Goal: Information Seeking & Learning: Learn about a topic

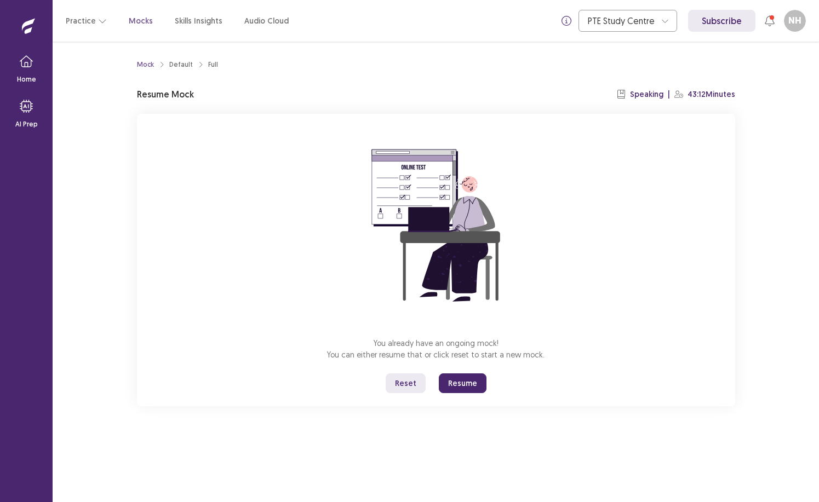
click at [459, 379] on button "Resume" at bounding box center [463, 383] width 48 height 20
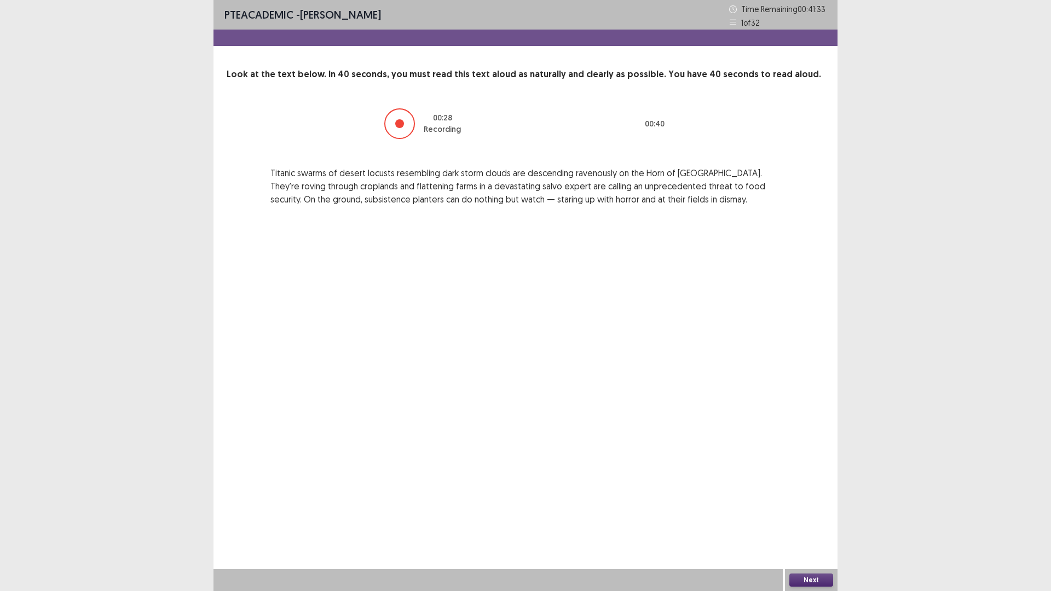
click at [818, 502] on button "Next" at bounding box center [812, 580] width 44 height 13
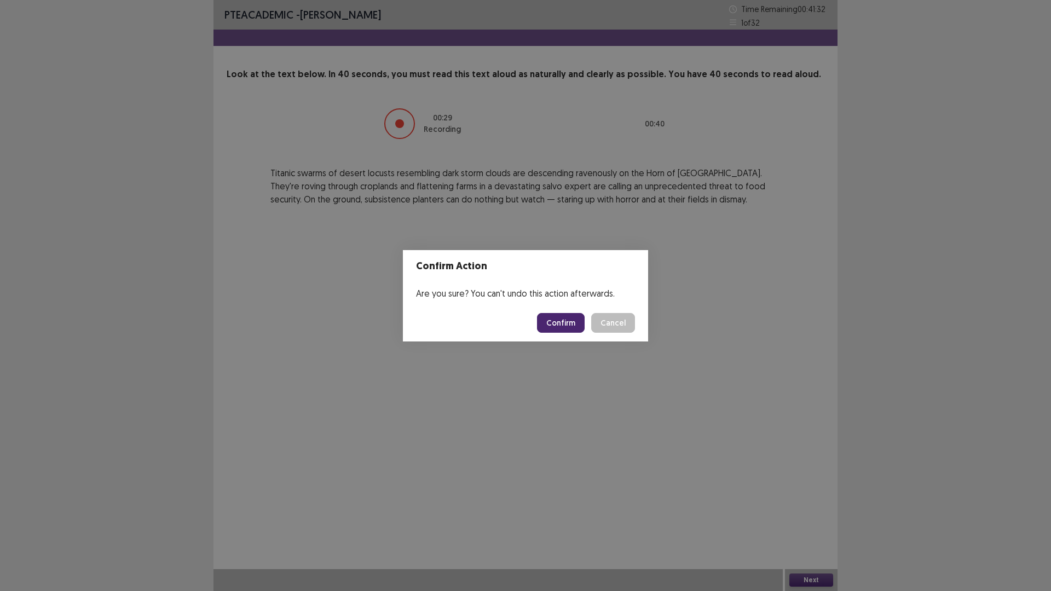
click at [563, 321] on button "Confirm" at bounding box center [561, 323] width 48 height 20
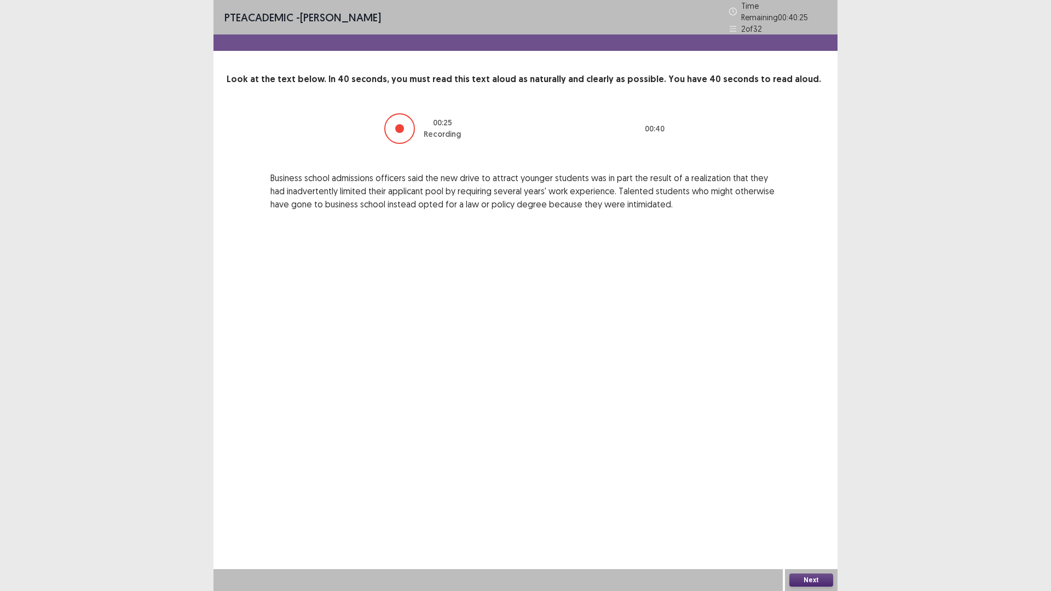
click at [818, 502] on button "Next" at bounding box center [812, 580] width 44 height 13
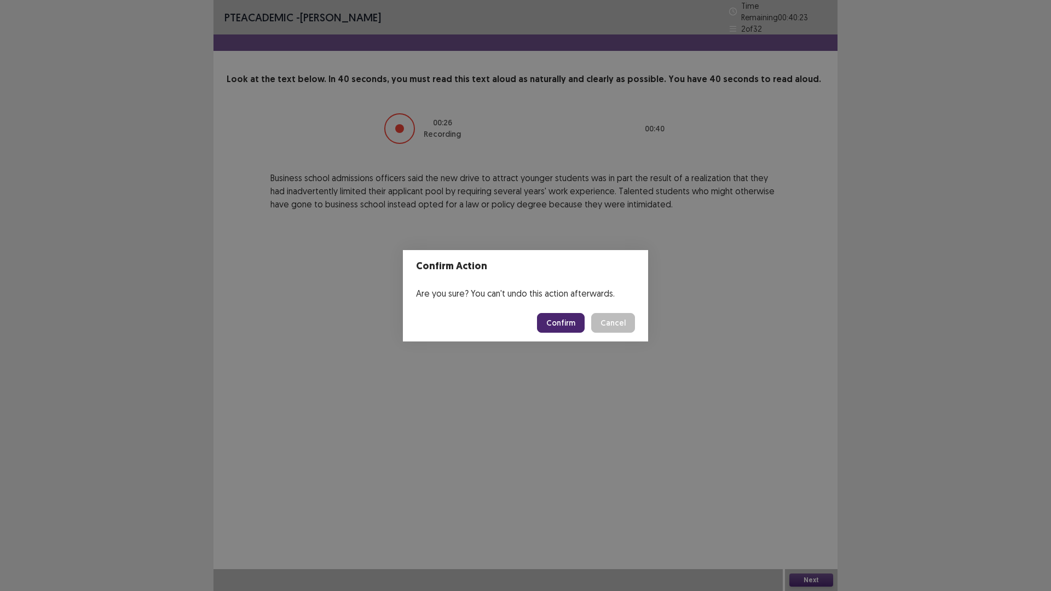
click at [560, 321] on button "Confirm" at bounding box center [561, 323] width 48 height 20
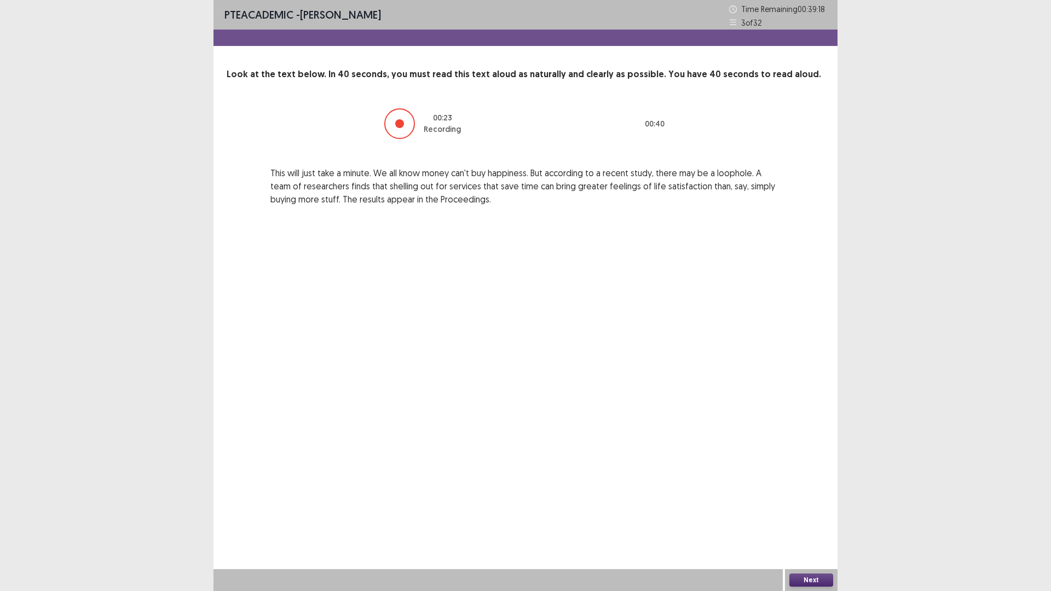
click at [809, 502] on button "Next" at bounding box center [812, 580] width 44 height 13
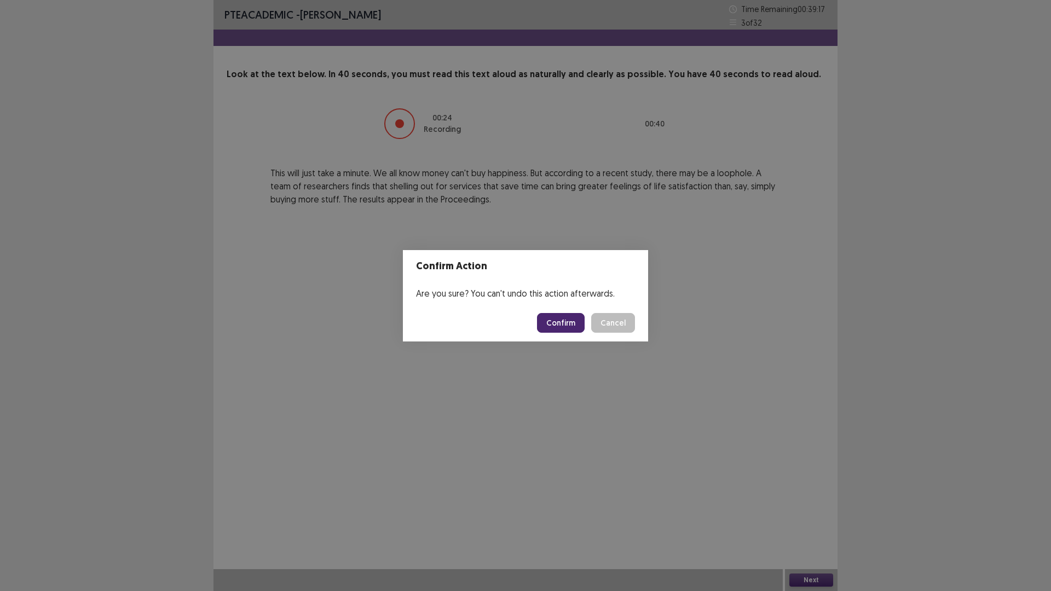
click at [558, 323] on button "Confirm" at bounding box center [561, 323] width 48 height 20
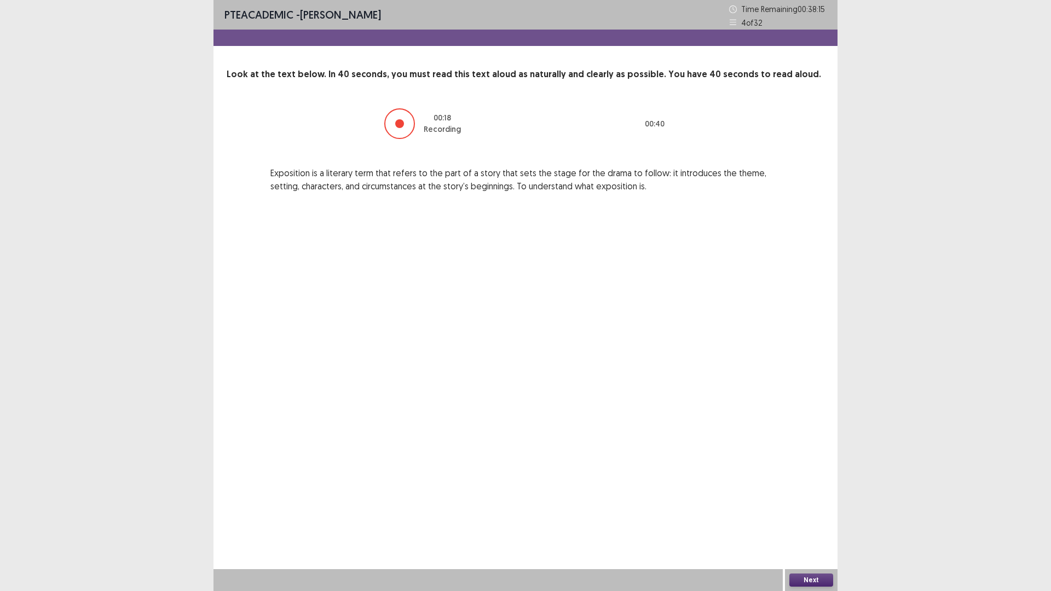
click at [818, 502] on button "Next" at bounding box center [812, 580] width 44 height 13
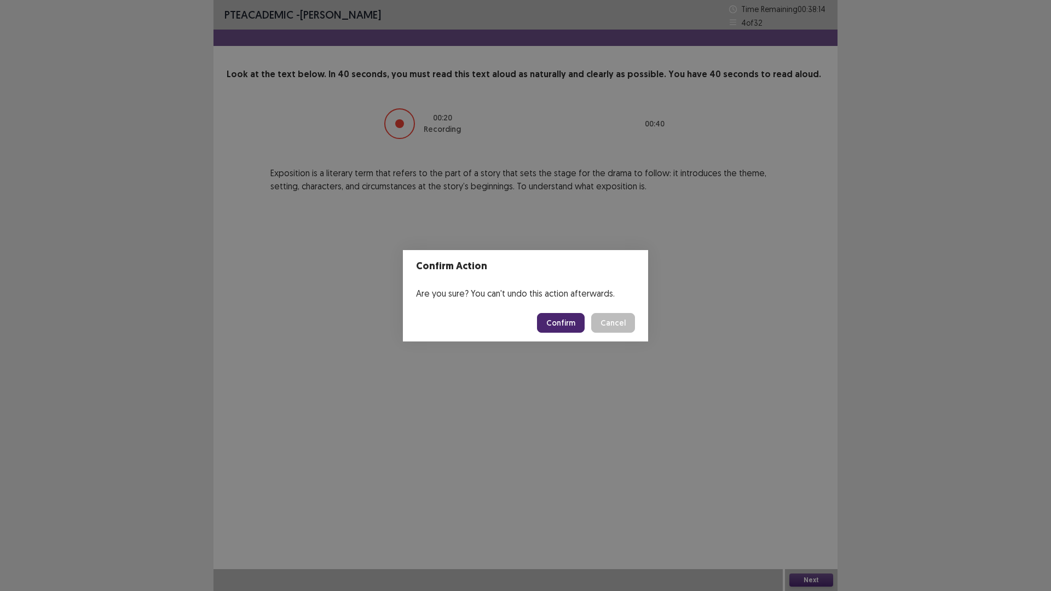
click at [568, 319] on button "Confirm" at bounding box center [561, 323] width 48 height 20
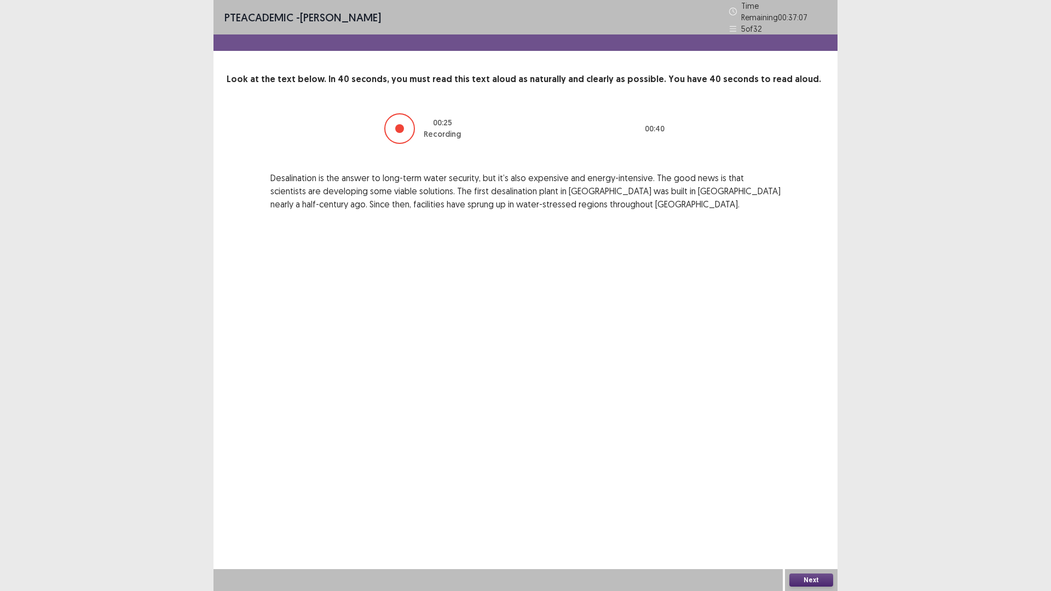
click at [818, 502] on button "Next" at bounding box center [812, 580] width 44 height 13
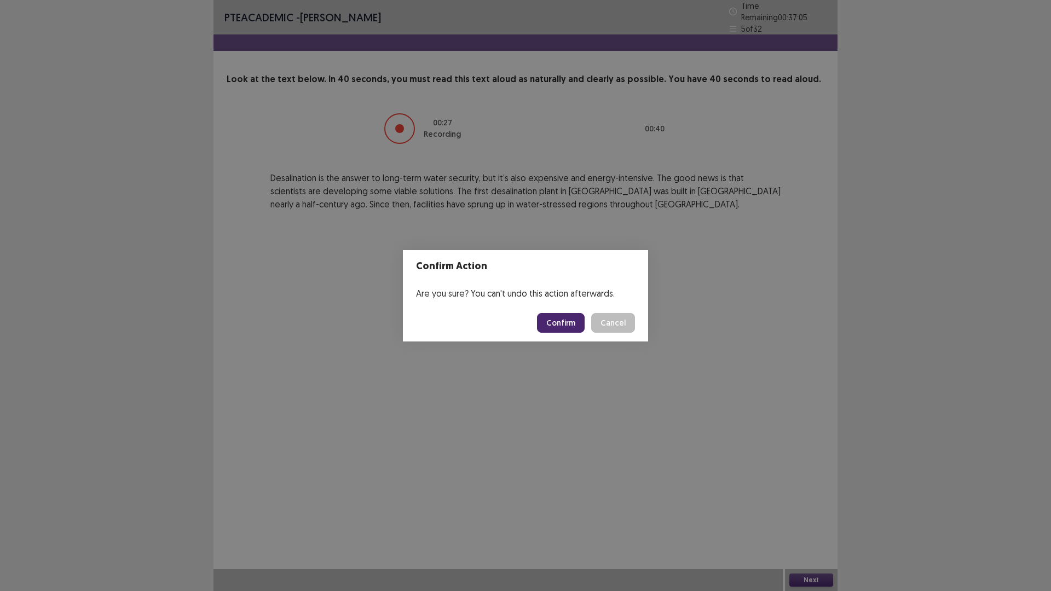
click at [561, 330] on button "Confirm" at bounding box center [561, 323] width 48 height 20
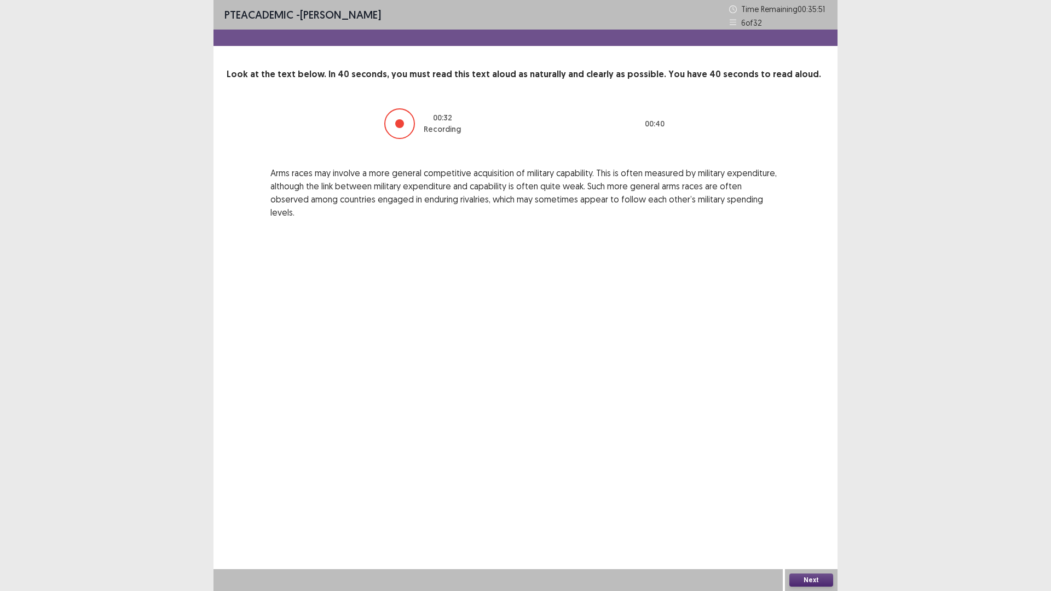
click at [799, 502] on button "Next" at bounding box center [812, 580] width 44 height 13
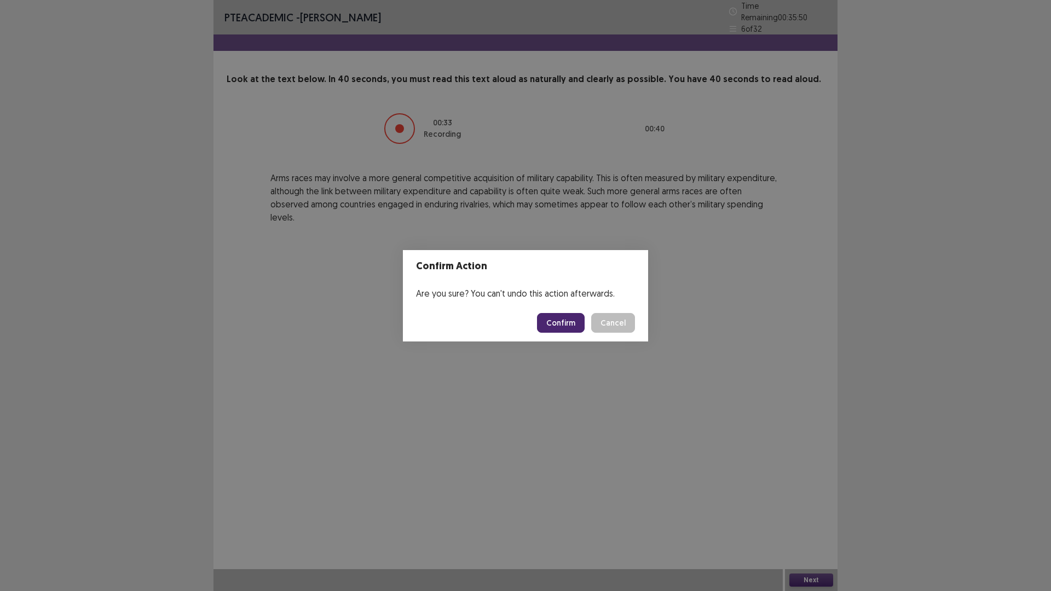
click at [577, 322] on button "Confirm" at bounding box center [561, 323] width 48 height 20
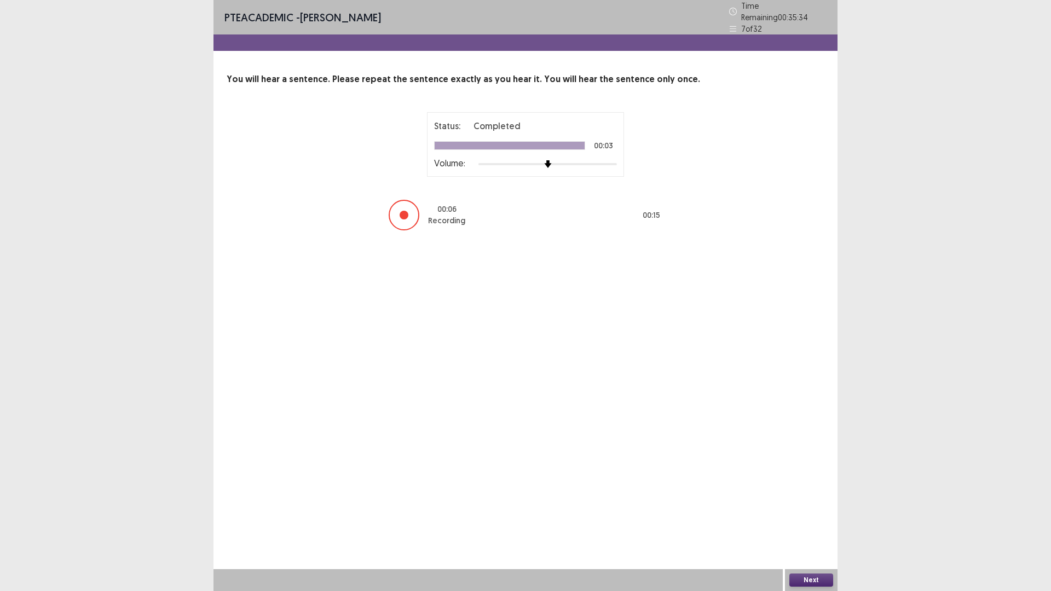
click at [802, 502] on button "Next" at bounding box center [812, 580] width 44 height 13
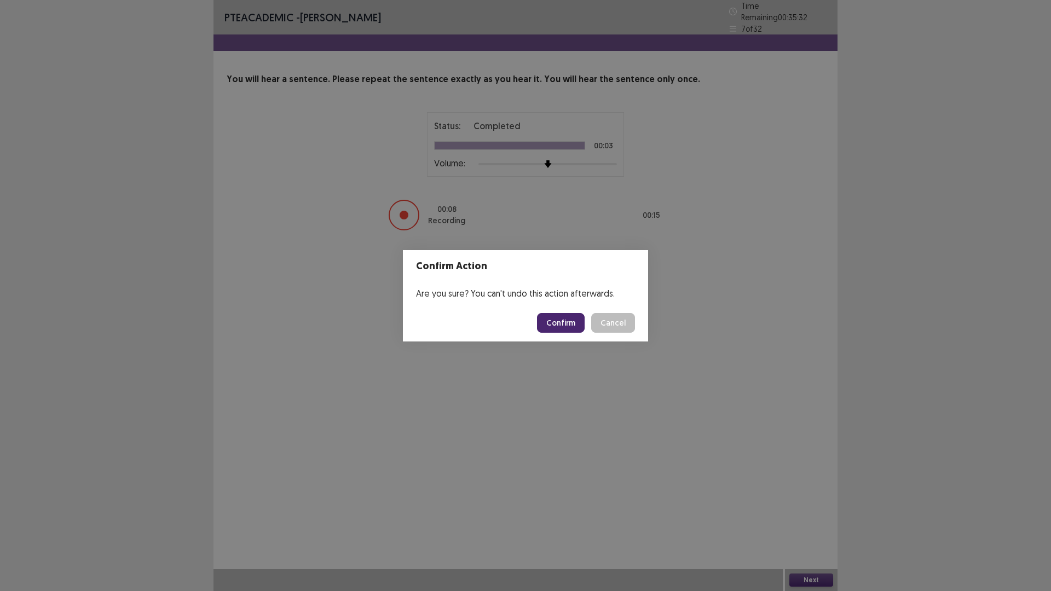
click at [552, 320] on button "Confirm" at bounding box center [561, 323] width 48 height 20
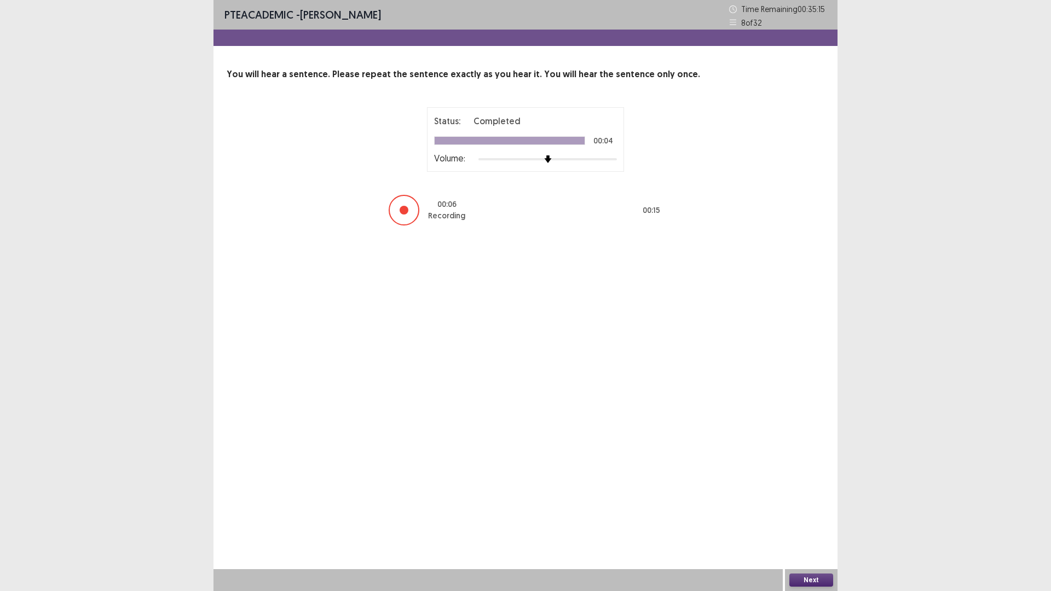
click at [802, 502] on button "Next" at bounding box center [812, 580] width 44 height 13
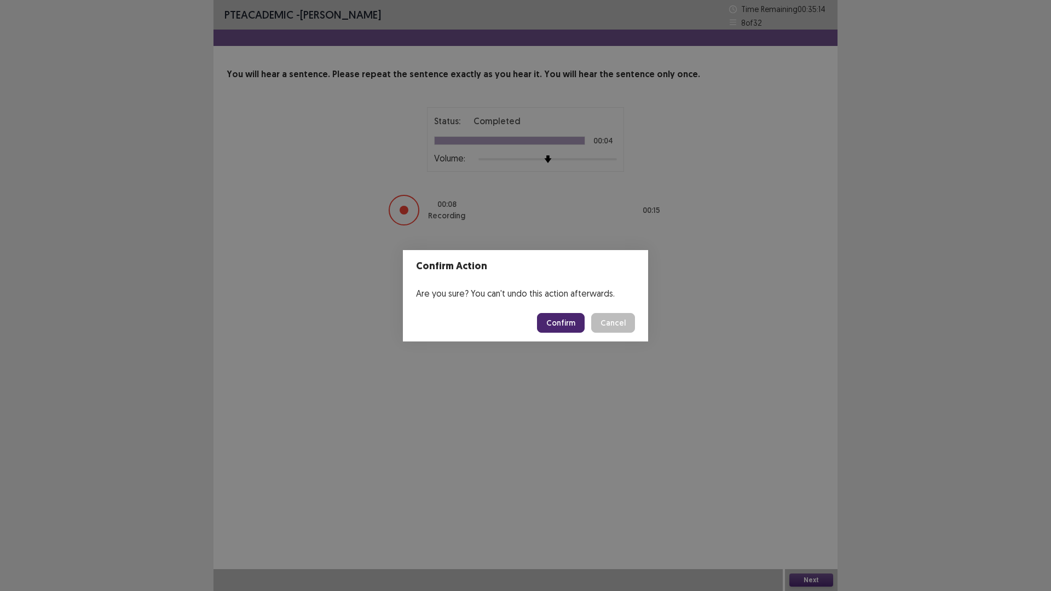
click at [552, 321] on button "Confirm" at bounding box center [561, 323] width 48 height 20
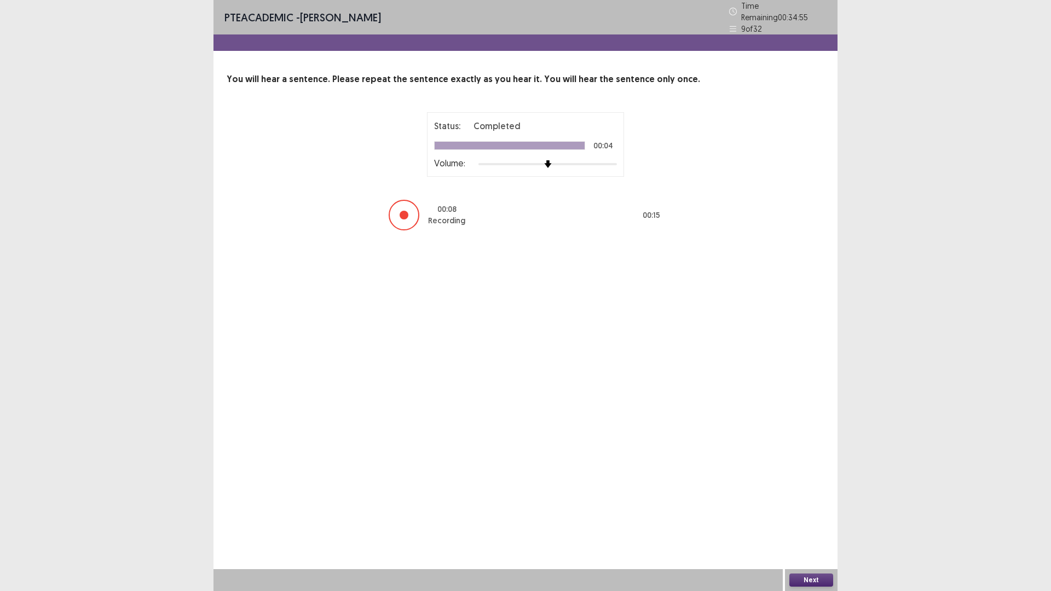
click at [797, 502] on button "Next" at bounding box center [812, 580] width 44 height 13
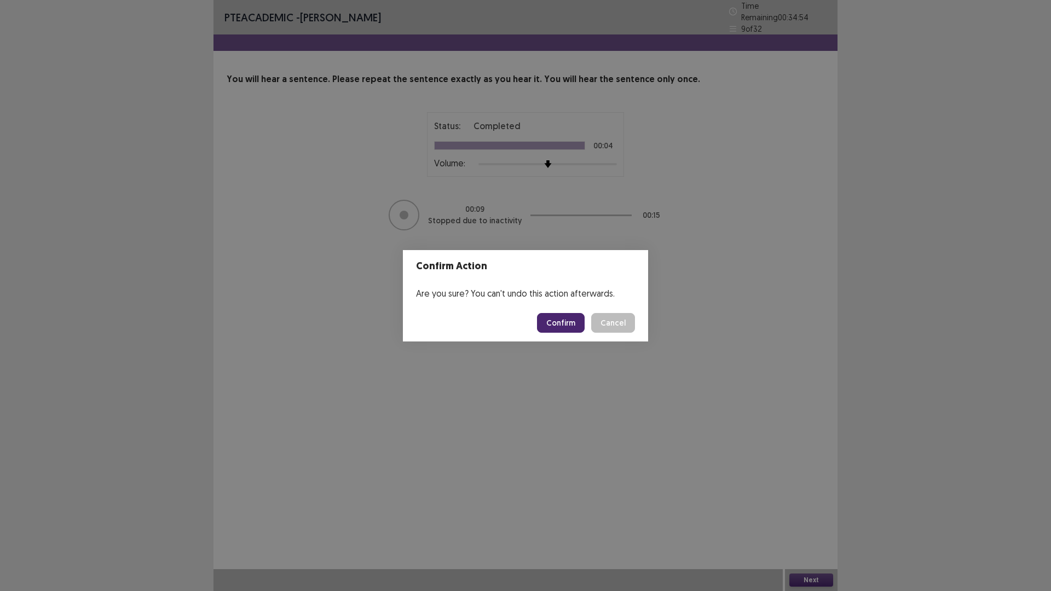
click at [560, 323] on button "Confirm" at bounding box center [561, 323] width 48 height 20
drag, startPoint x: 1051, startPoint y: 0, endPoint x: 657, endPoint y: 445, distance: 593.8
click at [657, 445] on div "Confirm Action Are you sure? You can't undo this action afterwards. Loading... …" at bounding box center [525, 295] width 1051 height 591
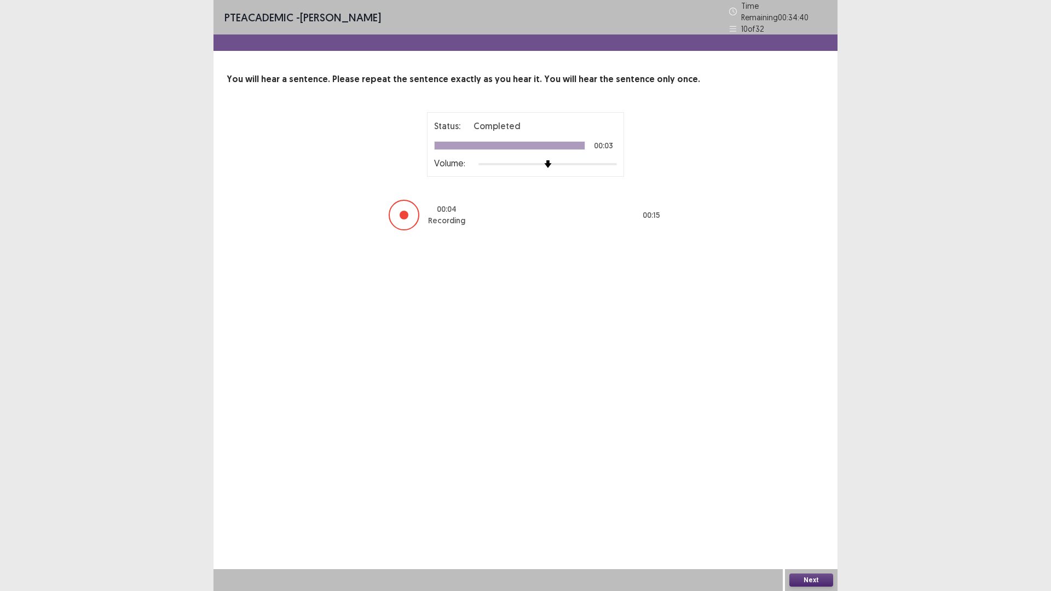
drag, startPoint x: 657, startPoint y: 445, endPoint x: 557, endPoint y: 433, distance: 100.4
click at [557, 433] on div "PTE academic - [PERSON_NAME] Time Remaining 00 : 34 : 40 10 of 32 You will hear…" at bounding box center [526, 295] width 624 height 591
click at [818, 502] on button "Next" at bounding box center [812, 580] width 44 height 13
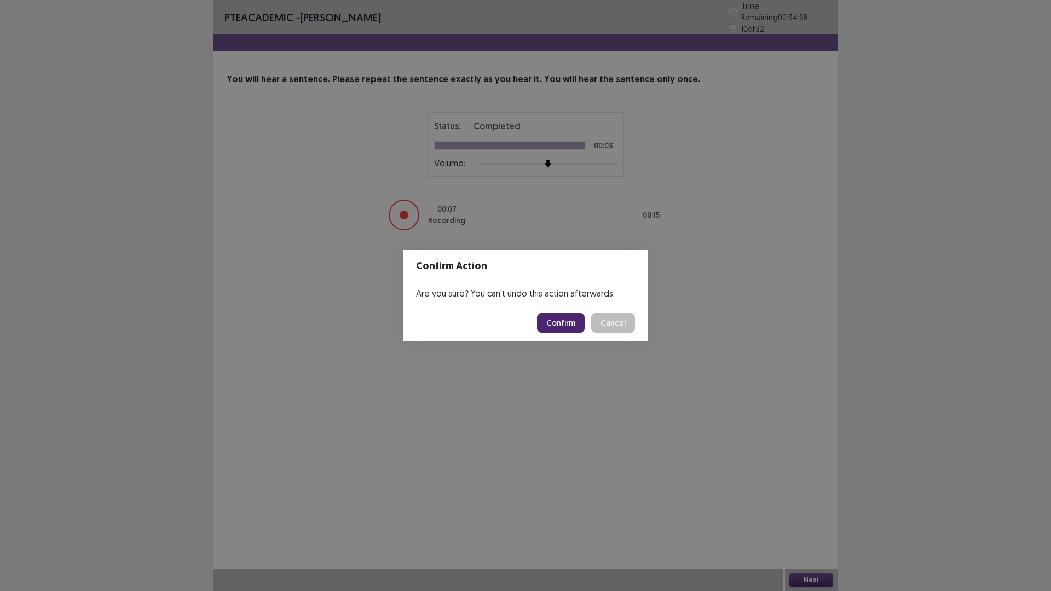
click at [543, 319] on button "Confirm" at bounding box center [561, 323] width 48 height 20
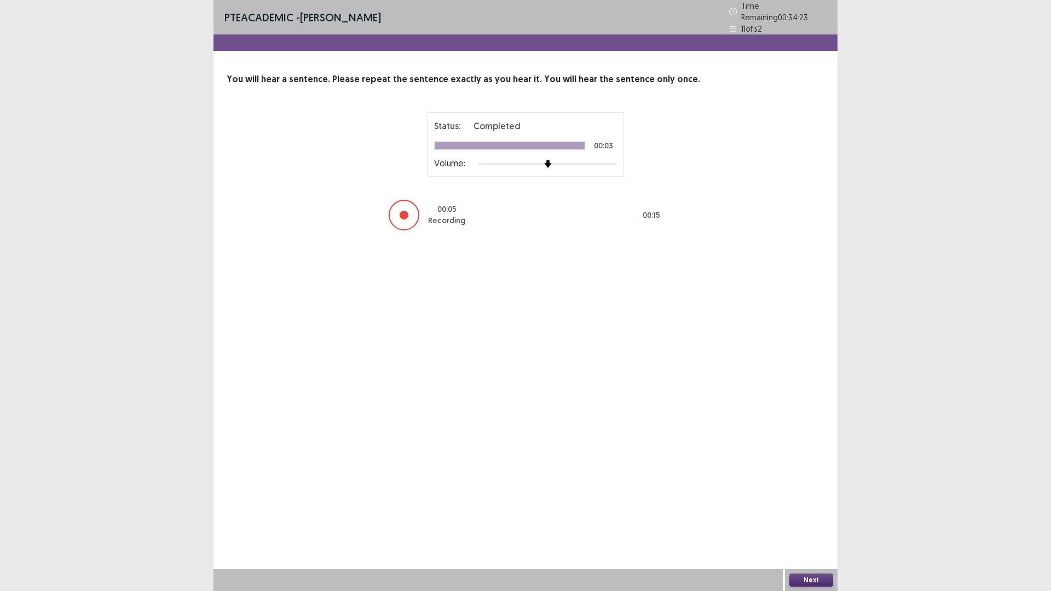
click at [818, 502] on button "Next" at bounding box center [812, 580] width 44 height 13
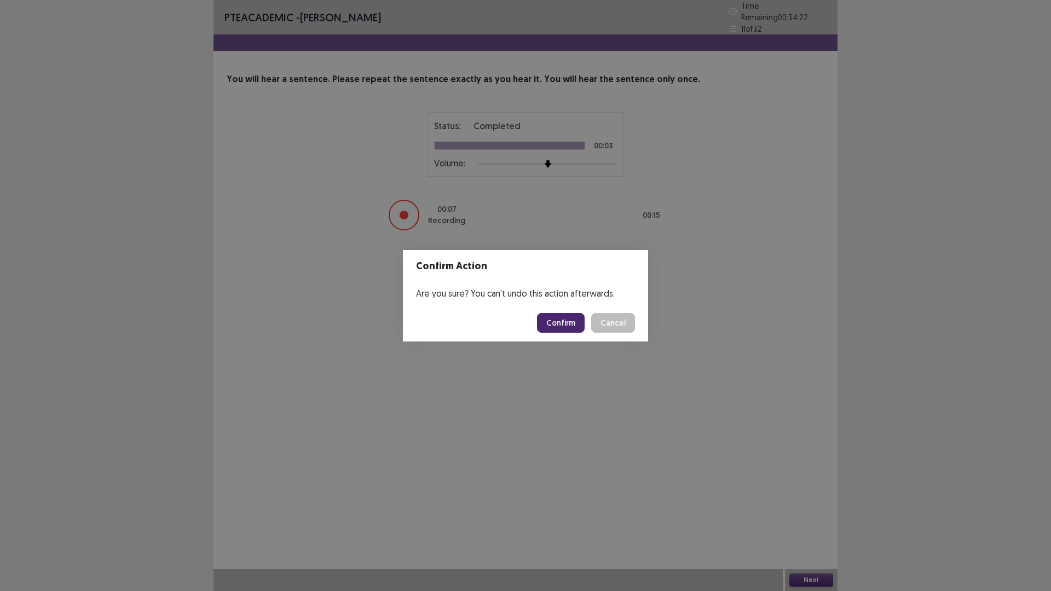
click at [560, 318] on button "Confirm" at bounding box center [561, 323] width 48 height 20
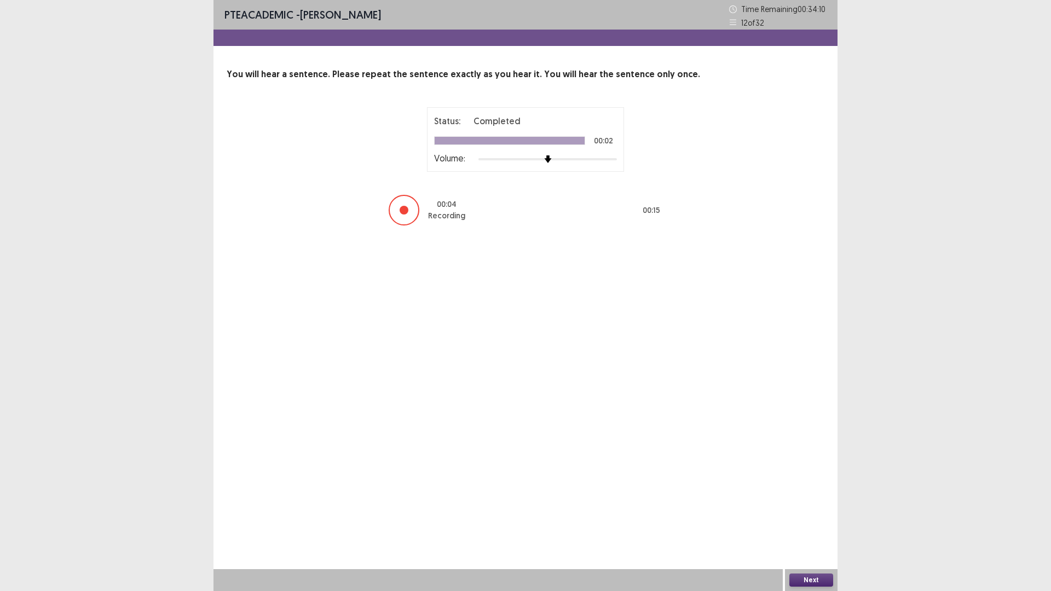
click at [818, 502] on button "Next" at bounding box center [812, 580] width 44 height 13
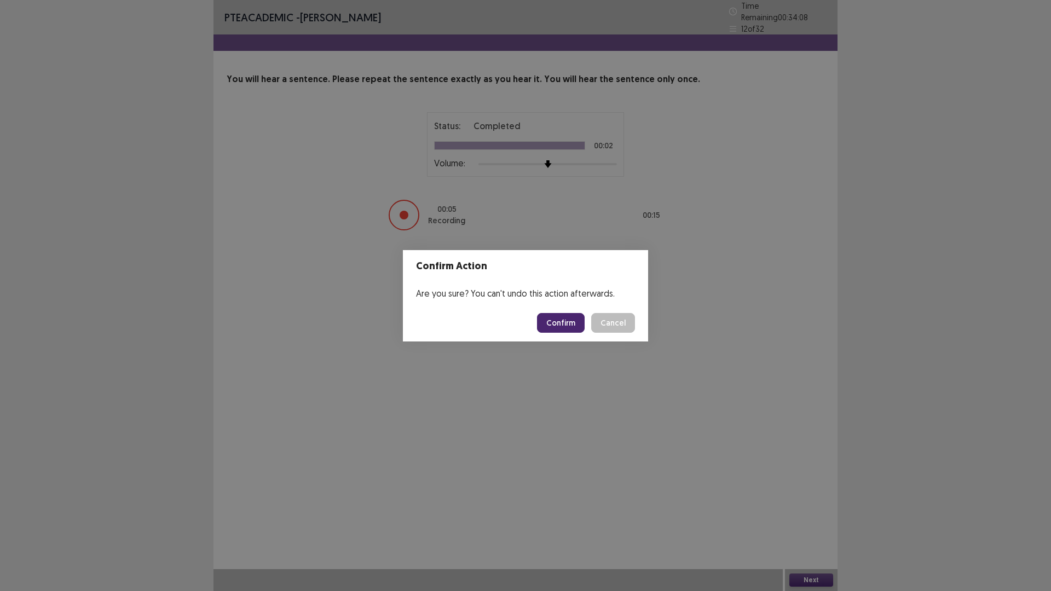
click at [566, 326] on button "Confirm" at bounding box center [561, 323] width 48 height 20
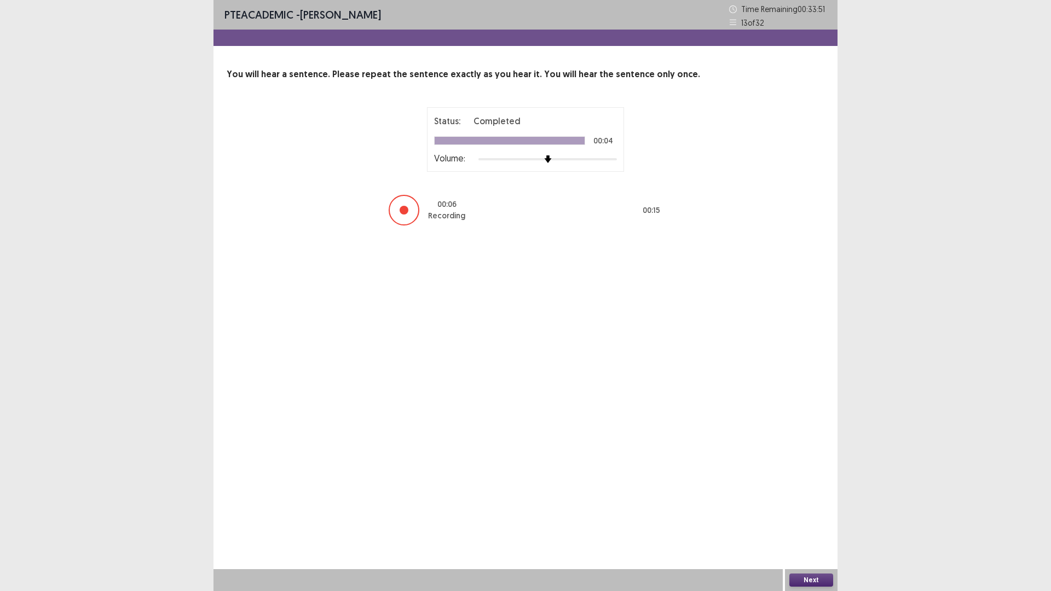
click at [818, 502] on button "Next" at bounding box center [812, 580] width 44 height 13
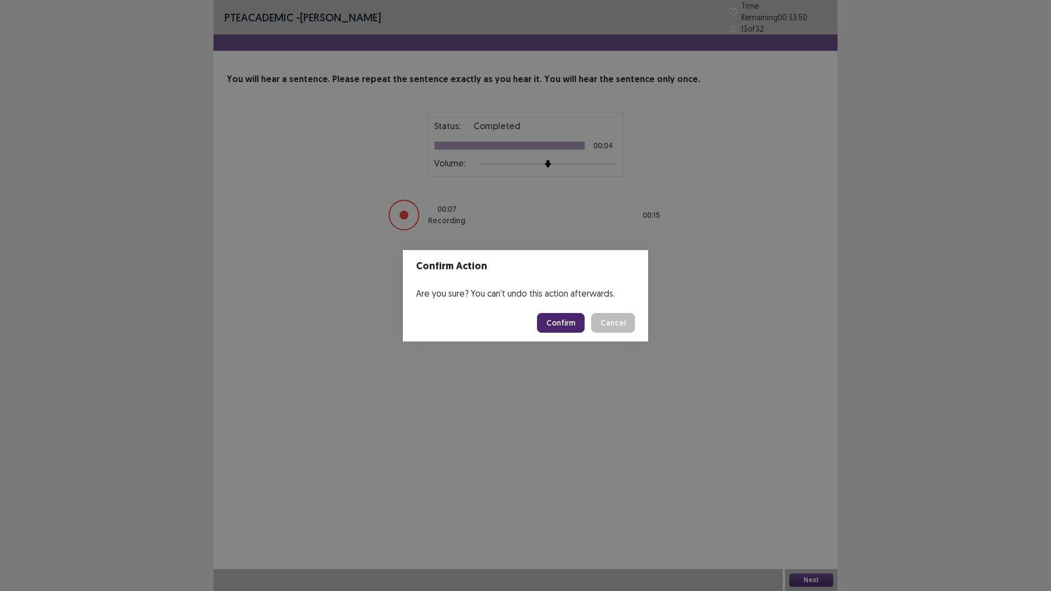
click at [571, 314] on button "Confirm" at bounding box center [561, 323] width 48 height 20
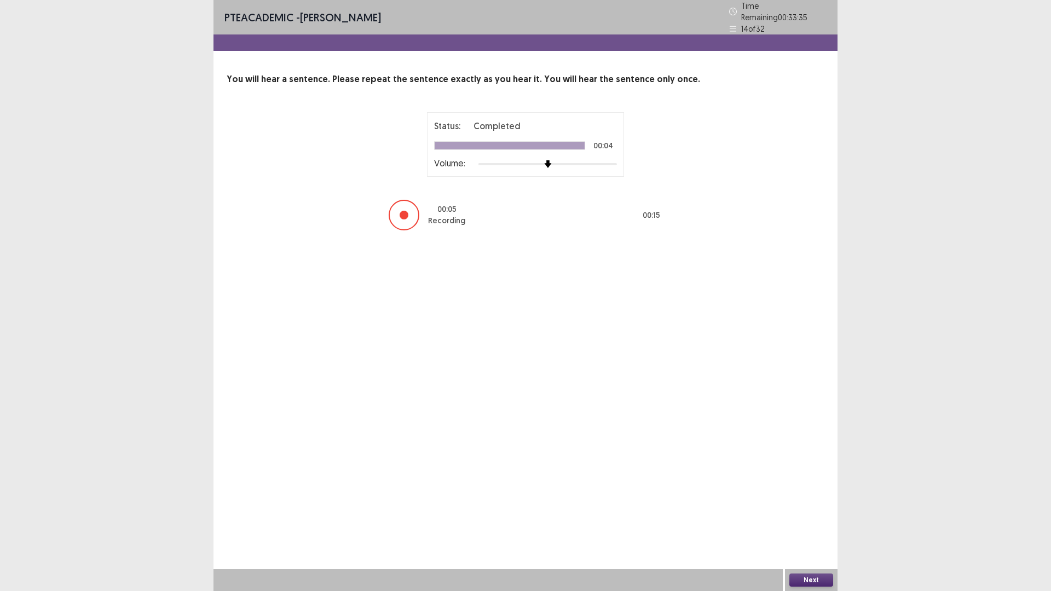
click at [818, 502] on button "Next" at bounding box center [812, 580] width 44 height 13
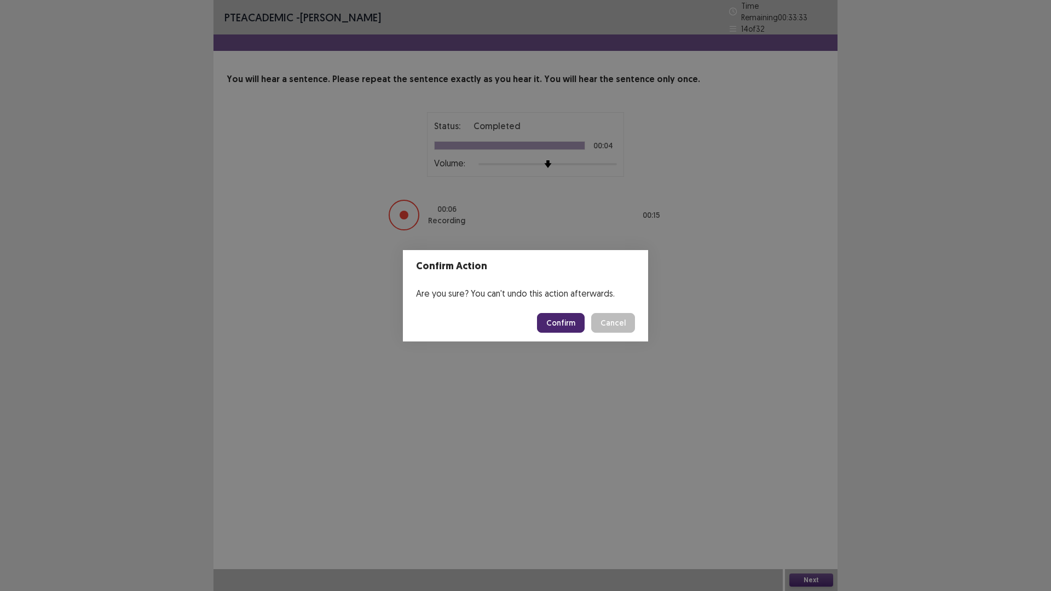
click at [570, 313] on button "Confirm" at bounding box center [561, 323] width 48 height 20
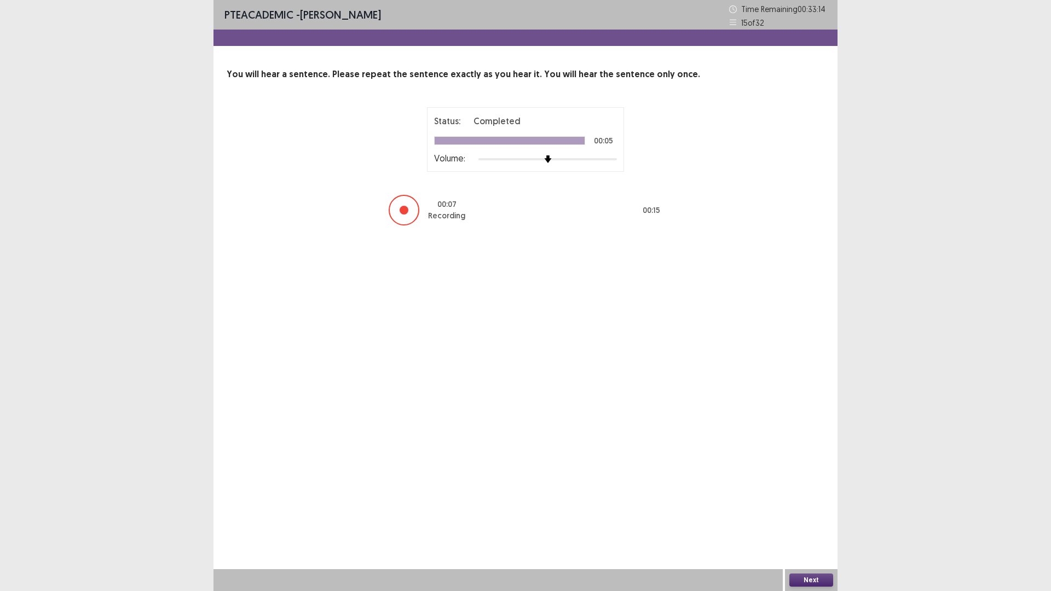
click at [818, 502] on button "Next" at bounding box center [812, 580] width 44 height 13
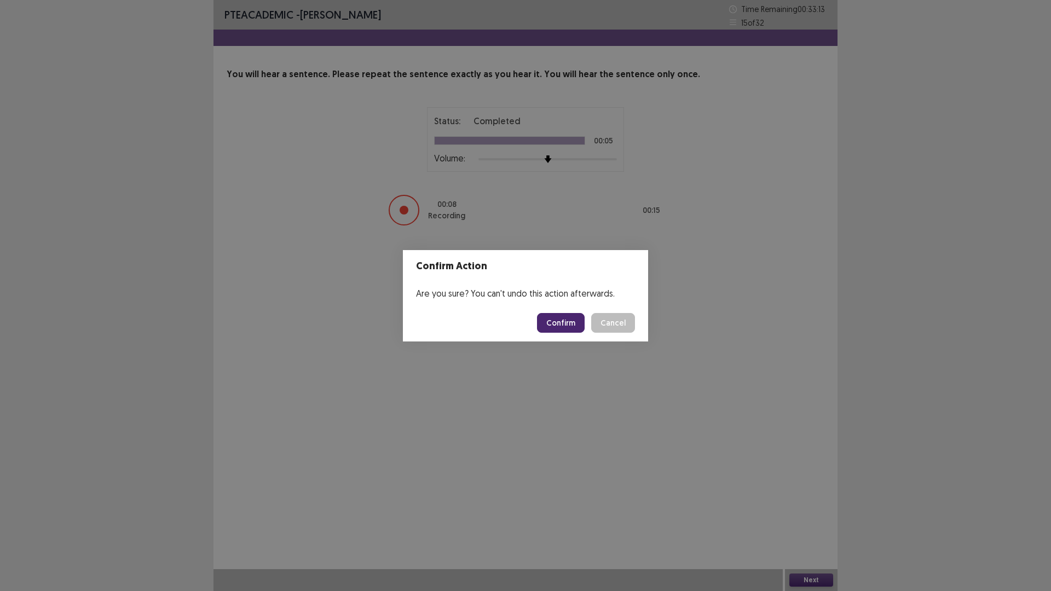
click at [564, 323] on button "Confirm" at bounding box center [561, 323] width 48 height 20
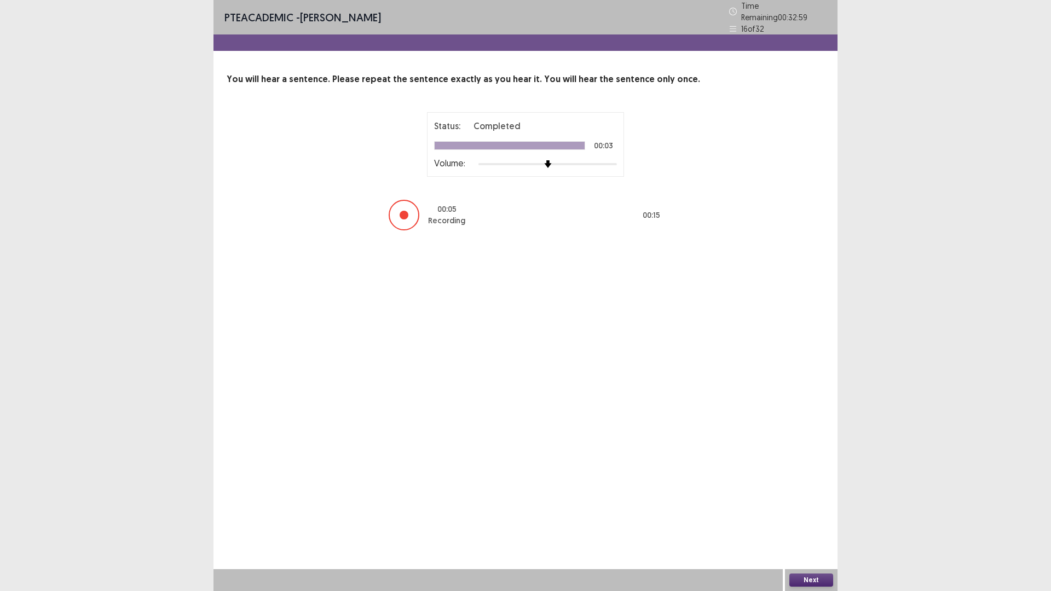
click at [804, 502] on button "Next" at bounding box center [812, 580] width 44 height 13
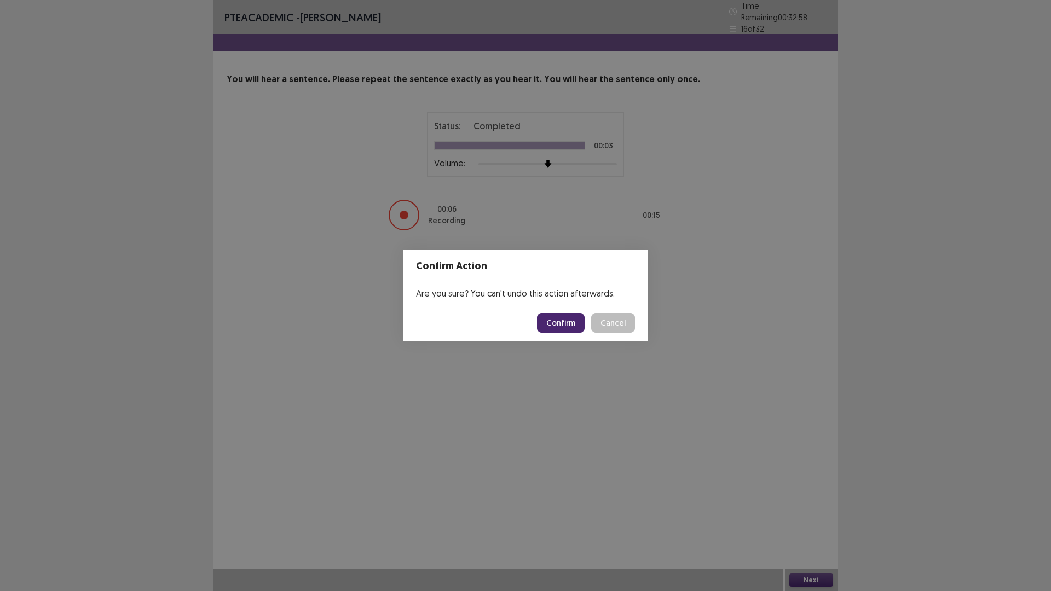
click at [552, 322] on button "Confirm" at bounding box center [561, 323] width 48 height 20
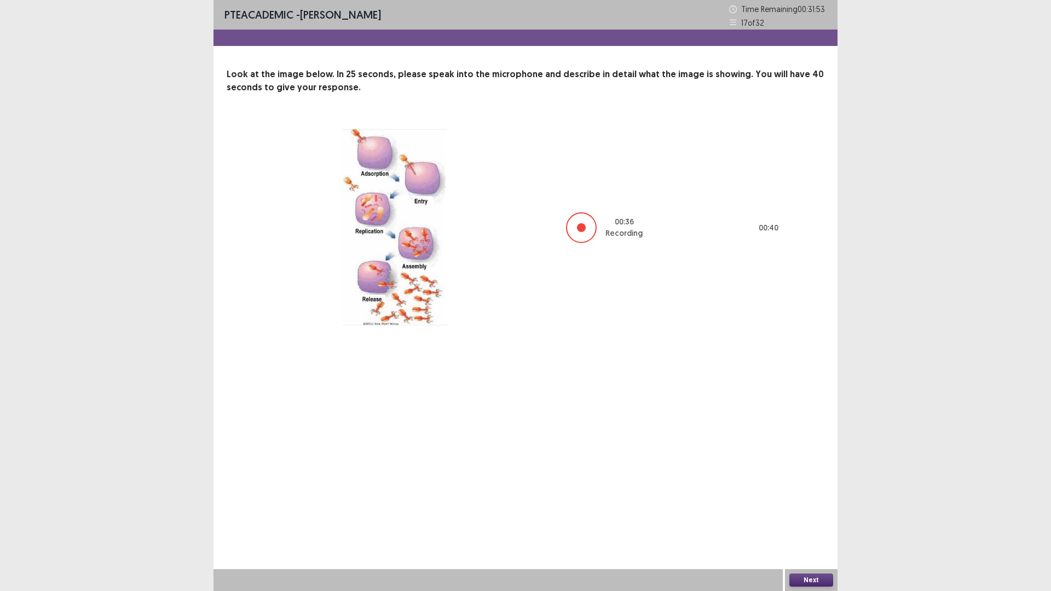
click at [809, 502] on button "Next" at bounding box center [812, 580] width 44 height 13
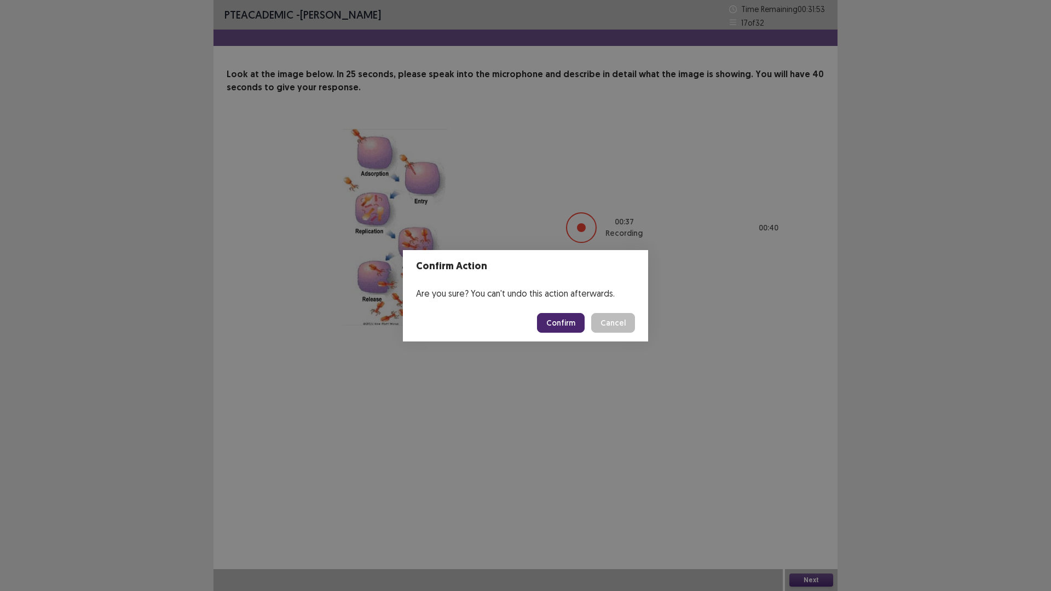
click at [551, 314] on button "Confirm" at bounding box center [561, 323] width 48 height 20
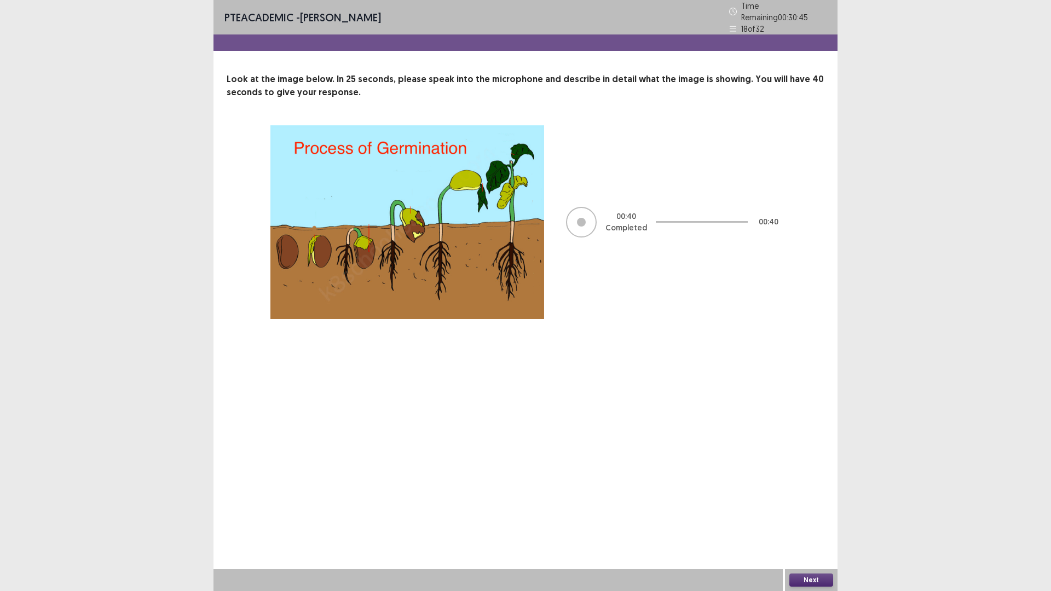
click at [814, 502] on button "Next" at bounding box center [812, 580] width 44 height 13
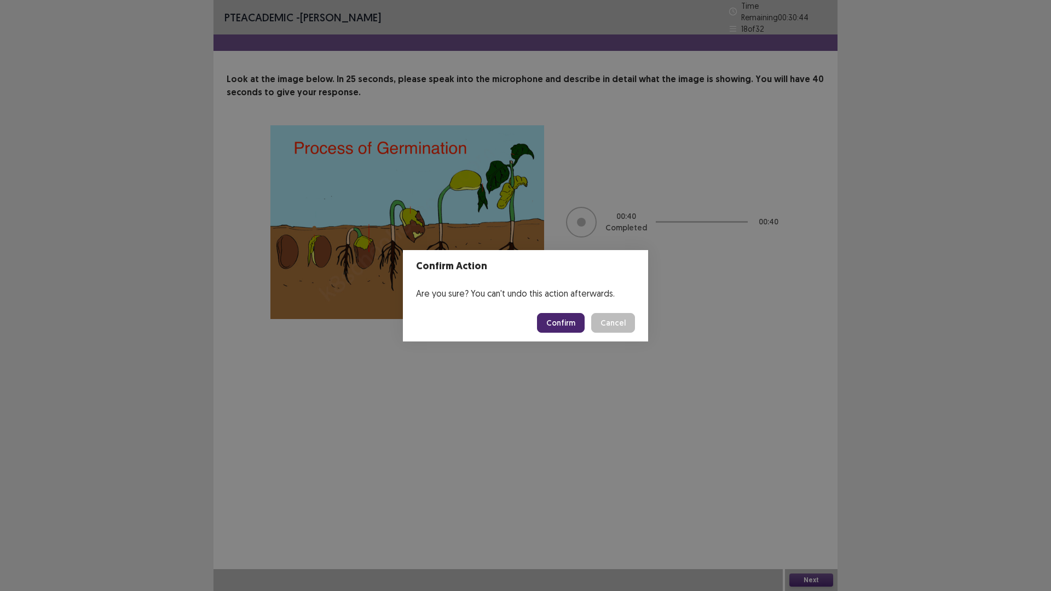
click at [573, 317] on button "Confirm" at bounding box center [561, 323] width 48 height 20
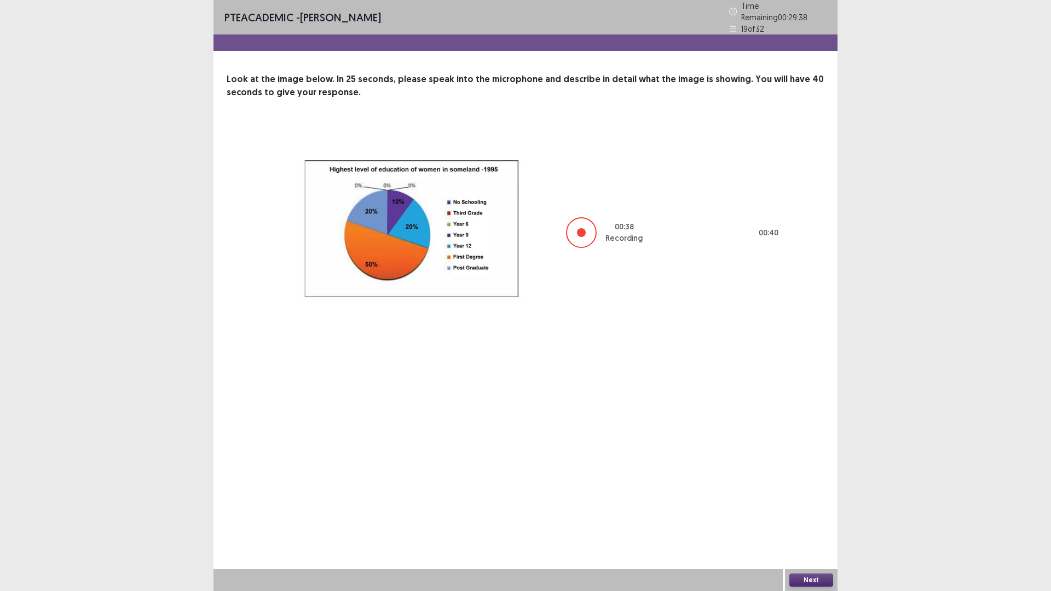
click at [817, 502] on button "Next" at bounding box center [812, 580] width 44 height 13
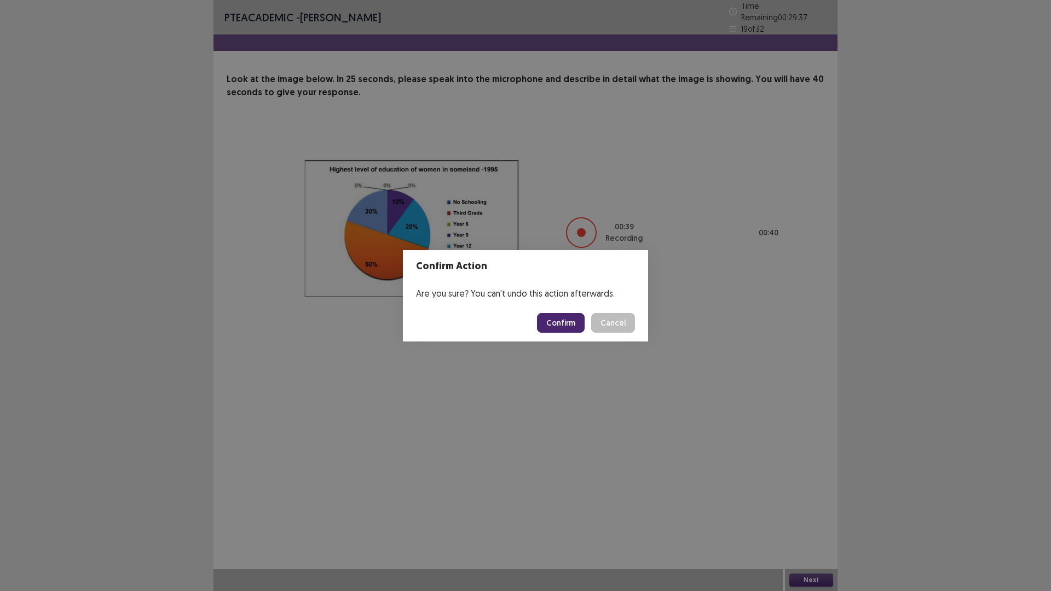
click at [562, 325] on button "Confirm" at bounding box center [561, 323] width 48 height 20
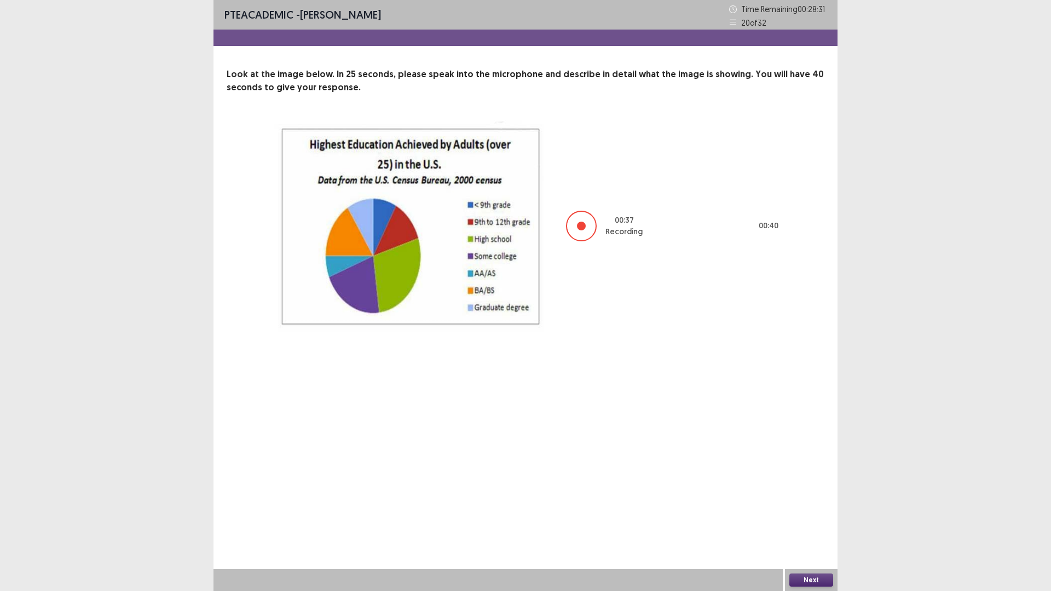
click at [810, 502] on button "Next" at bounding box center [812, 580] width 44 height 13
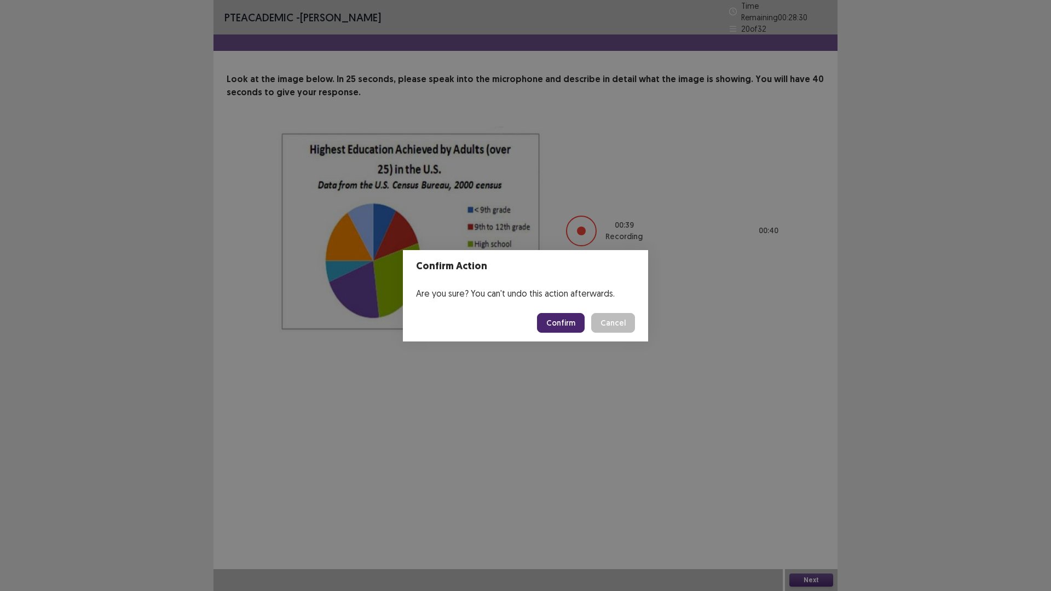
click at [566, 322] on button "Confirm" at bounding box center [561, 323] width 48 height 20
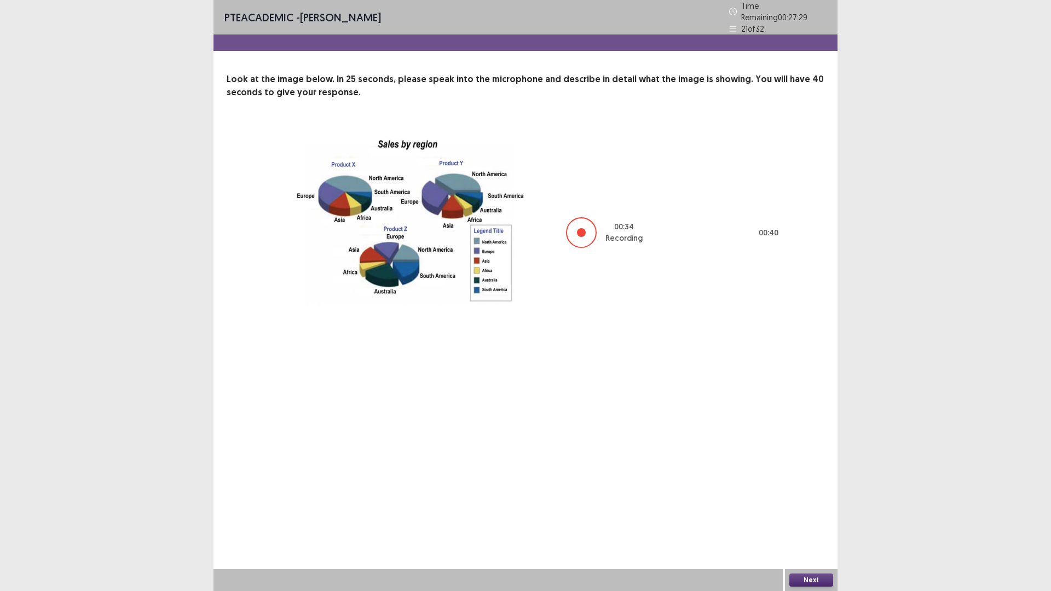
click at [815, 502] on button "Next" at bounding box center [812, 580] width 44 height 13
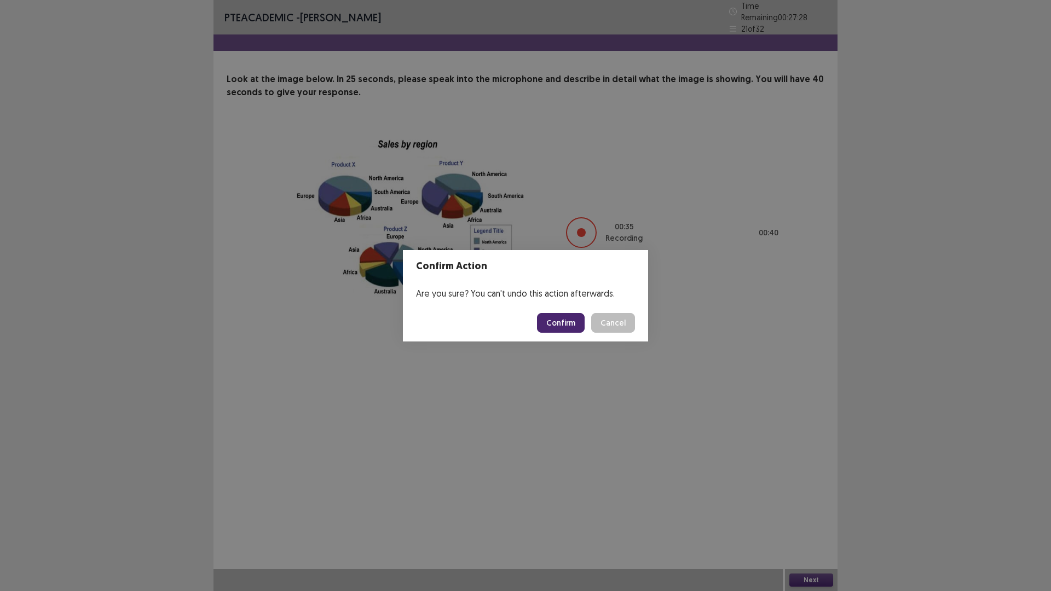
click at [563, 331] on button "Confirm" at bounding box center [561, 323] width 48 height 20
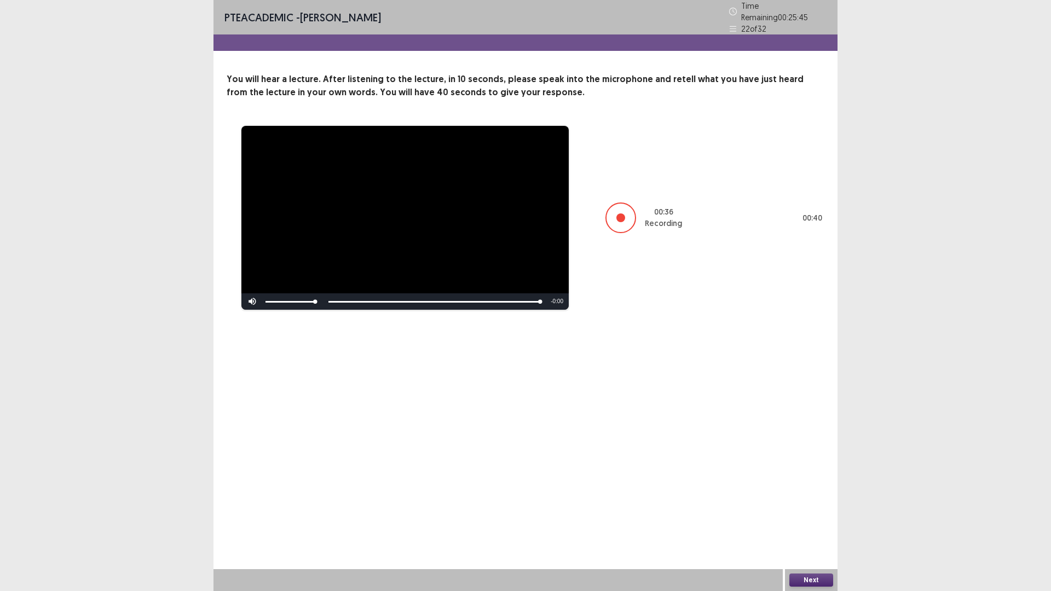
click at [815, 502] on button "Next" at bounding box center [812, 580] width 44 height 13
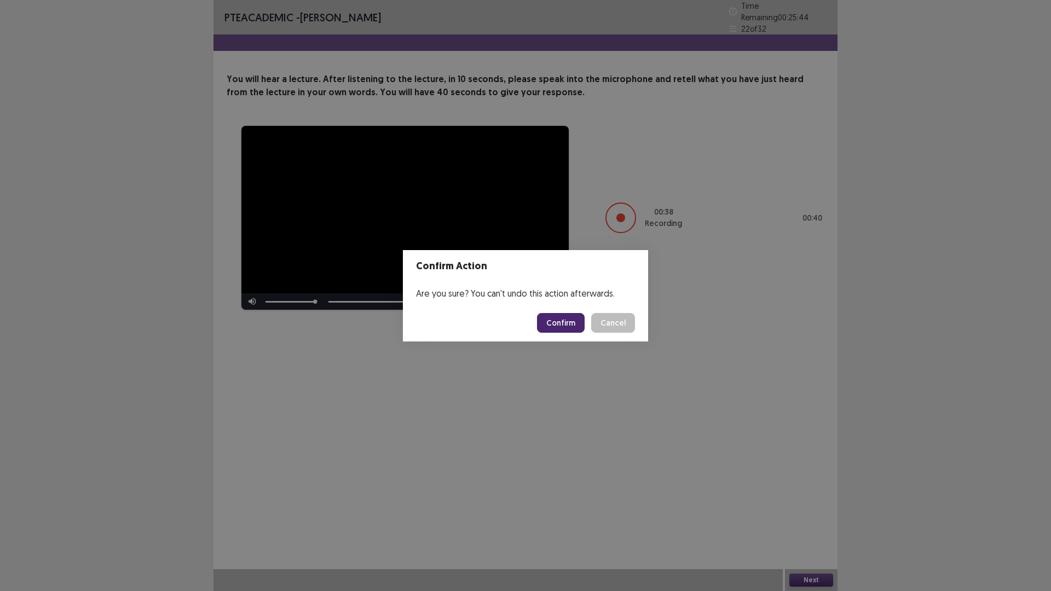
click at [559, 321] on button "Confirm" at bounding box center [561, 323] width 48 height 20
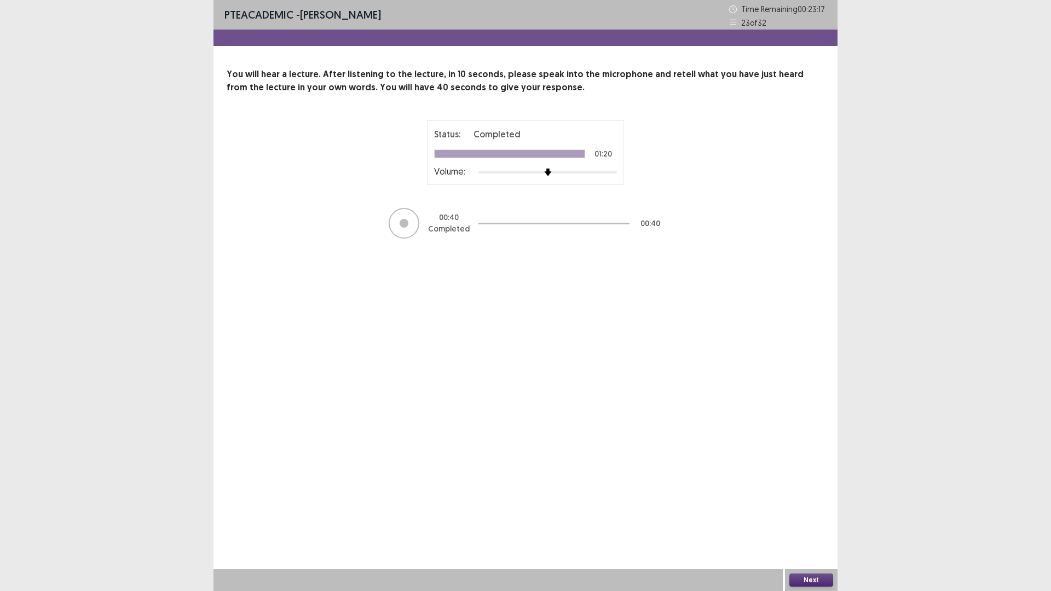
click at [818, 502] on button "Next" at bounding box center [812, 580] width 44 height 13
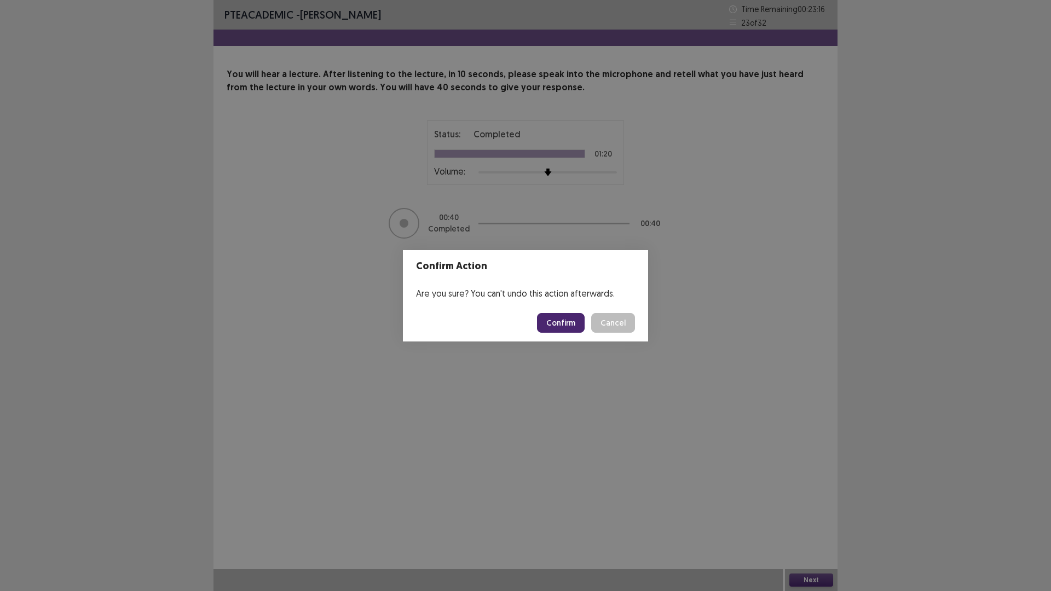
click at [550, 317] on button "Confirm" at bounding box center [561, 323] width 48 height 20
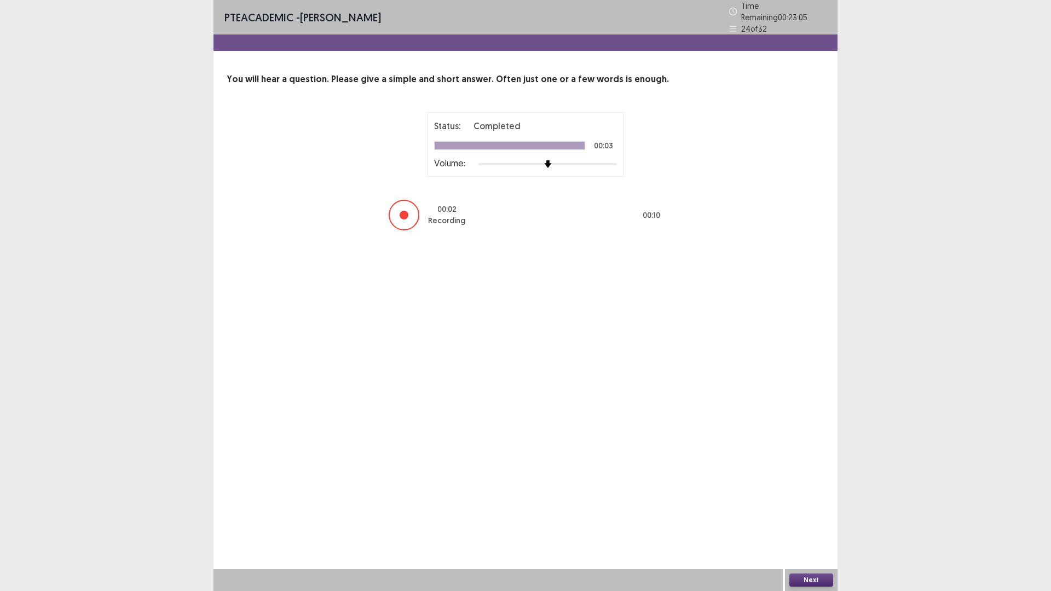
click at [814, 502] on button "Next" at bounding box center [812, 580] width 44 height 13
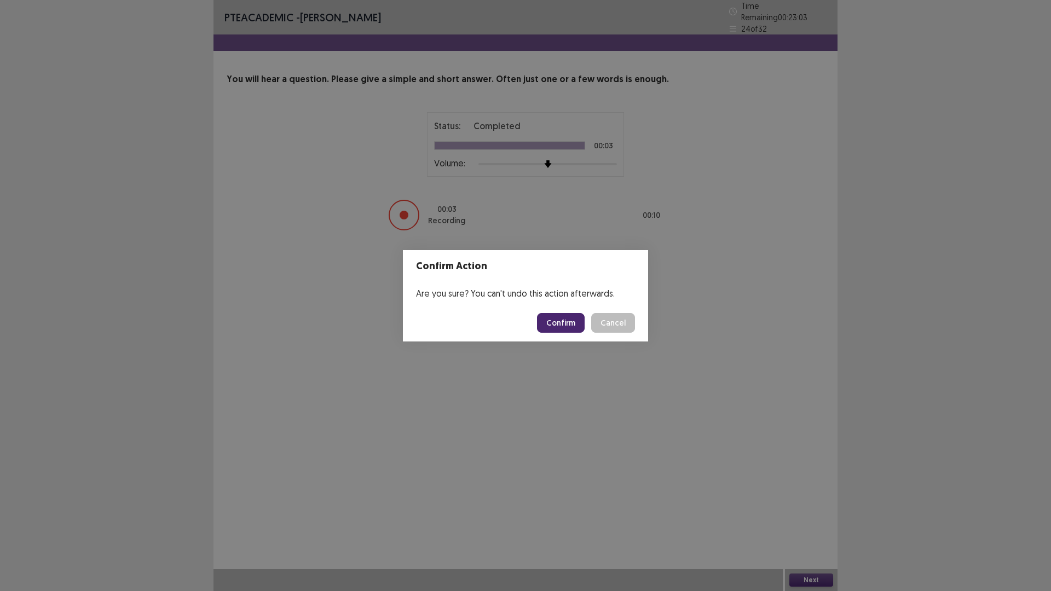
click at [558, 325] on button "Confirm" at bounding box center [561, 323] width 48 height 20
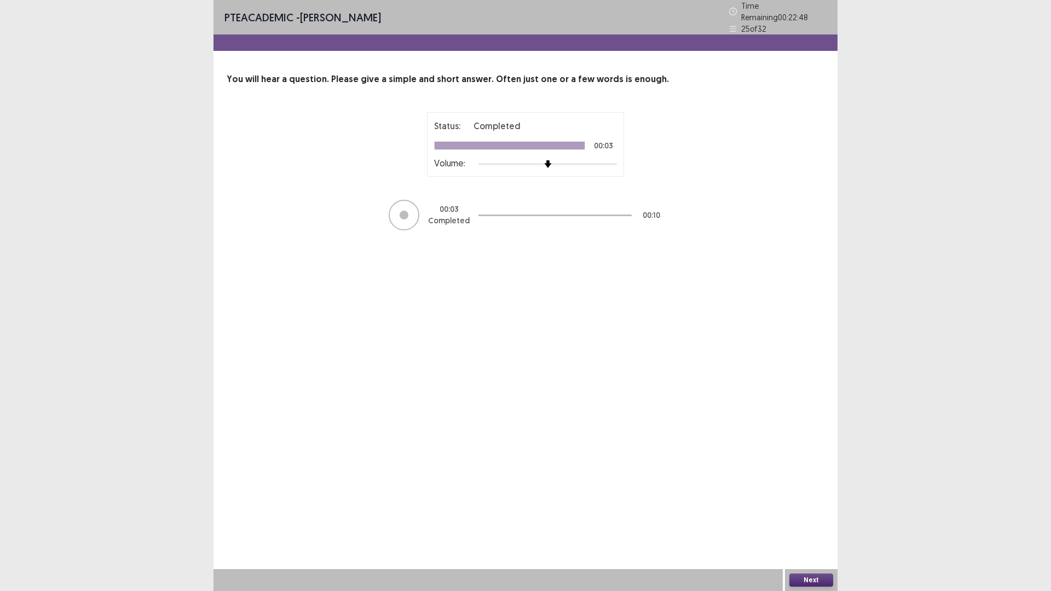
click at [806, 502] on button "Next" at bounding box center [812, 580] width 44 height 13
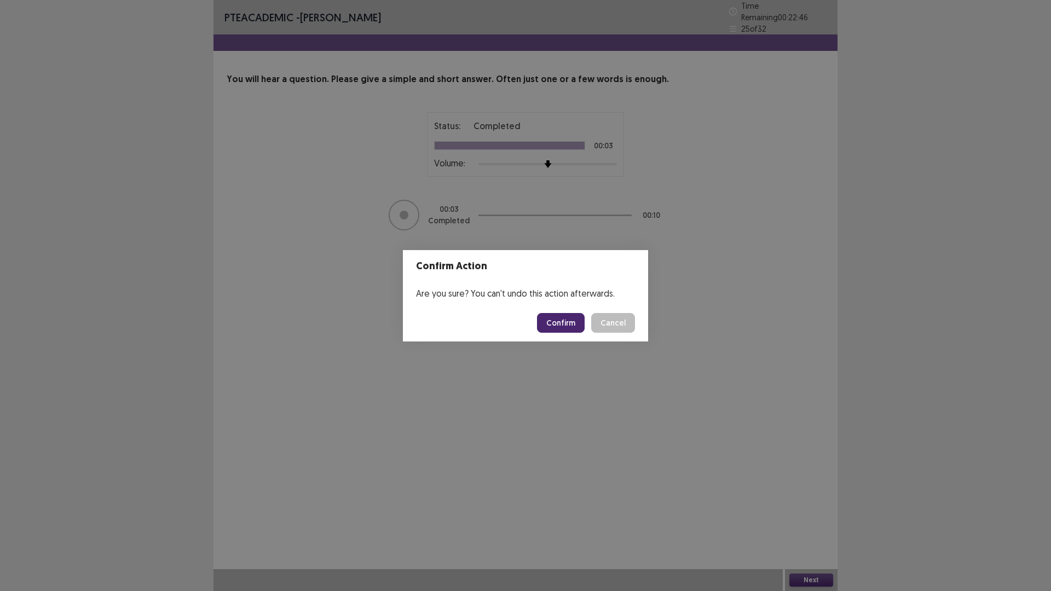
click at [566, 323] on button "Confirm" at bounding box center [561, 323] width 48 height 20
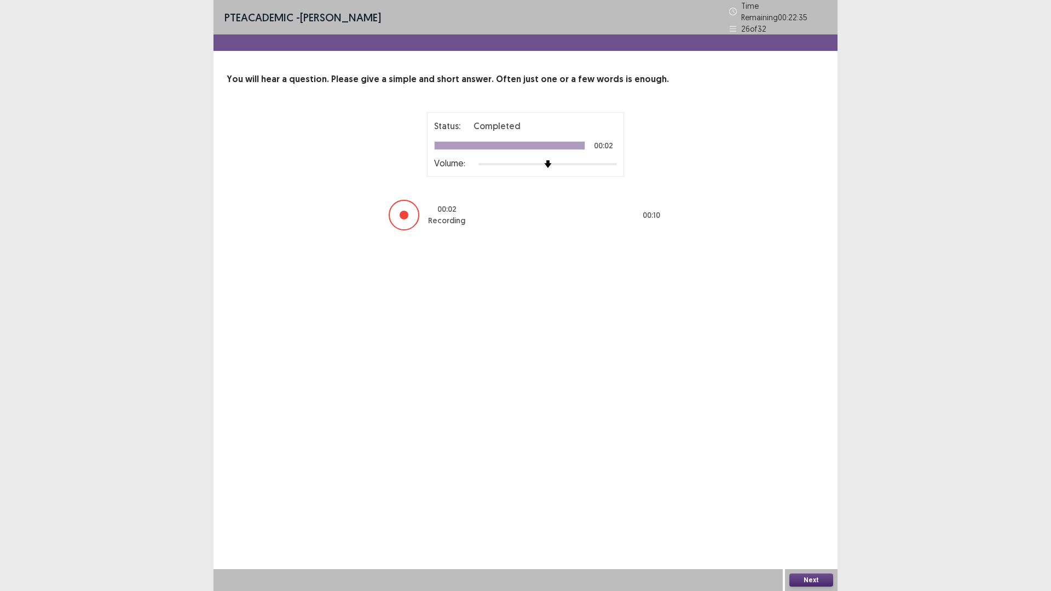
click at [814, 502] on button "Next" at bounding box center [812, 580] width 44 height 13
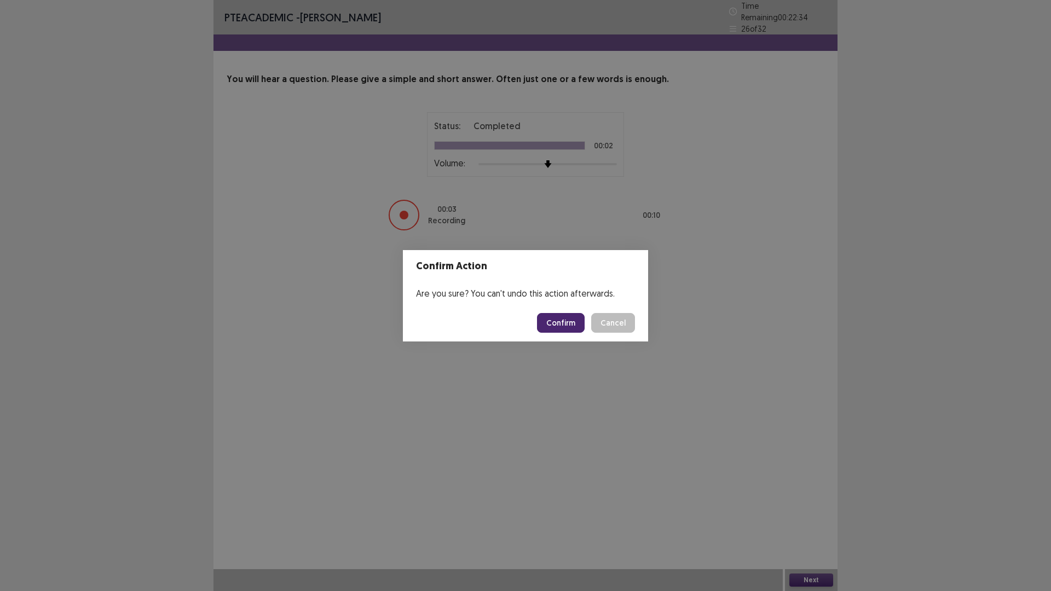
click at [574, 330] on button "Confirm" at bounding box center [561, 323] width 48 height 20
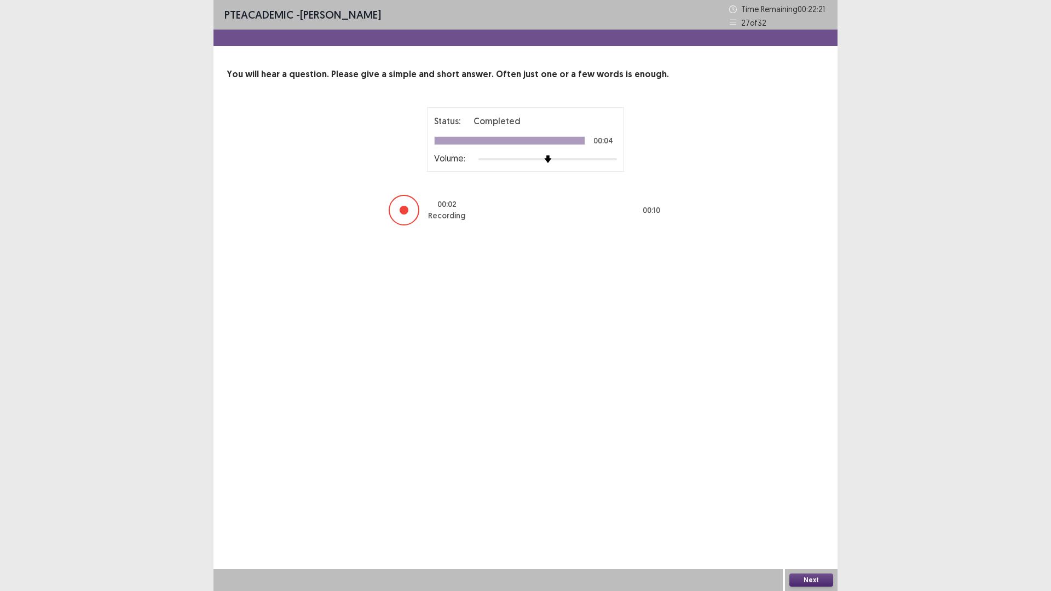
click at [818, 502] on button "Next" at bounding box center [812, 580] width 44 height 13
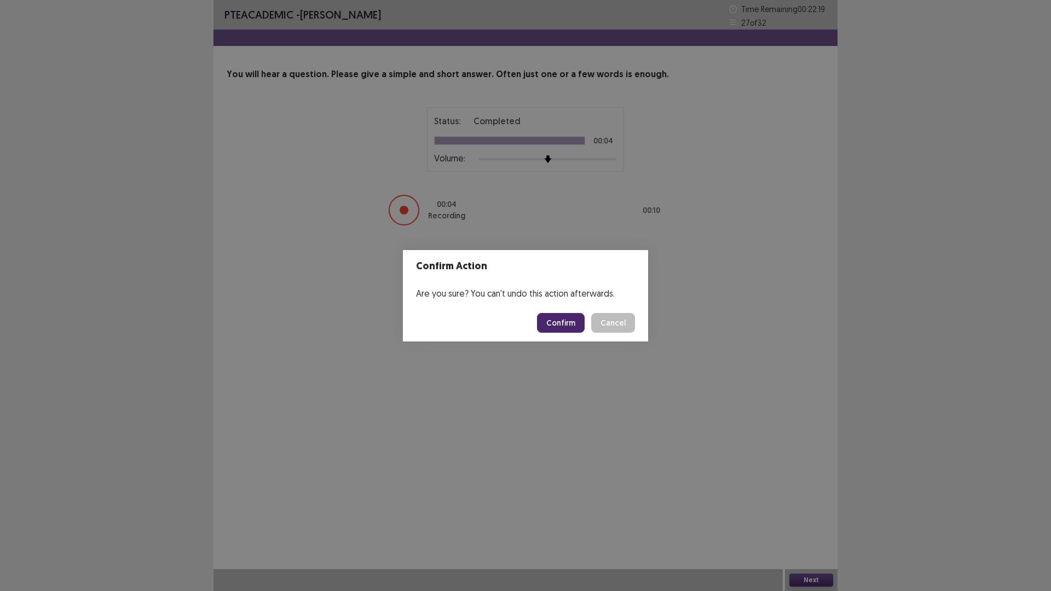
click at [555, 321] on button "Confirm" at bounding box center [561, 323] width 48 height 20
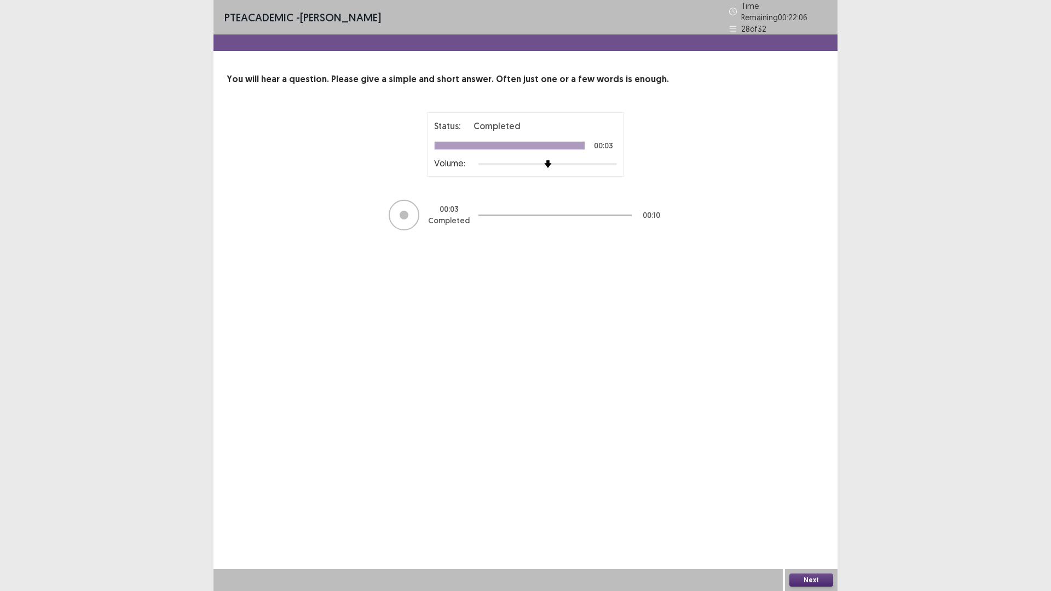
click at [813, 502] on button "Next" at bounding box center [812, 580] width 44 height 13
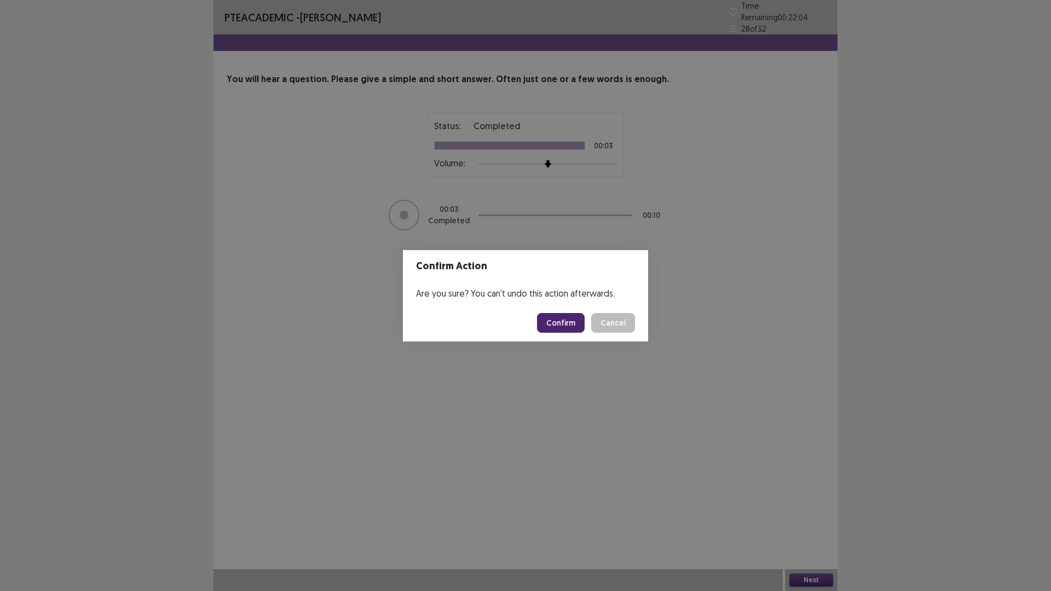
click at [568, 319] on button "Confirm" at bounding box center [561, 323] width 48 height 20
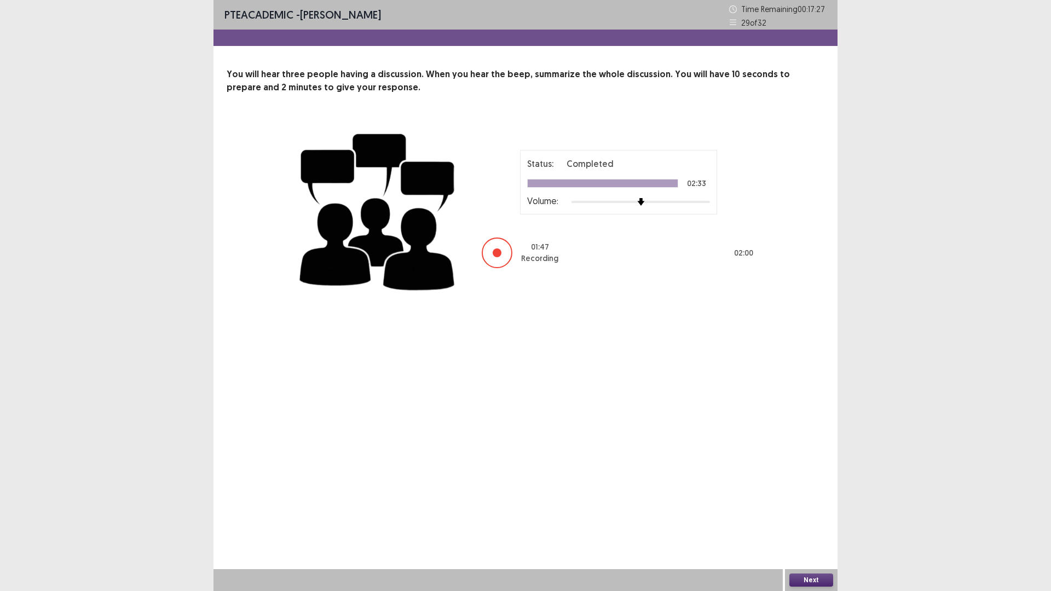
click at [818, 502] on button "Next" at bounding box center [812, 580] width 44 height 13
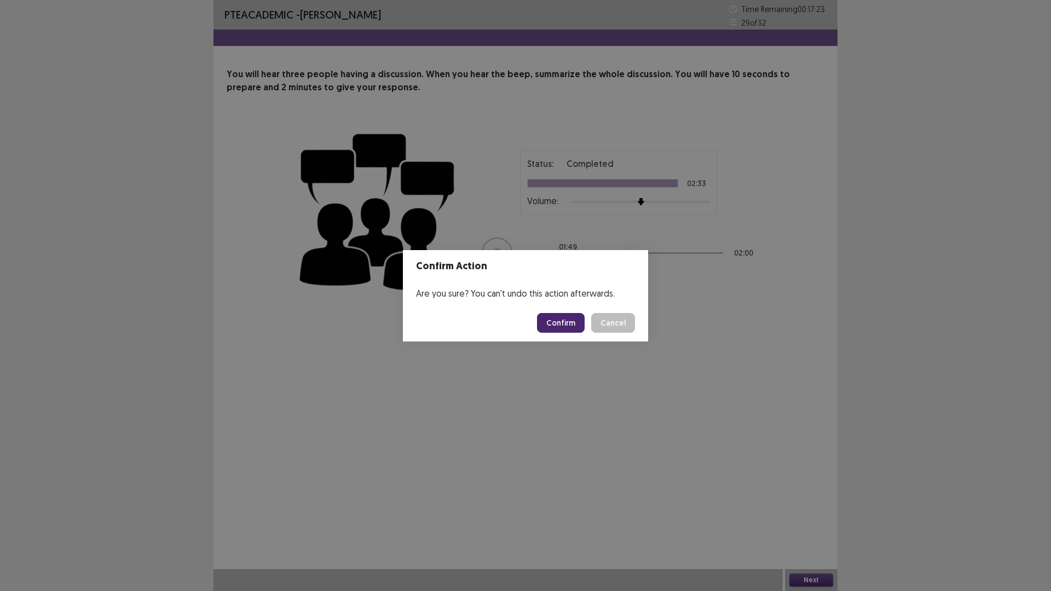
click at [554, 325] on button "Confirm" at bounding box center [561, 323] width 48 height 20
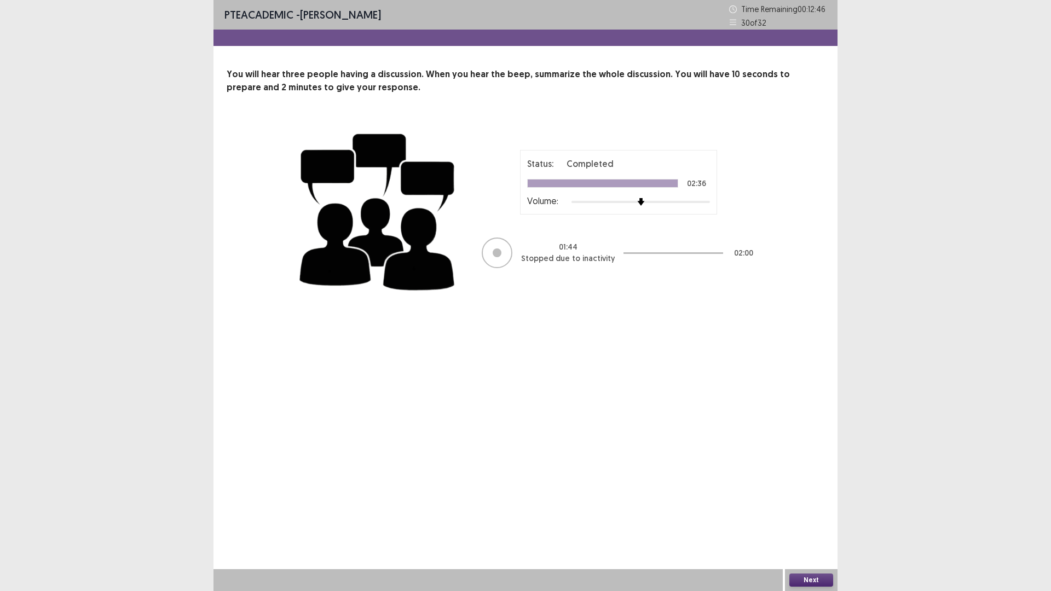
click at [803, 502] on button "Next" at bounding box center [812, 580] width 44 height 13
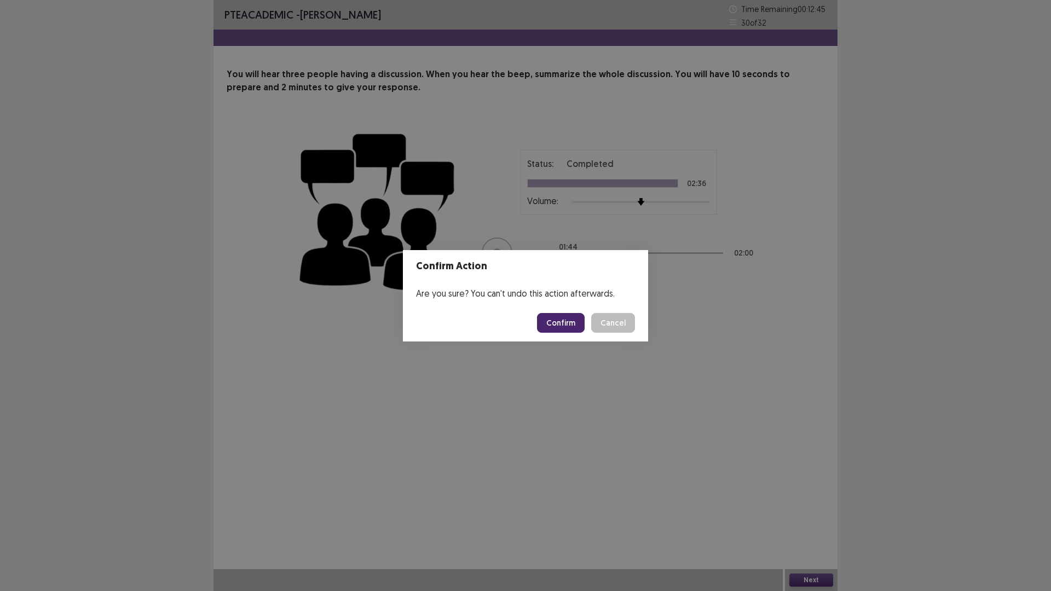
click at [551, 326] on button "Confirm" at bounding box center [561, 323] width 48 height 20
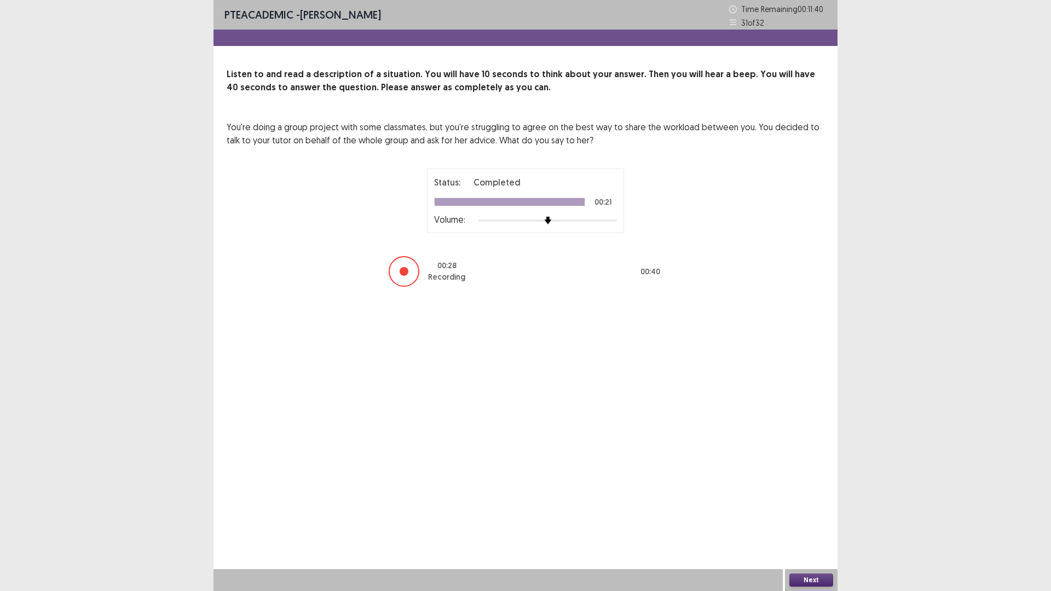
click at [809, 502] on button "Next" at bounding box center [812, 580] width 44 height 13
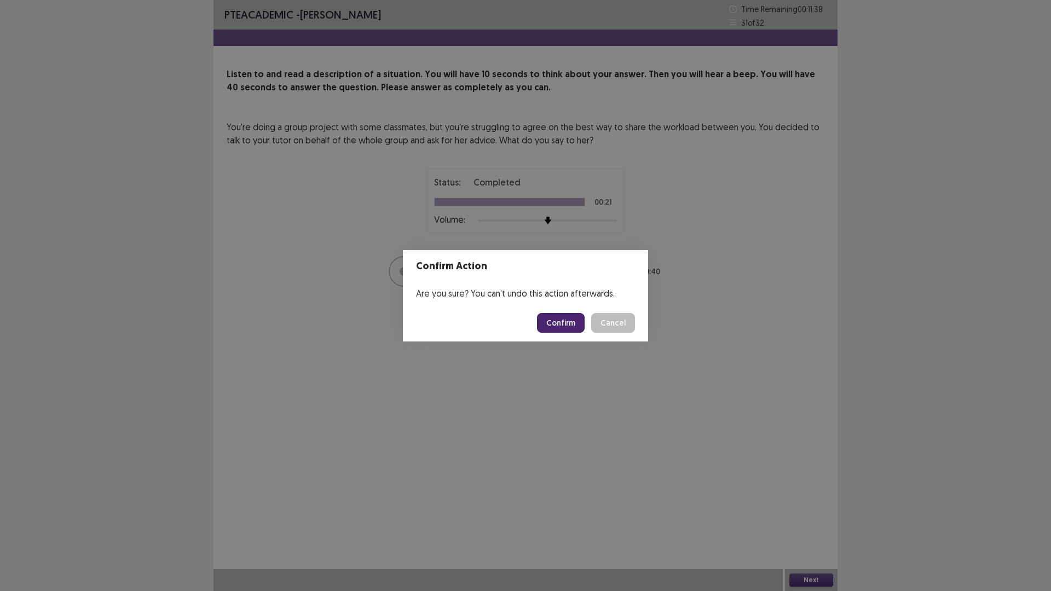
click at [568, 319] on button "Confirm" at bounding box center [561, 323] width 48 height 20
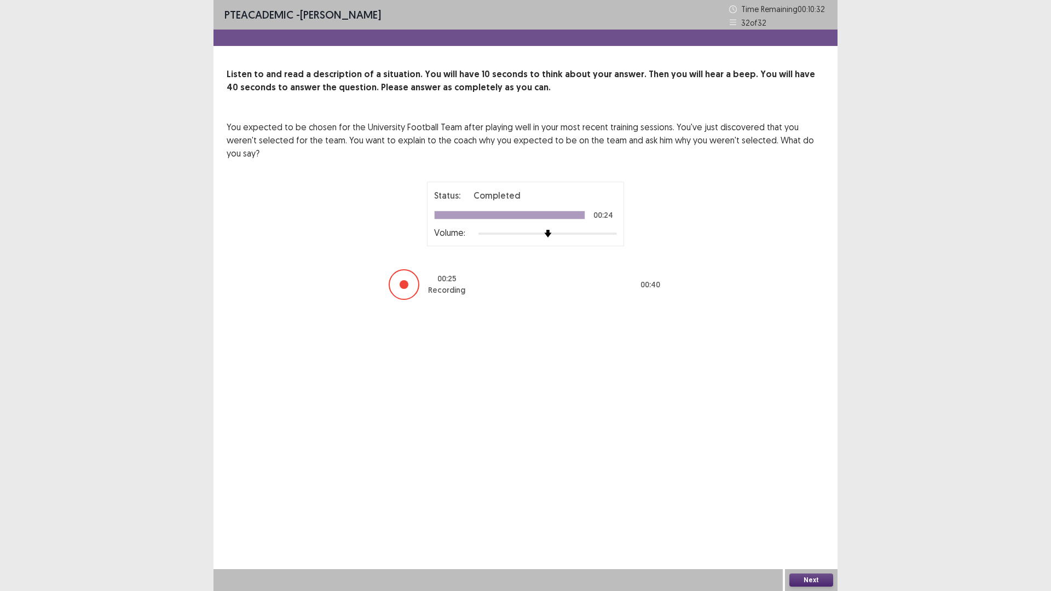
click at [812, 502] on button "Next" at bounding box center [812, 580] width 44 height 13
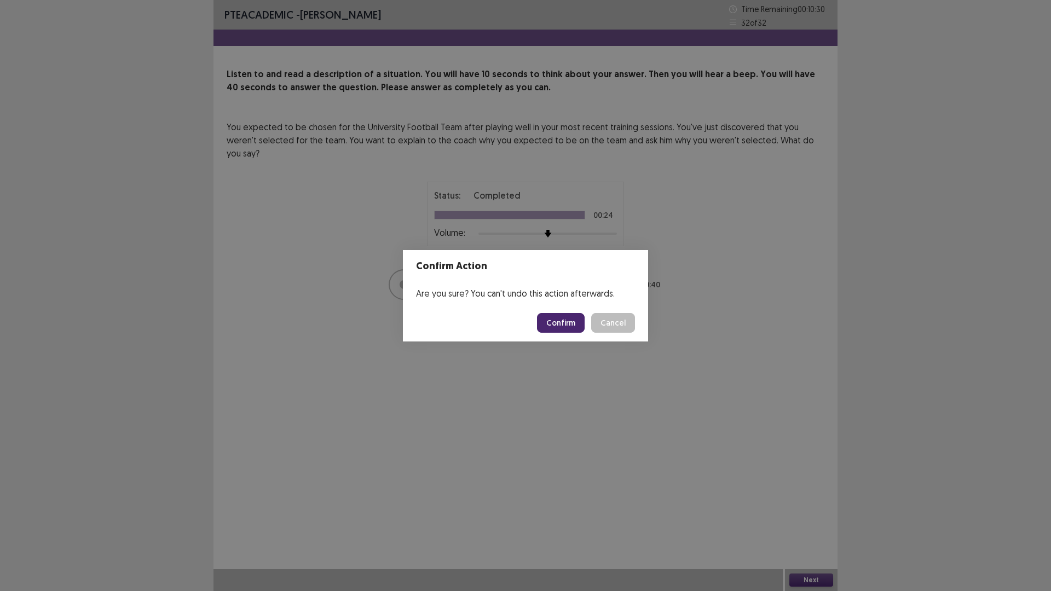
click at [557, 325] on button "Confirm" at bounding box center [561, 323] width 48 height 20
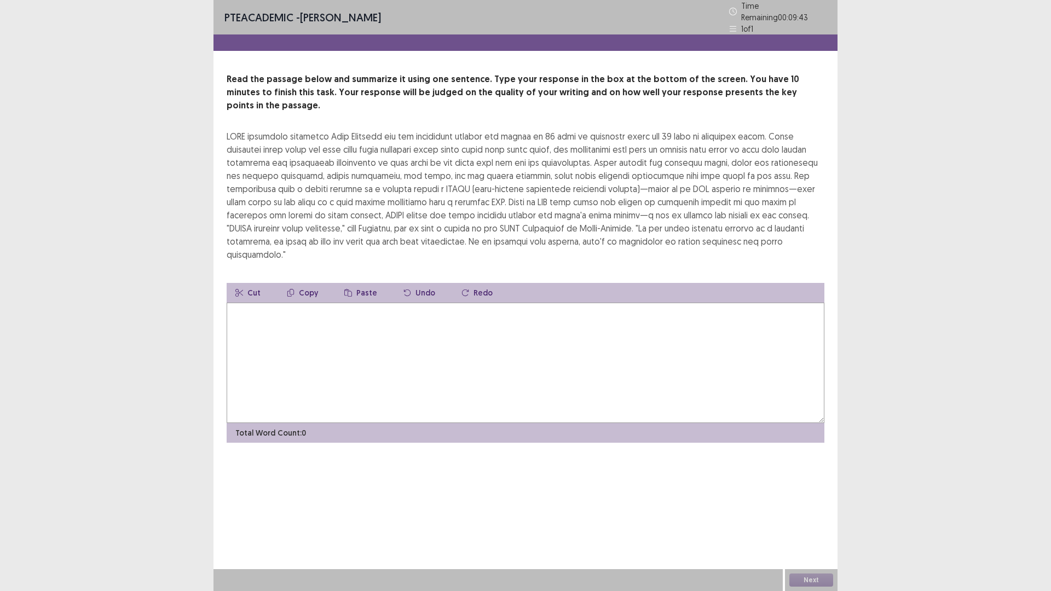
click at [292, 323] on textarea at bounding box center [526, 363] width 598 height 120
type textarea "*"
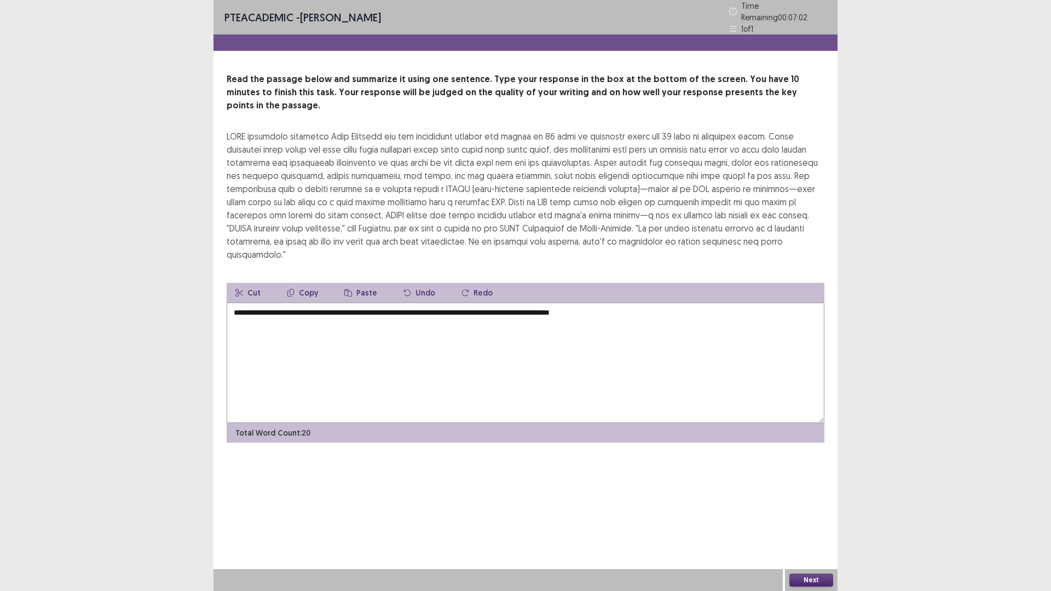
drag, startPoint x: 521, startPoint y: 281, endPoint x: 529, endPoint y: 281, distance: 7.7
click at [529, 303] on textarea "**********" at bounding box center [526, 363] width 598 height 120
click at [656, 303] on textarea "**********" at bounding box center [526, 363] width 598 height 120
click at [347, 173] on div at bounding box center [526, 195] width 598 height 131
drag, startPoint x: 271, startPoint y: 132, endPoint x: 681, endPoint y: 133, distance: 409.5
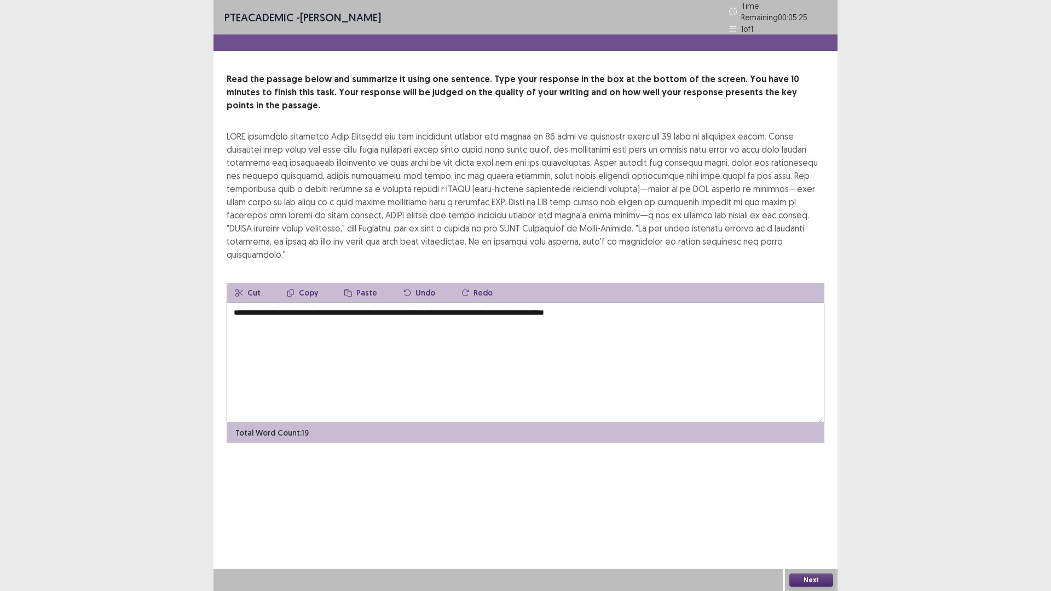
click at [681, 133] on div at bounding box center [526, 195] width 598 height 131
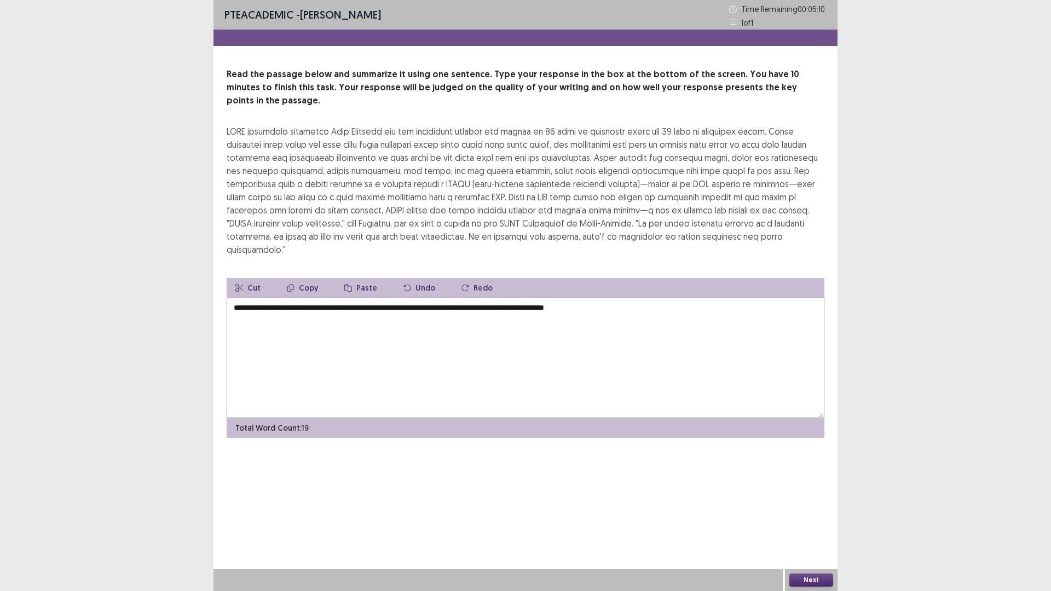
click at [628, 298] on textarea "**********" at bounding box center [526, 358] width 598 height 120
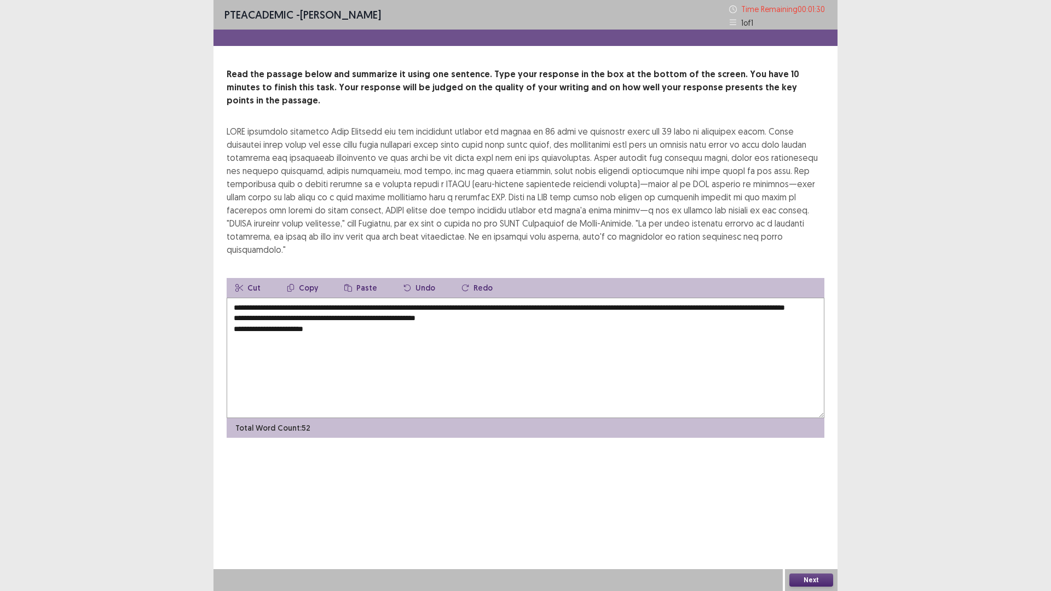
click at [471, 309] on textarea "**********" at bounding box center [526, 358] width 598 height 120
click at [460, 301] on textarea "**********" at bounding box center [526, 358] width 598 height 120
click at [267, 322] on textarea "**********" at bounding box center [526, 358] width 598 height 120
click at [338, 331] on textarea "**********" at bounding box center [526, 358] width 598 height 120
click at [338, 329] on textarea "**********" at bounding box center [526, 358] width 598 height 120
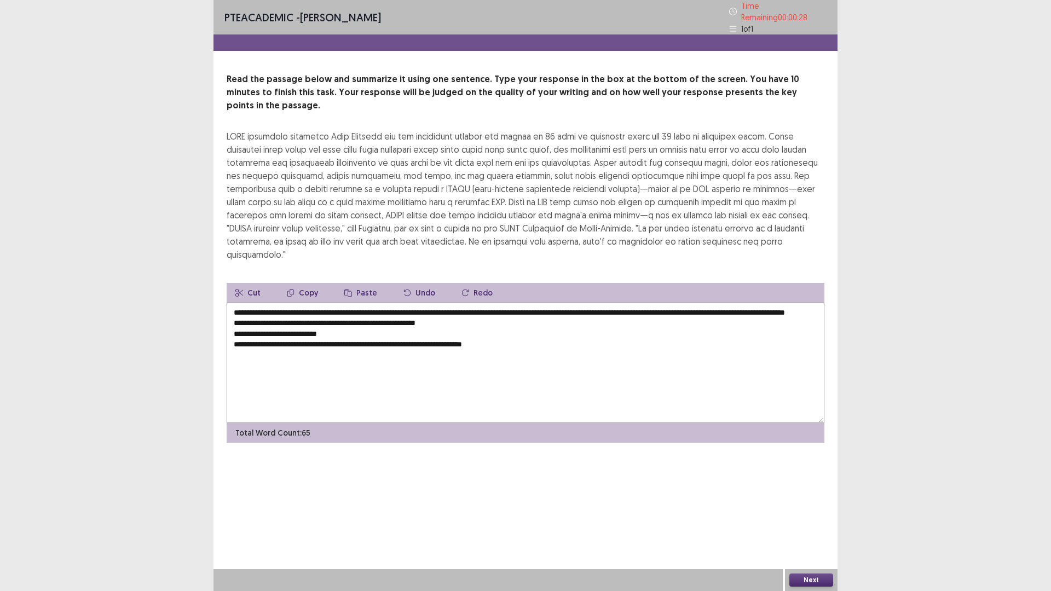
click at [231, 303] on textarea "**********" at bounding box center [526, 363] width 598 height 120
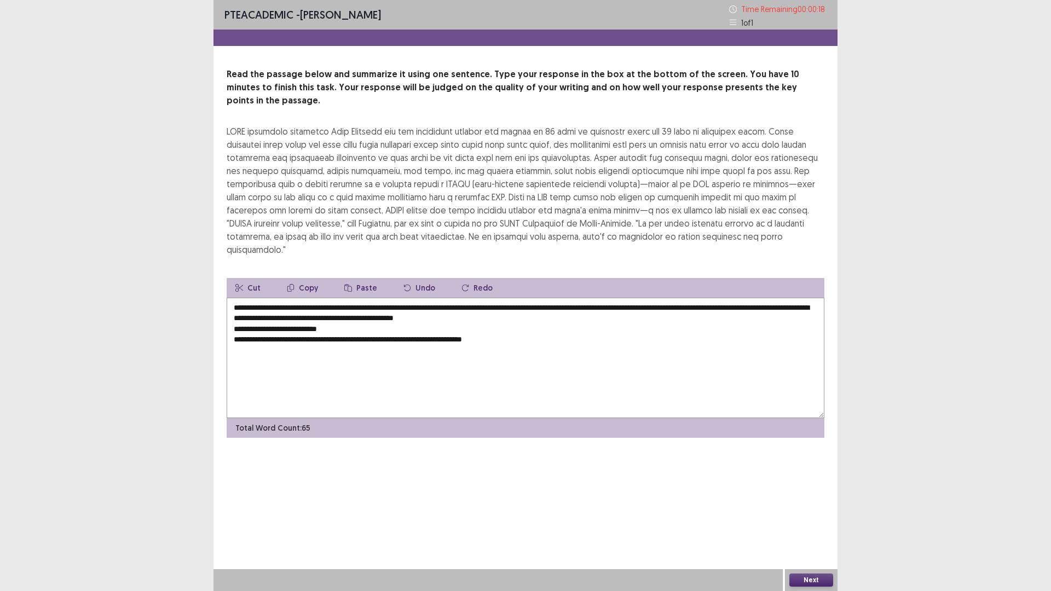
click at [232, 303] on textarea "**********" at bounding box center [526, 358] width 598 height 120
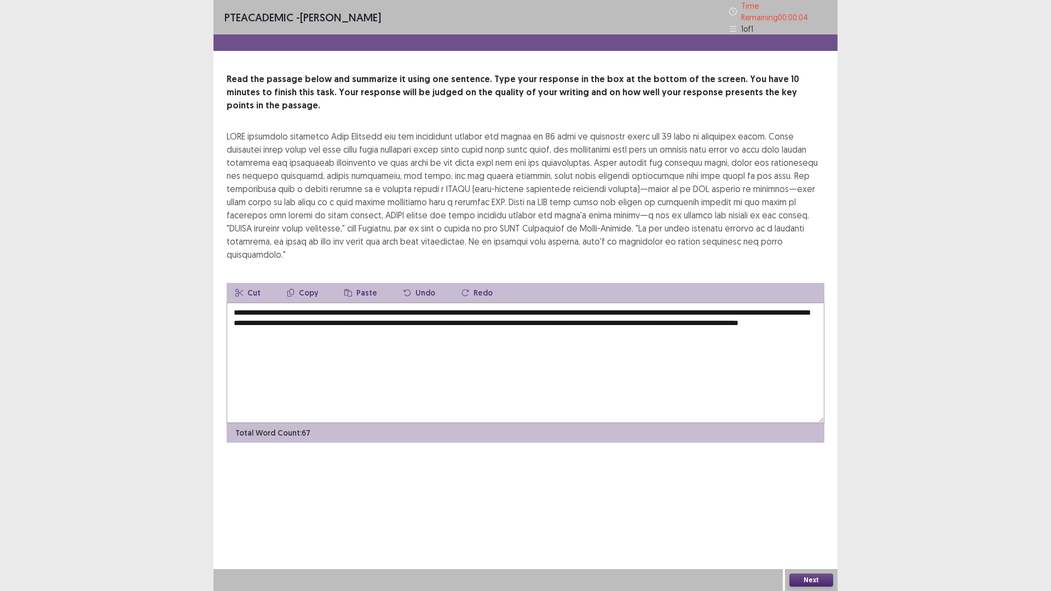
click at [405, 306] on textarea "**********" at bounding box center [526, 363] width 598 height 120
click at [641, 303] on textarea "**********" at bounding box center [526, 363] width 598 height 120
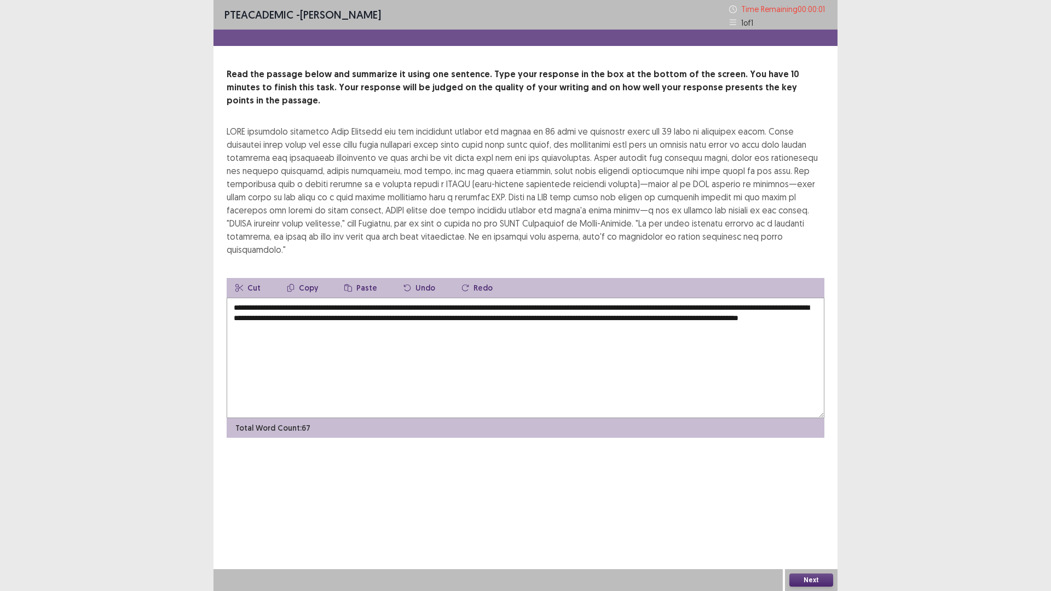
type textarea "**********"
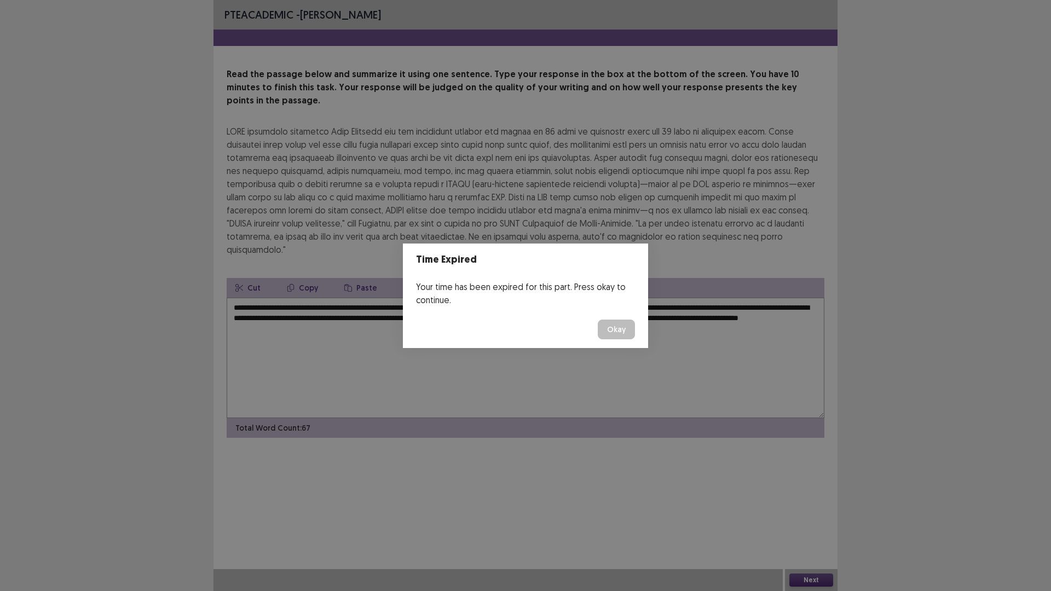
click at [608, 330] on button "Okay" at bounding box center [616, 330] width 37 height 20
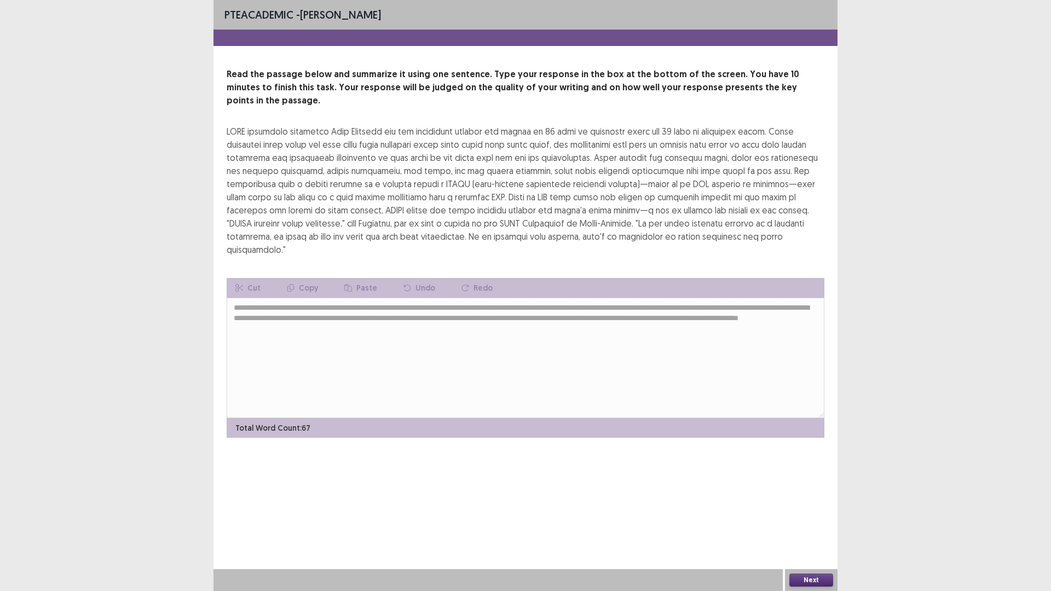
click at [815, 502] on button "Next" at bounding box center [812, 580] width 44 height 13
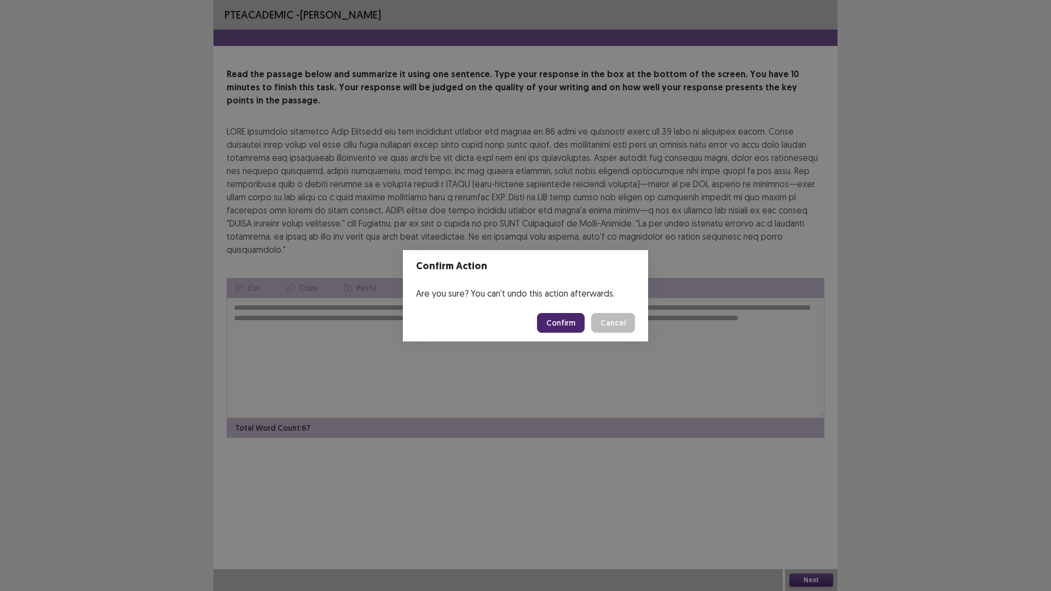
click at [555, 324] on button "Confirm" at bounding box center [561, 323] width 48 height 20
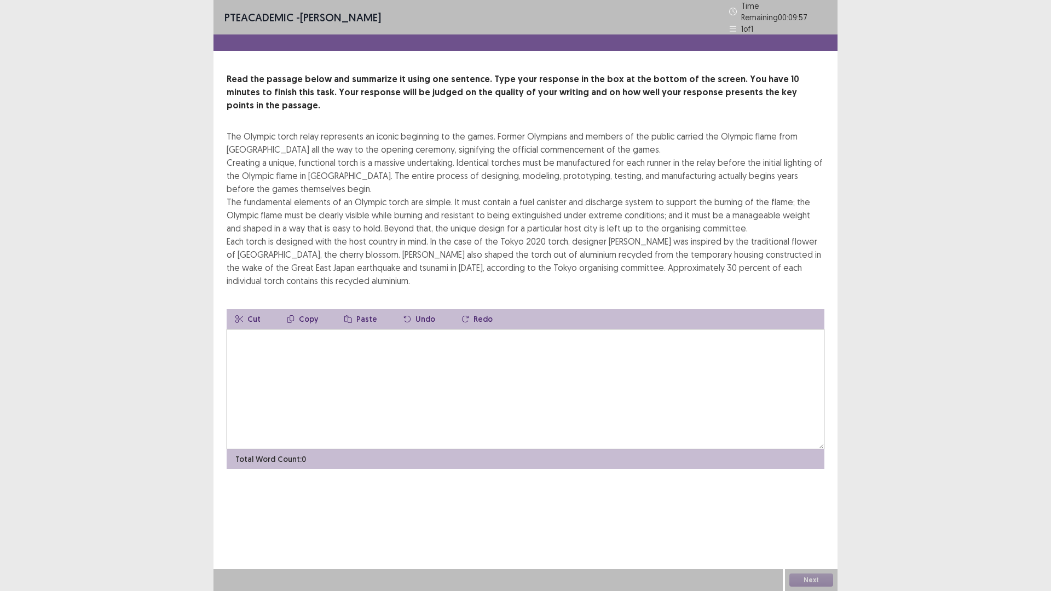
drag, startPoint x: 223, startPoint y: 117, endPoint x: 472, endPoint y: 120, distance: 248.6
click at [472, 120] on div "Read the passage below and summarize it using one sentence. Type your response …" at bounding box center [526, 271] width 624 height 396
click at [333, 339] on textarea at bounding box center [526, 389] width 598 height 120
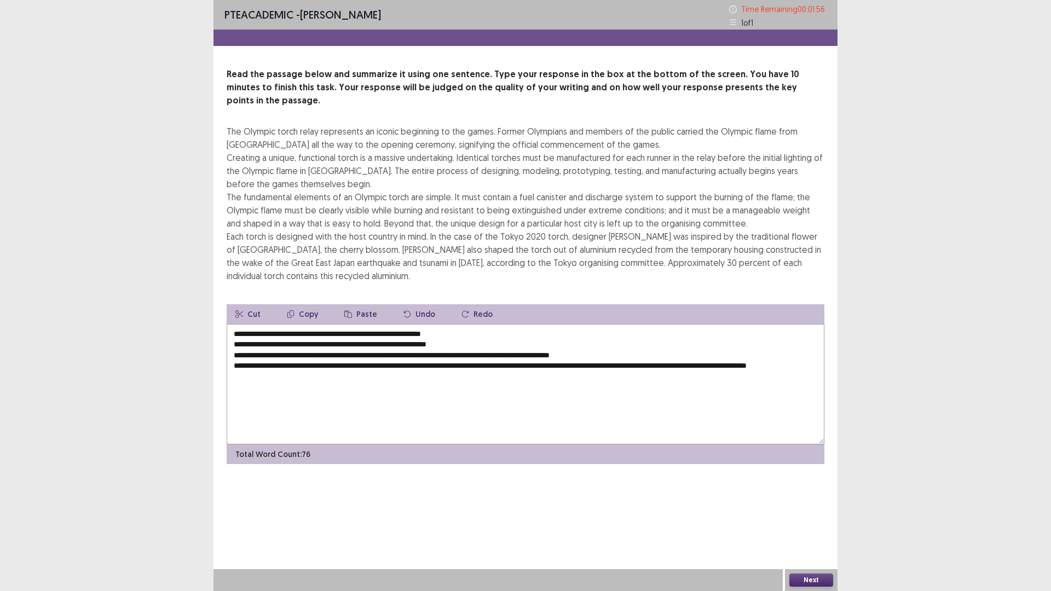
click at [638, 352] on textarea "**********" at bounding box center [526, 384] width 598 height 120
drag, startPoint x: 728, startPoint y: 351, endPoint x: 750, endPoint y: 352, distance: 21.4
click at [750, 352] on textarea "**********" at bounding box center [526, 384] width 598 height 120
click at [285, 361] on textarea "**********" at bounding box center [526, 384] width 598 height 120
drag, startPoint x: 314, startPoint y: 321, endPoint x: 361, endPoint y: 322, distance: 47.6
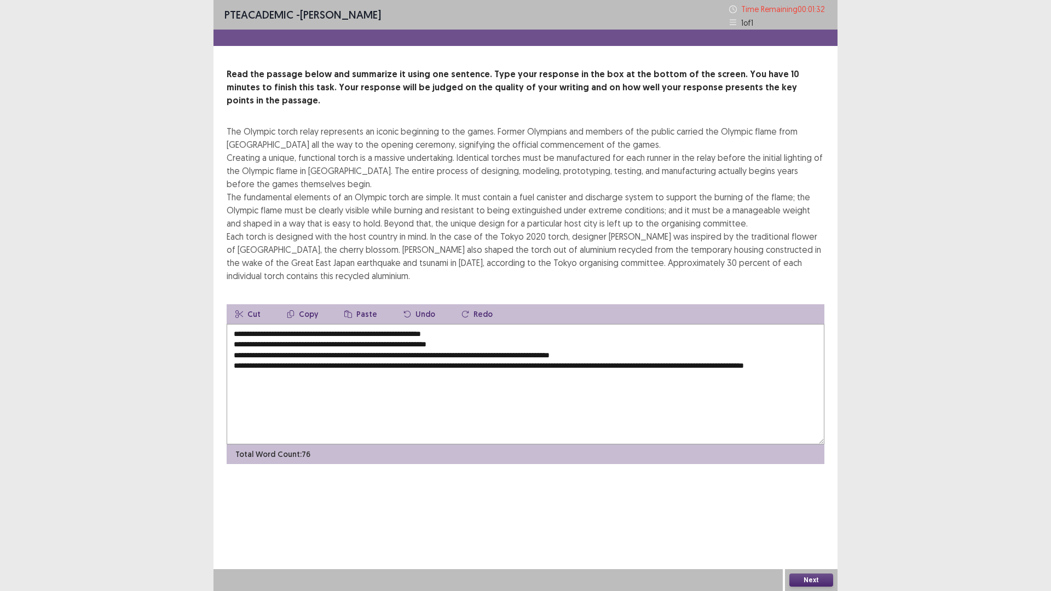
click at [361, 324] on textarea "**********" at bounding box center [526, 384] width 598 height 120
click at [232, 333] on textarea "**********" at bounding box center [526, 384] width 598 height 120
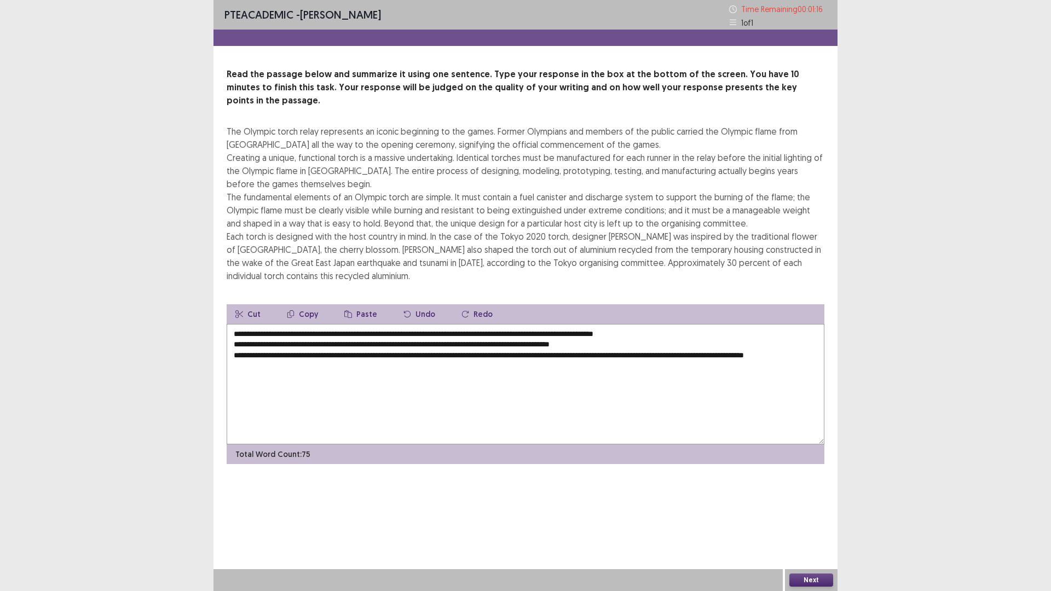
click at [445, 324] on textarea "**********" at bounding box center [526, 384] width 598 height 120
click at [233, 332] on textarea "**********" at bounding box center [526, 384] width 598 height 120
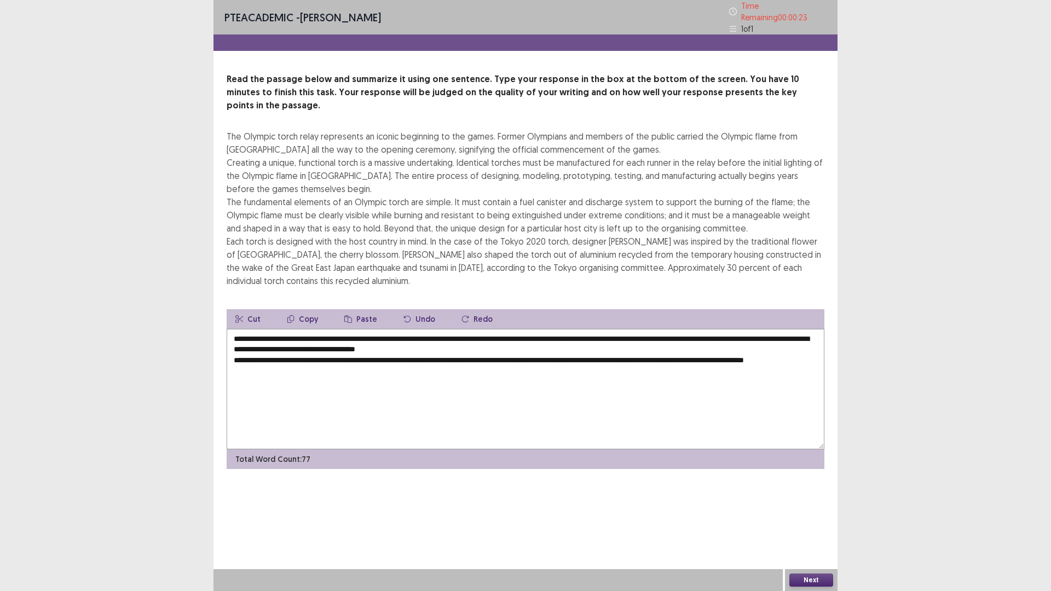
click at [747, 329] on textarea "**********" at bounding box center [526, 389] width 598 height 120
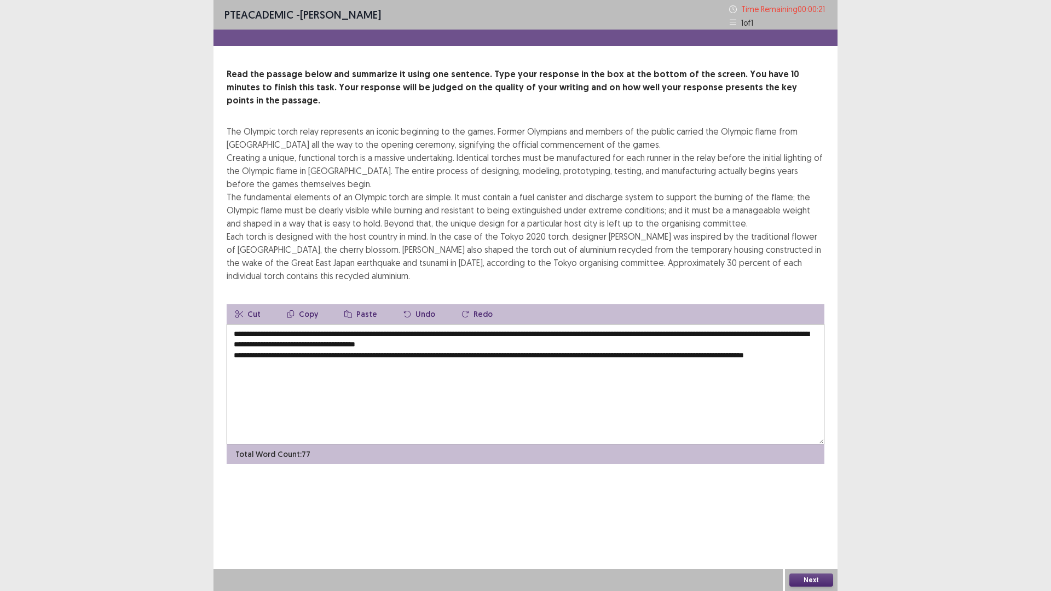
drag, startPoint x: 747, startPoint y: 320, endPoint x: 832, endPoint y: 323, distance: 84.9
click at [818, 323] on div "Read the passage below and summarize it using one sentence. Type your response …" at bounding box center [526, 266] width 624 height 396
click at [457, 329] on textarea "**********" at bounding box center [526, 384] width 598 height 120
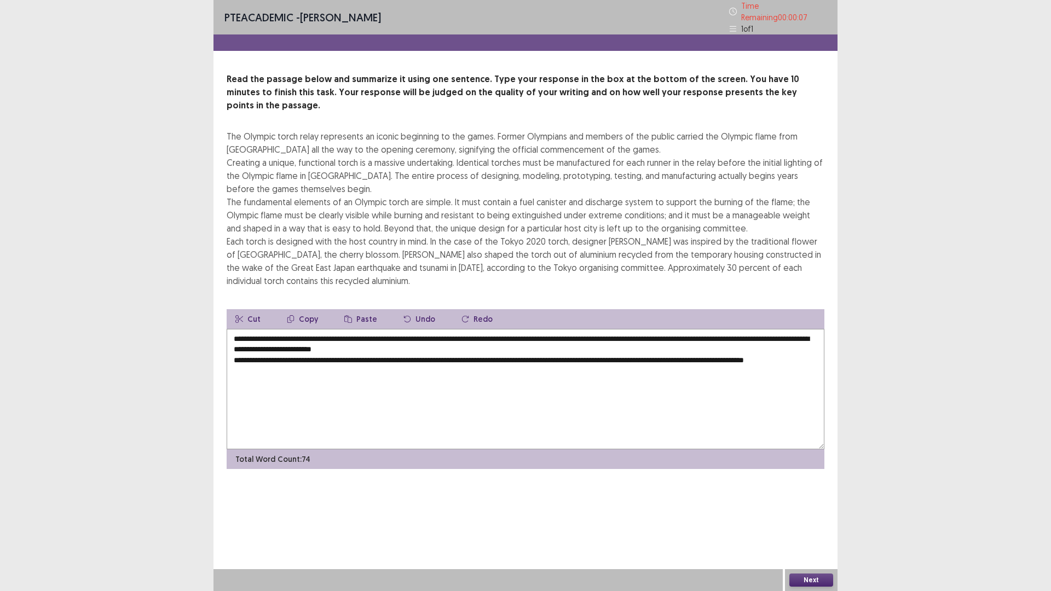
click at [231, 343] on textarea "**********" at bounding box center [526, 389] width 598 height 120
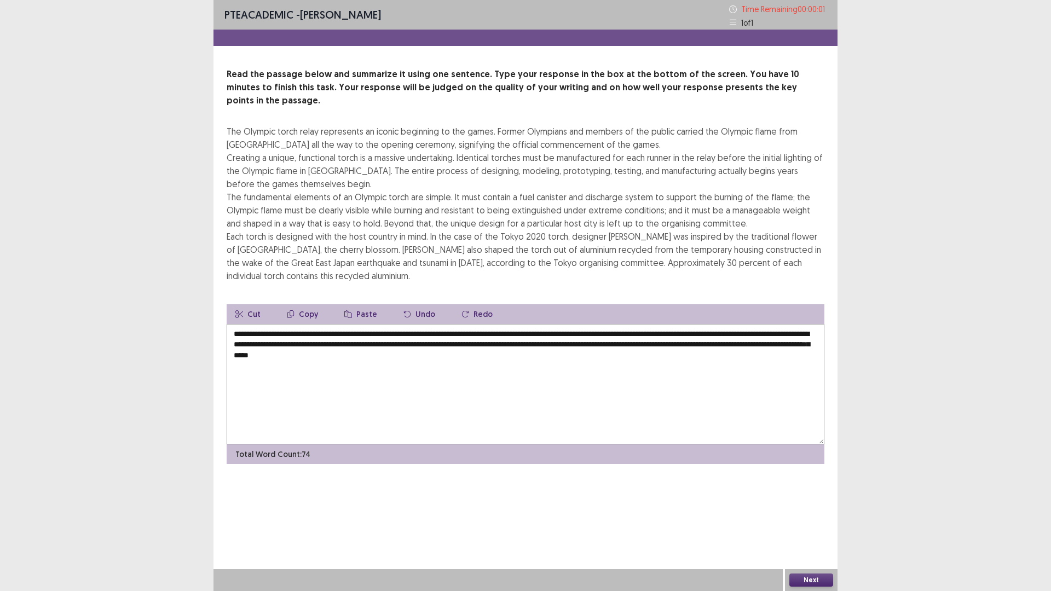
type textarea "**********"
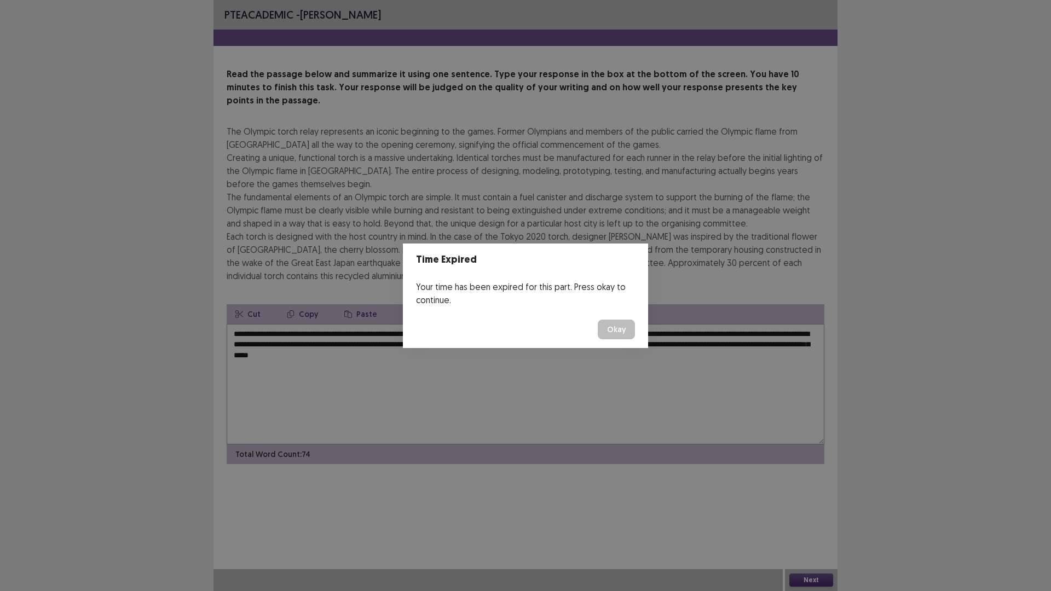
click at [621, 330] on button "Okay" at bounding box center [616, 330] width 37 height 20
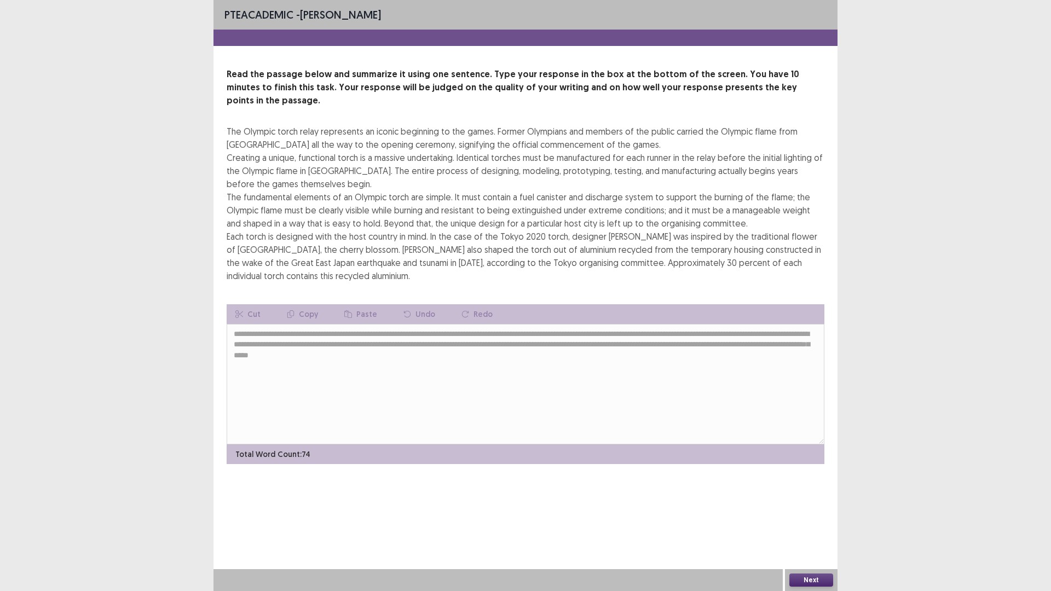
click at [792, 502] on button "Next" at bounding box center [812, 580] width 44 height 13
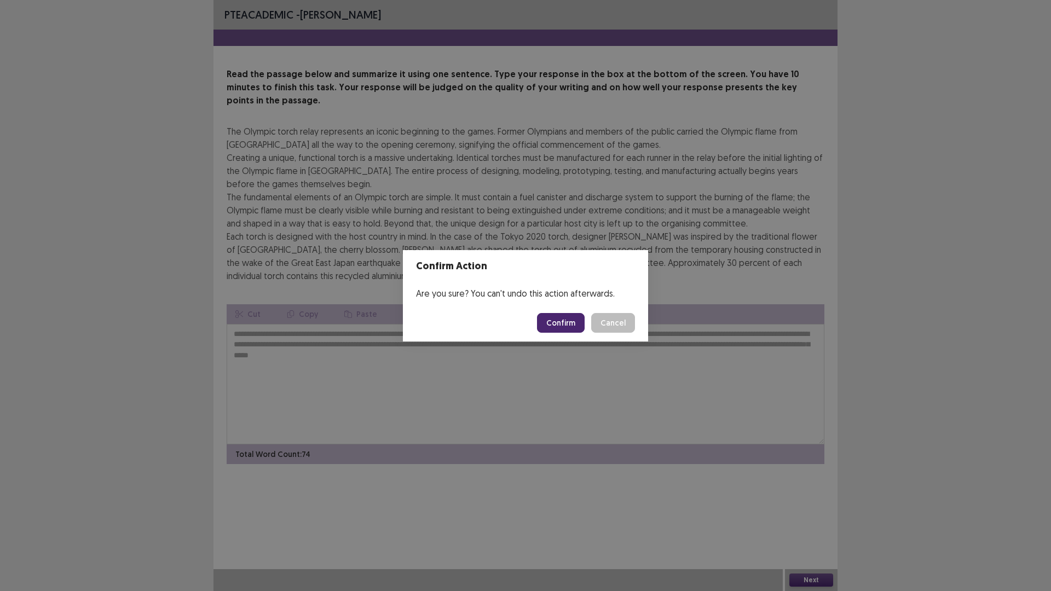
click at [553, 319] on button "Confirm" at bounding box center [561, 323] width 48 height 20
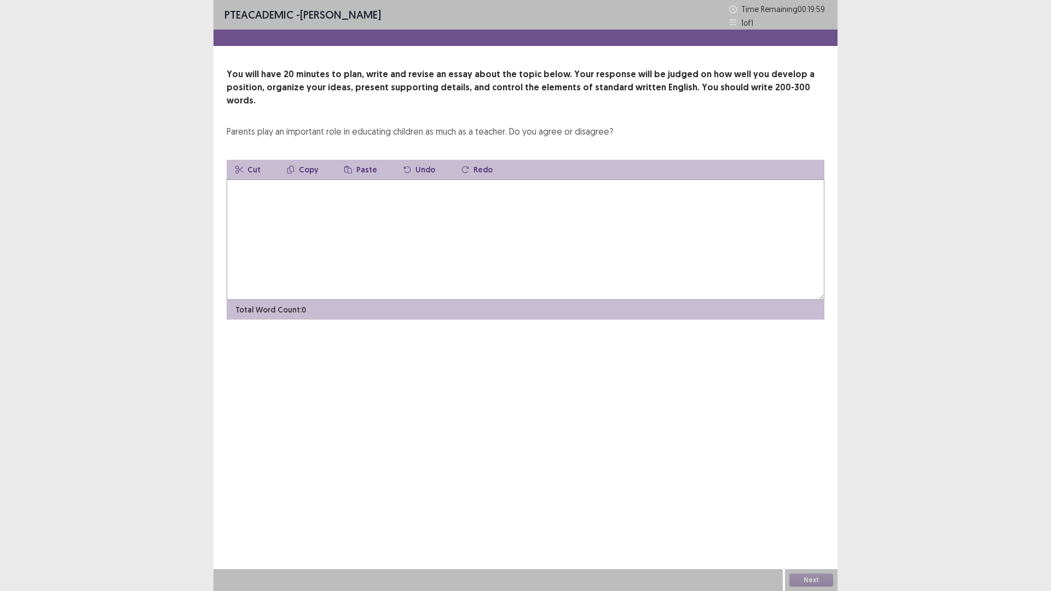
click at [338, 73] on p "You will have 20 minutes to plan, write and revise an essay about the topic bel…" at bounding box center [526, 87] width 598 height 39
drag, startPoint x: 229, startPoint y: 120, endPoint x: 293, endPoint y: 123, distance: 64.7
click at [293, 125] on div "Parents play an important role in educating children as much as a teacher. Do y…" at bounding box center [420, 131] width 387 height 13
click at [475, 206] on textarea at bounding box center [526, 240] width 598 height 120
click at [290, 180] on textarea "**********" at bounding box center [526, 240] width 598 height 120
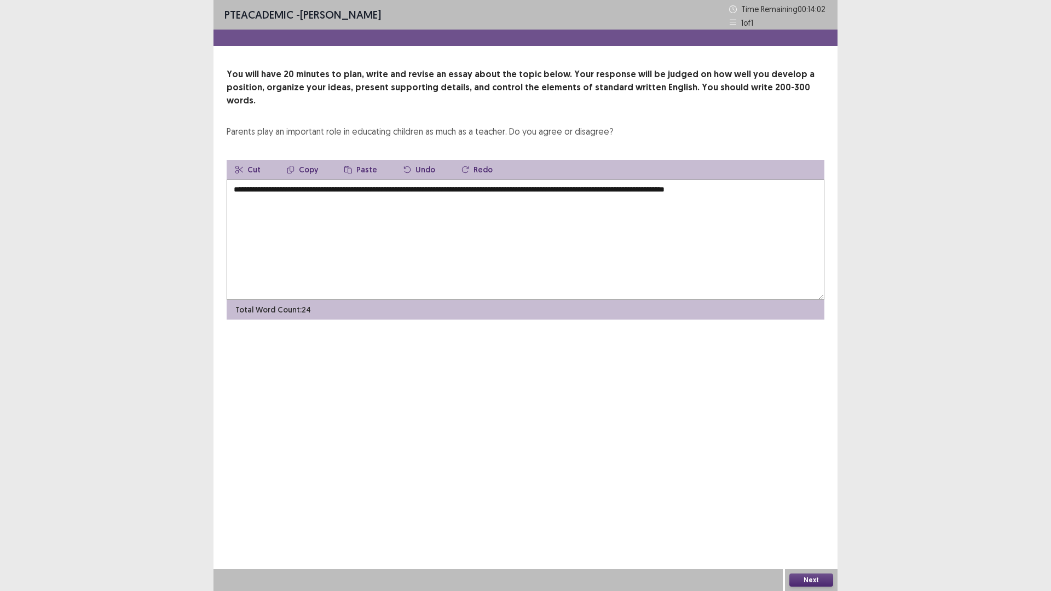
drag, startPoint x: 537, startPoint y: 177, endPoint x: 589, endPoint y: 177, distance: 52.6
click at [589, 180] on textarea "**********" at bounding box center [526, 240] width 598 height 120
click at [768, 180] on textarea "**********" at bounding box center [526, 240] width 598 height 120
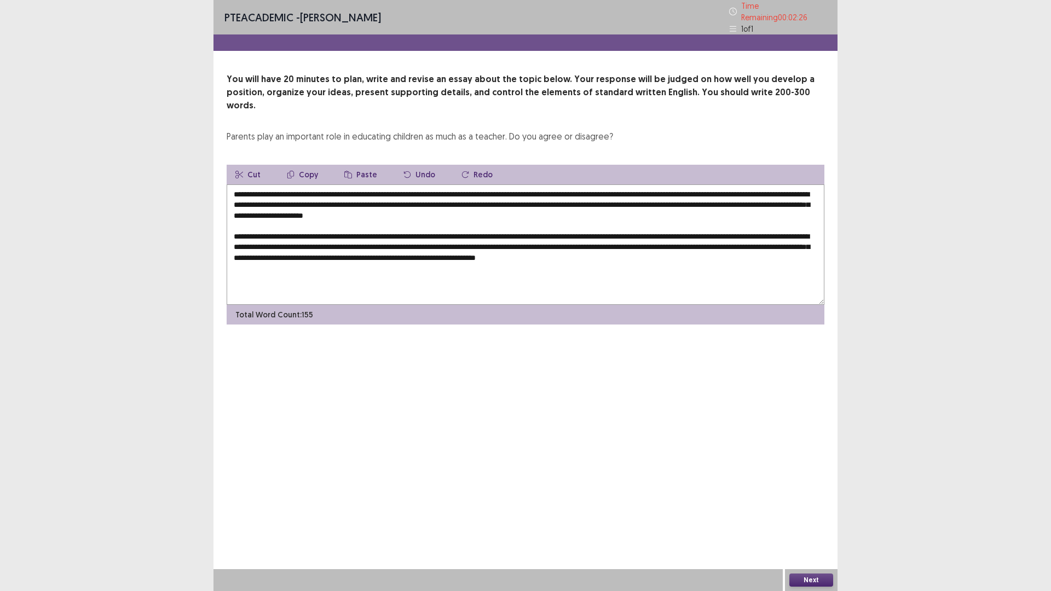
click at [638, 236] on textarea "**********" at bounding box center [526, 245] width 598 height 120
drag, startPoint x: 639, startPoint y: 241, endPoint x: 569, endPoint y: 248, distance: 70.4
click at [569, 248] on textarea "**********" at bounding box center [526, 245] width 598 height 120
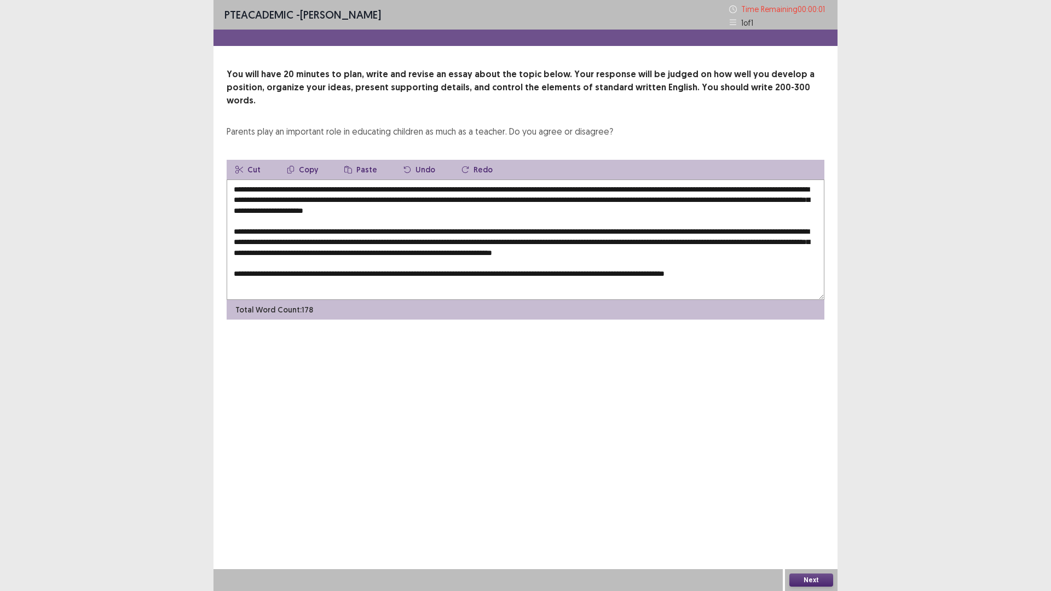
type textarea "**********"
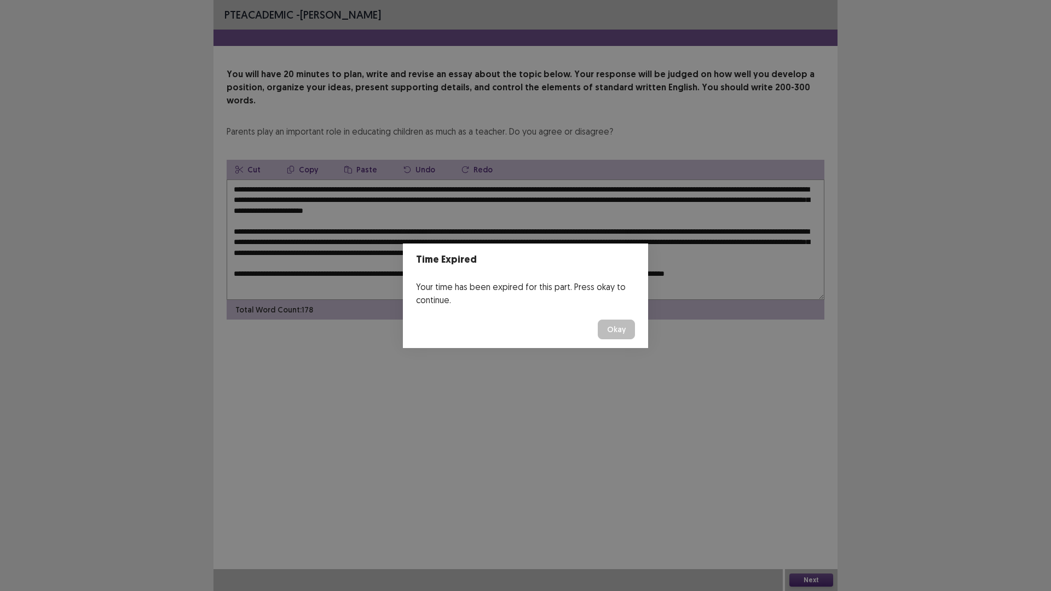
click at [623, 327] on button "Okay" at bounding box center [616, 330] width 37 height 20
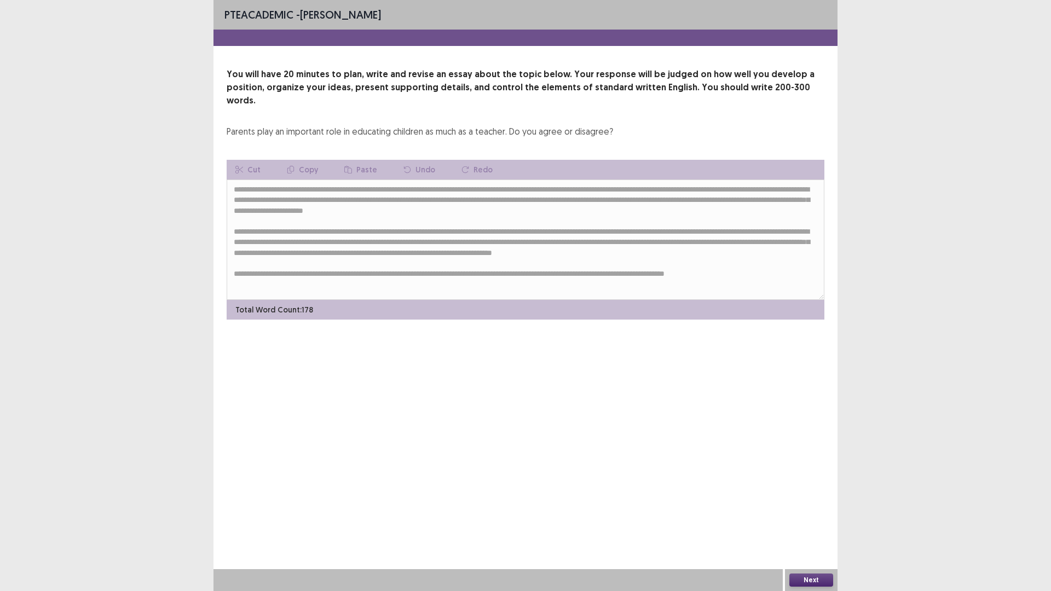
click at [793, 502] on button "Next" at bounding box center [812, 580] width 44 height 13
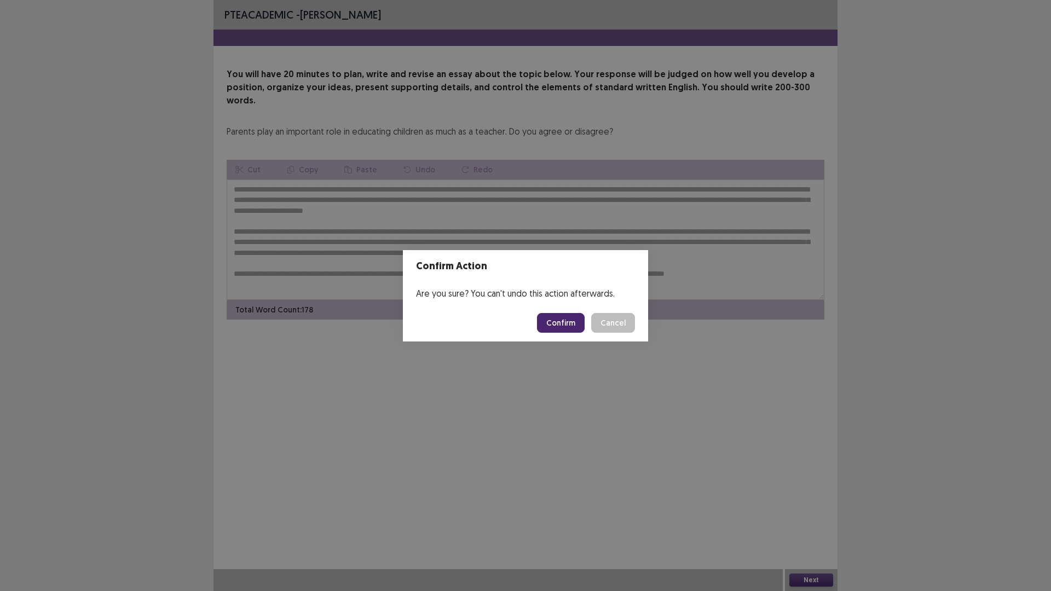
click at [564, 320] on button "Confirm" at bounding box center [561, 323] width 48 height 20
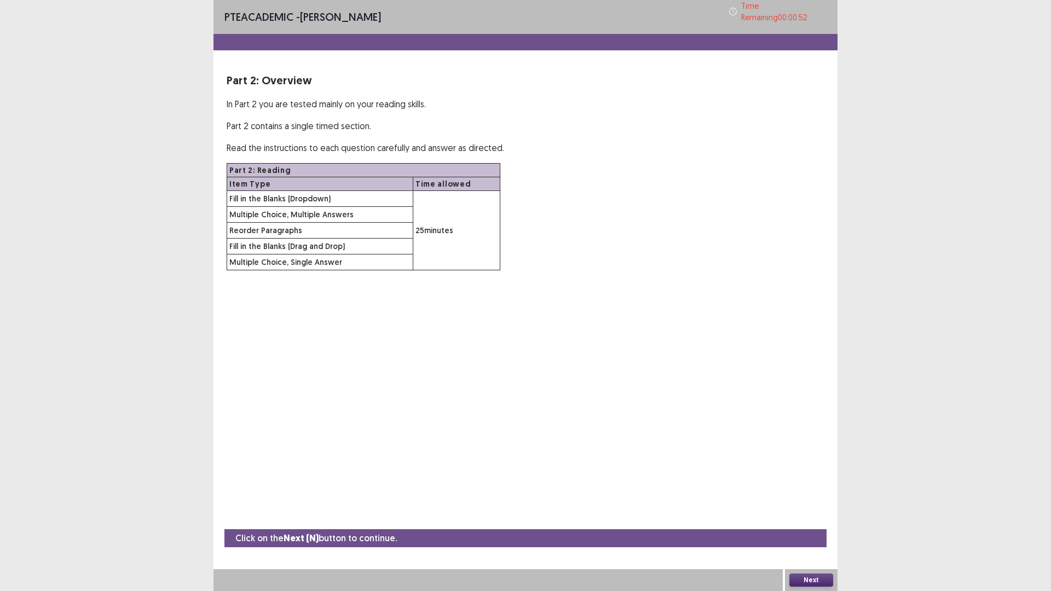
click at [797, 502] on button "Next" at bounding box center [812, 580] width 44 height 13
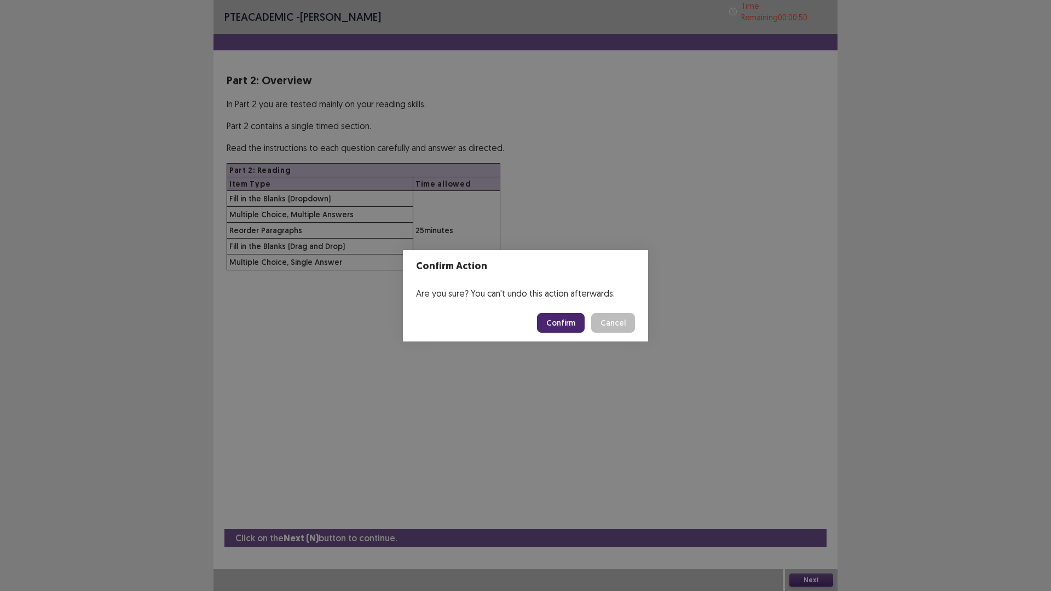
click at [545, 331] on button "Confirm" at bounding box center [561, 323] width 48 height 20
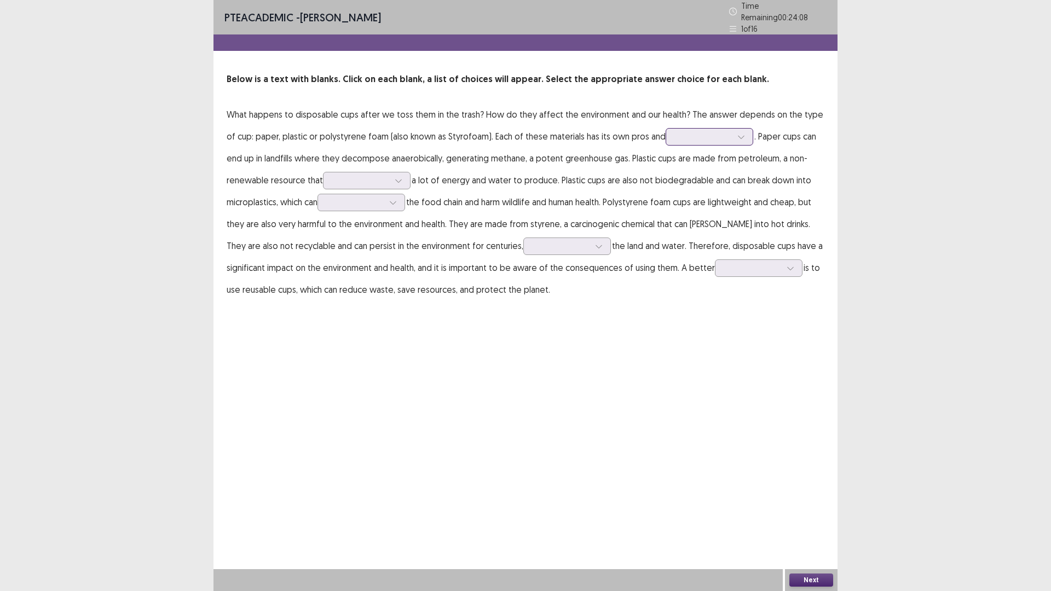
click at [666, 137] on div at bounding box center [710, 137] width 88 height 18
click at [668, 191] on div "cons" at bounding box center [710, 198] width 88 height 31
click at [362, 175] on div at bounding box center [360, 180] width 57 height 10
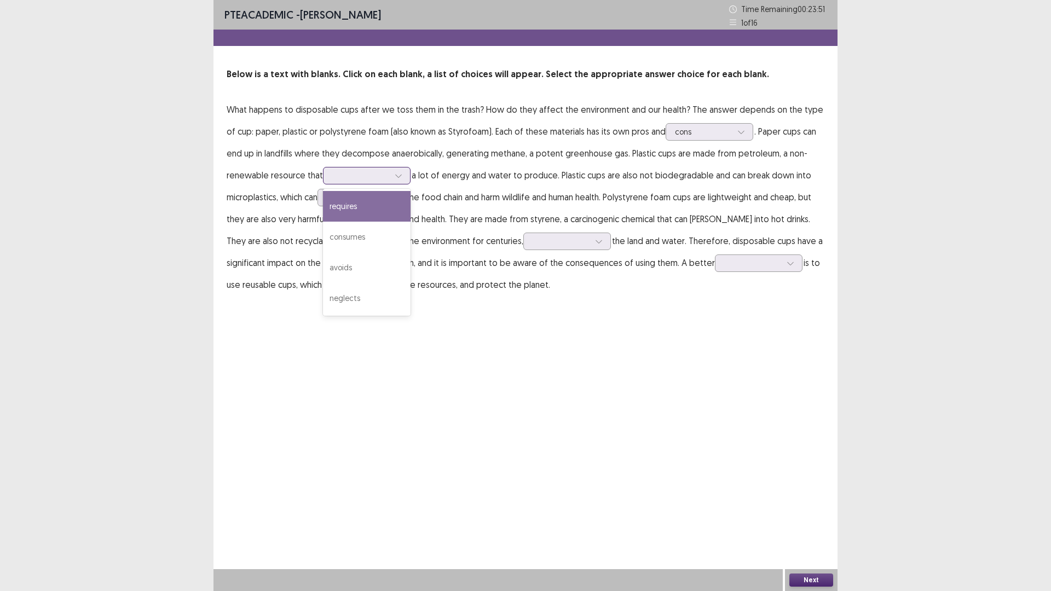
click at [368, 208] on div "requires" at bounding box center [367, 206] width 88 height 31
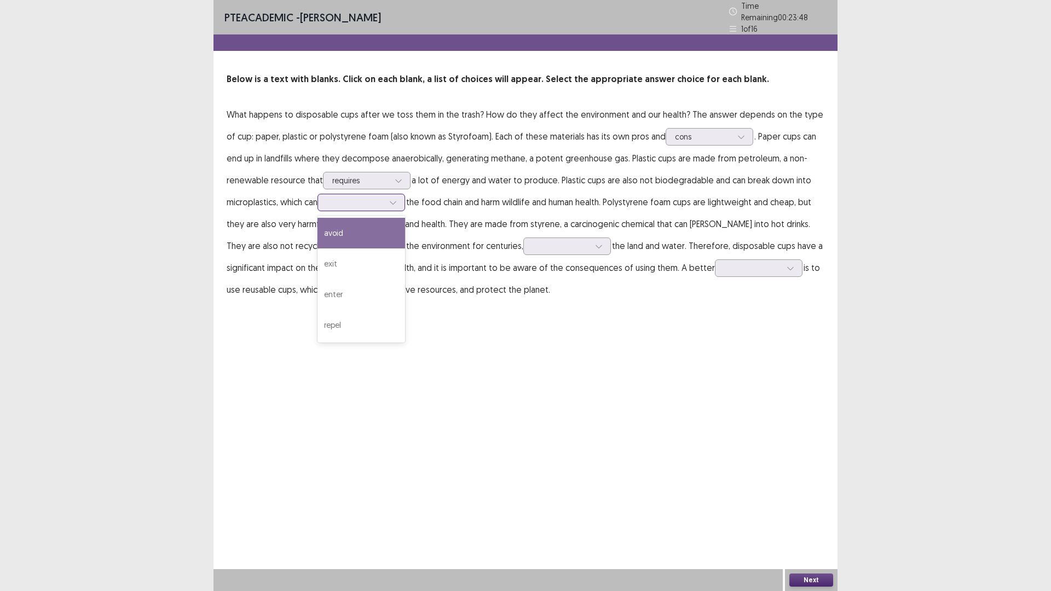
click at [378, 202] on div at bounding box center [355, 202] width 57 height 10
click at [374, 288] on div "enter" at bounding box center [362, 294] width 88 height 31
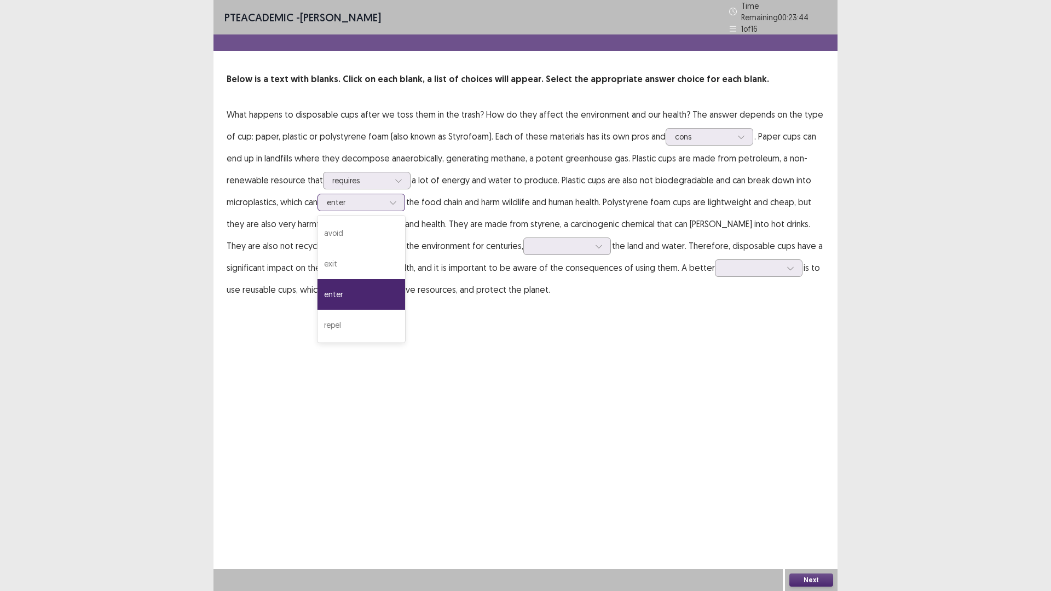
click at [376, 200] on div at bounding box center [355, 202] width 57 height 10
click at [591, 241] on div at bounding box center [599, 246] width 16 height 16
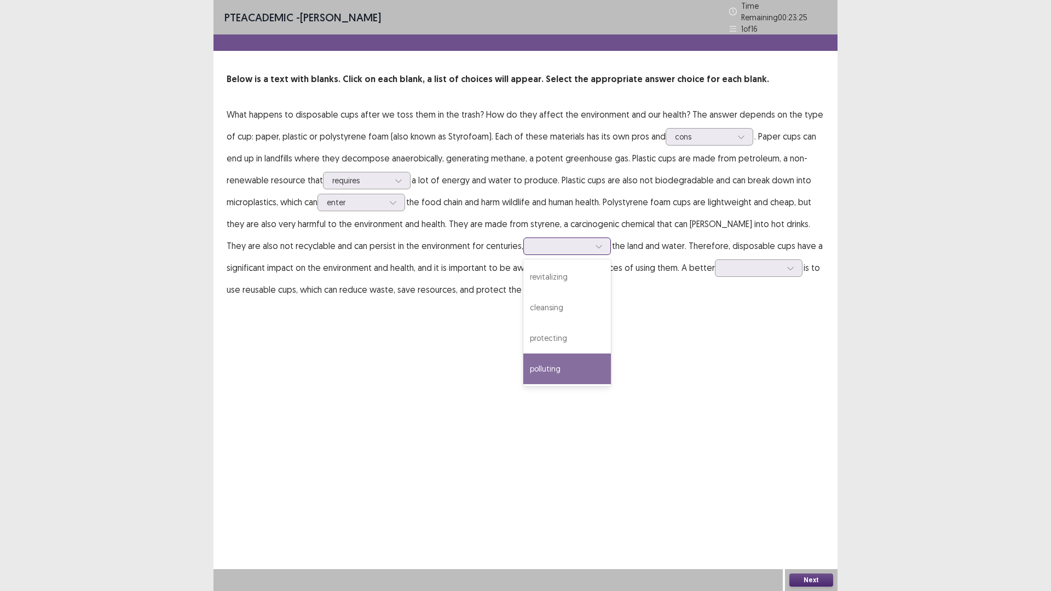
click at [523, 361] on div "polluting" at bounding box center [567, 369] width 88 height 31
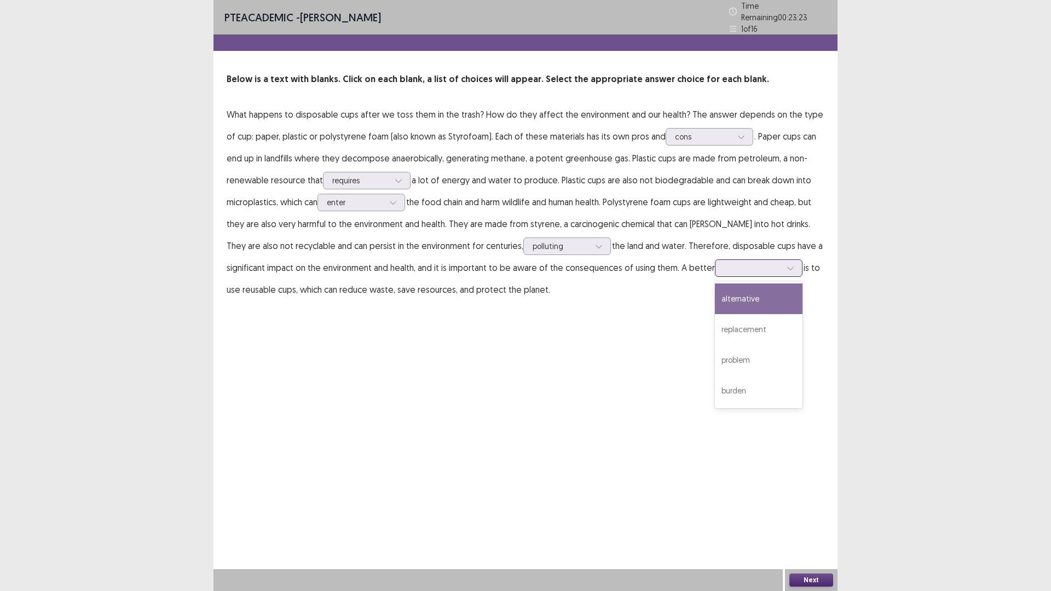
click at [724, 263] on div at bounding box center [752, 268] width 57 height 10
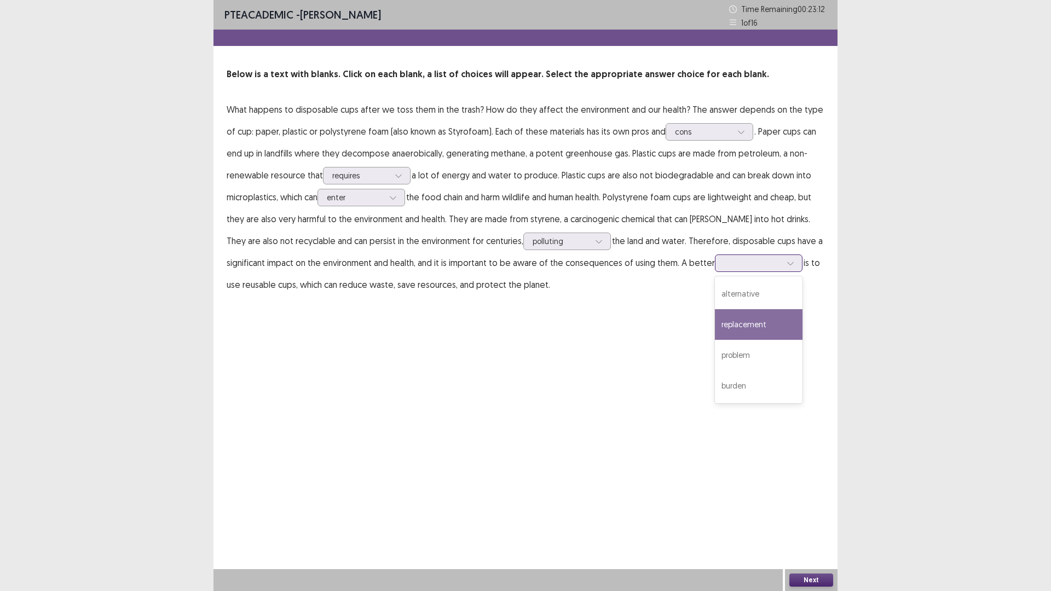
click at [715, 329] on div "replacement" at bounding box center [759, 324] width 88 height 31
click at [798, 502] on button "Next" at bounding box center [812, 580] width 44 height 13
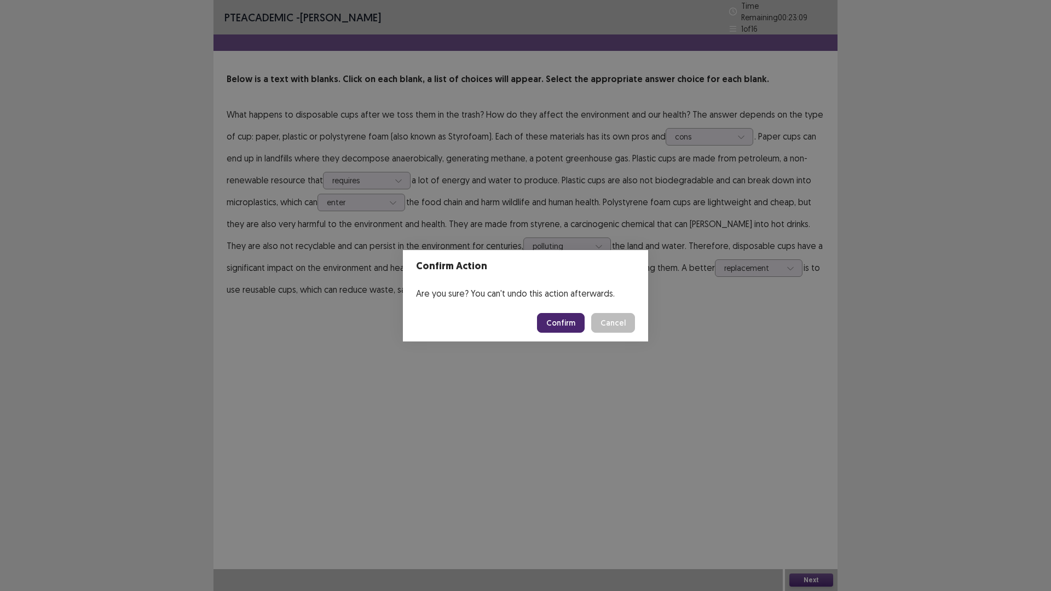
click at [557, 325] on button "Confirm" at bounding box center [561, 323] width 48 height 20
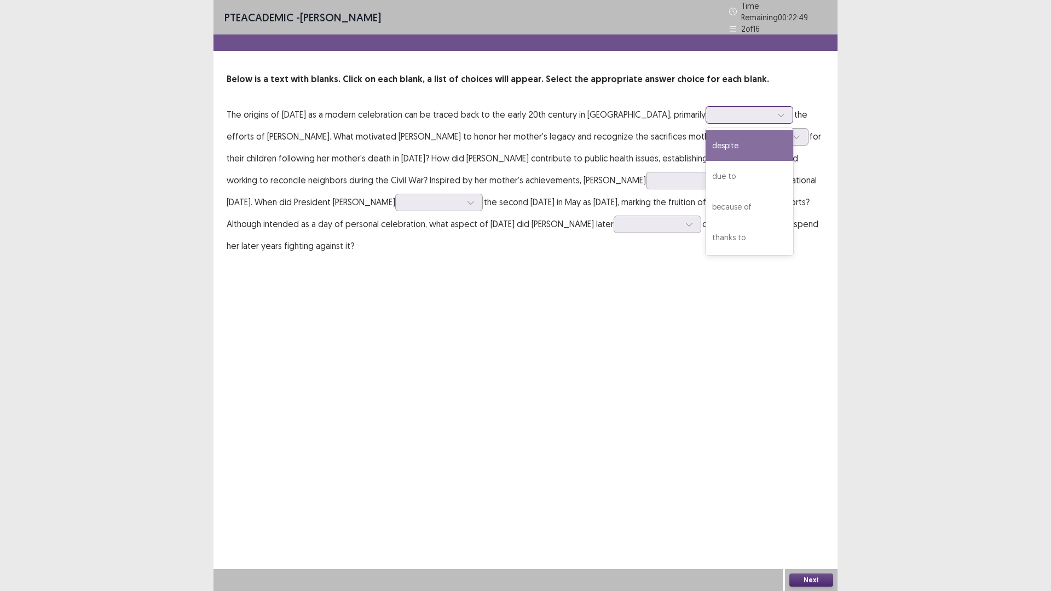
click at [745, 110] on div at bounding box center [743, 115] width 57 height 10
click at [751, 234] on div "thanks to" at bounding box center [750, 237] width 88 height 31
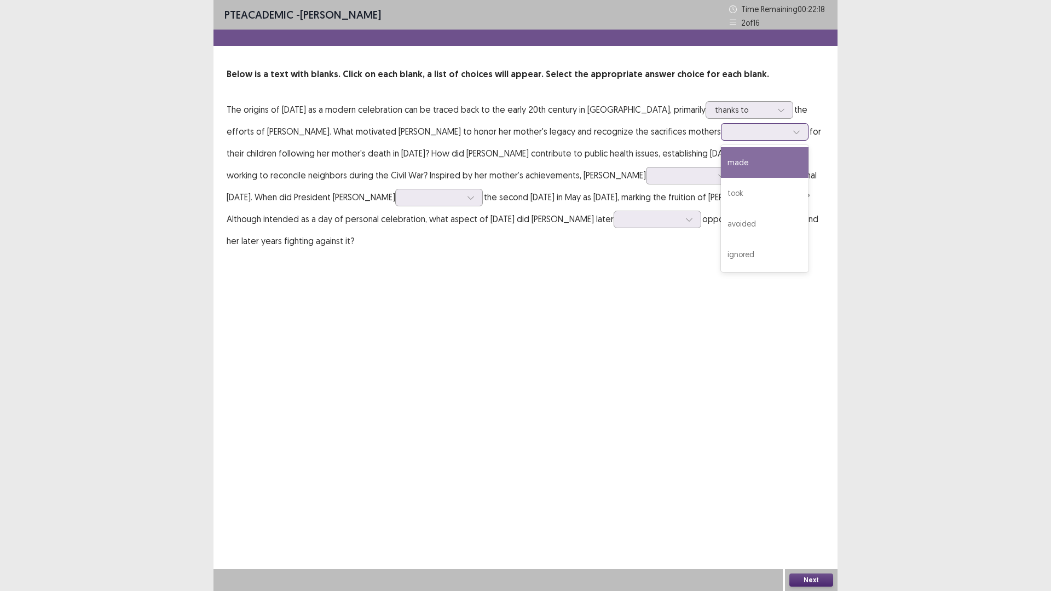
click at [730, 130] on div at bounding box center [758, 131] width 57 height 10
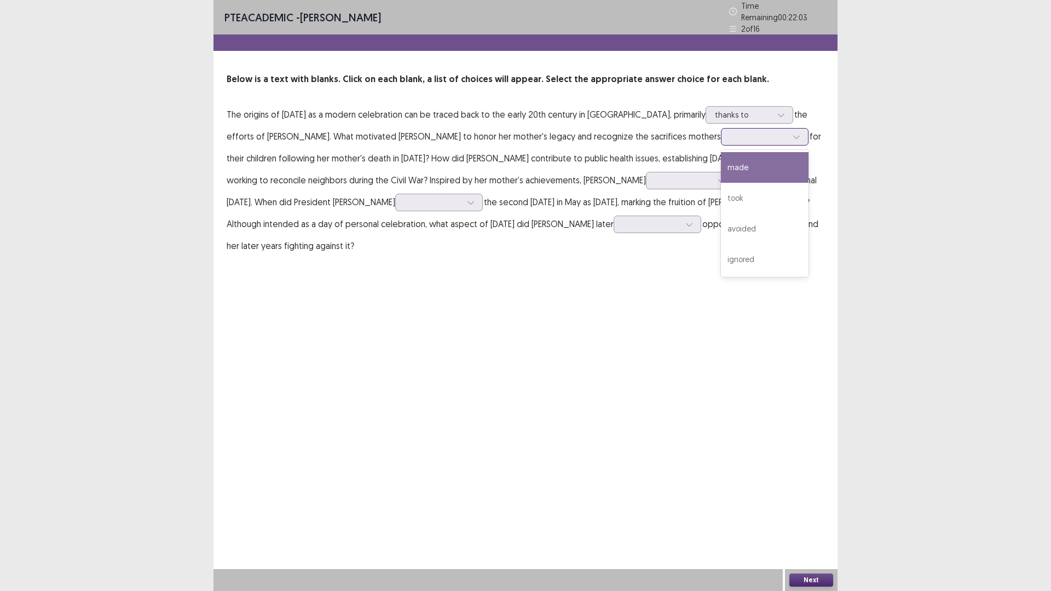
click at [721, 159] on div "made" at bounding box center [765, 167] width 88 height 31
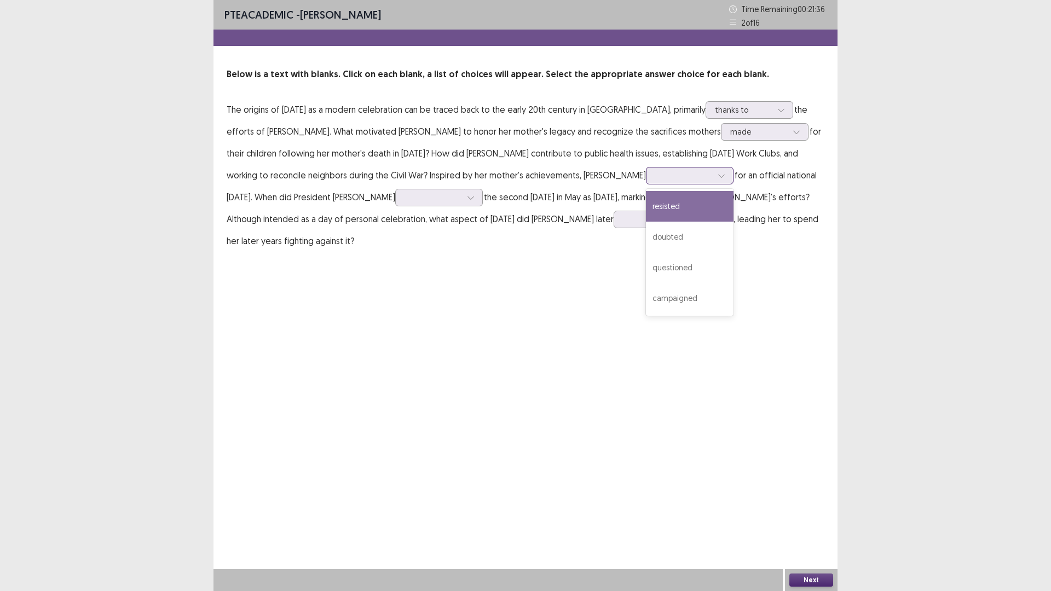
click at [655, 173] on div at bounding box center [683, 175] width 57 height 10
click at [646, 295] on div "campaigned" at bounding box center [690, 298] width 88 height 31
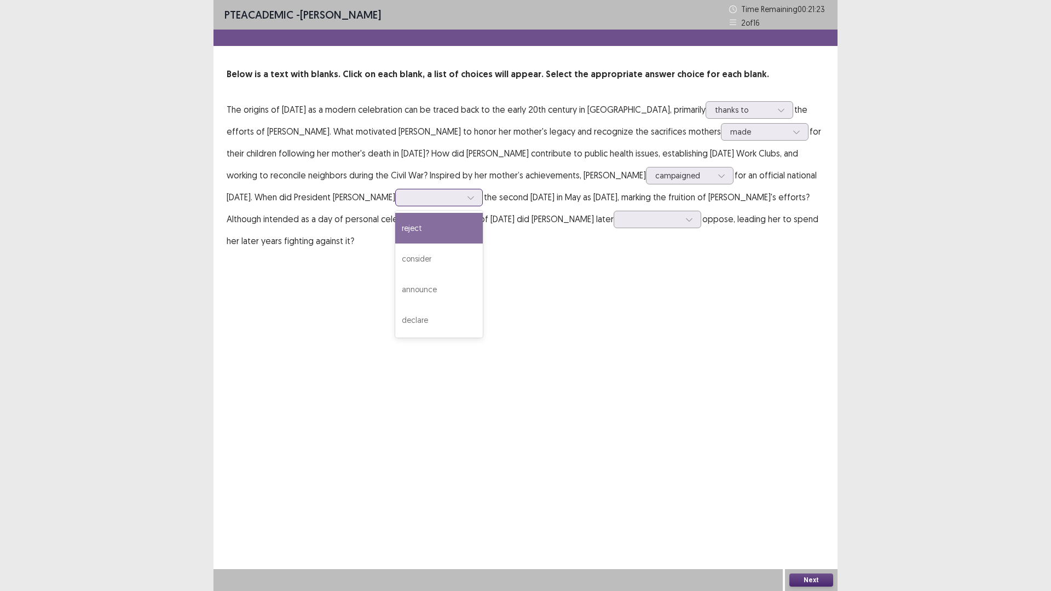
click at [467, 200] on icon at bounding box center [471, 198] width 8 height 8
click at [410, 314] on div "declare" at bounding box center [439, 320] width 88 height 31
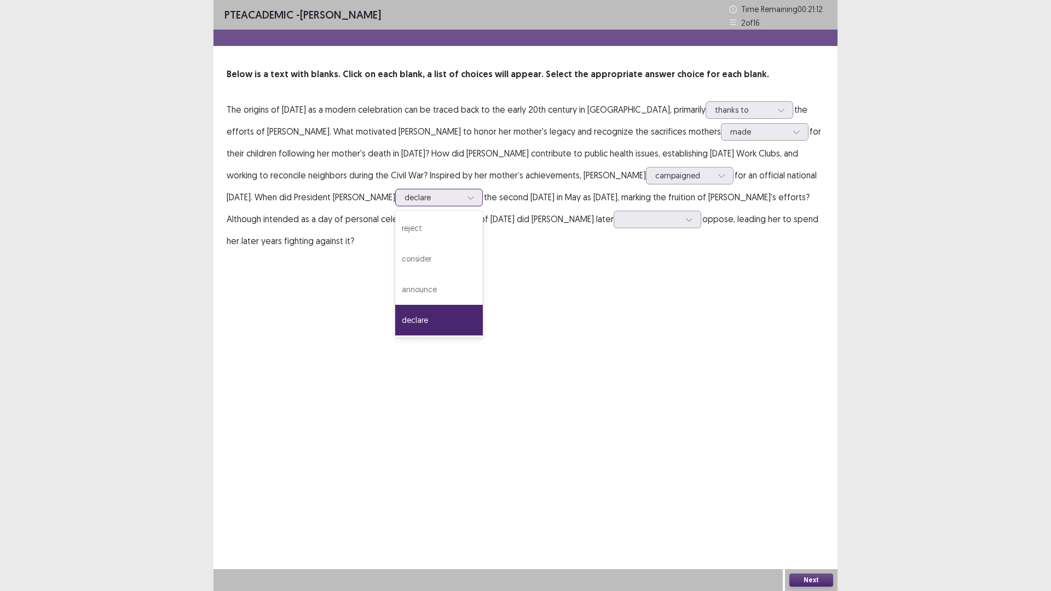
click at [407, 204] on div "declare" at bounding box center [433, 197] width 57 height 16
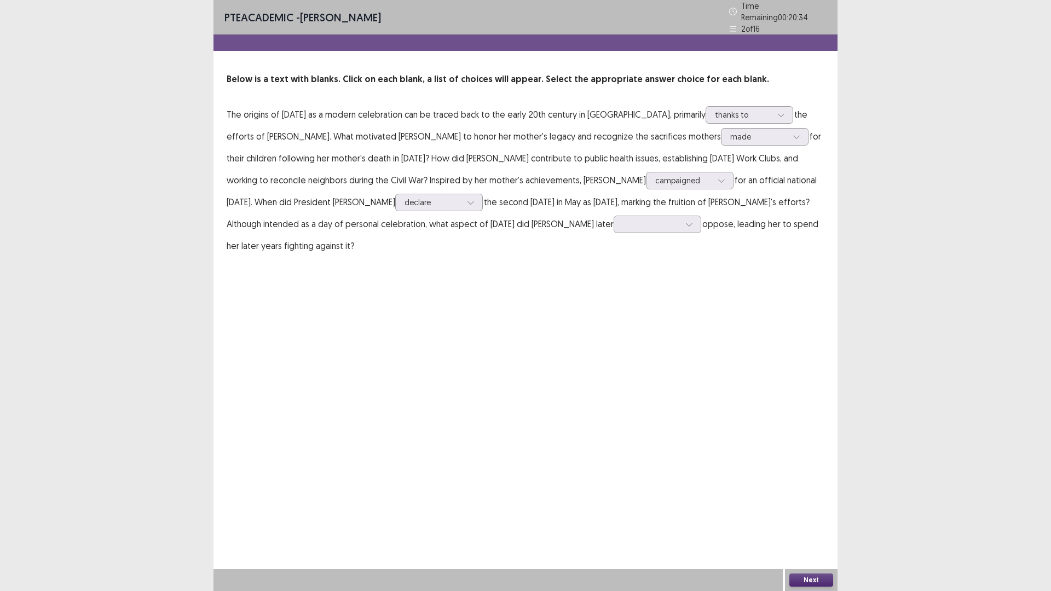
click at [556, 255] on div "PTE academic - [PERSON_NAME] Time Remaining 00 : 20 : 34 2 of 16 Below is a tex…" at bounding box center [526, 139] width 624 height 279
click at [623, 221] on div at bounding box center [651, 224] width 57 height 10
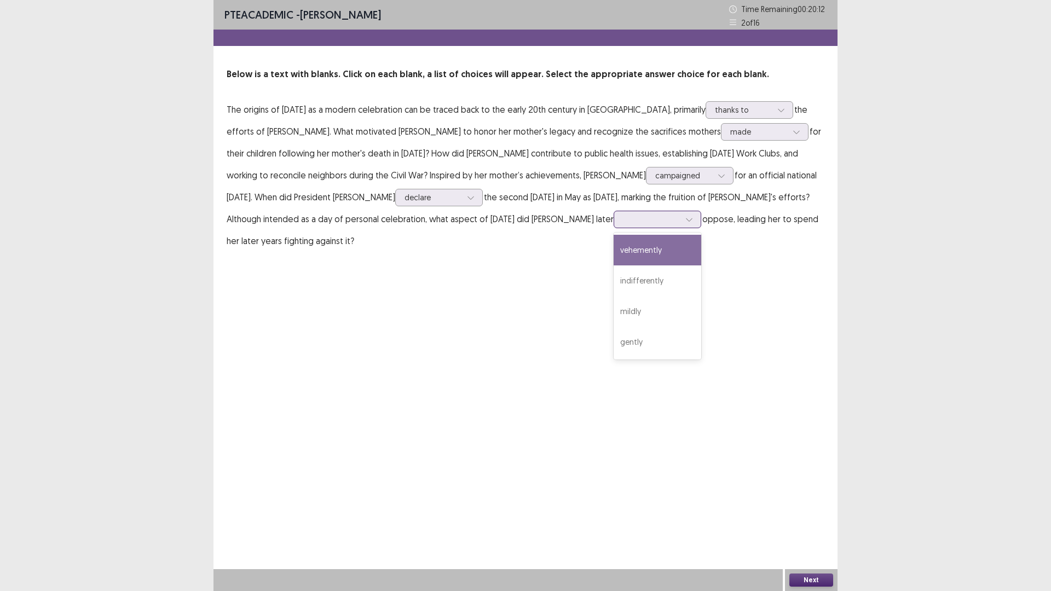
click at [614, 251] on div "vehemently" at bounding box center [658, 250] width 88 height 31
click at [324, 249] on p "The origins of [DATE] as a modern celebration can be traced back to the early 2…" at bounding box center [526, 175] width 598 height 153
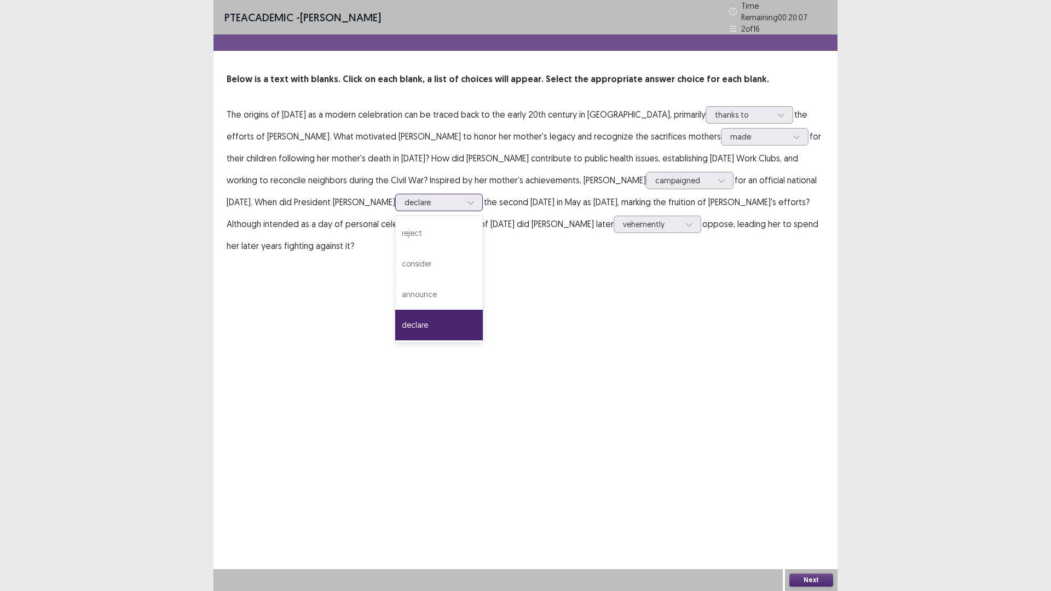
click at [404, 198] on div "declare" at bounding box center [433, 202] width 59 height 16
click at [395, 293] on div "announce" at bounding box center [439, 294] width 88 height 31
click at [546, 367] on div "PTE academic - [PERSON_NAME] Time Remaining 00 : 20 : 06 2 of 16 Below is a tex…" at bounding box center [526, 295] width 624 height 591
click at [815, 502] on button "Next" at bounding box center [812, 580] width 44 height 13
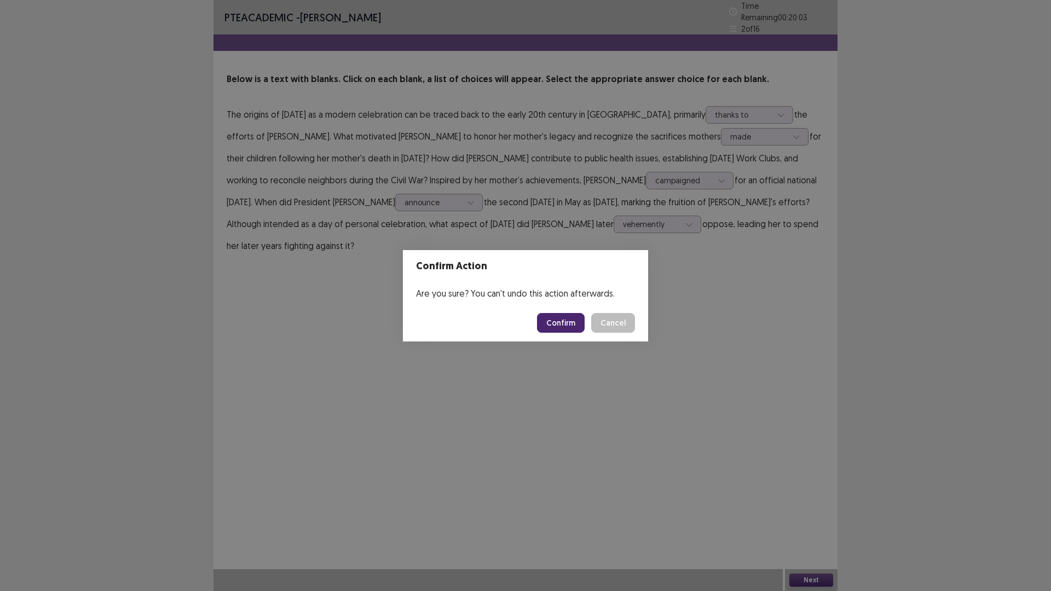
click at [544, 324] on button "Confirm" at bounding box center [561, 323] width 48 height 20
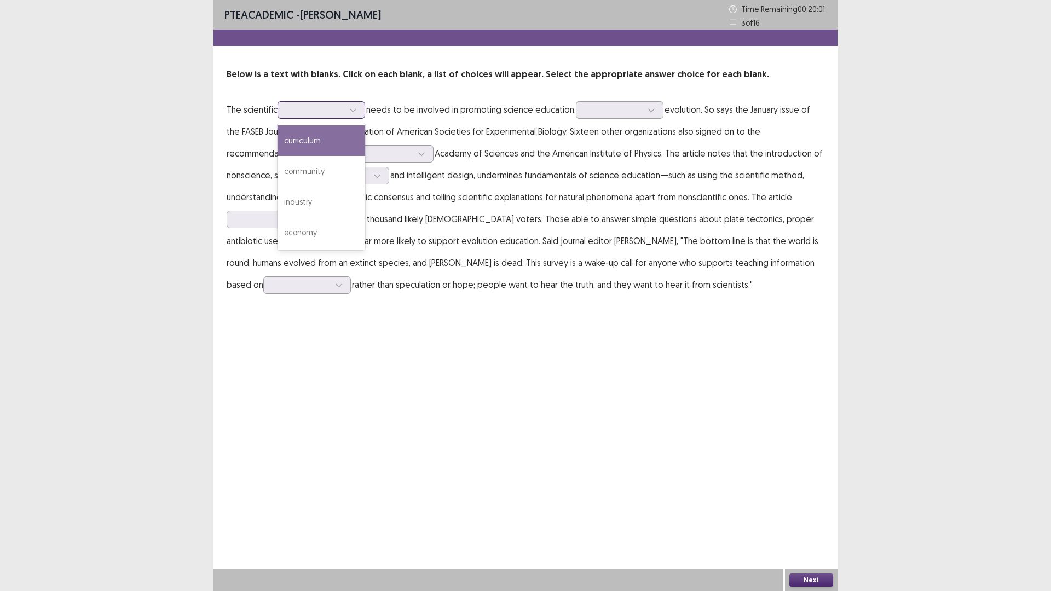
click at [314, 102] on div at bounding box center [322, 110] width 88 height 18
click at [479, 113] on p "The scientific 4 results available. Use Up and Down to choose options, press En…" at bounding box center [526, 197] width 598 height 197
click at [341, 109] on div at bounding box center [315, 110] width 57 height 10
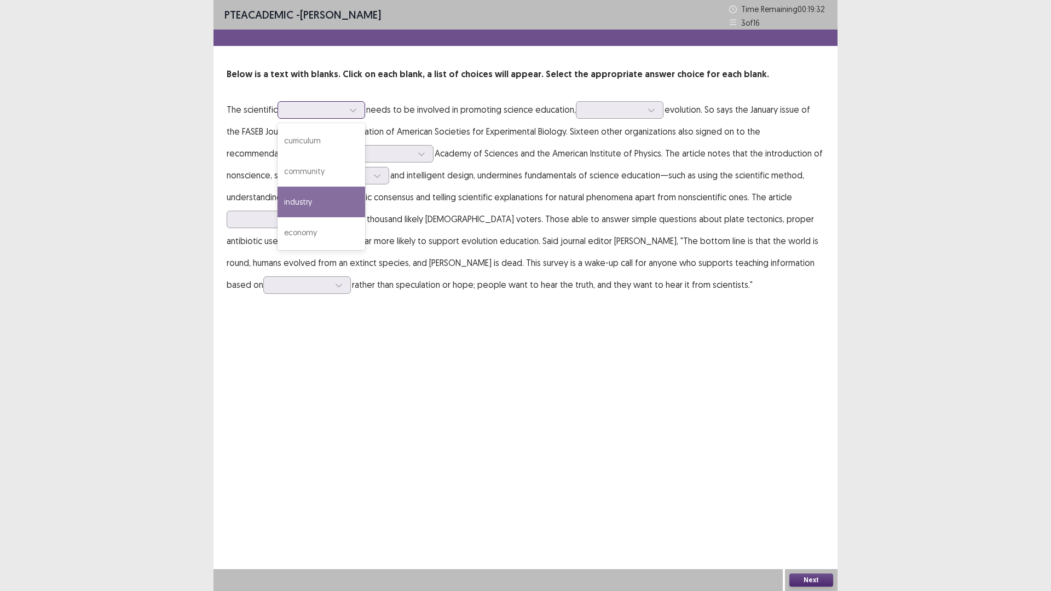
click at [321, 194] on div "industry" at bounding box center [322, 202] width 88 height 31
click at [532, 151] on p "The scientific option industry, selected. industry needs to be involved in prom…" at bounding box center [526, 197] width 598 height 197
click at [615, 108] on div at bounding box center [613, 110] width 57 height 10
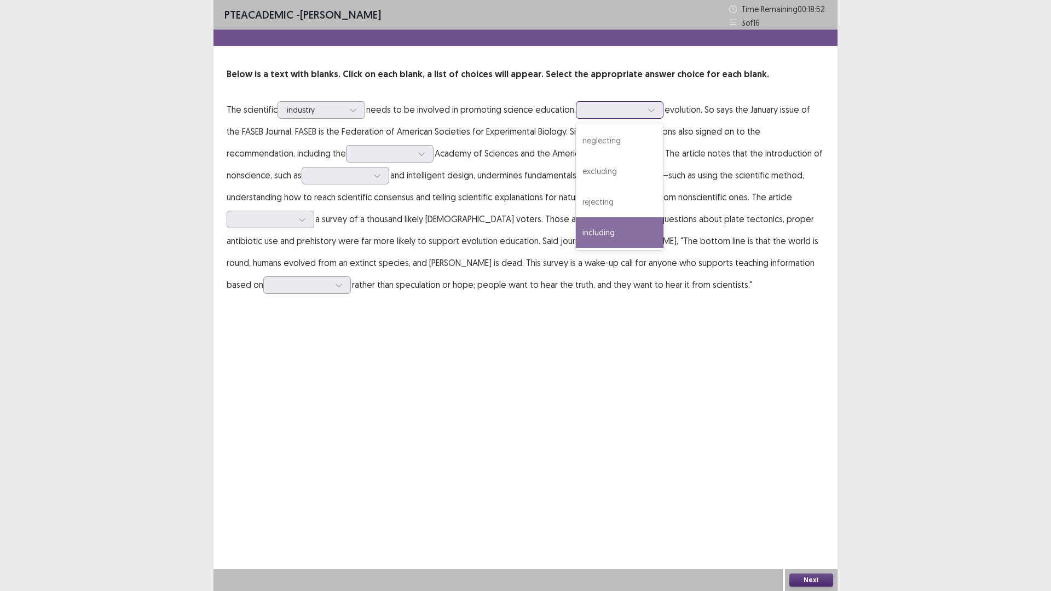
click at [609, 230] on div "including" at bounding box center [620, 232] width 88 height 31
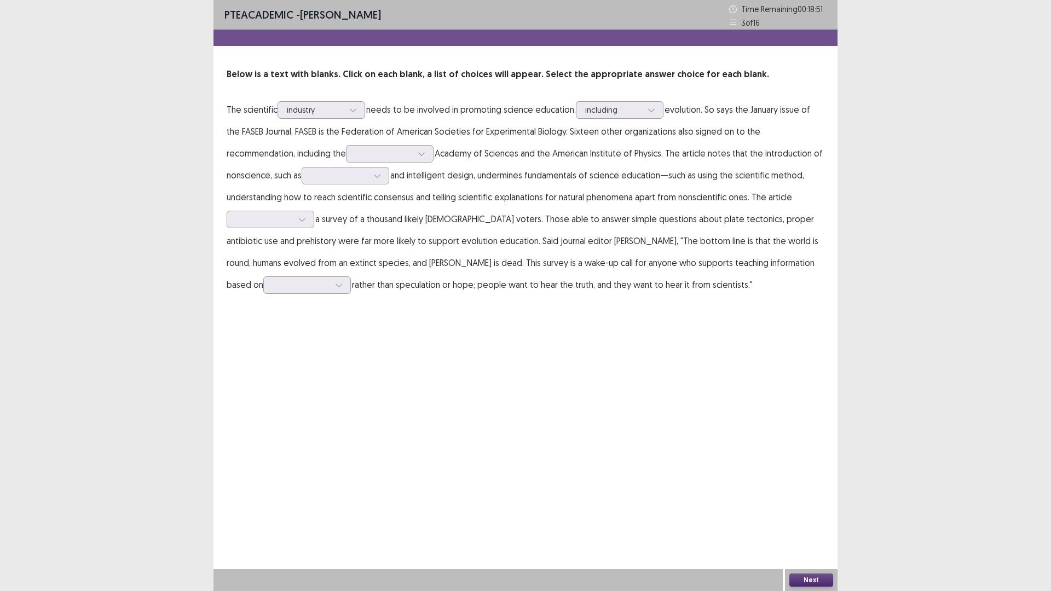
click at [770, 136] on p "The scientific industry needs to be involved in promoting science education, op…" at bounding box center [526, 197] width 598 height 197
click at [341, 106] on div at bounding box center [315, 110] width 57 height 10
click at [401, 151] on div at bounding box center [383, 153] width 57 height 10
click at [540, 196] on p "The scientific industry needs to be involved in promoting science education, in…" at bounding box center [526, 197] width 598 height 197
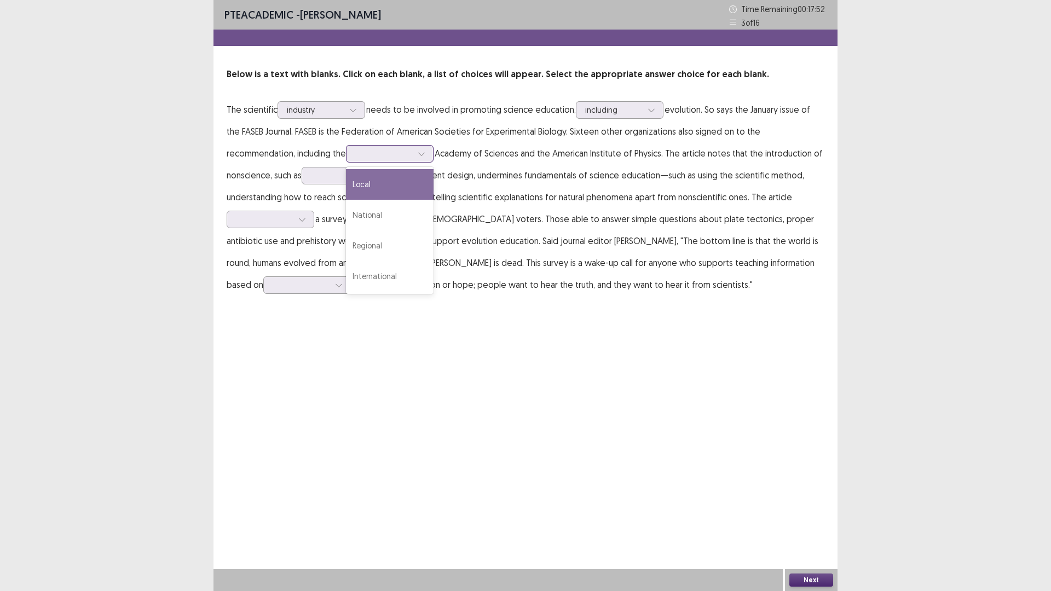
click at [406, 151] on div at bounding box center [383, 153] width 57 height 10
click at [364, 273] on div "International" at bounding box center [390, 276] width 88 height 31
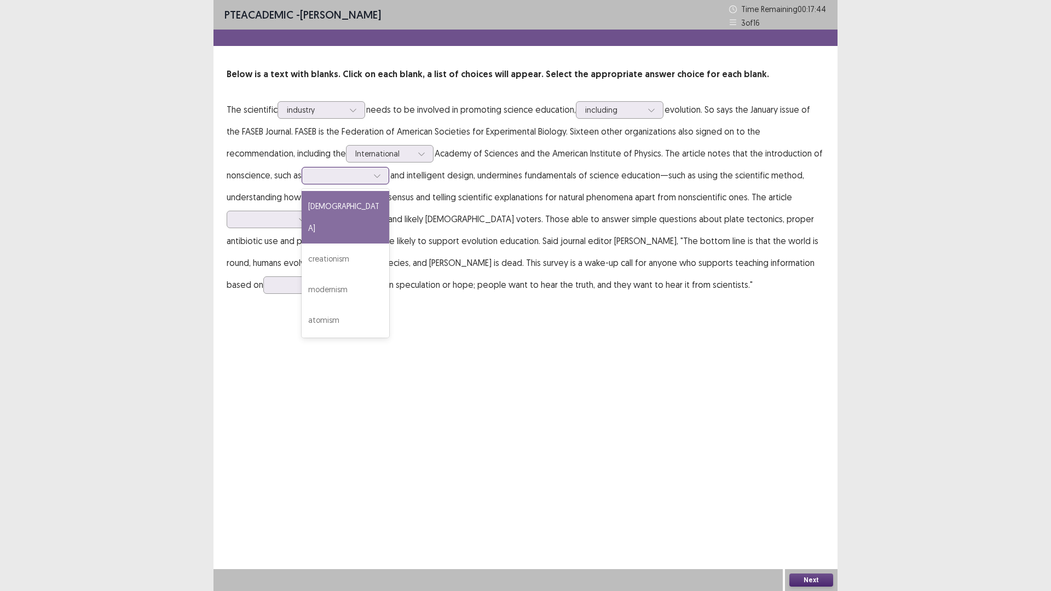
click at [340, 176] on div at bounding box center [339, 175] width 57 height 10
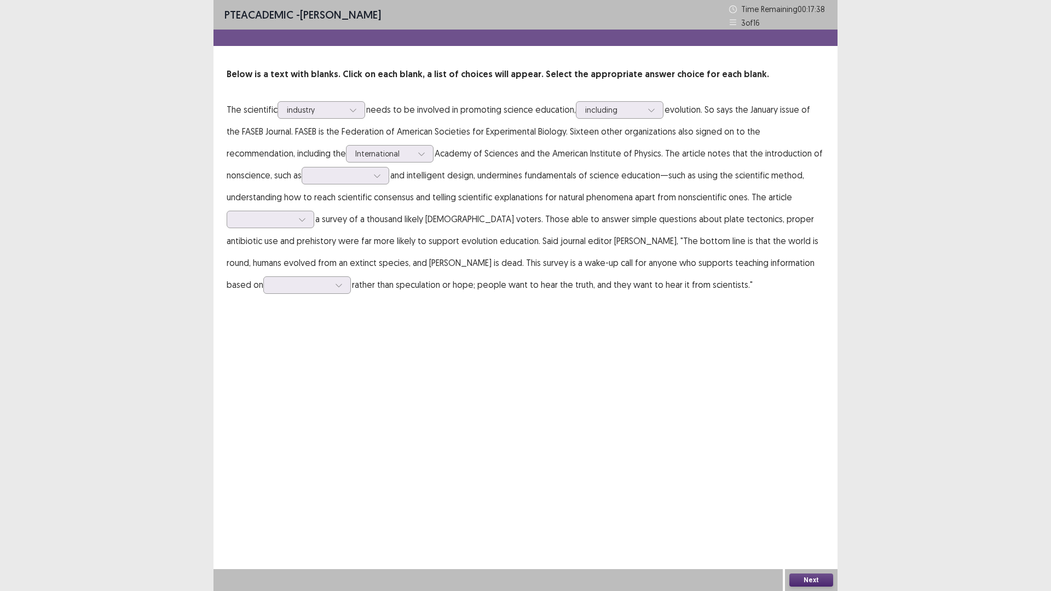
click at [619, 190] on p "The scientific industry needs to be involved in promoting science education, in…" at bounding box center [526, 197] width 598 height 197
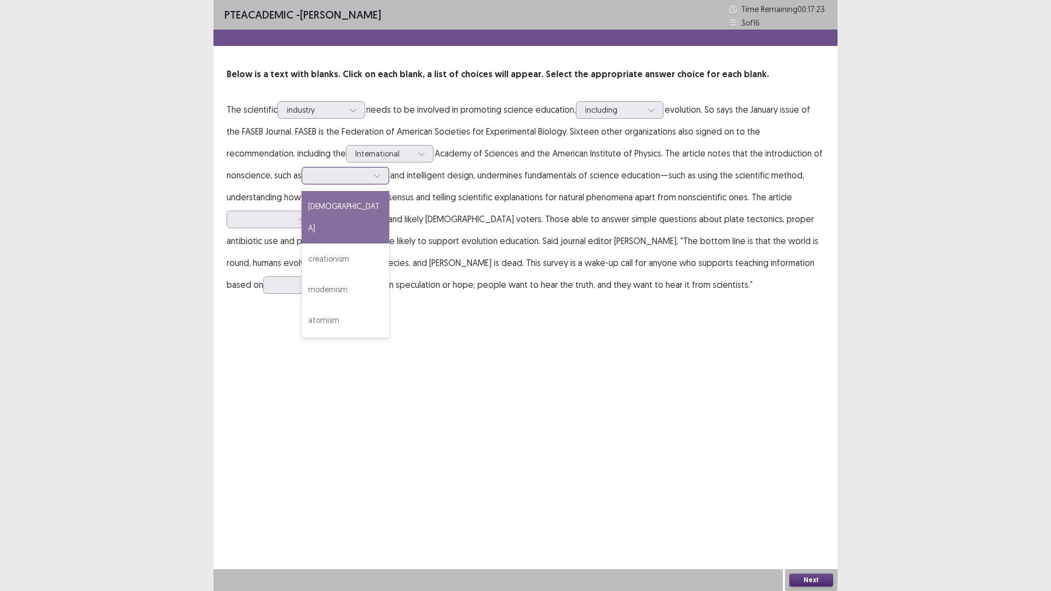
click at [349, 174] on div at bounding box center [339, 175] width 57 height 10
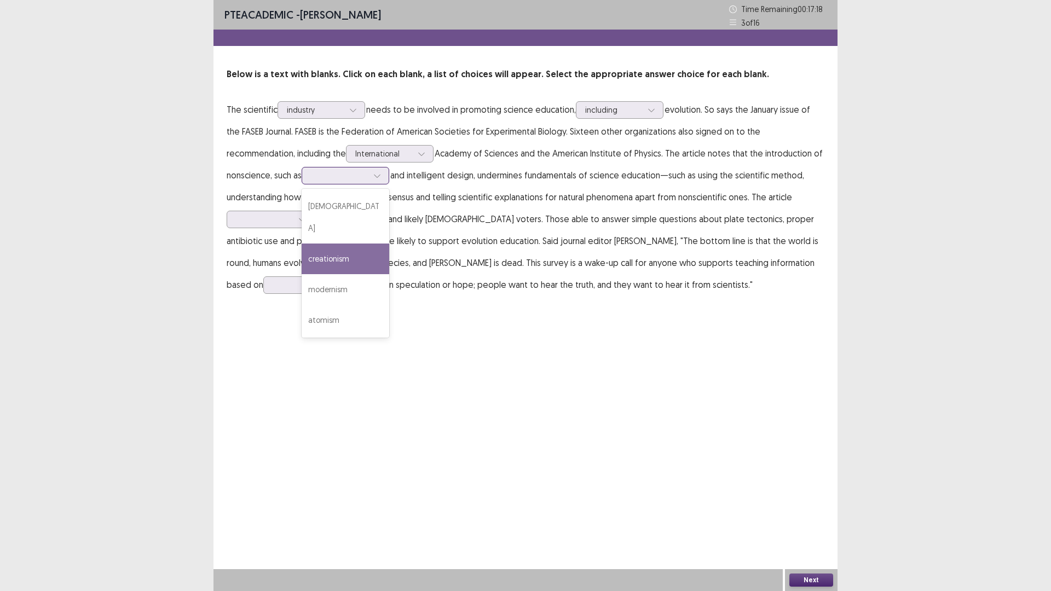
click at [368, 244] on div "creationism" at bounding box center [346, 259] width 88 height 31
click at [368, 231] on p "The scientific industry needs to be involved in promoting science education, in…" at bounding box center [526, 197] width 598 height 197
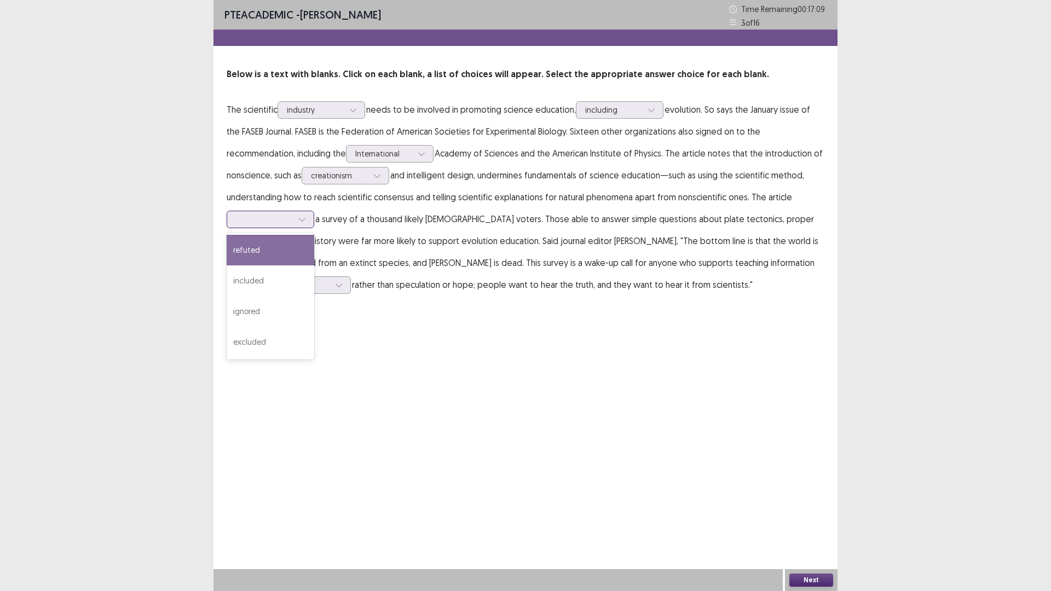
click at [289, 217] on div at bounding box center [264, 219] width 57 height 10
click at [278, 276] on div "included" at bounding box center [271, 281] width 88 height 31
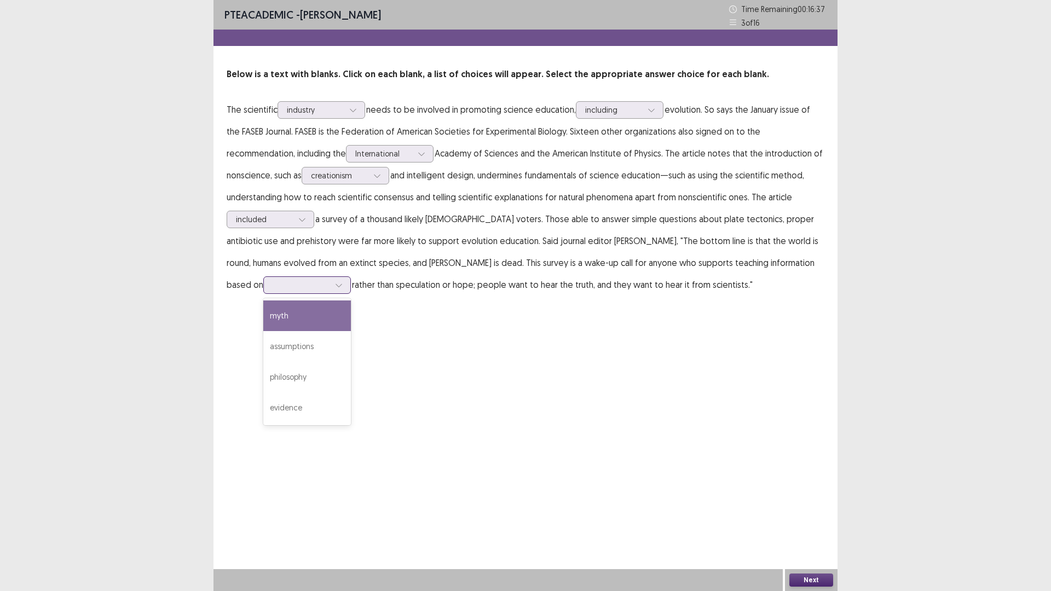
click at [330, 280] on div at bounding box center [301, 285] width 57 height 10
click at [351, 393] on div "evidence" at bounding box center [307, 408] width 88 height 31
click at [716, 386] on div "PTE academic - [PERSON_NAME] Time Remaining 00 : 16 : 32 3 of 16 Below is a tex…" at bounding box center [526, 295] width 624 height 591
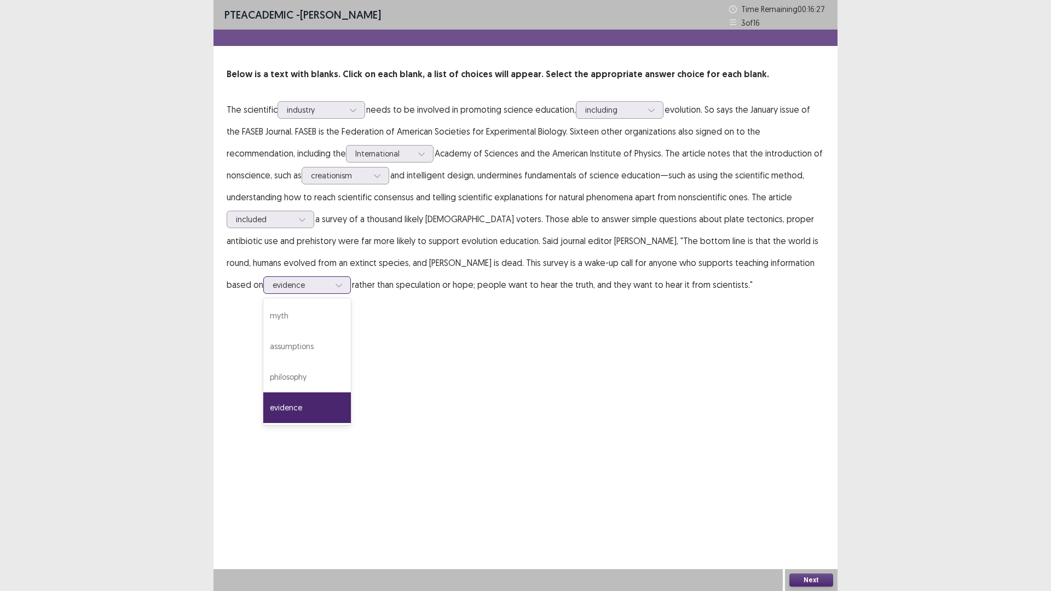
click at [330, 280] on div at bounding box center [301, 285] width 57 height 10
click at [707, 370] on div "PTE academic - [PERSON_NAME] Time Remaining 00 : 16 : 24 3 of 16 Below is a tex…" at bounding box center [526, 295] width 624 height 591
click at [806, 502] on div "Next" at bounding box center [811, 580] width 53 height 22
click at [803, 502] on button "Next" at bounding box center [812, 580] width 44 height 13
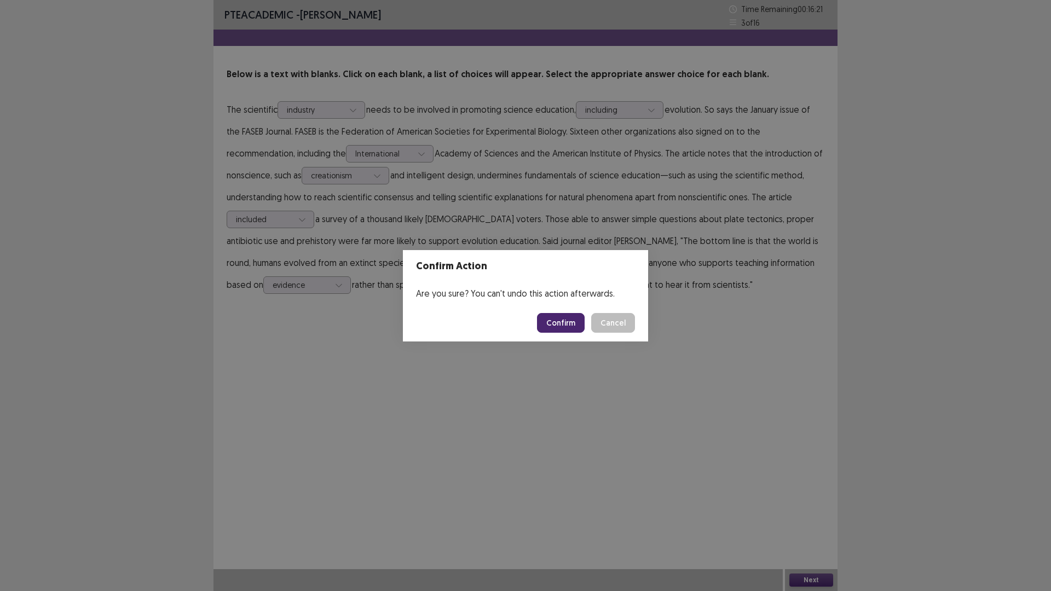
click at [569, 318] on button "Confirm" at bounding box center [561, 323] width 48 height 20
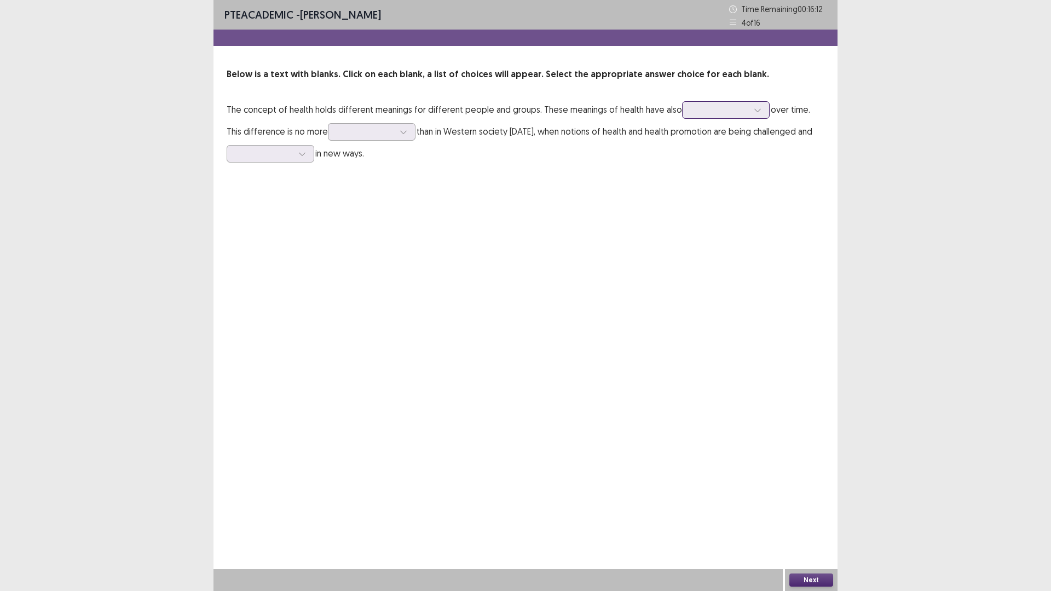
click at [724, 112] on div at bounding box center [720, 110] width 57 height 10
click at [714, 178] on div "faded" at bounding box center [726, 171] width 88 height 31
click at [350, 131] on div at bounding box center [365, 131] width 57 height 10
click at [342, 220] on div "common" at bounding box center [372, 224] width 88 height 31
click at [342, 220] on div "PTE academic - [PERSON_NAME] Time Remaining 00 : 15 : 46 4 of 16 Below is a tex…" at bounding box center [526, 295] width 624 height 591
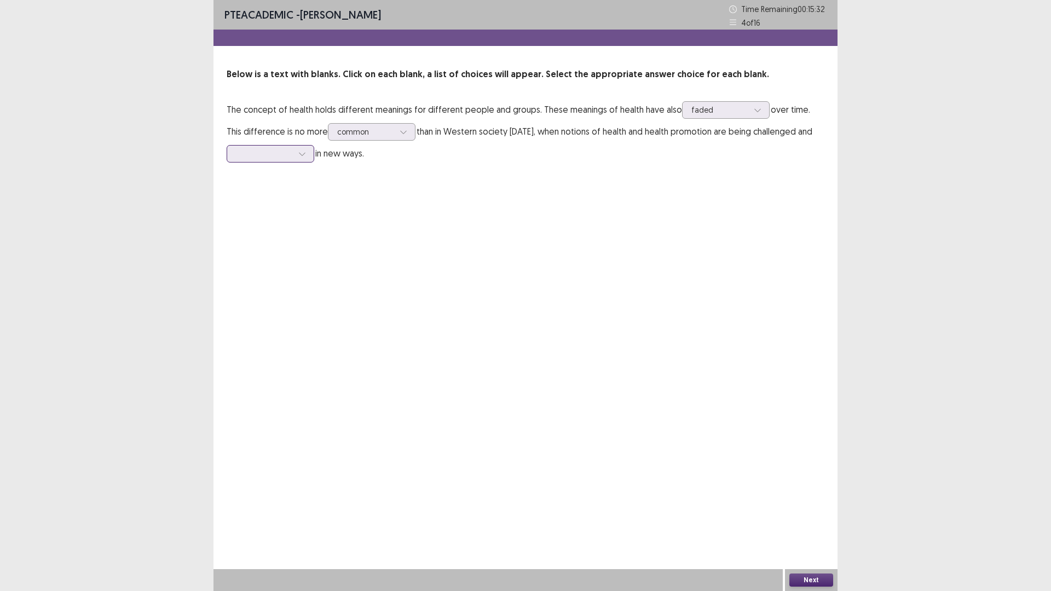
click at [275, 157] on div at bounding box center [264, 153] width 57 height 10
click at [256, 218] on div "limited" at bounding box center [271, 215] width 88 height 31
click at [310, 226] on div "PTE academic - [PERSON_NAME] Time Remaining 00 : 15 : 24 4 of 16 Below is a tex…" at bounding box center [526, 295] width 624 height 591
click at [682, 111] on div "faded" at bounding box center [726, 110] width 88 height 18
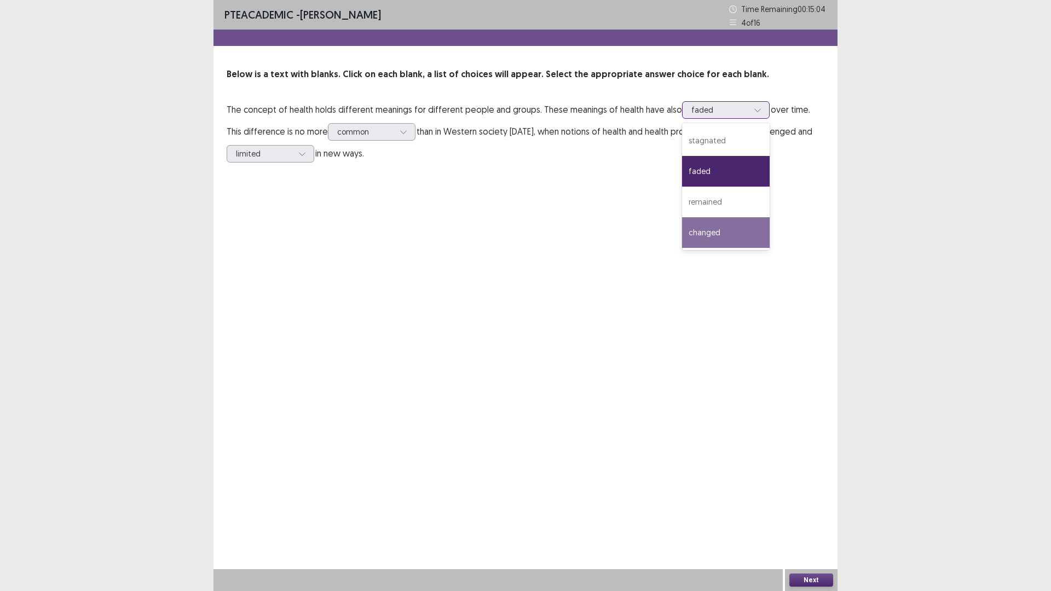
click at [736, 220] on div "changed" at bounding box center [726, 232] width 88 height 31
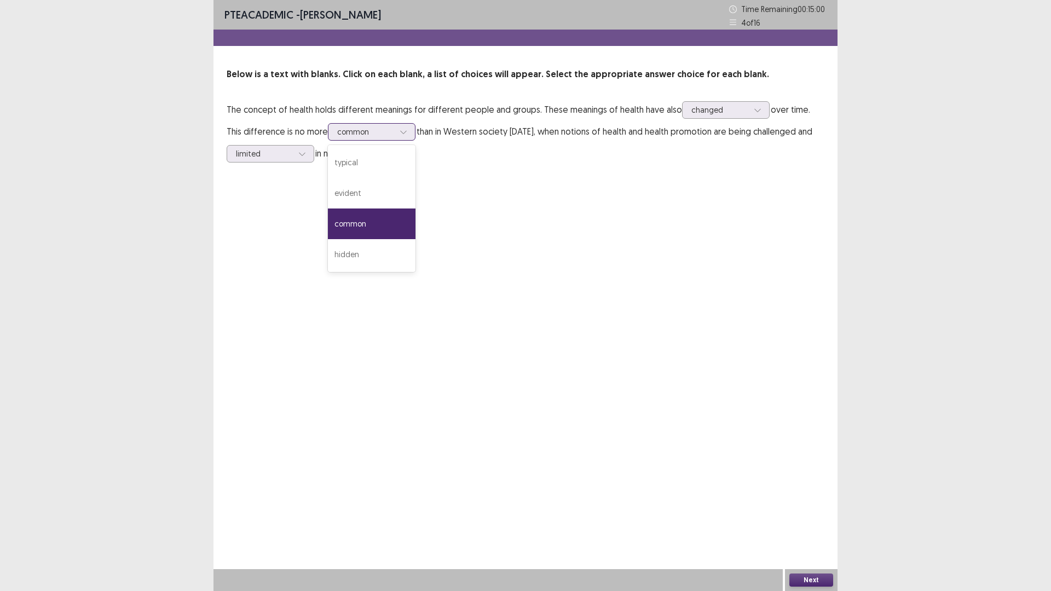
click at [337, 131] on div at bounding box center [365, 131] width 57 height 10
click at [367, 251] on div "hidden" at bounding box center [372, 254] width 88 height 31
click at [348, 133] on div at bounding box center [365, 131] width 57 height 10
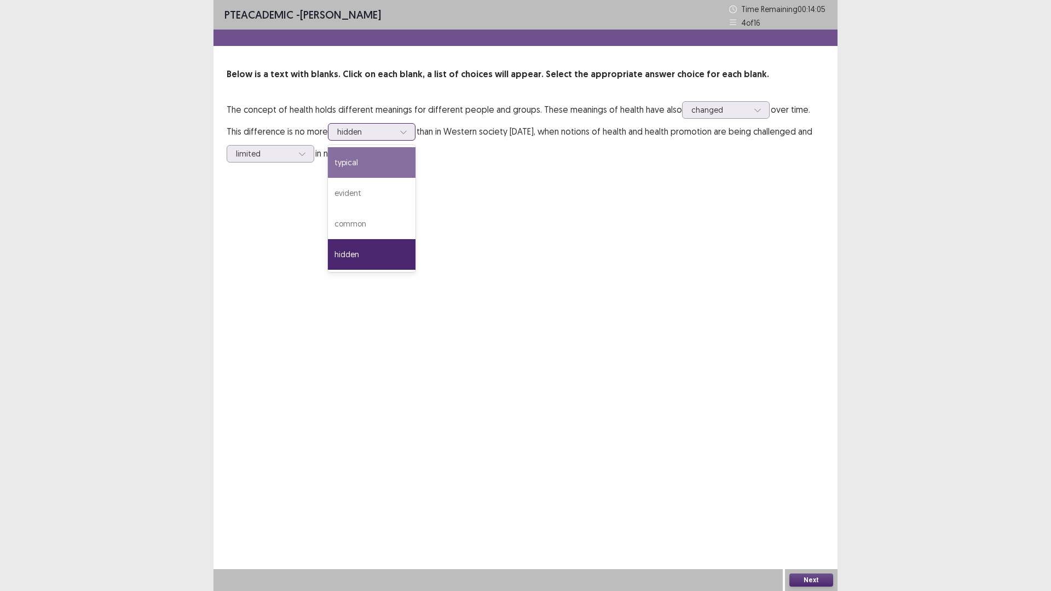
click at [349, 166] on div "typical" at bounding box center [372, 162] width 88 height 31
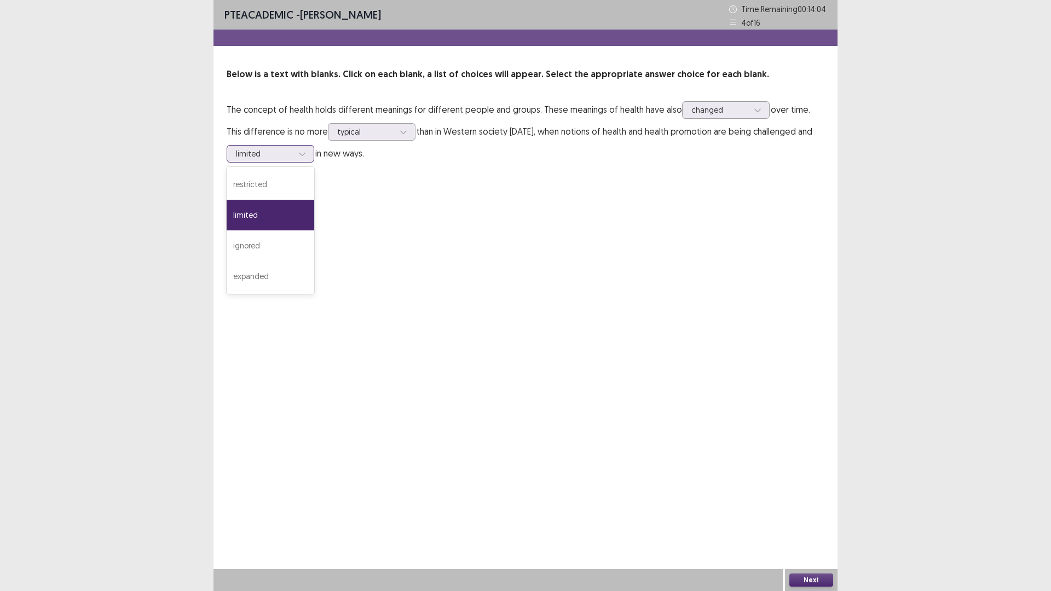
click at [287, 152] on div at bounding box center [264, 153] width 57 height 10
click at [292, 276] on div "expanded" at bounding box center [271, 276] width 88 height 31
click at [801, 502] on button "Next" at bounding box center [812, 580] width 44 height 13
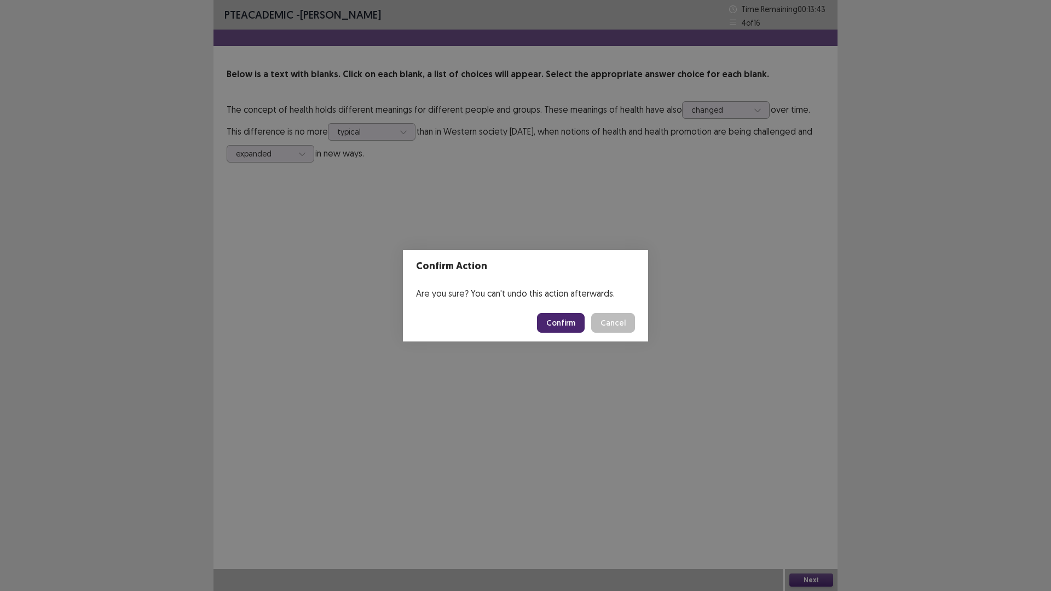
click at [549, 322] on button "Confirm" at bounding box center [561, 323] width 48 height 20
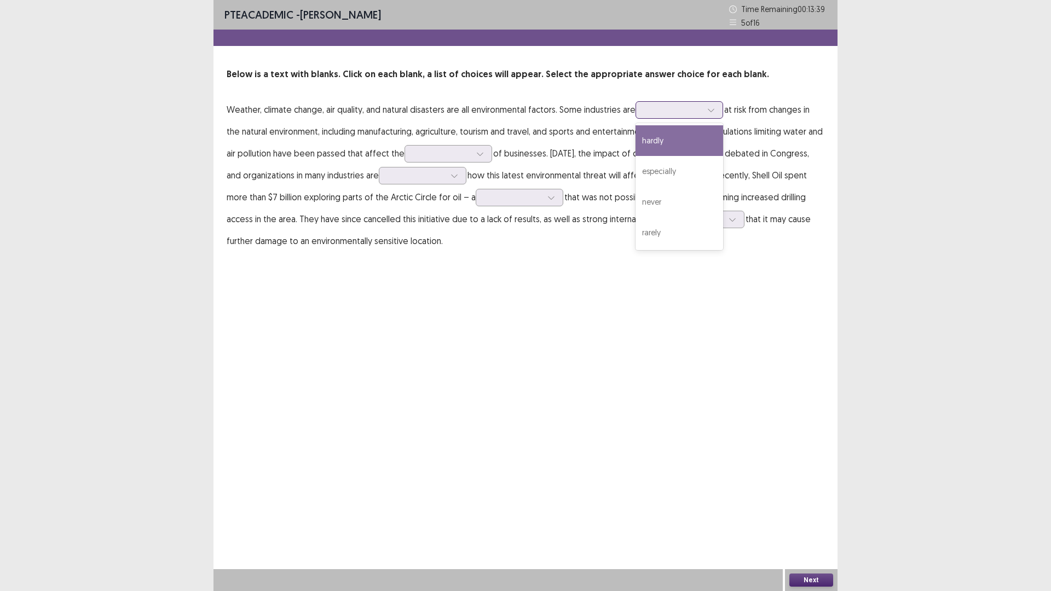
click at [681, 114] on div at bounding box center [673, 110] width 57 height 10
click at [670, 240] on div "rarely" at bounding box center [680, 232] width 88 height 31
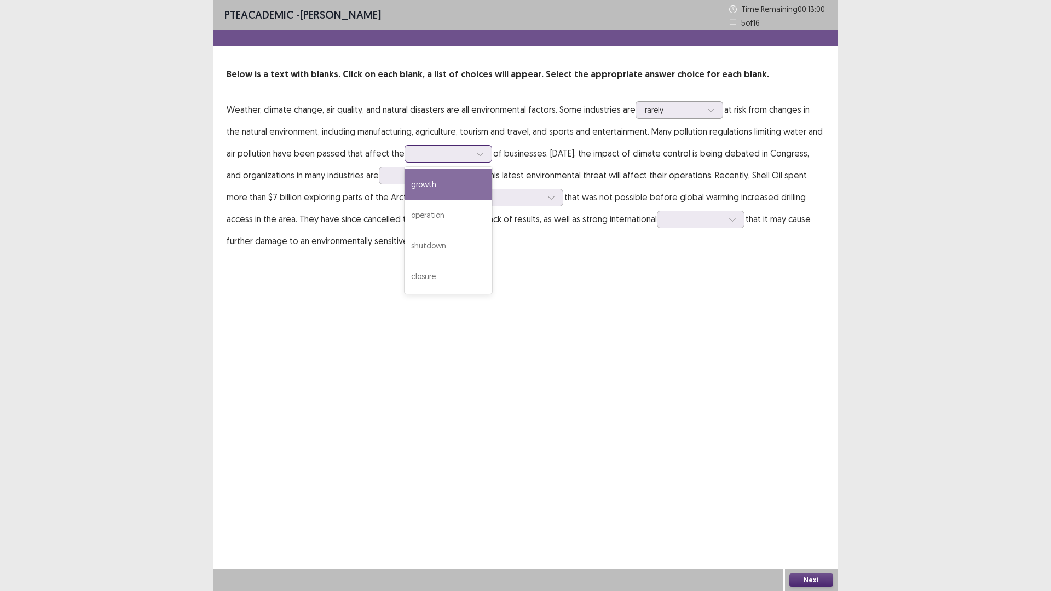
click at [472, 156] on div at bounding box center [442, 153] width 59 height 13
click at [460, 224] on div "operation" at bounding box center [449, 215] width 88 height 31
click at [483, 153] on icon at bounding box center [480, 154] width 6 height 3
click at [411, 179] on div at bounding box center [416, 175] width 57 height 10
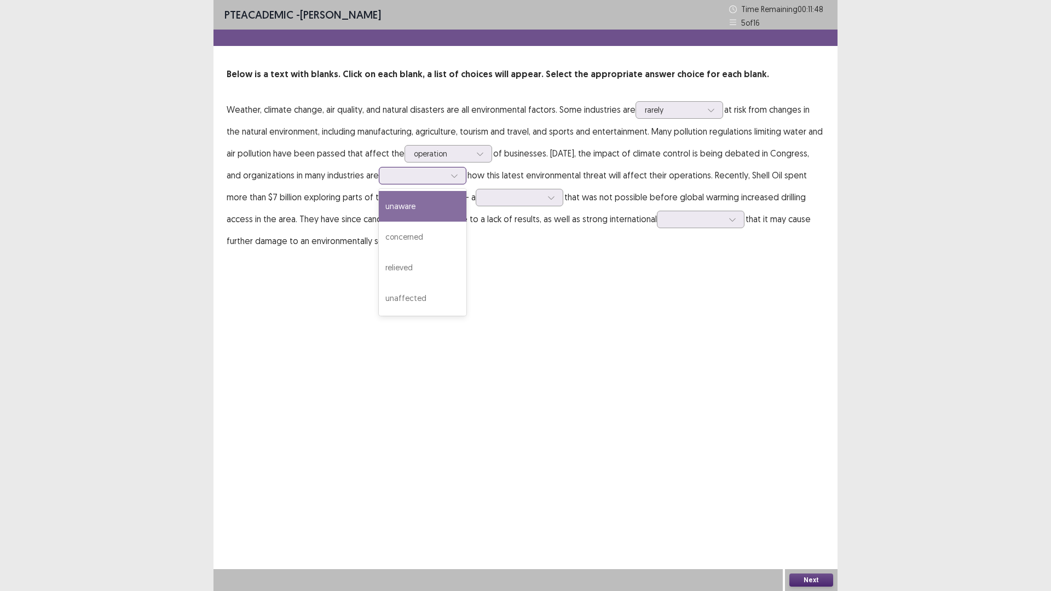
click at [420, 208] on div "unaware" at bounding box center [423, 206] width 88 height 31
click at [427, 180] on div at bounding box center [416, 175] width 57 height 10
click at [439, 231] on div "concerned" at bounding box center [423, 237] width 88 height 31
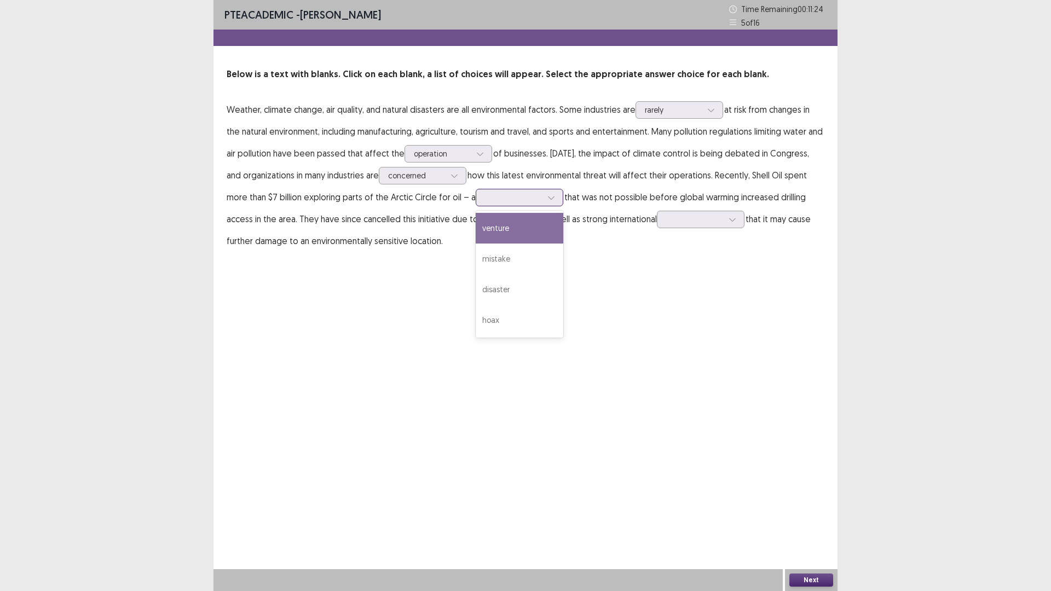
click at [531, 197] on div at bounding box center [513, 197] width 57 height 10
click at [516, 229] on div "venture" at bounding box center [520, 228] width 88 height 31
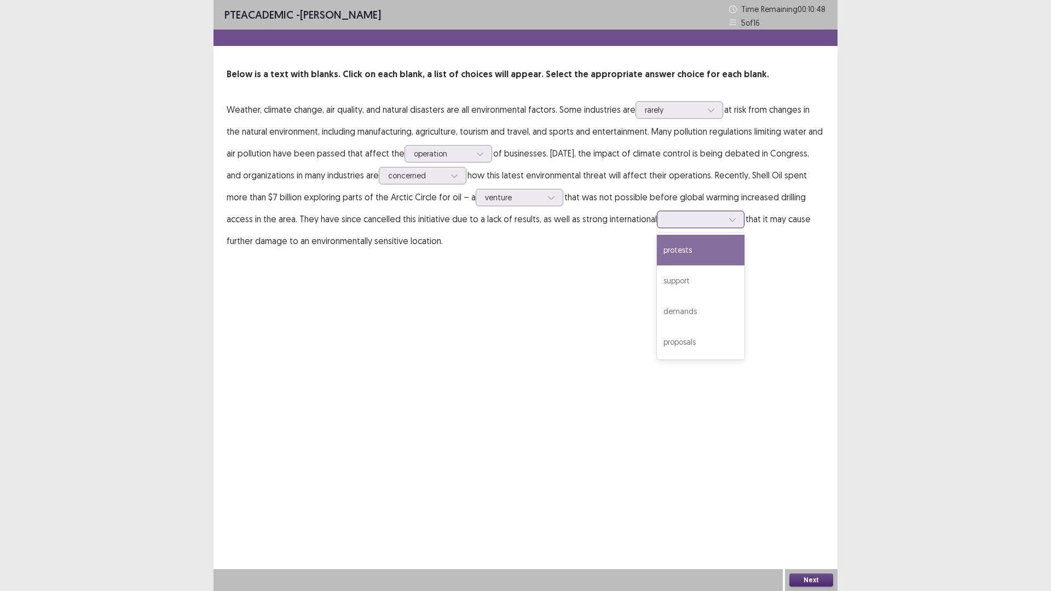
click at [717, 223] on div at bounding box center [694, 219] width 57 height 10
click at [715, 251] on div "protests" at bounding box center [701, 250] width 88 height 31
click at [796, 502] on button "Next" at bounding box center [812, 580] width 44 height 13
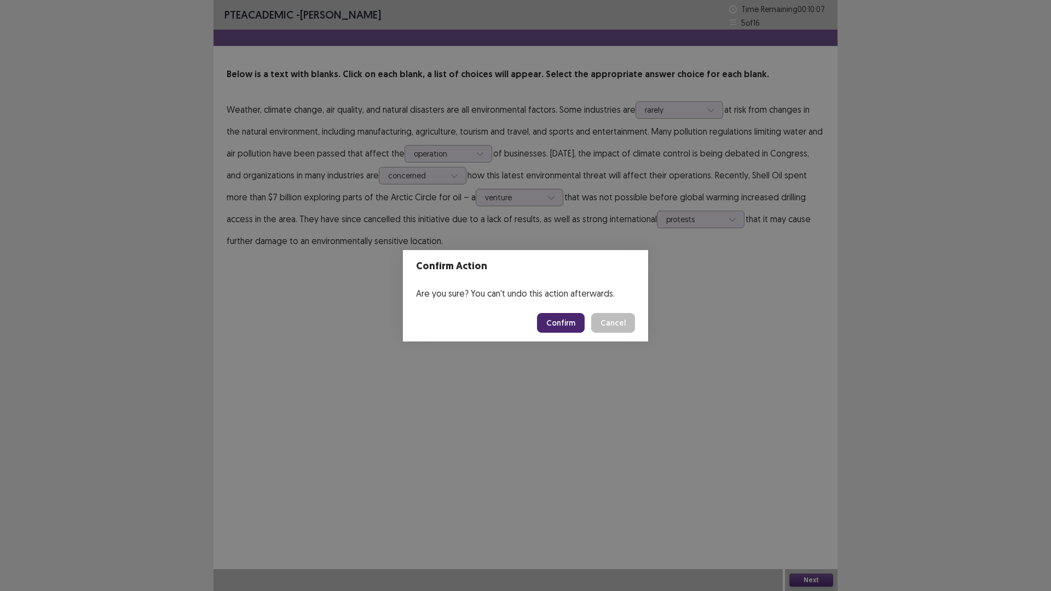
click at [564, 321] on button "Confirm" at bounding box center [561, 323] width 48 height 20
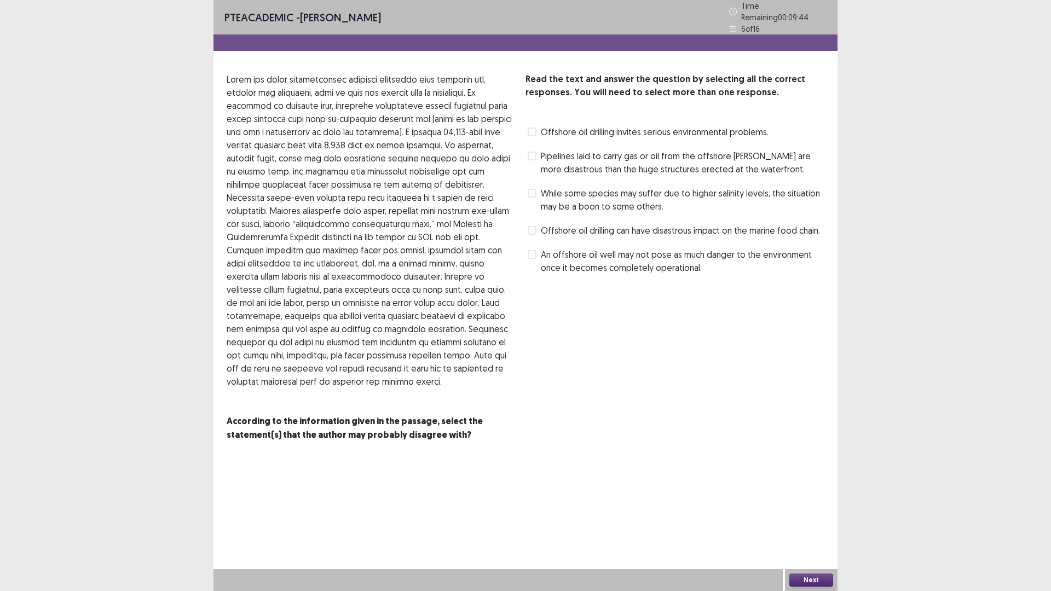
click at [529, 128] on span at bounding box center [532, 132] width 9 height 9
click at [815, 502] on button "Next" at bounding box center [812, 580] width 44 height 13
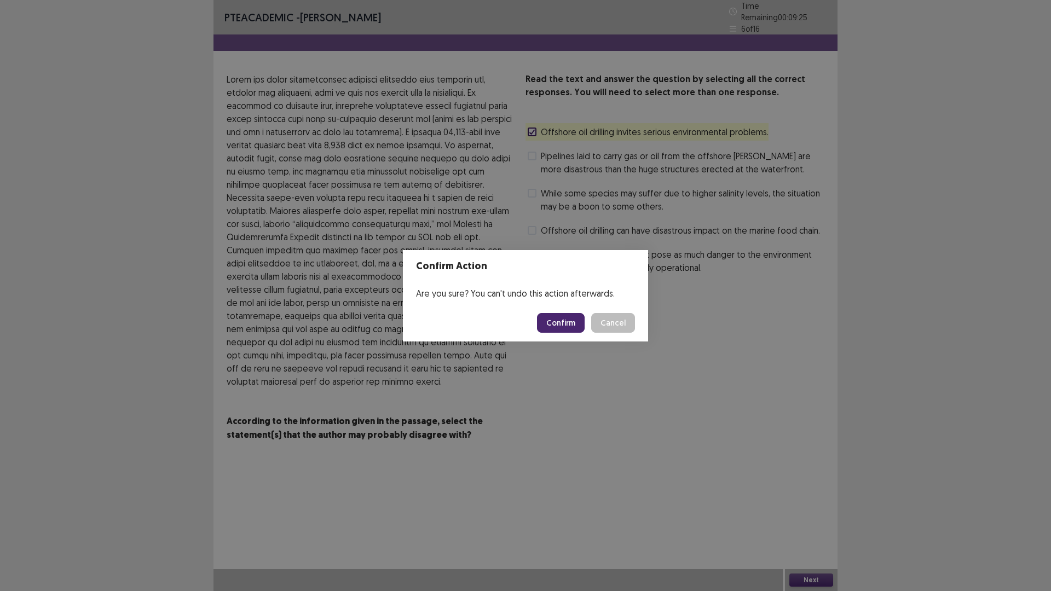
click at [575, 320] on button "Confirm" at bounding box center [561, 323] width 48 height 20
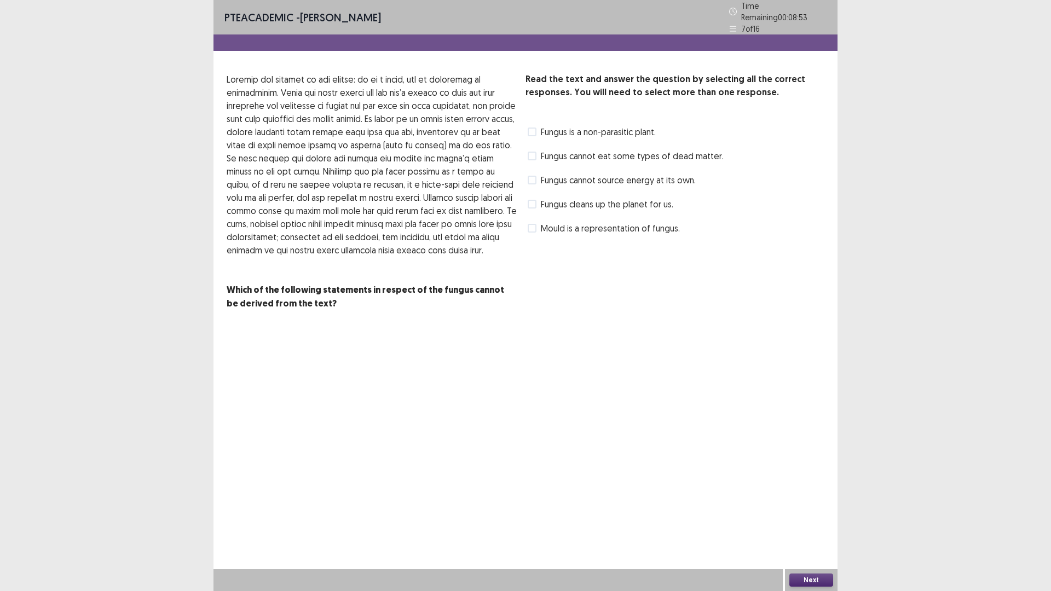
click at [534, 200] on span at bounding box center [532, 204] width 9 height 9
click at [808, 502] on button "Next" at bounding box center [812, 580] width 44 height 13
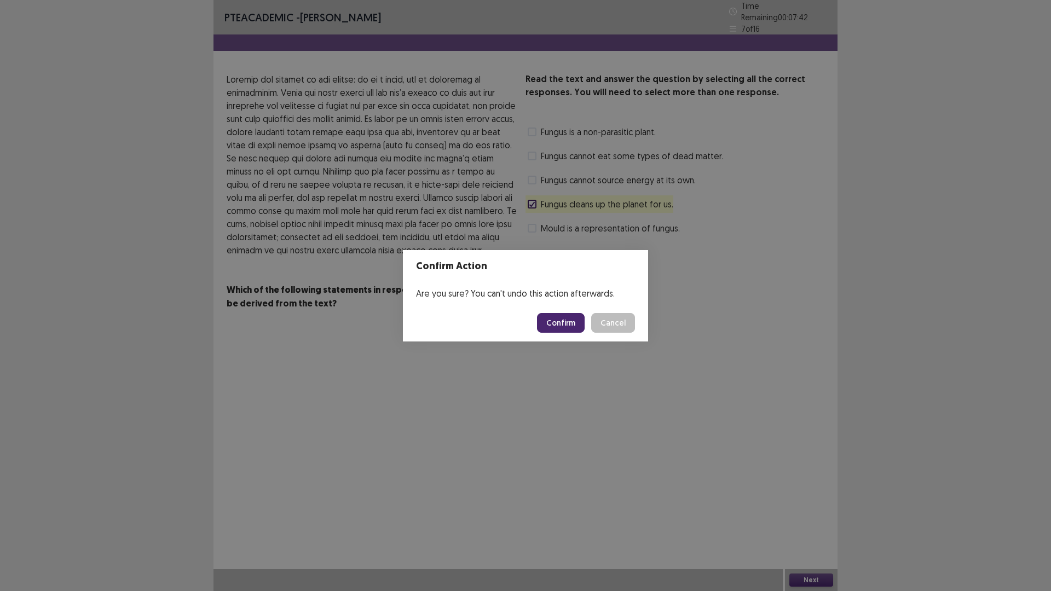
click at [565, 321] on button "Confirm" at bounding box center [561, 323] width 48 height 20
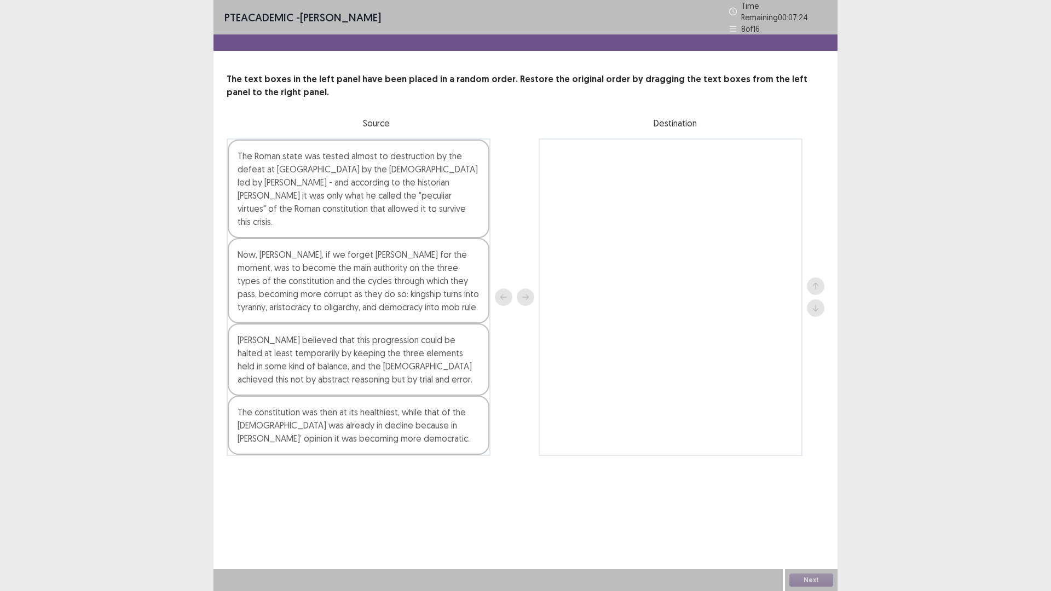
click at [349, 261] on div "Now, [PERSON_NAME], if we forget [PERSON_NAME] for the moment, was to become th…" at bounding box center [359, 280] width 262 height 85
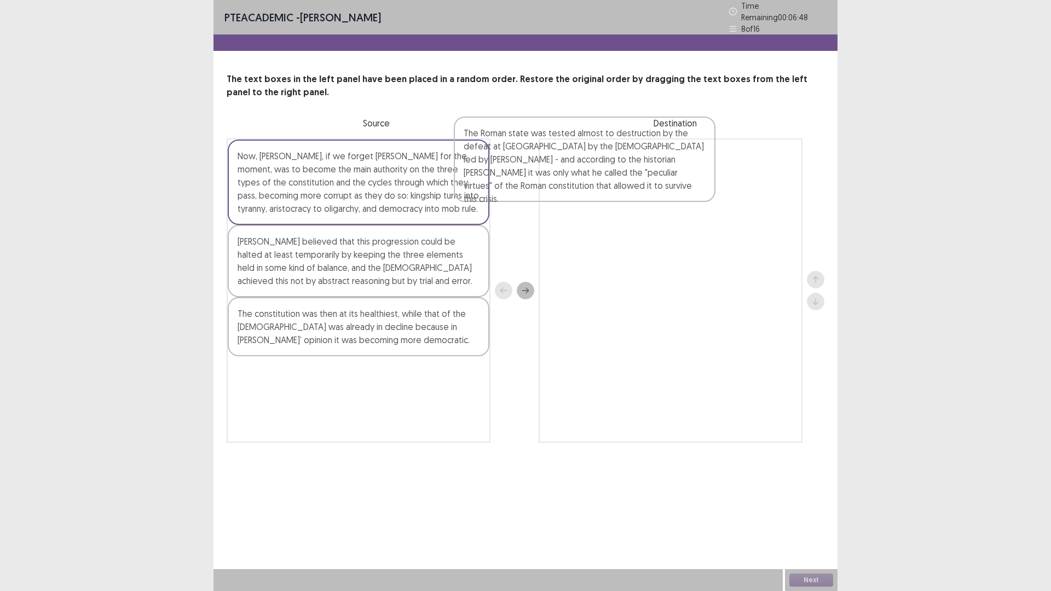
drag, startPoint x: 369, startPoint y: 199, endPoint x: 599, endPoint y: 181, distance: 230.7
click at [599, 181] on div "The Roman state was tested almost to destruction by the defeat at [GEOGRAPHIC_D…" at bounding box center [526, 291] width 598 height 304
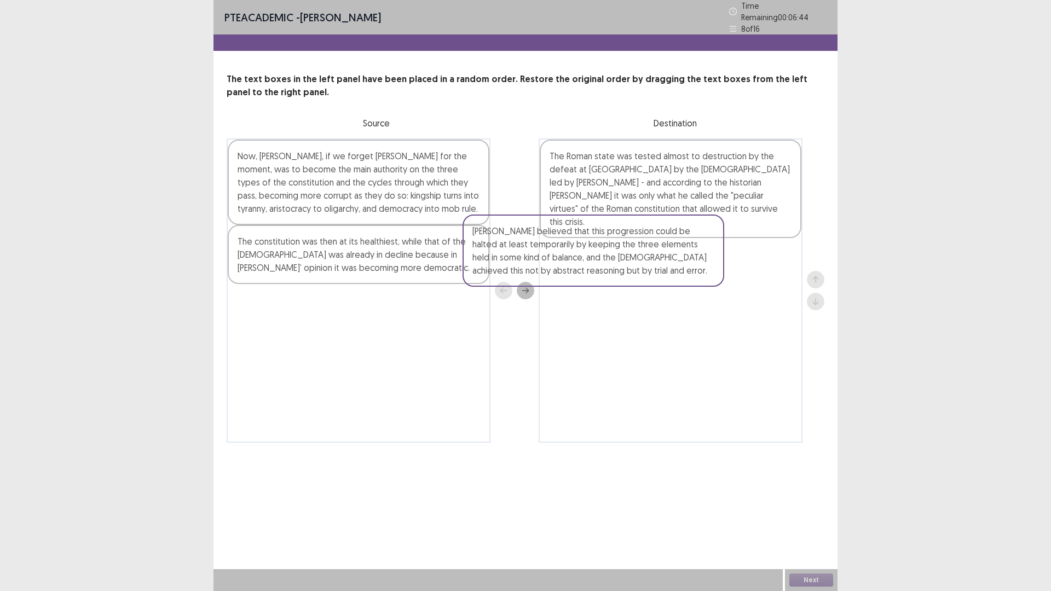
drag, startPoint x: 456, startPoint y: 258, endPoint x: 694, endPoint y: 254, distance: 237.7
click at [694, 254] on div "Now, [PERSON_NAME], if we forget [PERSON_NAME] for the moment, was to become th…" at bounding box center [526, 291] width 598 height 304
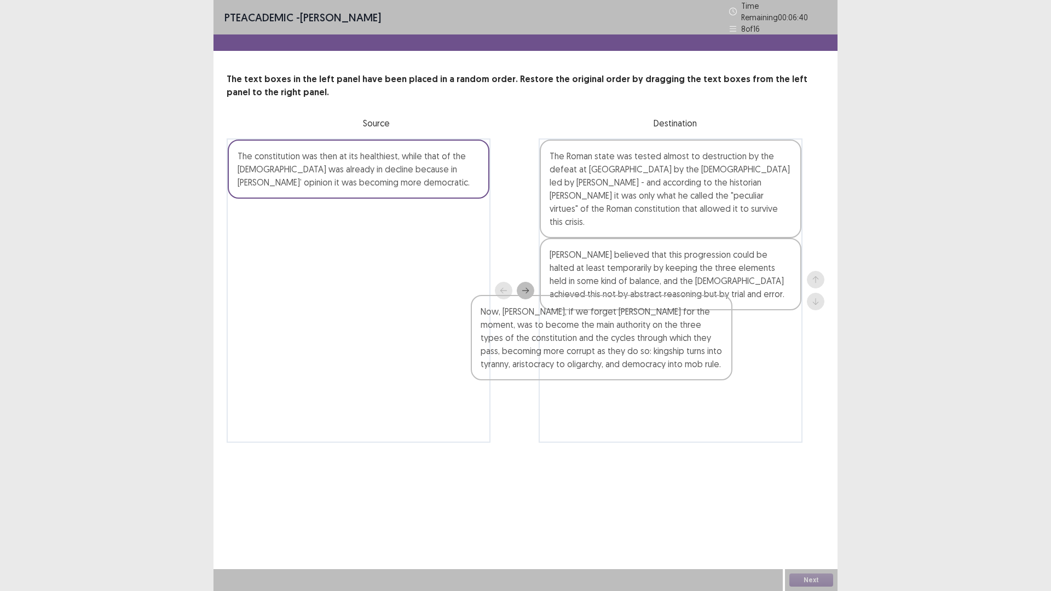
drag, startPoint x: 420, startPoint y: 203, endPoint x: 668, endPoint y: 365, distance: 295.8
click at [668, 365] on div "Now, [PERSON_NAME], if we forget [PERSON_NAME] for the moment, was to become th…" at bounding box center [526, 291] width 598 height 304
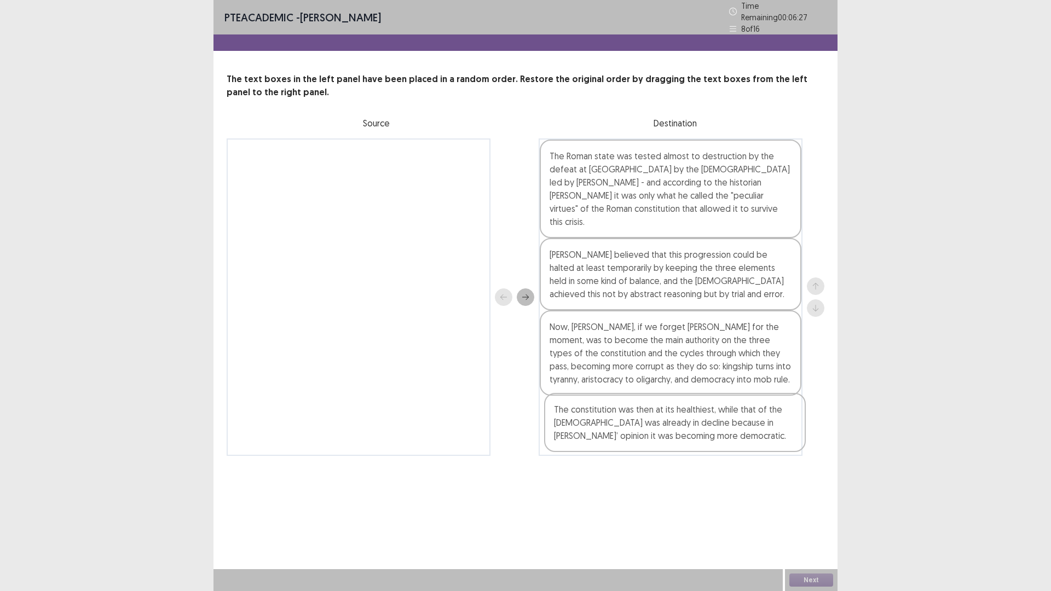
drag, startPoint x: 422, startPoint y: 140, endPoint x: 739, endPoint y: 402, distance: 411.9
click at [739, 402] on div "The constitution was then at its healthiest, while that of the [DEMOGRAPHIC_DAT…" at bounding box center [526, 298] width 598 height 318
click at [809, 502] on button "Next" at bounding box center [812, 580] width 44 height 13
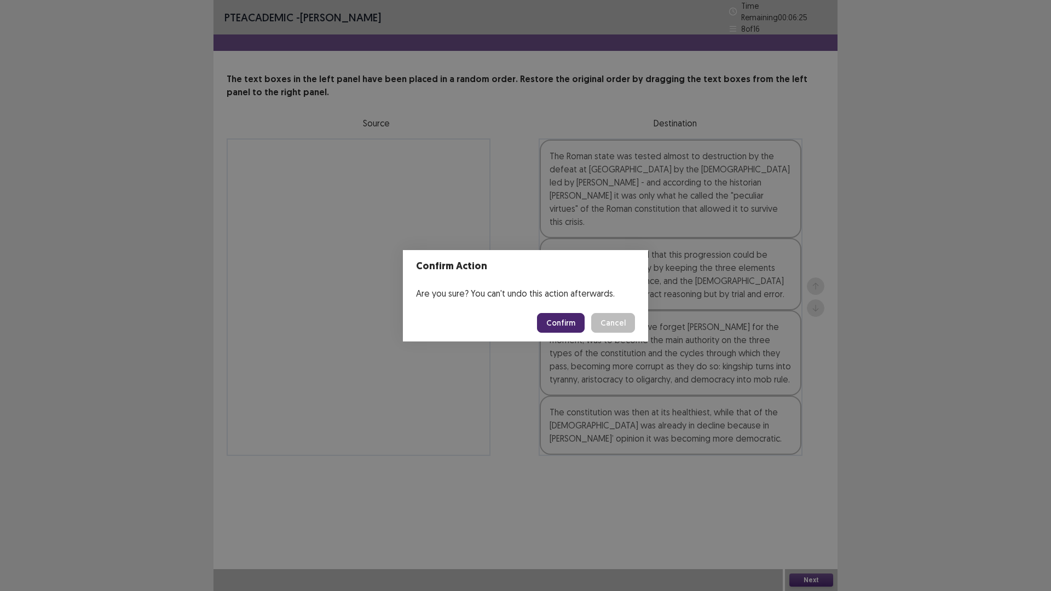
click at [567, 321] on button "Confirm" at bounding box center [561, 323] width 48 height 20
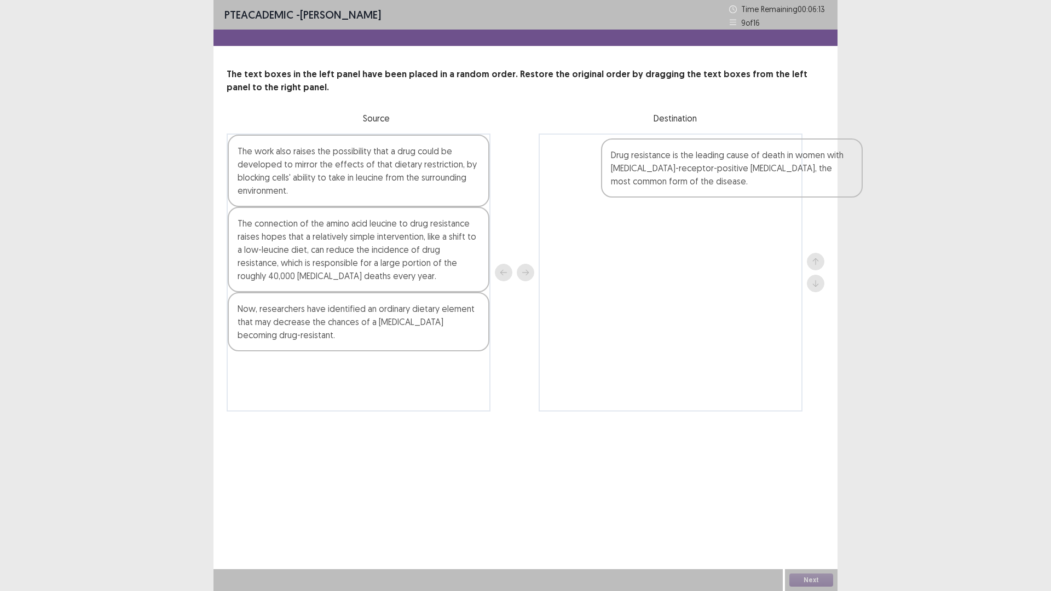
drag, startPoint x: 339, startPoint y: 229, endPoint x: 719, endPoint y: 158, distance: 387.1
click at [719, 158] on div "The work also raises the possibility that a drug could be developed to mirror t…" at bounding box center [526, 273] width 598 height 278
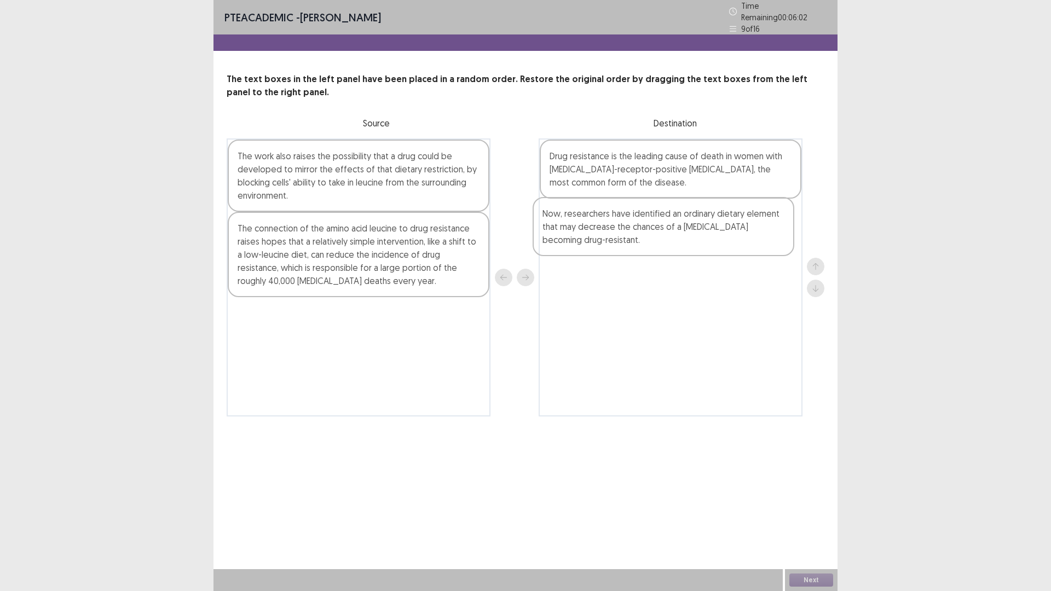
drag, startPoint x: 425, startPoint y: 339, endPoint x: 748, endPoint y: 231, distance: 340.4
click at [748, 231] on div "The work also raises the possibility that a drug could be developed to mirror t…" at bounding box center [526, 278] width 598 height 278
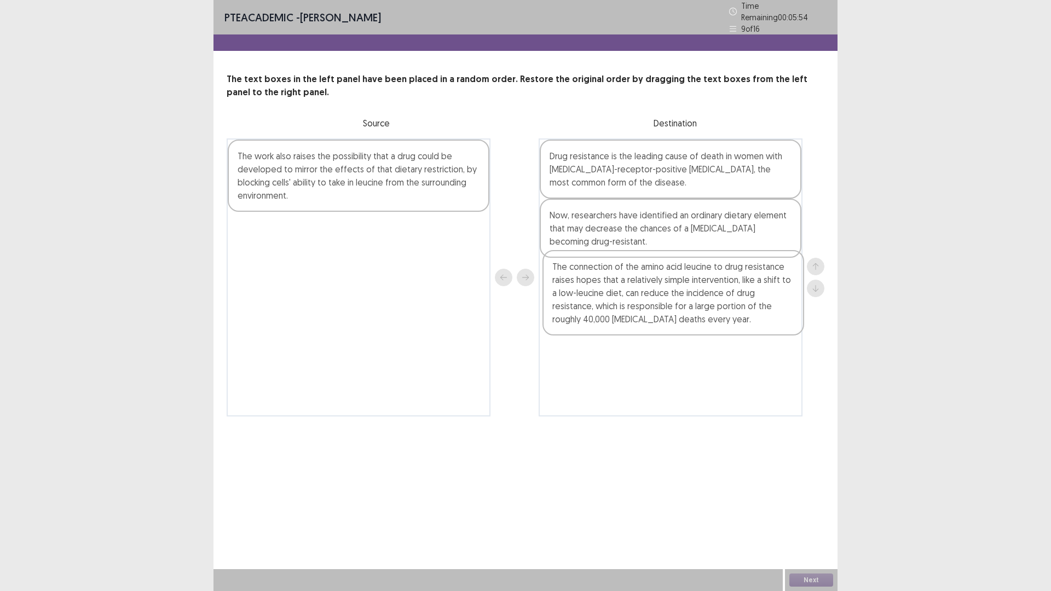
drag, startPoint x: 376, startPoint y: 272, endPoint x: 694, endPoint y: 318, distance: 321.0
click at [694, 318] on div "The work also raises the possibility that a drug could be developed to mirror t…" at bounding box center [526, 278] width 598 height 278
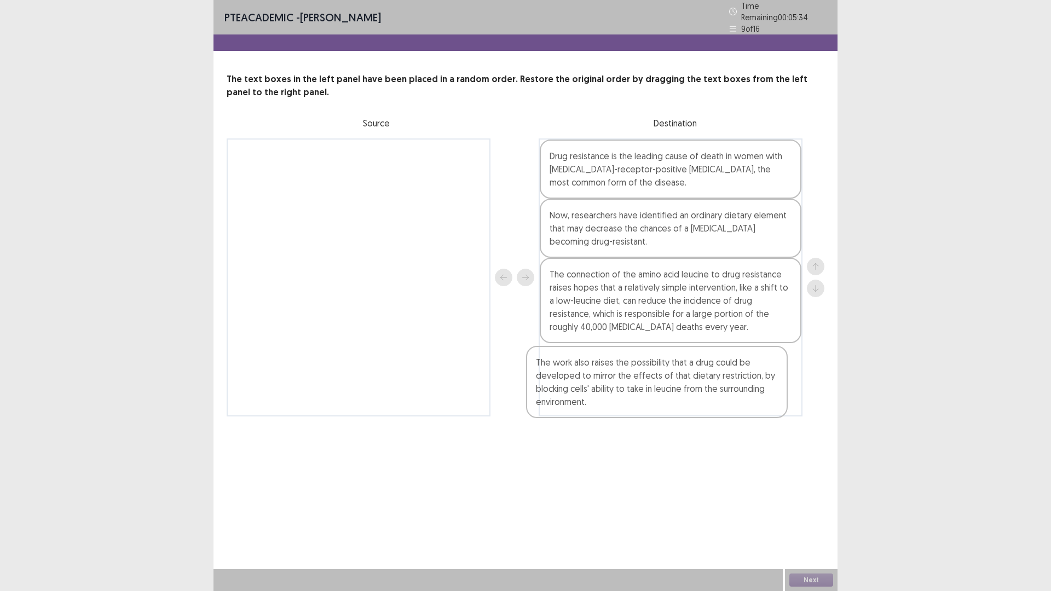
drag, startPoint x: 366, startPoint y: 204, endPoint x: 665, endPoint y: 419, distance: 367.6
click at [665, 419] on div "PTE academic - [PERSON_NAME] Time Remaining 00 : 05 : 34 9 of 16 The text boxes…" at bounding box center [526, 219] width 624 height 439
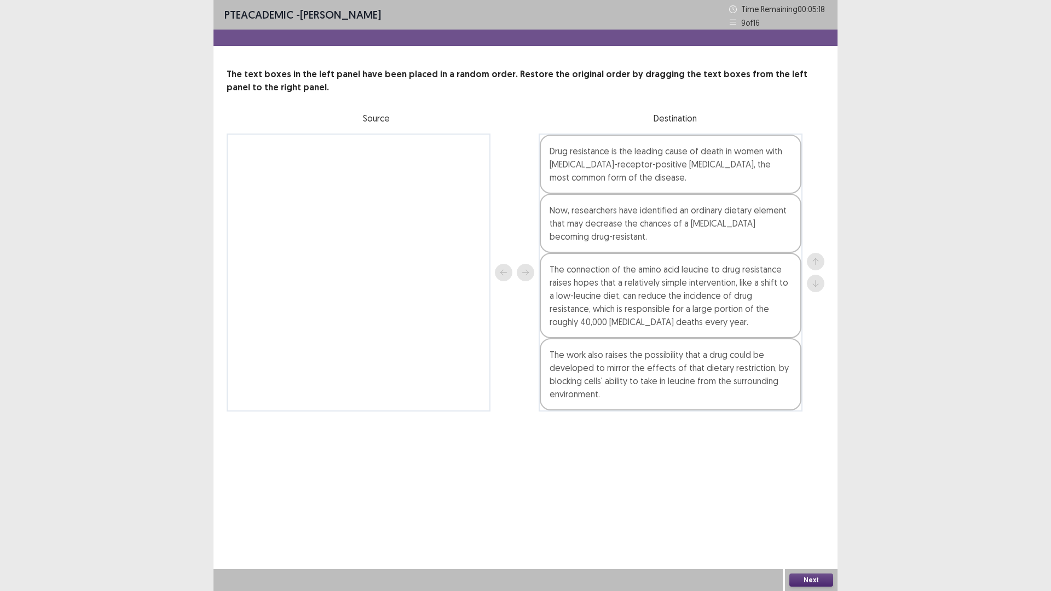
click at [813, 502] on button "Next" at bounding box center [812, 580] width 44 height 13
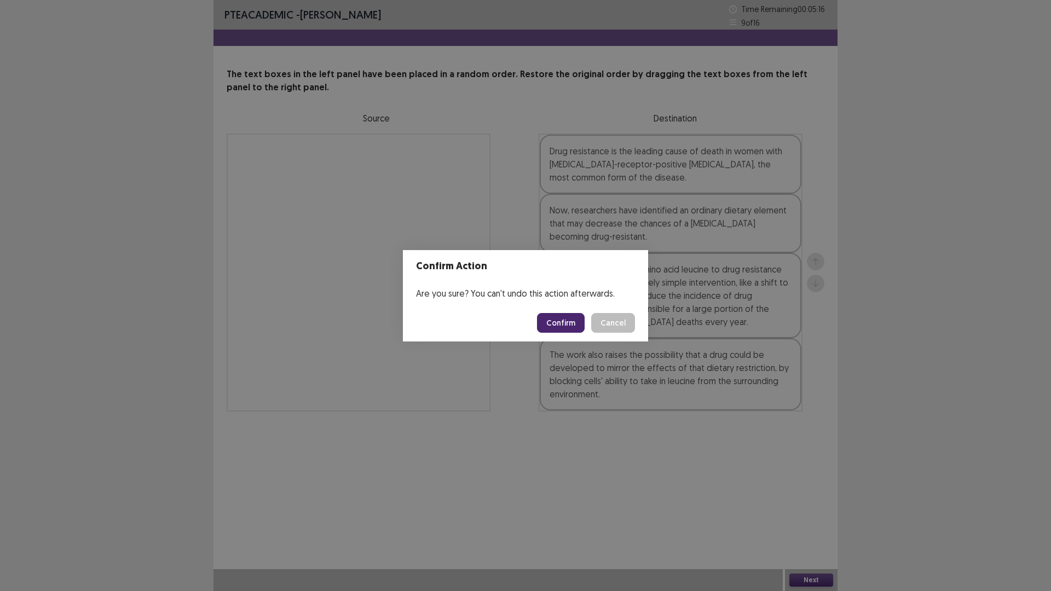
click at [561, 319] on button "Confirm" at bounding box center [561, 323] width 48 height 20
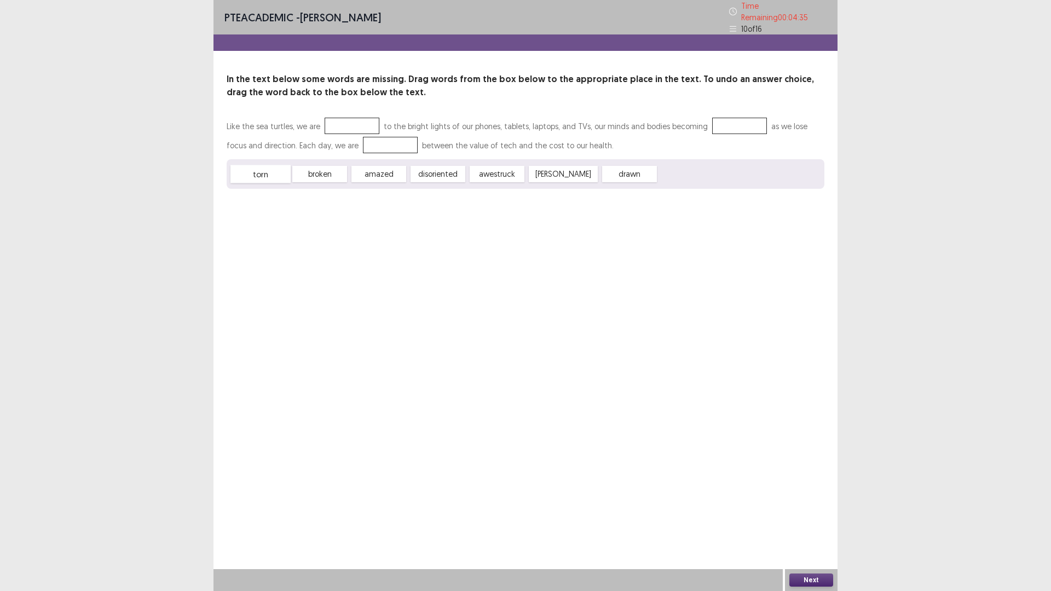
click at [255, 166] on span "torn" at bounding box center [261, 174] width 60 height 18
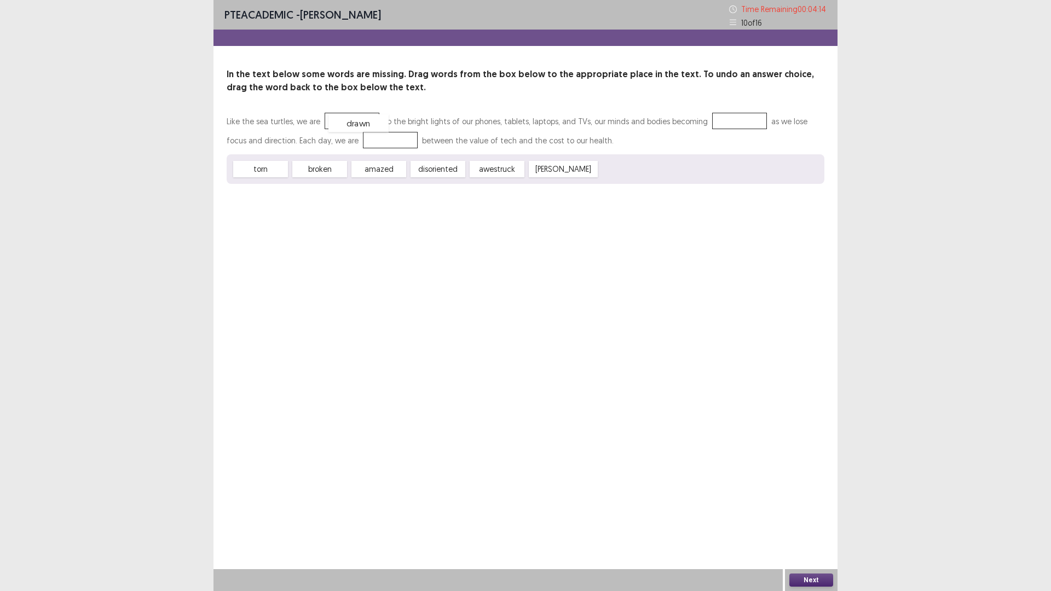
drag, startPoint x: 612, startPoint y: 168, endPoint x: 341, endPoint y: 122, distance: 274.9
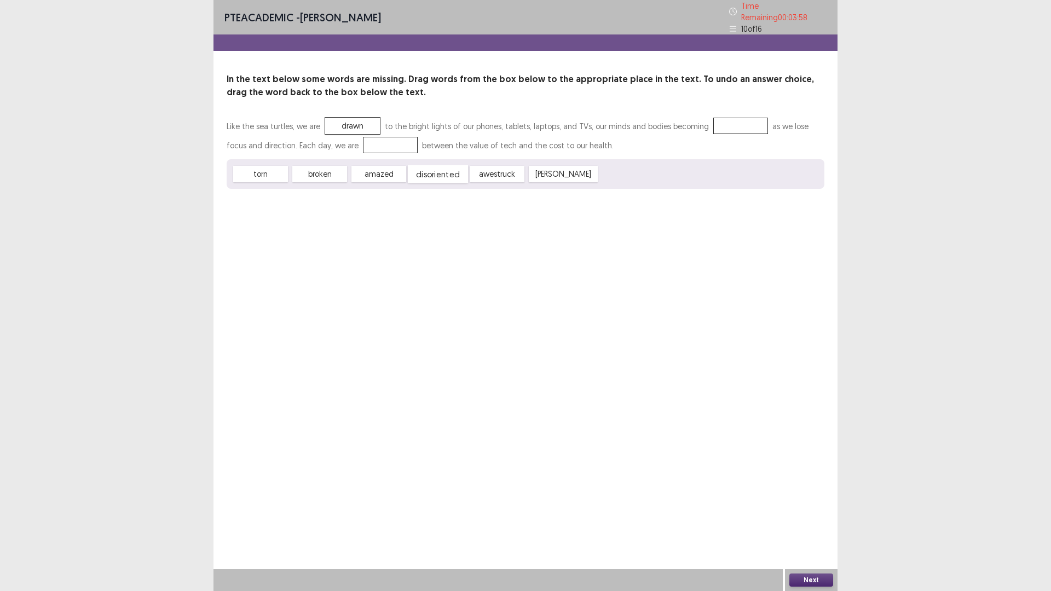
click at [439, 174] on span "disoriented" at bounding box center [438, 174] width 60 height 18
drag, startPoint x: 439, startPoint y: 174, endPoint x: 727, endPoint y: 124, distance: 292.3
drag, startPoint x: 274, startPoint y: 167, endPoint x: 367, endPoint y: 140, distance: 96.9
click at [804, 502] on button "Next" at bounding box center [812, 580] width 44 height 13
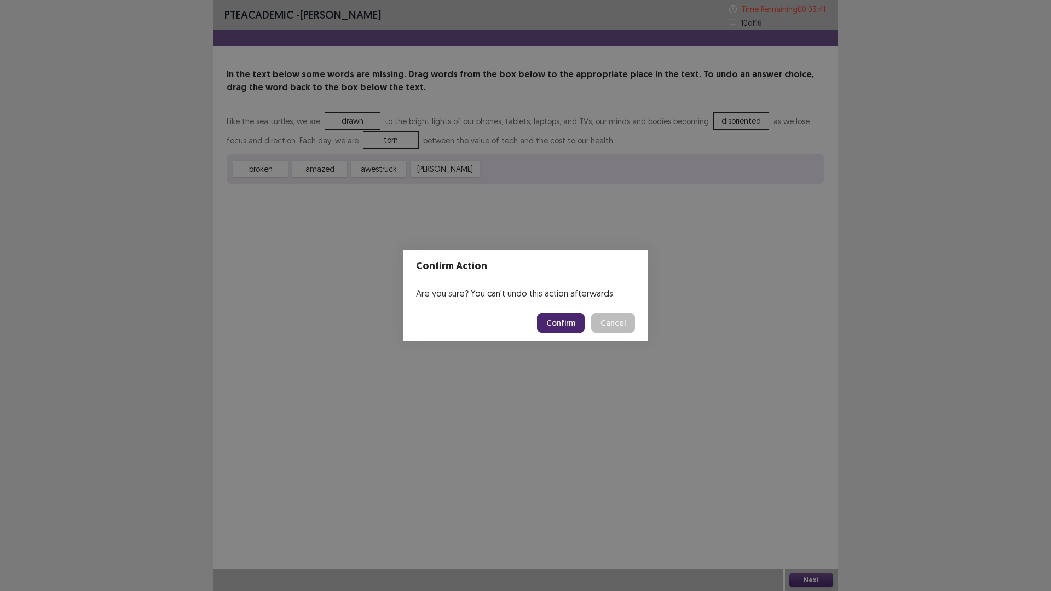
click at [561, 326] on button "Confirm" at bounding box center [561, 323] width 48 height 20
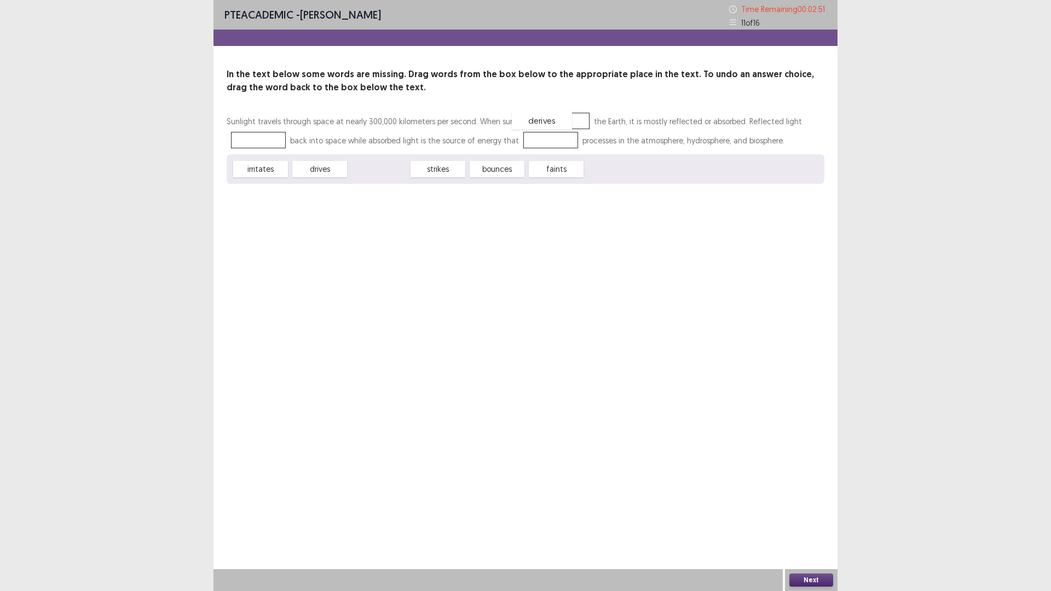
drag, startPoint x: 373, startPoint y: 174, endPoint x: 537, endPoint y: 125, distance: 170.3
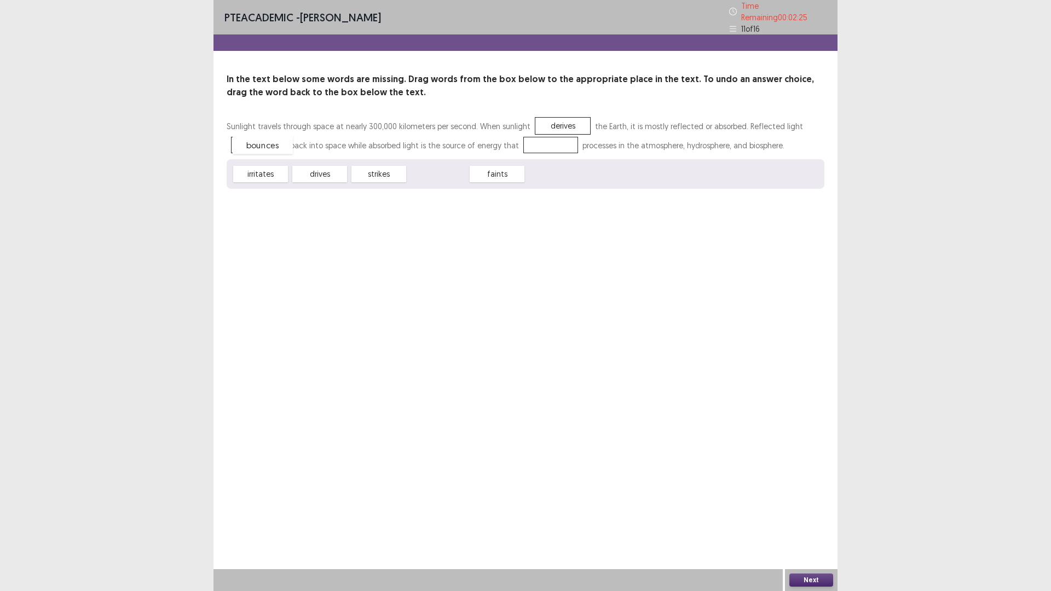
drag, startPoint x: 430, startPoint y: 174, endPoint x: 255, endPoint y: 145, distance: 177.6
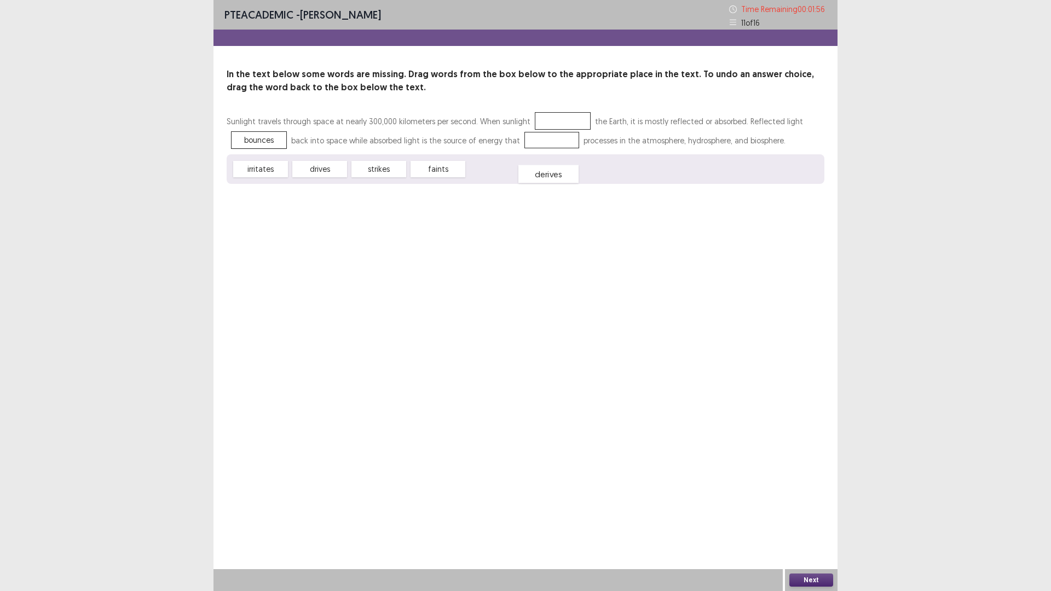
drag, startPoint x: 552, startPoint y: 125, endPoint x: 538, endPoint y: 178, distance: 55.1
drag, startPoint x: 374, startPoint y: 169, endPoint x: 548, endPoint y: 120, distance: 180.8
drag, startPoint x: 437, startPoint y: 175, endPoint x: 529, endPoint y: 177, distance: 92.0
click at [529, 177] on span "derives" at bounding box center [530, 172] width 60 height 18
drag, startPoint x: 439, startPoint y: 175, endPoint x: 546, endPoint y: 152, distance: 110.4
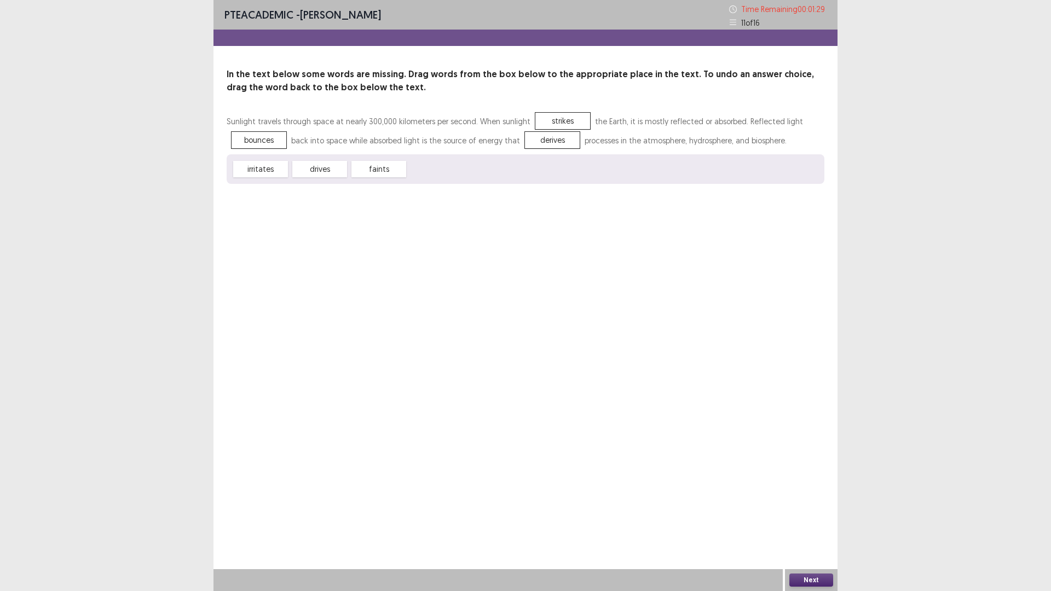
click at [818, 502] on button "Next" at bounding box center [812, 580] width 44 height 13
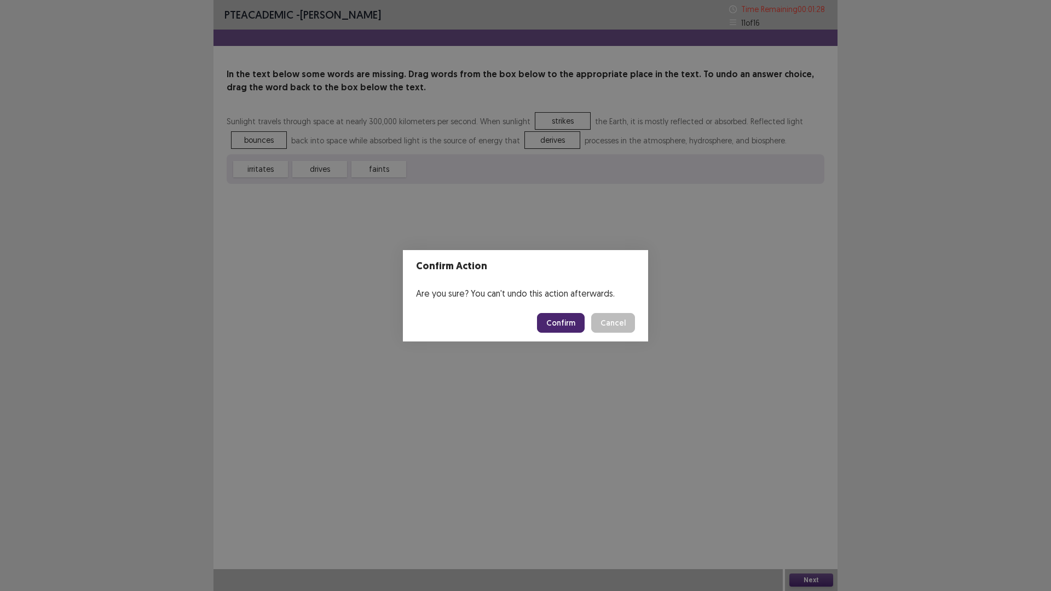
click at [567, 327] on button "Confirm" at bounding box center [561, 323] width 48 height 20
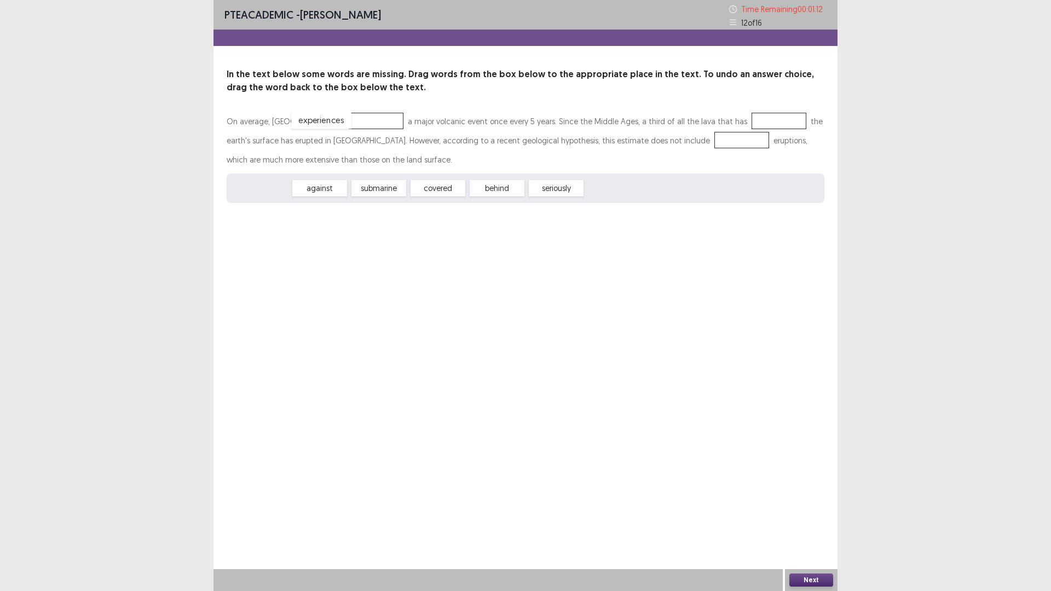
drag, startPoint x: 241, startPoint y: 186, endPoint x: 302, endPoint y: 118, distance: 91.5
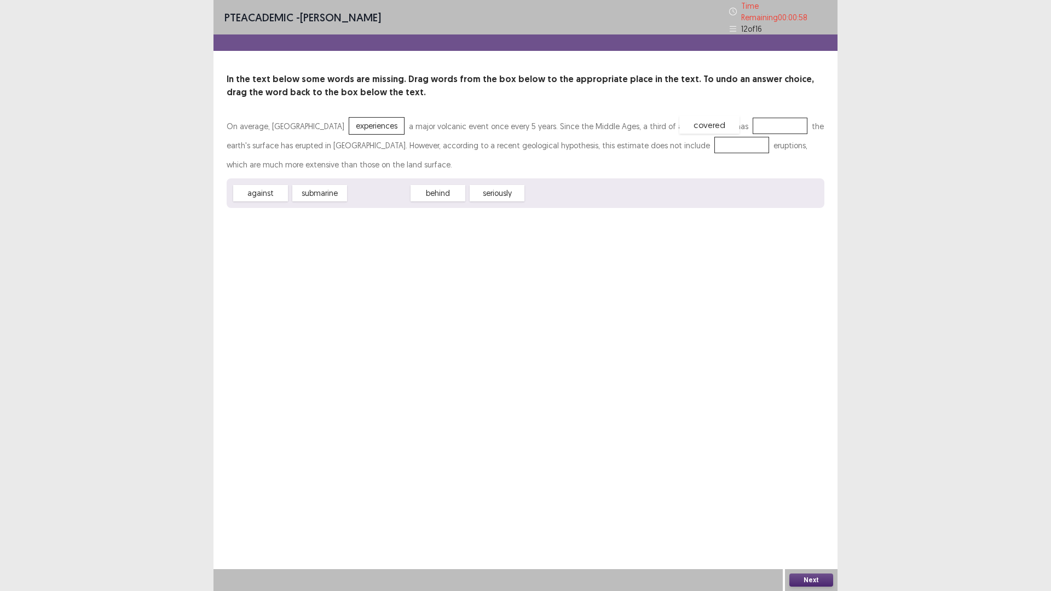
drag, startPoint x: 380, startPoint y: 188, endPoint x: 711, endPoint y: 120, distance: 337.7
click at [426, 193] on span "seriously" at bounding box center [439, 195] width 60 height 18
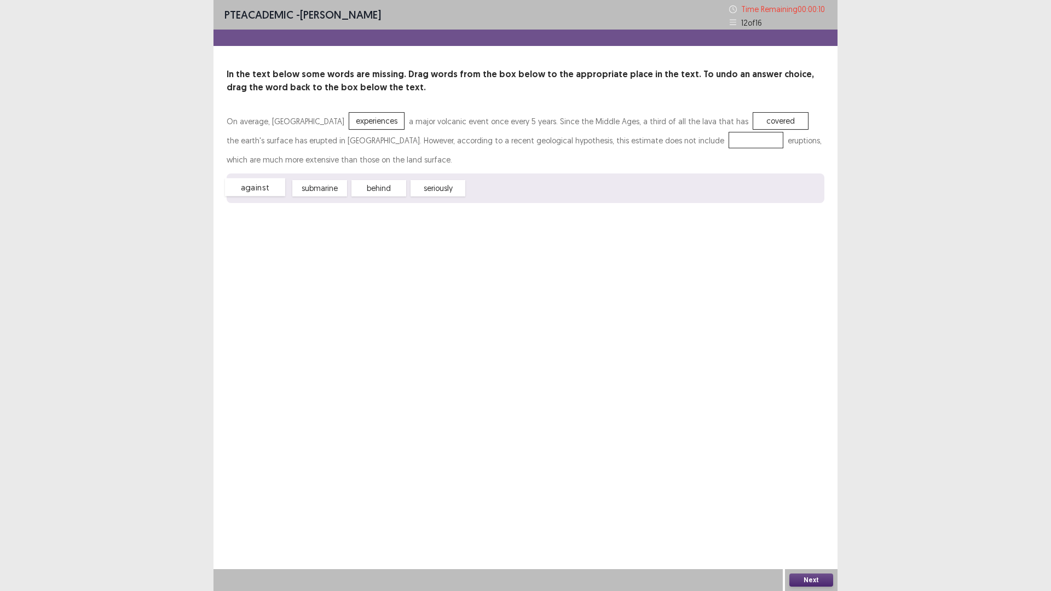
drag, startPoint x: 279, startPoint y: 187, endPoint x: 274, endPoint y: 186, distance: 5.6
click at [274, 186] on span "against" at bounding box center [255, 187] width 60 height 18
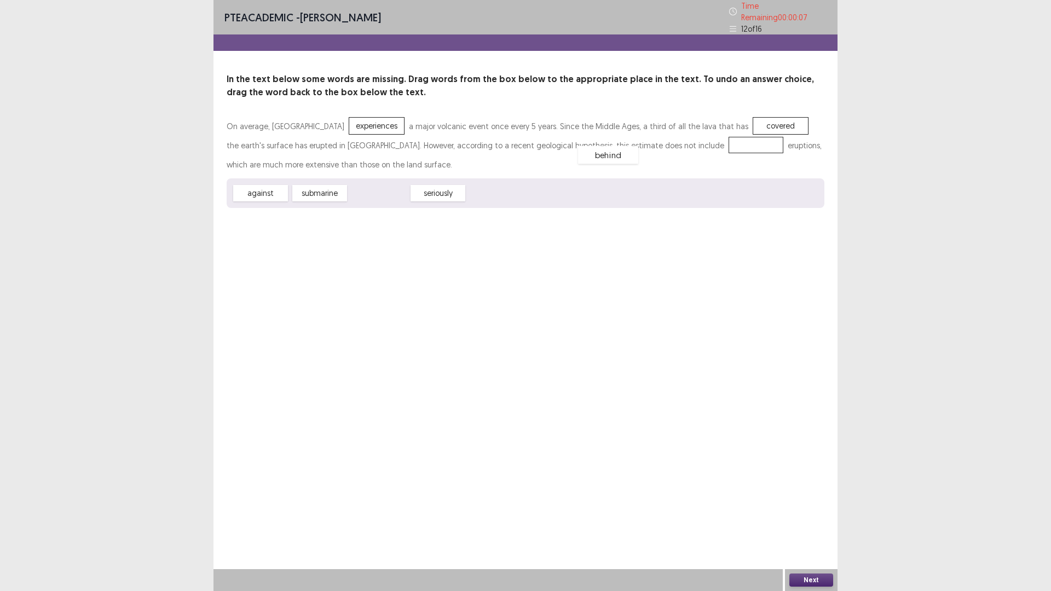
drag, startPoint x: 365, startPoint y: 185, endPoint x: 595, endPoint y: 146, distance: 232.6
click at [817, 502] on button "Next" at bounding box center [812, 580] width 44 height 13
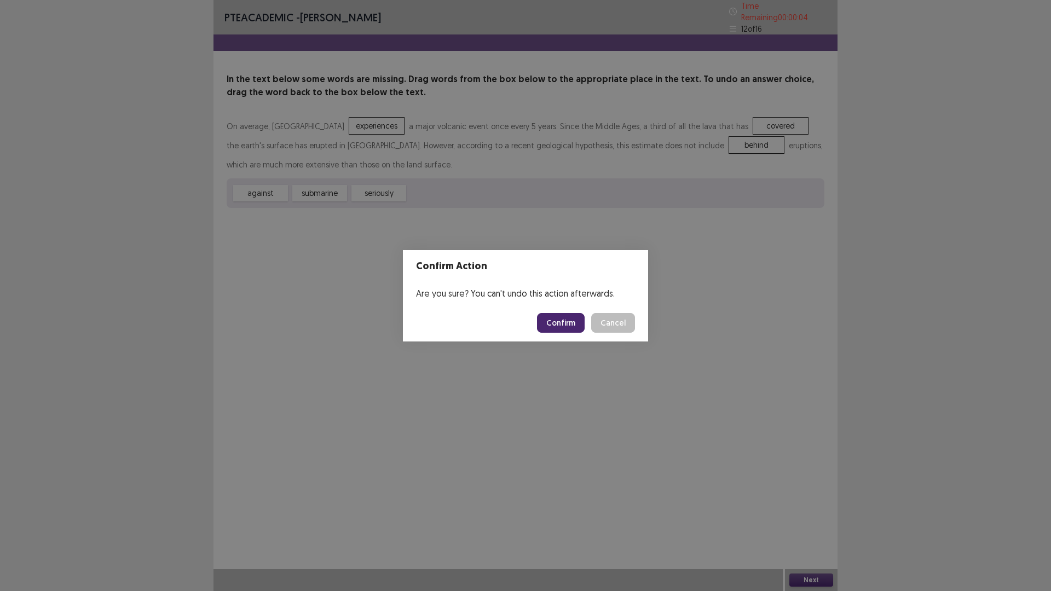
click at [552, 322] on button "Confirm" at bounding box center [561, 323] width 48 height 20
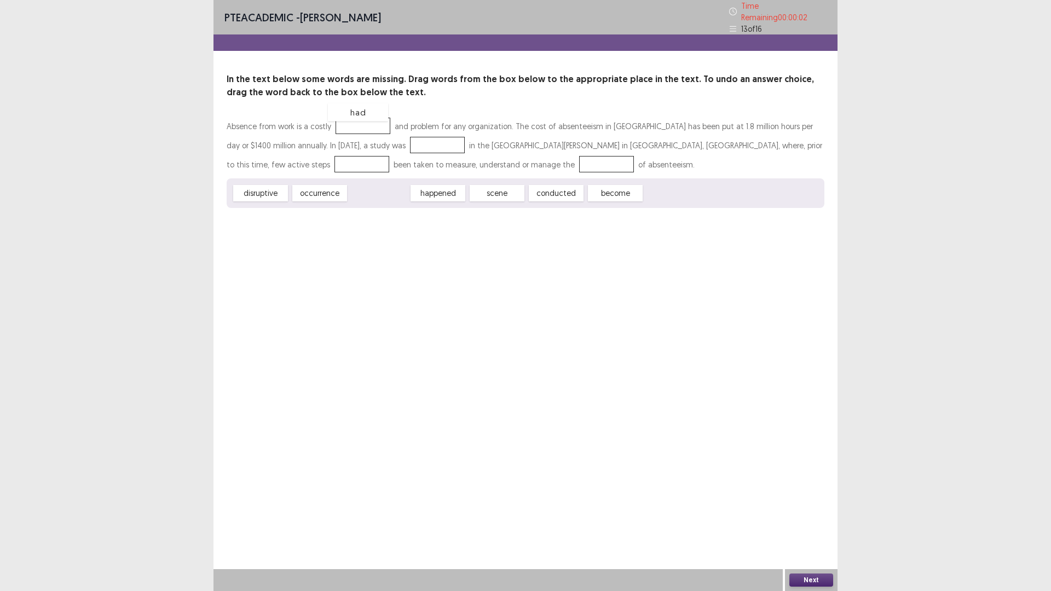
drag, startPoint x: 381, startPoint y: 185, endPoint x: 360, endPoint y: 103, distance: 83.7
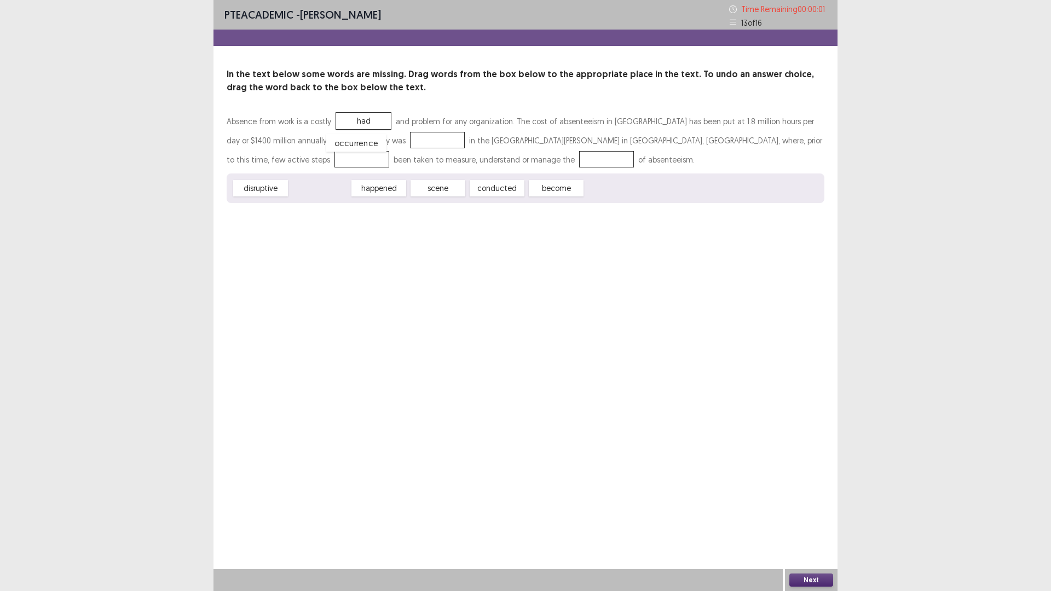
drag, startPoint x: 315, startPoint y: 190, endPoint x: 352, endPoint y: 145, distance: 58.4
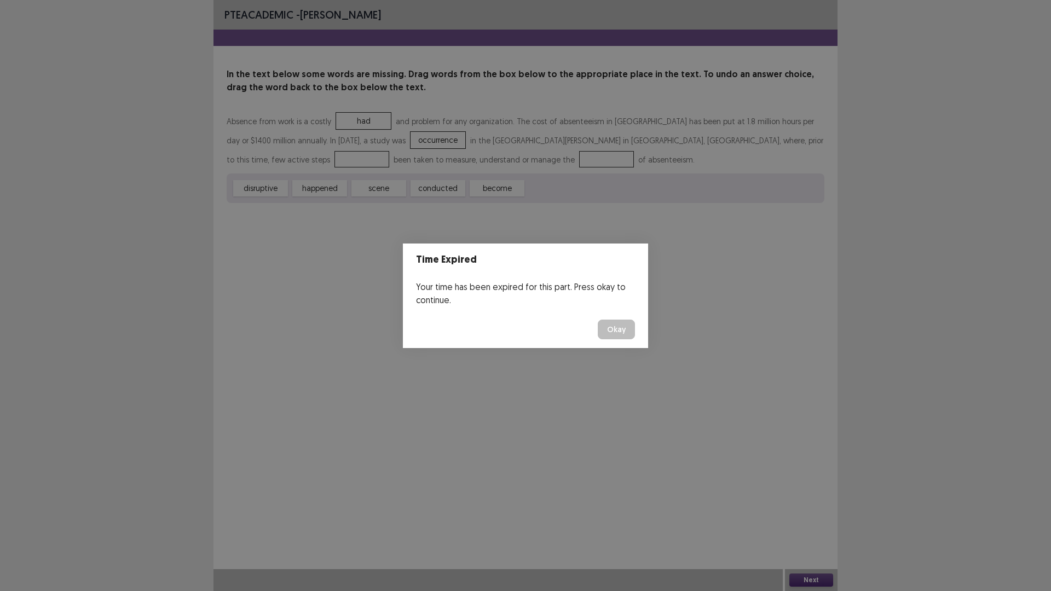
click at [620, 329] on button "Okay" at bounding box center [616, 330] width 37 height 20
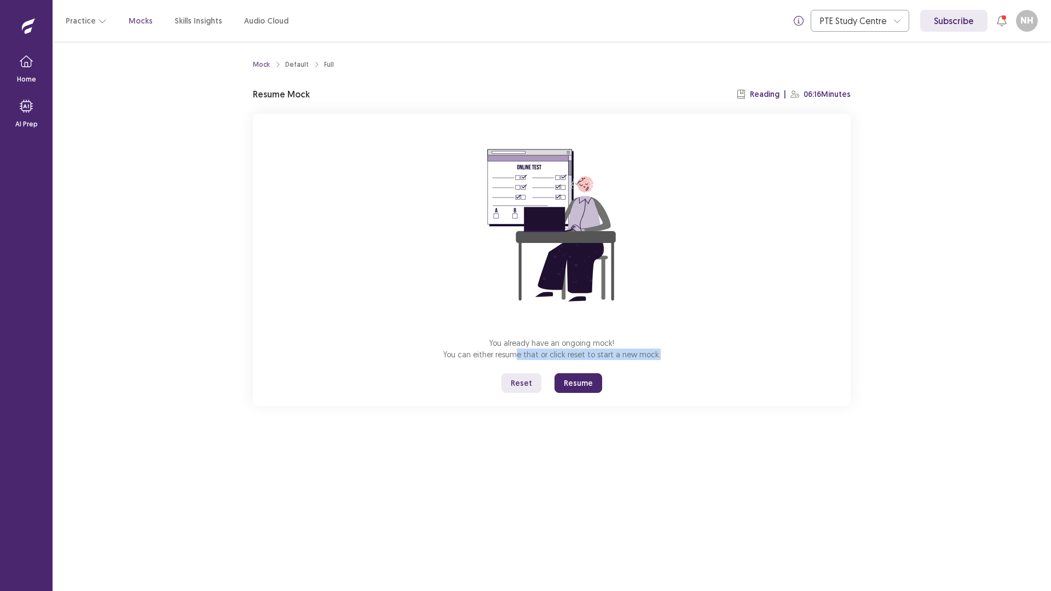
drag, startPoint x: 517, startPoint y: 354, endPoint x: 673, endPoint y: 356, distance: 155.5
click at [673, 356] on div "You already have an ongoing mock! You can either resume that or click reset to …" at bounding box center [552, 260] width 598 height 292
click at [572, 378] on button "Resume" at bounding box center [579, 383] width 48 height 20
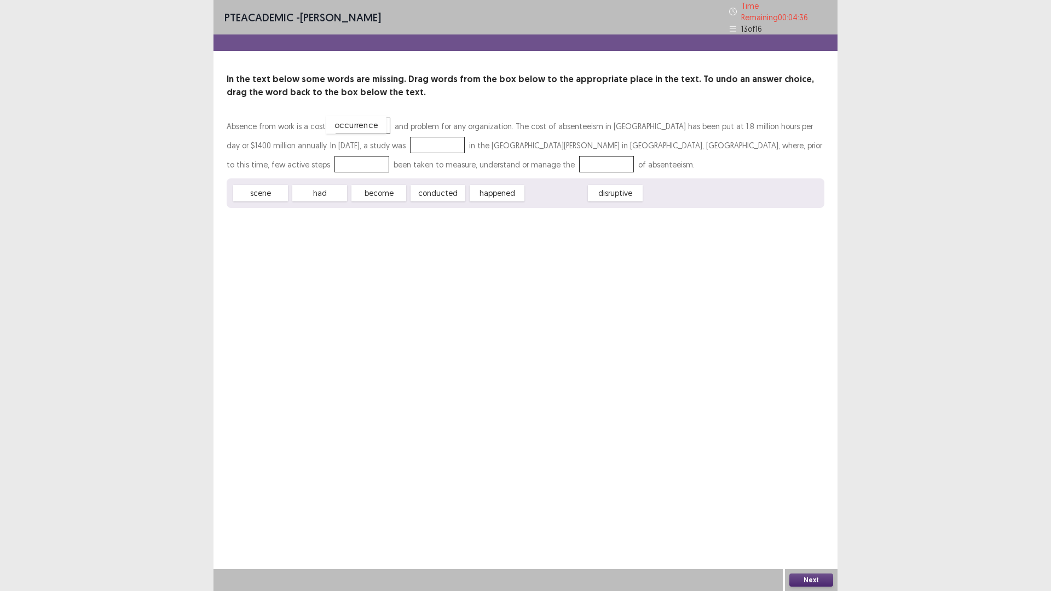
drag, startPoint x: 549, startPoint y: 189, endPoint x: 349, endPoint y: 121, distance: 211.2
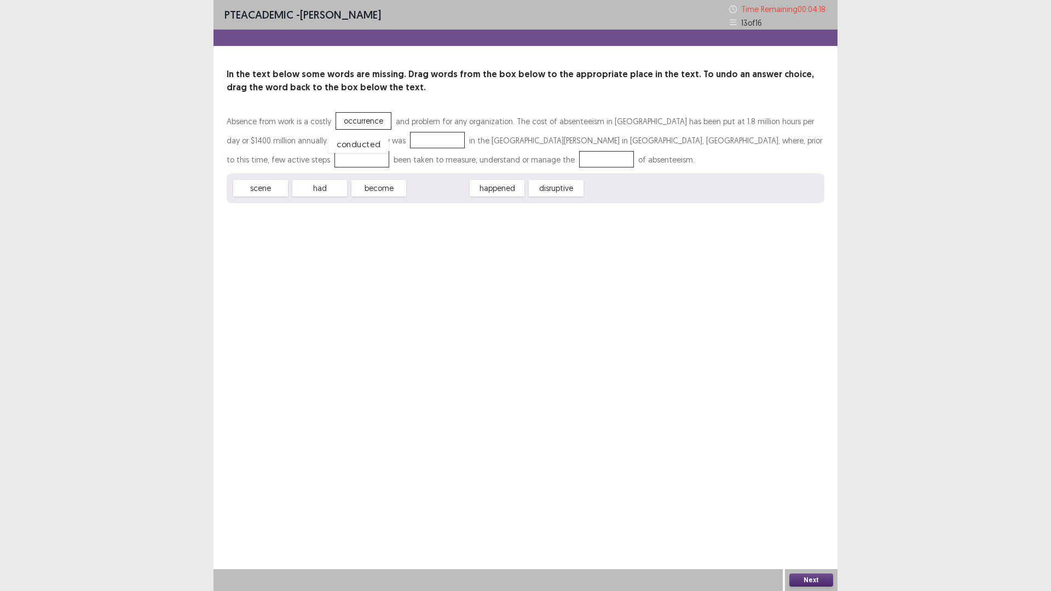
drag, startPoint x: 447, startPoint y: 189, endPoint x: 368, endPoint y: 145, distance: 90.9
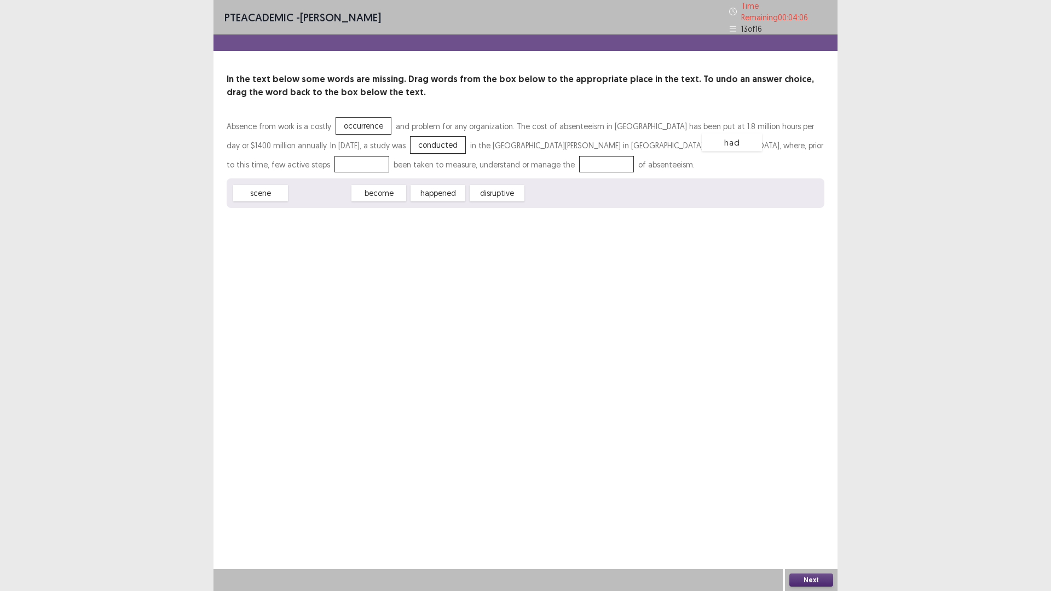
drag, startPoint x: 306, startPoint y: 189, endPoint x: 718, endPoint y: 138, distance: 415.4
drag, startPoint x: 434, startPoint y: 187, endPoint x: 383, endPoint y: 148, distance: 64.1
click at [802, 502] on button "Next" at bounding box center [812, 580] width 44 height 13
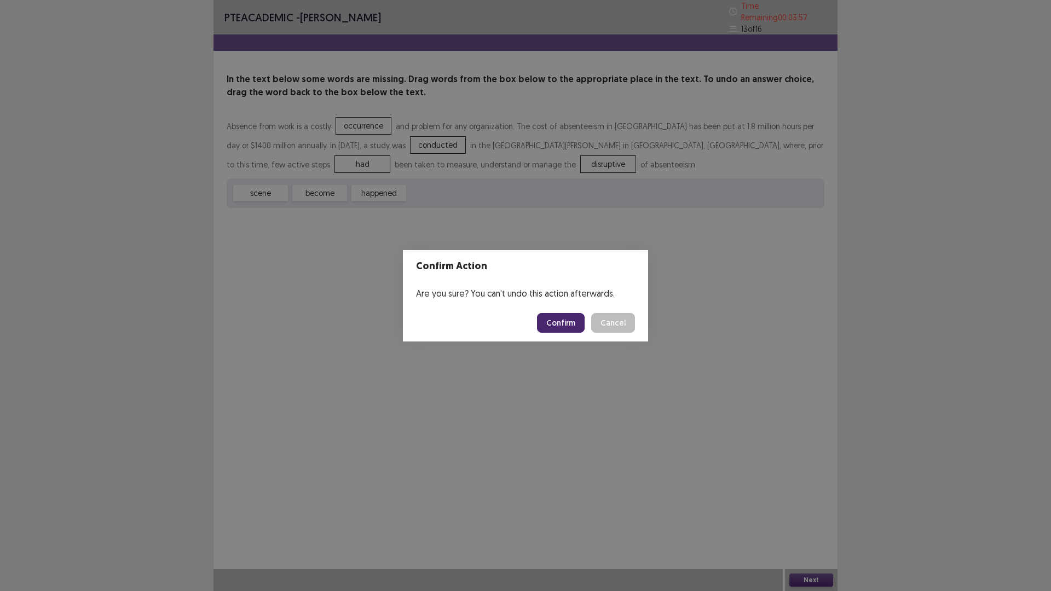
click at [554, 313] on button "Confirm" at bounding box center [561, 323] width 48 height 20
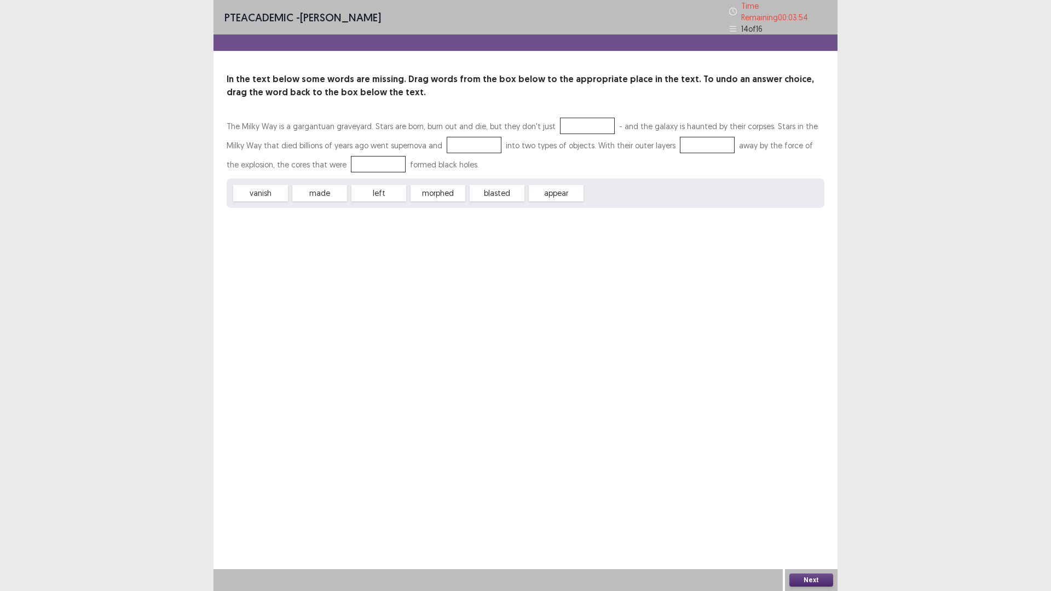
drag, startPoint x: 357, startPoint y: 123, endPoint x: 518, endPoint y: 129, distance: 161.7
click at [516, 125] on p "The Milky Way is a gargantuan graveyard. Stars are born, burn out and die, but …" at bounding box center [526, 145] width 598 height 57
drag, startPoint x: 262, startPoint y: 189, endPoint x: 572, endPoint y: 121, distance: 317.4
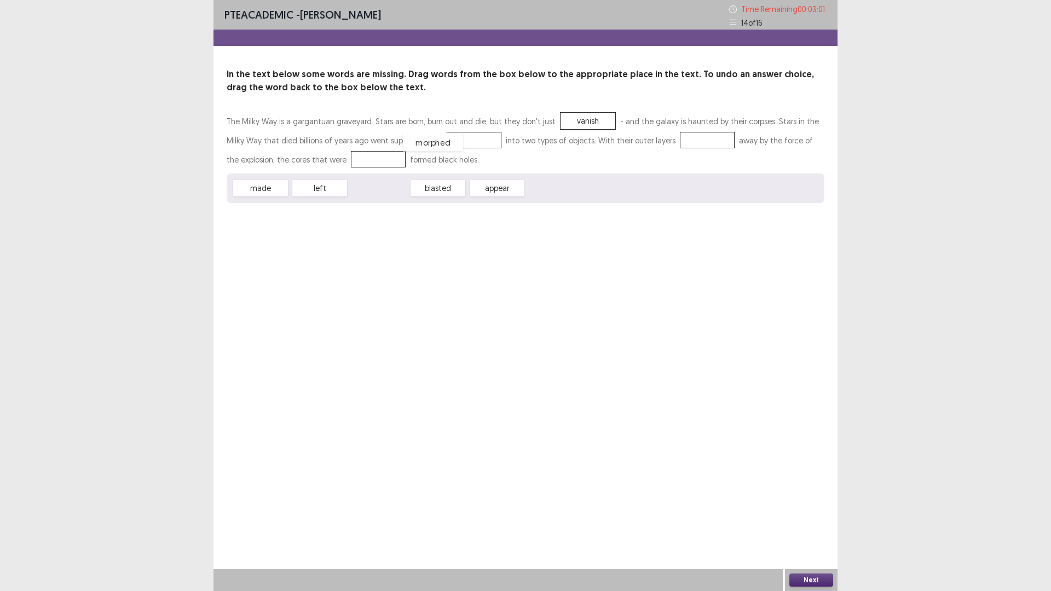
drag, startPoint x: 388, startPoint y: 192, endPoint x: 442, endPoint y: 146, distance: 71.1
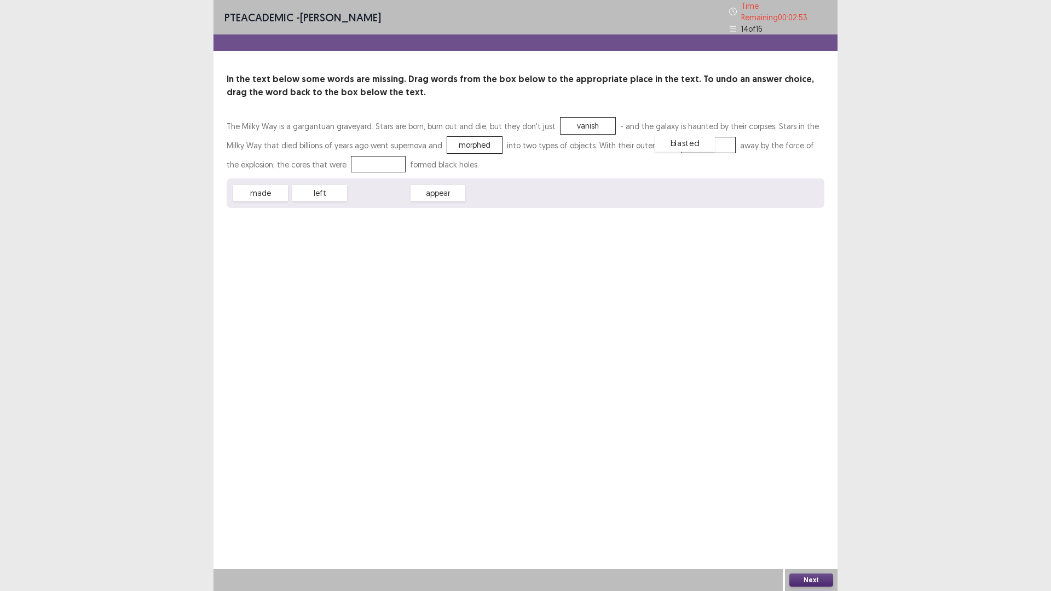
drag, startPoint x: 375, startPoint y: 192, endPoint x: 681, endPoint y: 141, distance: 310.2
drag, startPoint x: 324, startPoint y: 192, endPoint x: 362, endPoint y: 167, distance: 46.0
click at [818, 502] on button "Next" at bounding box center [812, 580] width 44 height 13
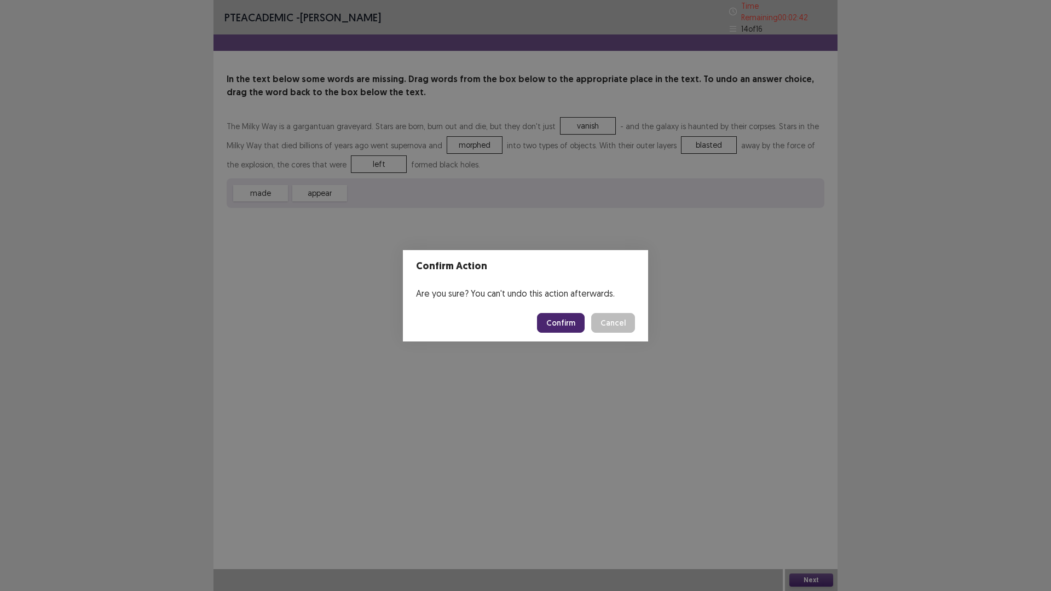
click at [557, 323] on button "Confirm" at bounding box center [561, 323] width 48 height 20
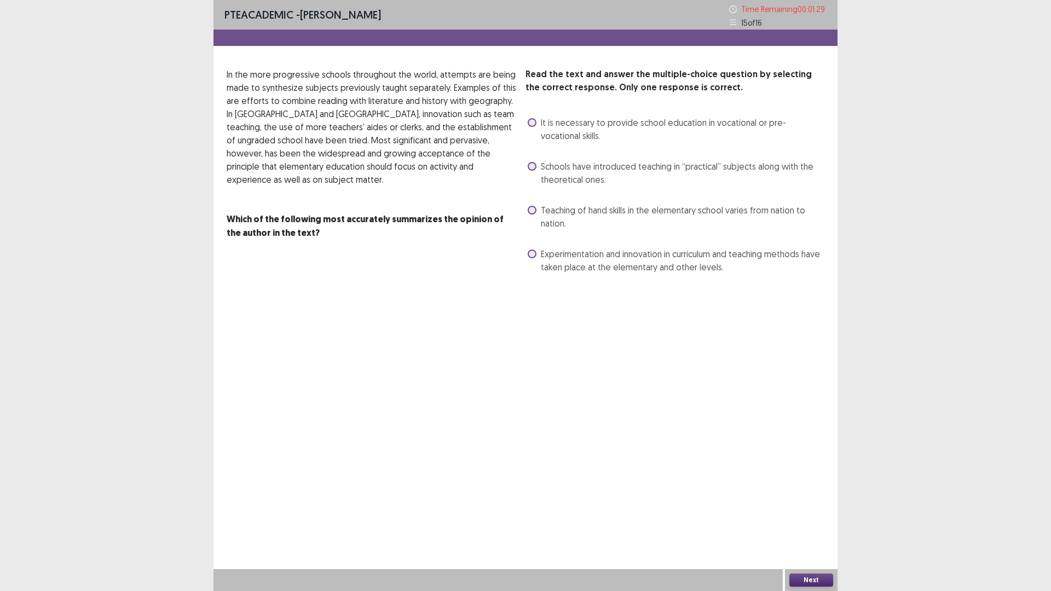
click at [587, 166] on span "Schools have introduced teaching in “practical” subjects along with the theoret…" at bounding box center [683, 173] width 284 height 26
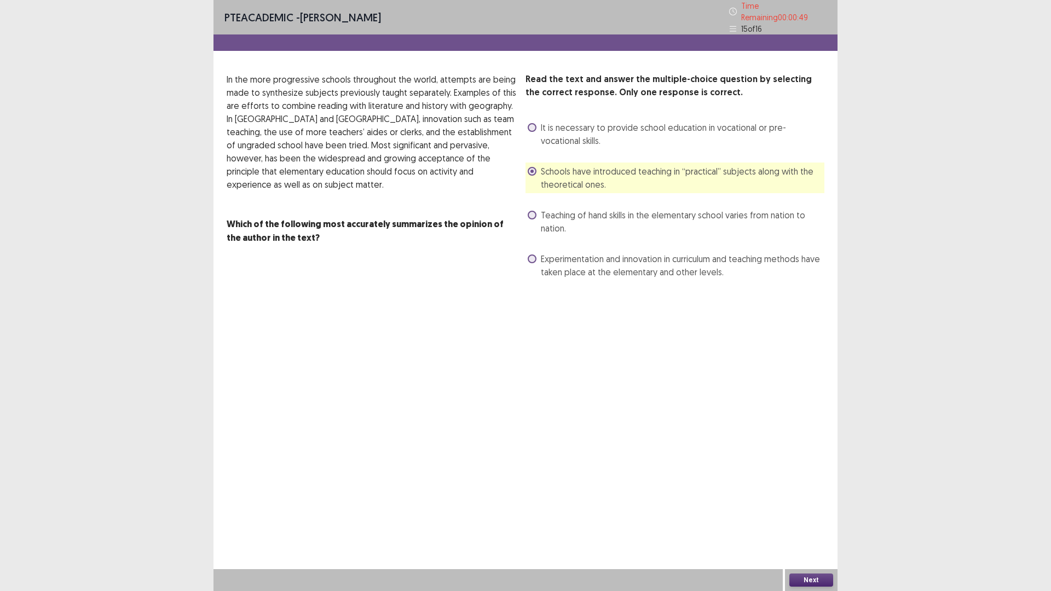
click at [705, 255] on span "Experimentation and innovation in curriculum and teaching methods have taken pl…" at bounding box center [683, 265] width 284 height 26
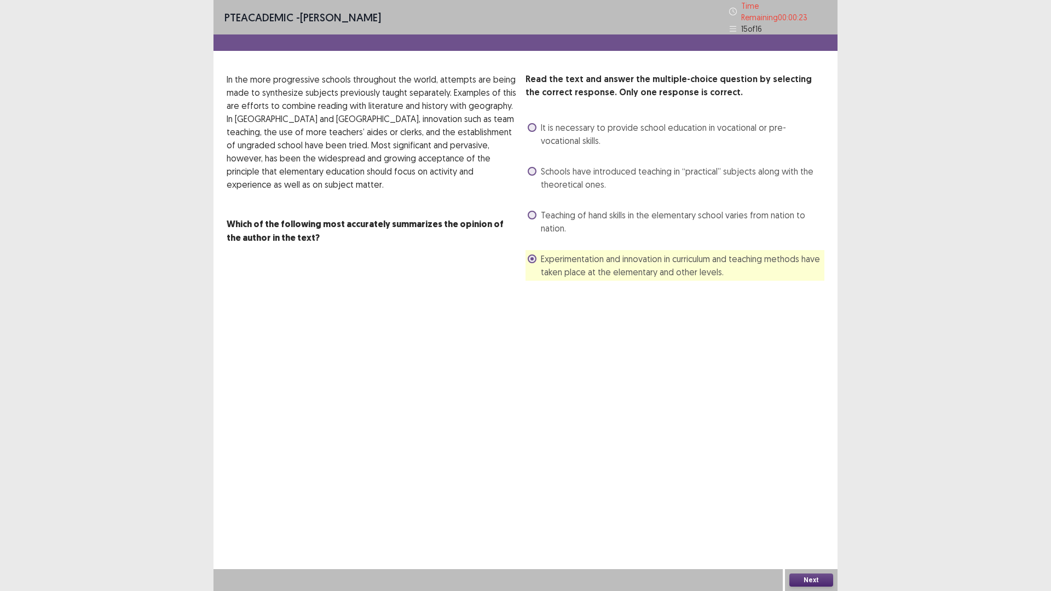
click at [797, 502] on button "Next" at bounding box center [812, 580] width 44 height 13
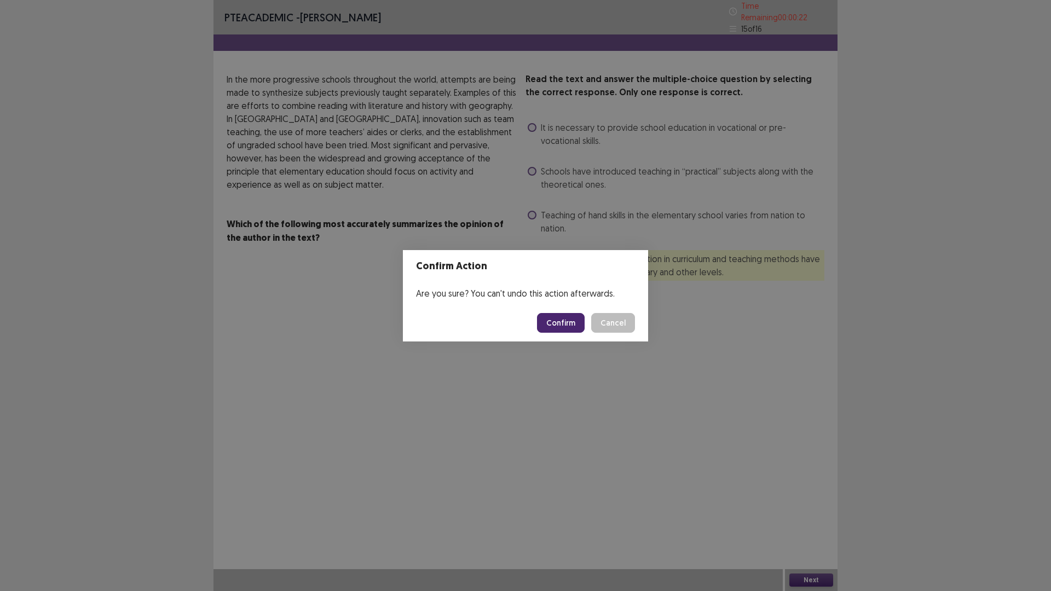
click at [558, 325] on button "Confirm" at bounding box center [561, 323] width 48 height 20
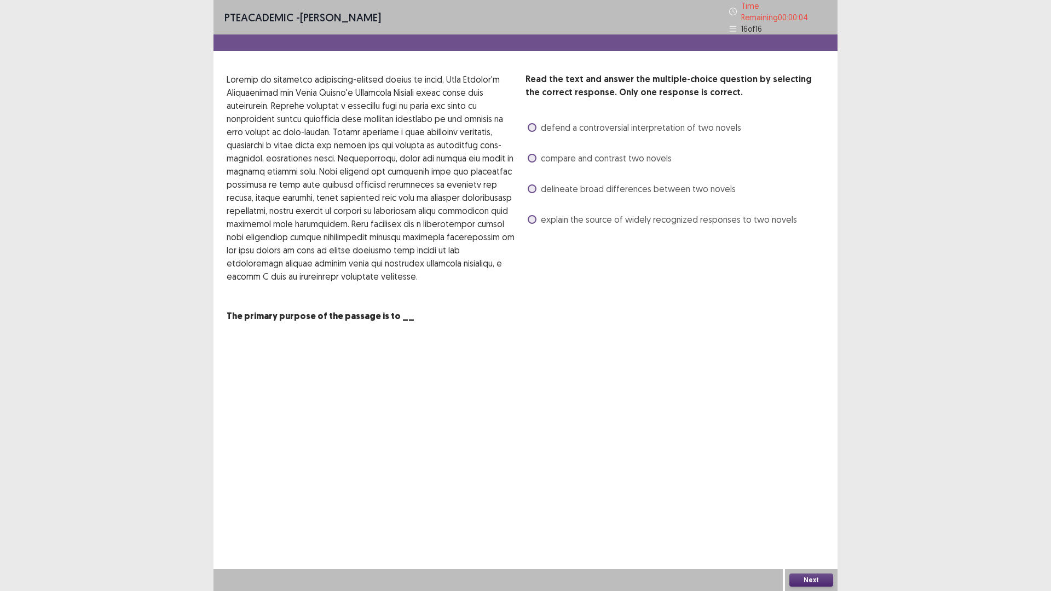
click at [584, 187] on span "delineate broad differences between two novels" at bounding box center [638, 188] width 195 height 13
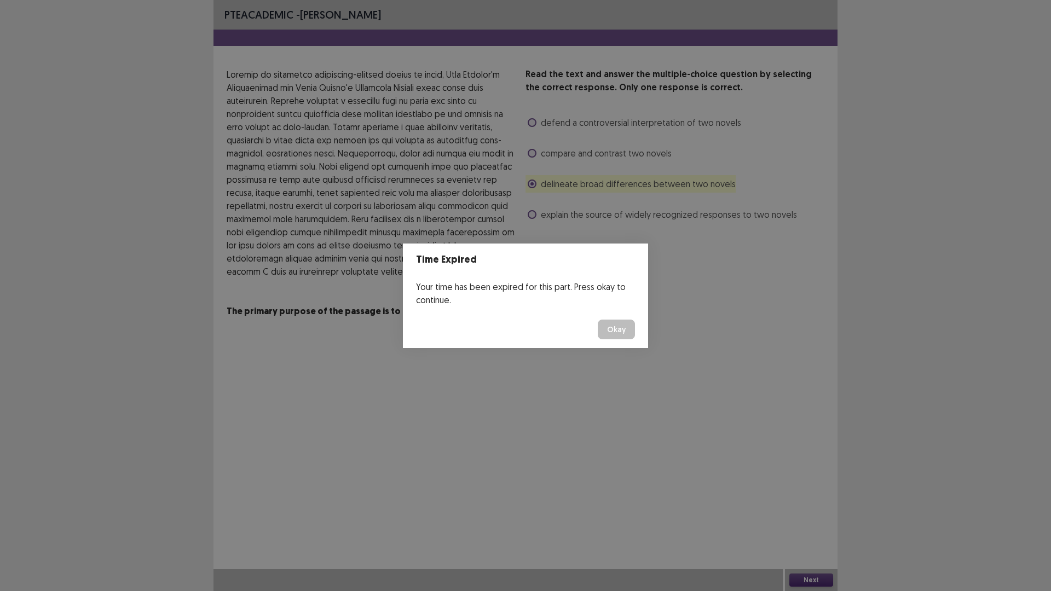
click at [611, 326] on button "Okay" at bounding box center [616, 330] width 37 height 20
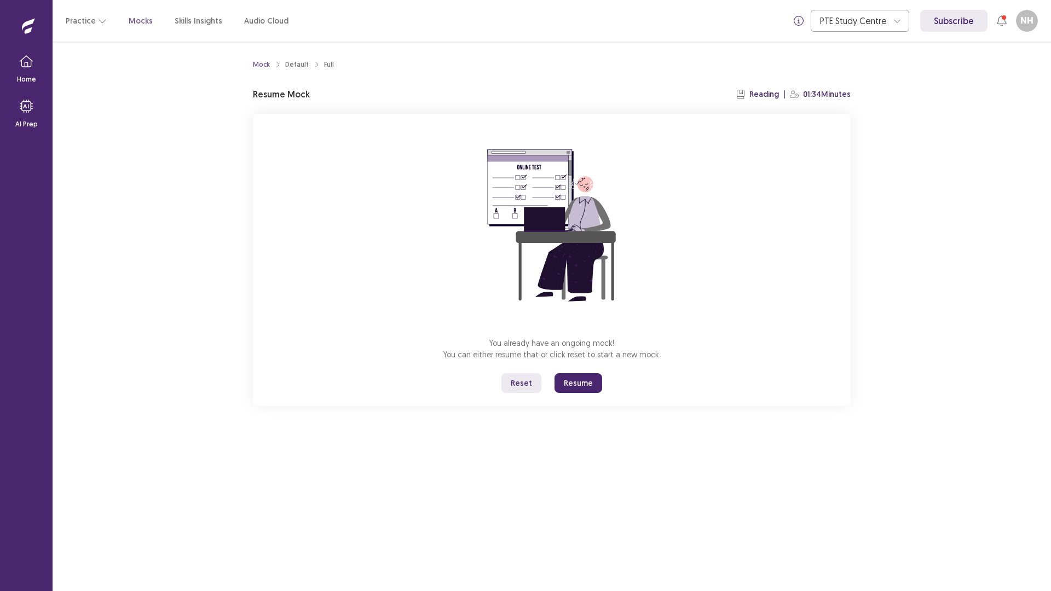
click at [587, 385] on button "Resume" at bounding box center [579, 383] width 48 height 20
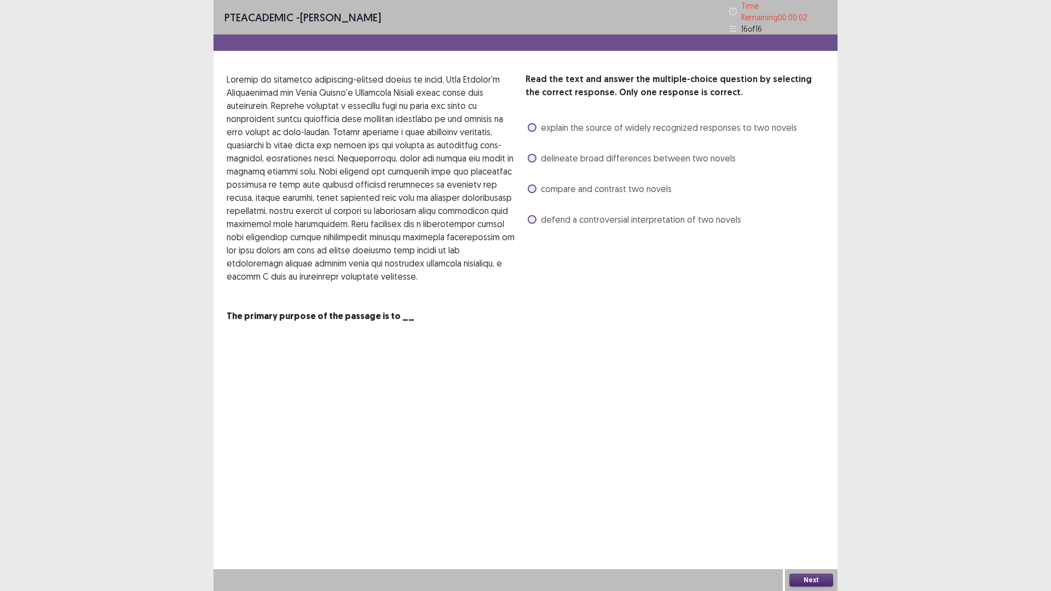
click at [563, 187] on span "compare and contrast two novels" at bounding box center [606, 188] width 131 height 13
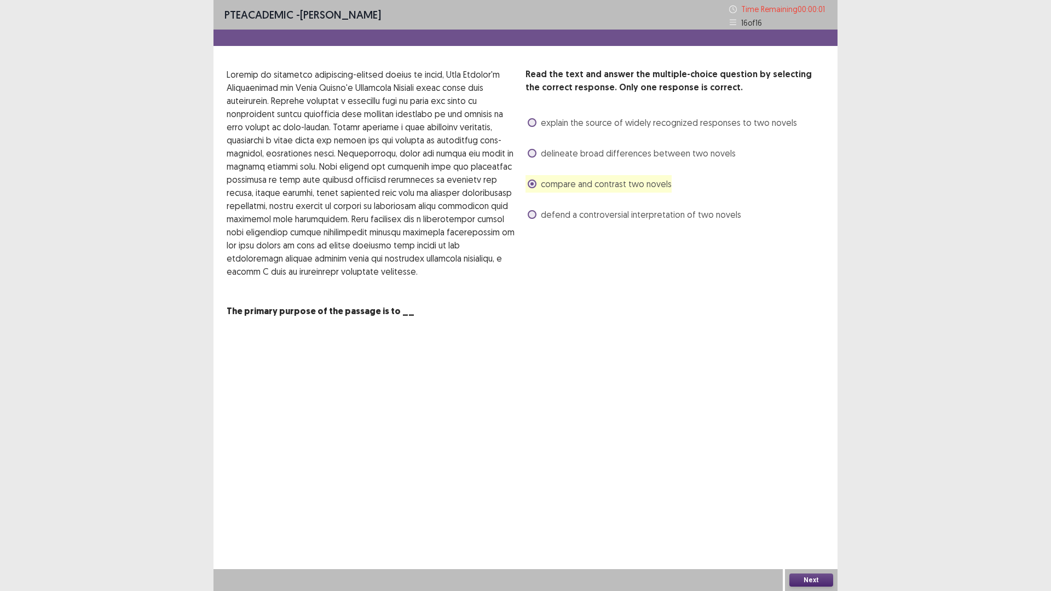
click at [815, 502] on button "Next" at bounding box center [812, 580] width 44 height 13
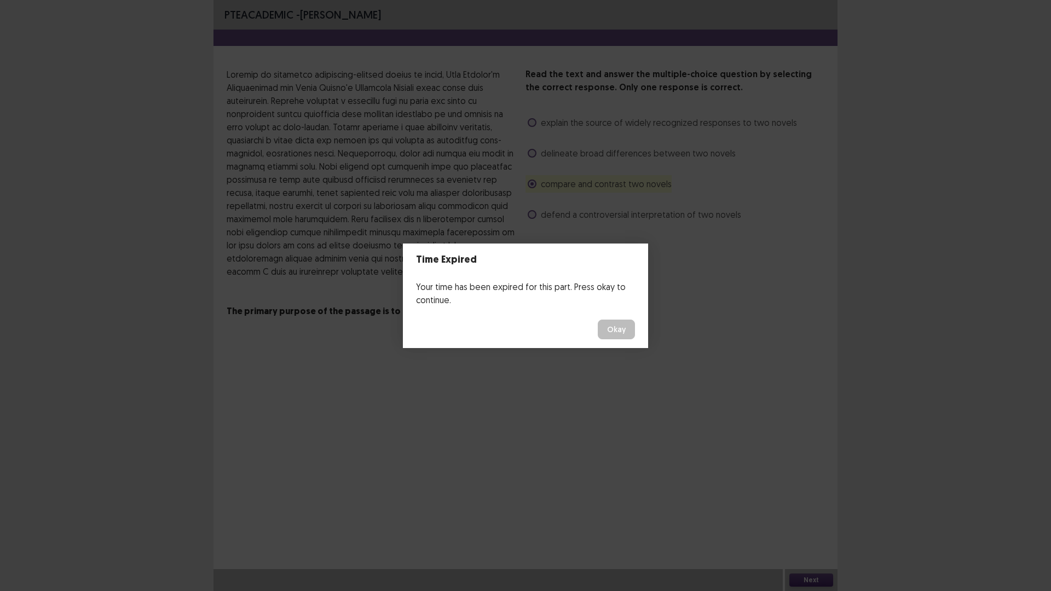
click at [622, 337] on button "Okay" at bounding box center [616, 330] width 37 height 20
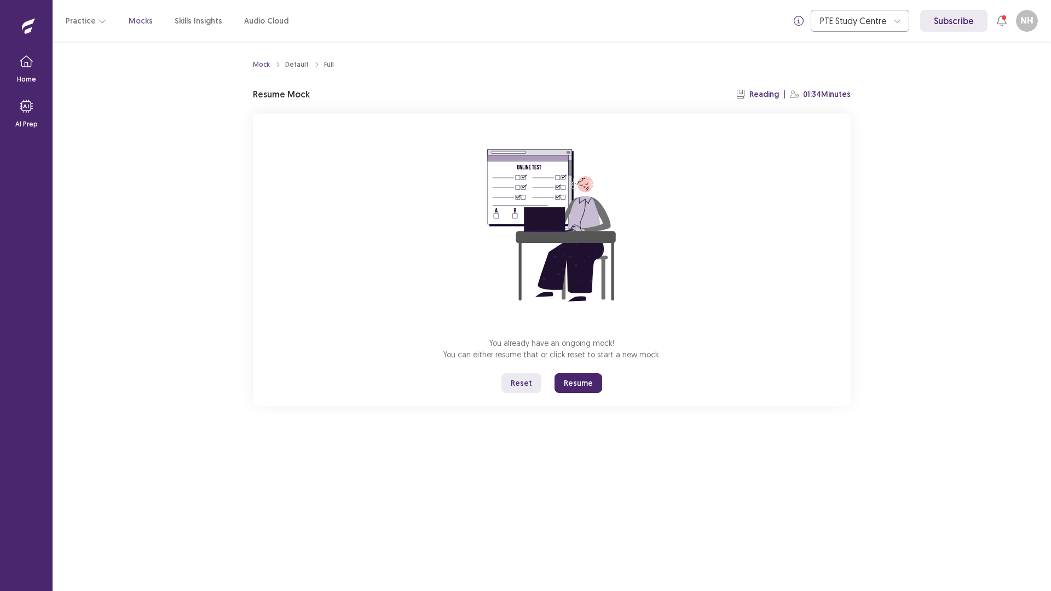
click at [580, 380] on button "Resume" at bounding box center [579, 383] width 48 height 20
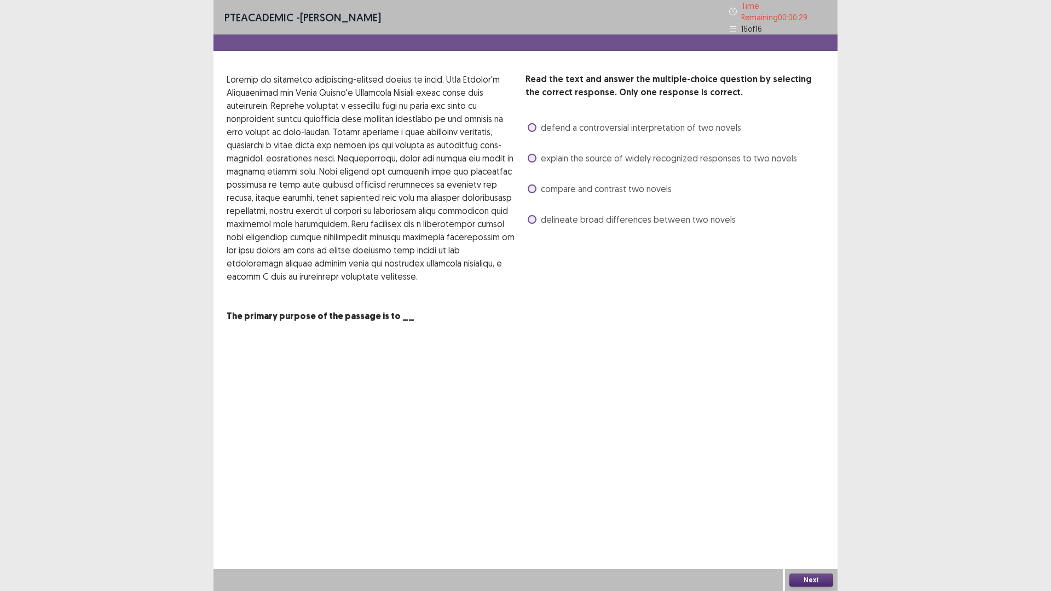
click at [571, 182] on span "compare and contrast two novels" at bounding box center [606, 188] width 131 height 13
click at [815, 502] on button "Next" at bounding box center [812, 580] width 44 height 13
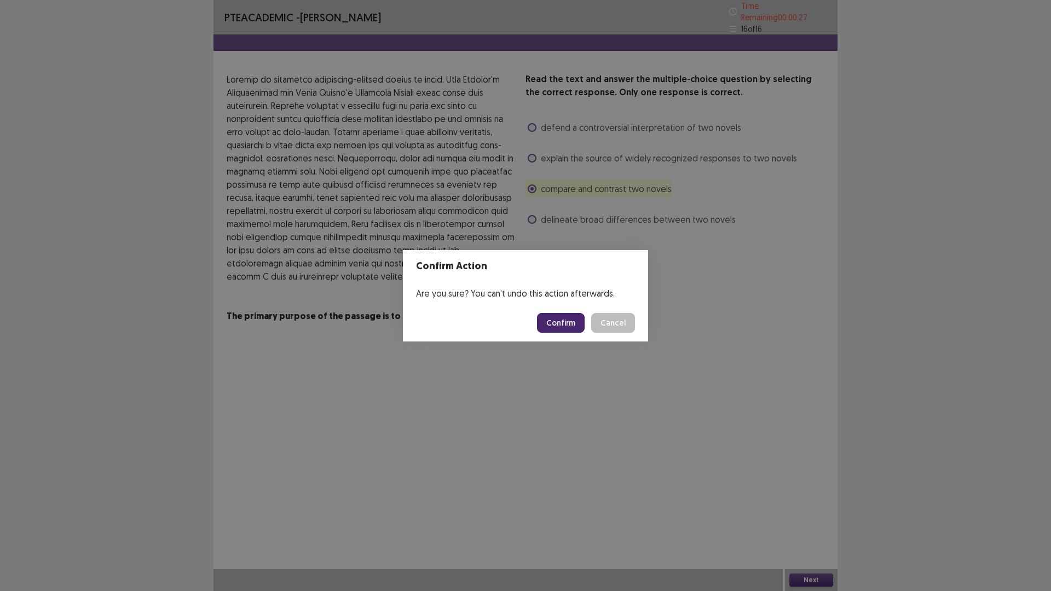
click at [554, 333] on footer "Confirm Cancel" at bounding box center [525, 322] width 245 height 37
click at [551, 329] on button "Confirm" at bounding box center [561, 323] width 48 height 20
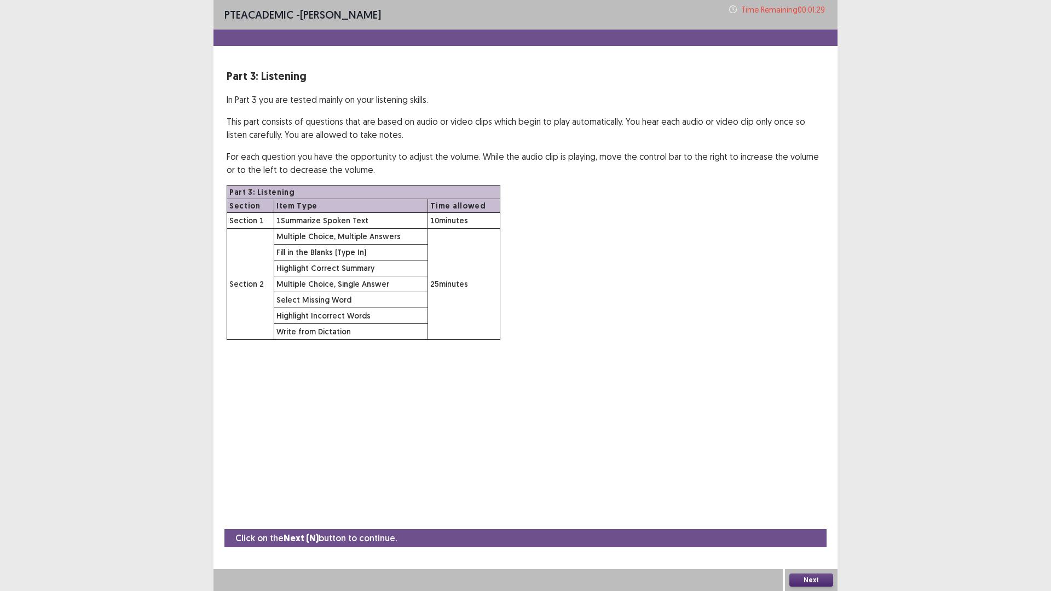
click at [818, 502] on button "Next" at bounding box center [812, 580] width 44 height 13
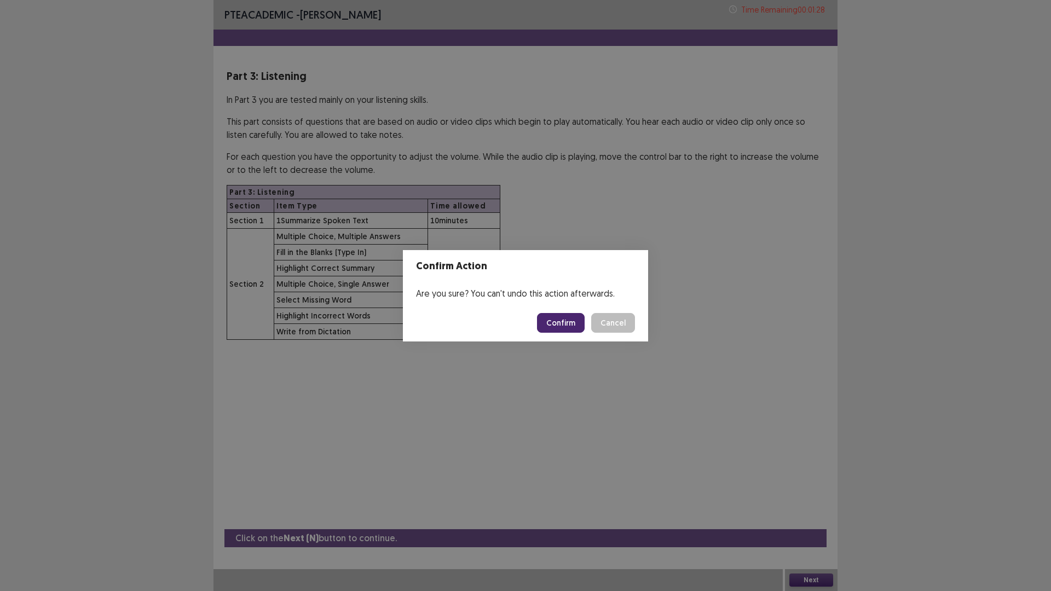
click at [557, 319] on button "Confirm" at bounding box center [561, 323] width 48 height 20
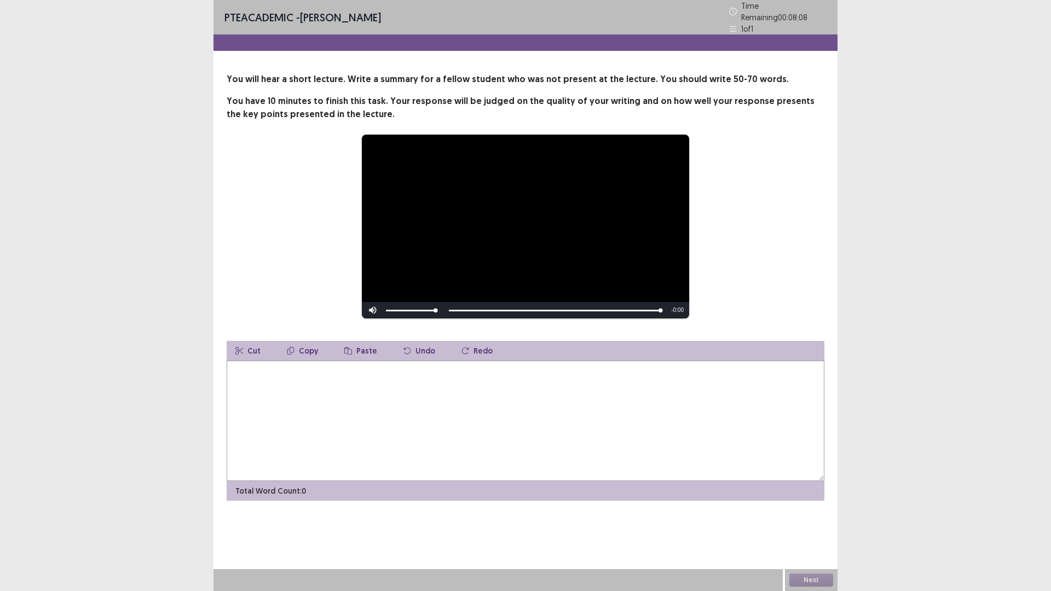
click at [386, 414] on textarea at bounding box center [526, 421] width 598 height 120
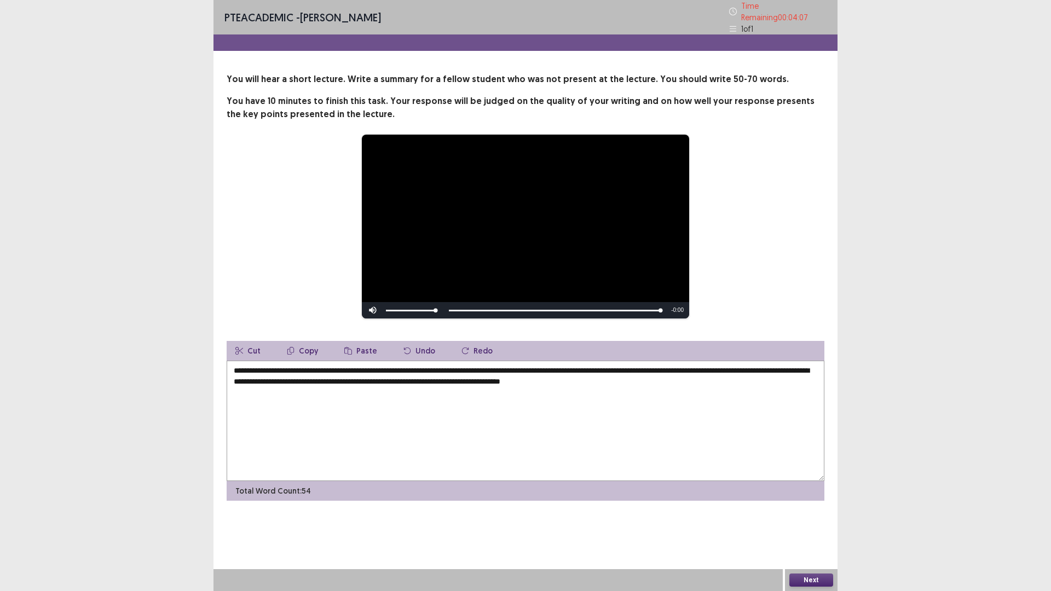
type textarea "**********"
click at [816, 502] on button "Next" at bounding box center [812, 580] width 44 height 13
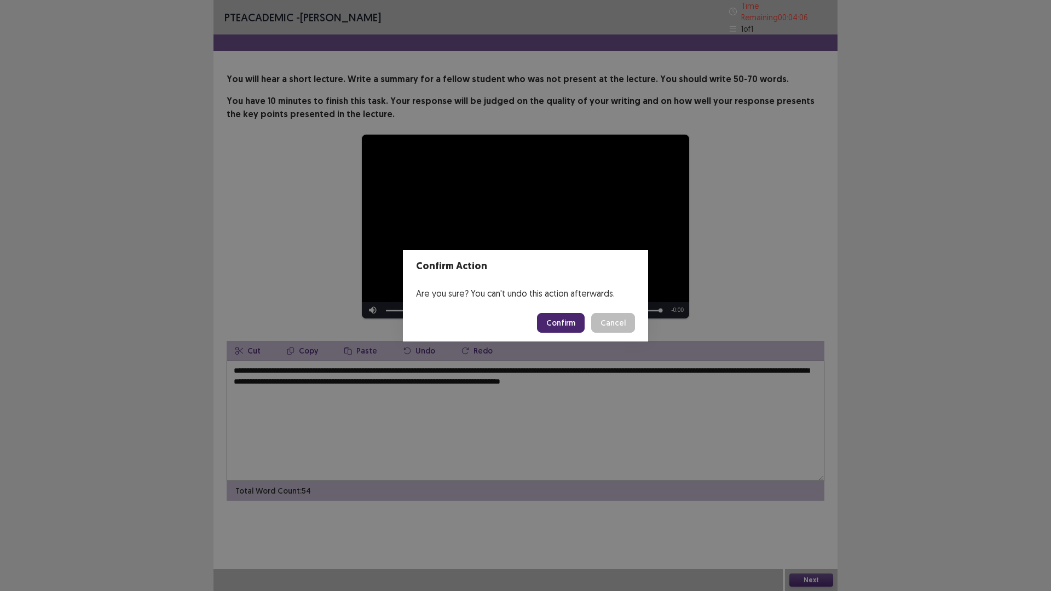
click at [569, 314] on button "Confirm" at bounding box center [561, 323] width 48 height 20
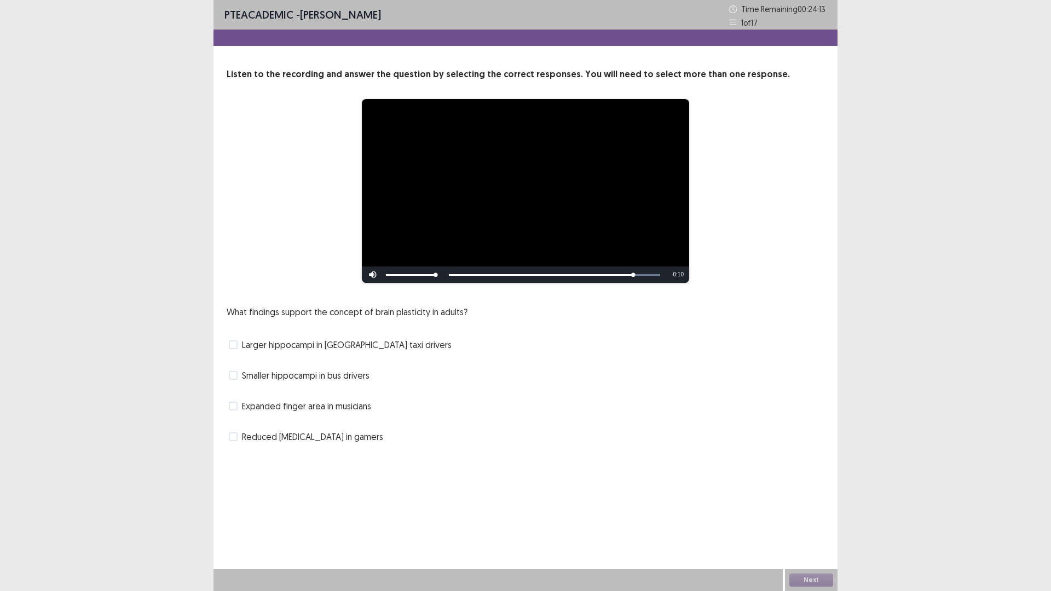
click at [285, 349] on span "Larger hippocampi in [GEOGRAPHIC_DATA] taxi drivers" at bounding box center [347, 344] width 210 height 13
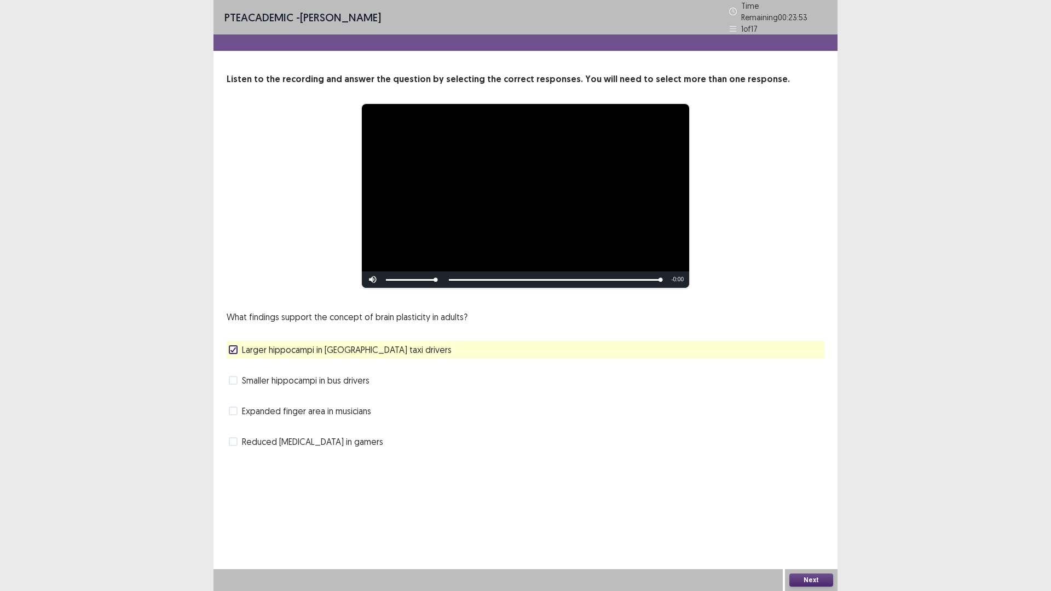
click at [304, 411] on span "Expanded finger area in musicians" at bounding box center [306, 411] width 129 height 13
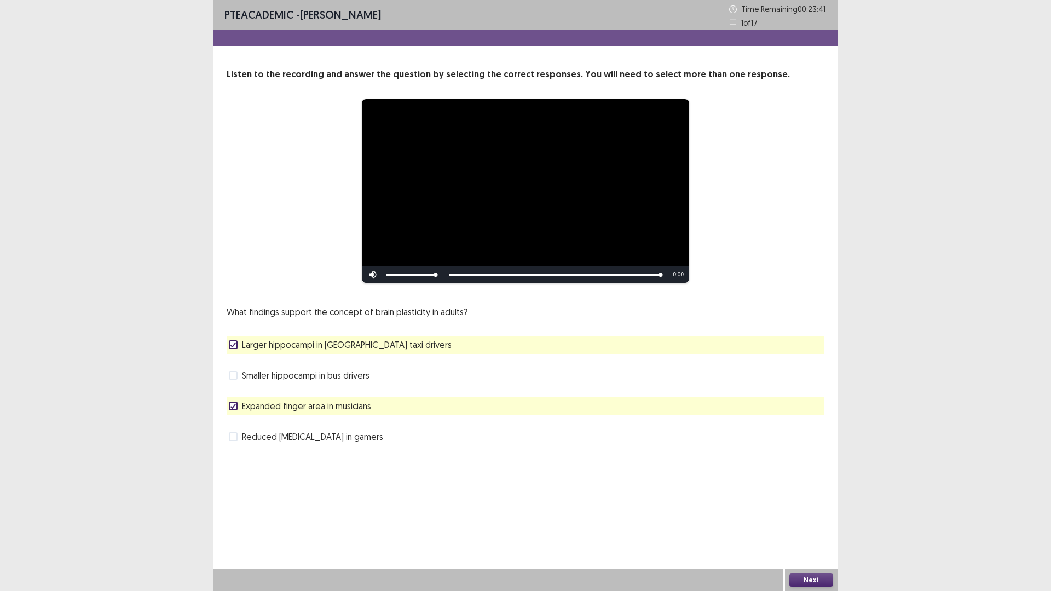
click at [279, 403] on span "Expanded finger area in musicians" at bounding box center [306, 406] width 129 height 13
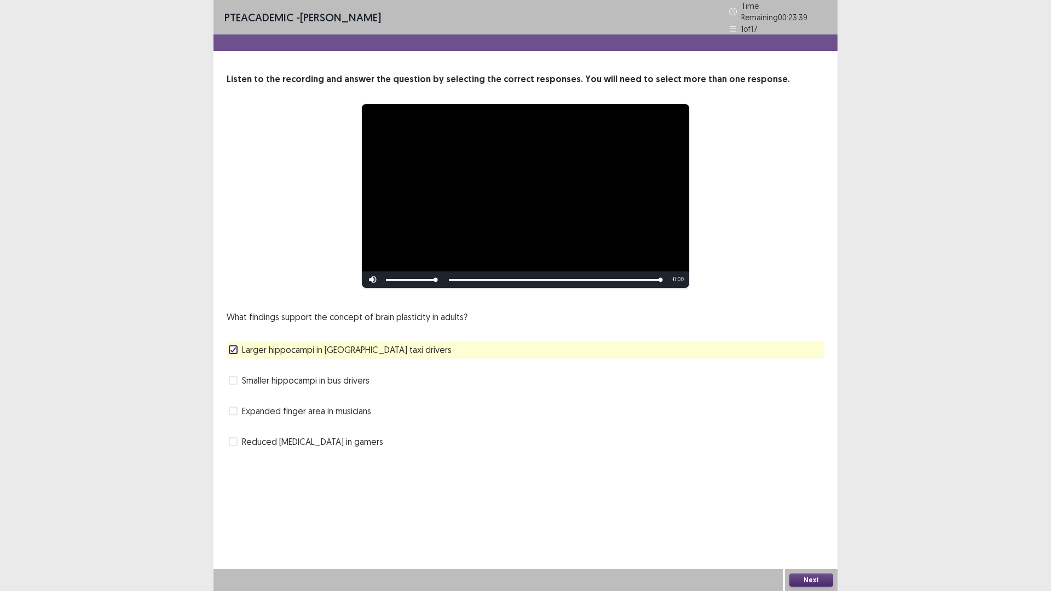
click at [807, 502] on button "Next" at bounding box center [812, 580] width 44 height 13
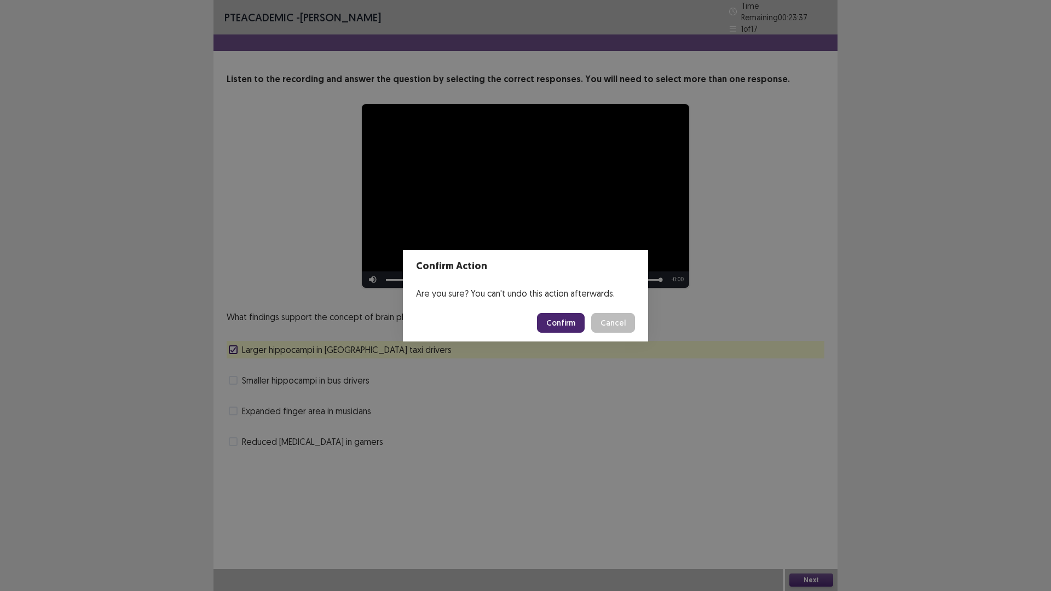
click at [554, 324] on button "Confirm" at bounding box center [561, 323] width 48 height 20
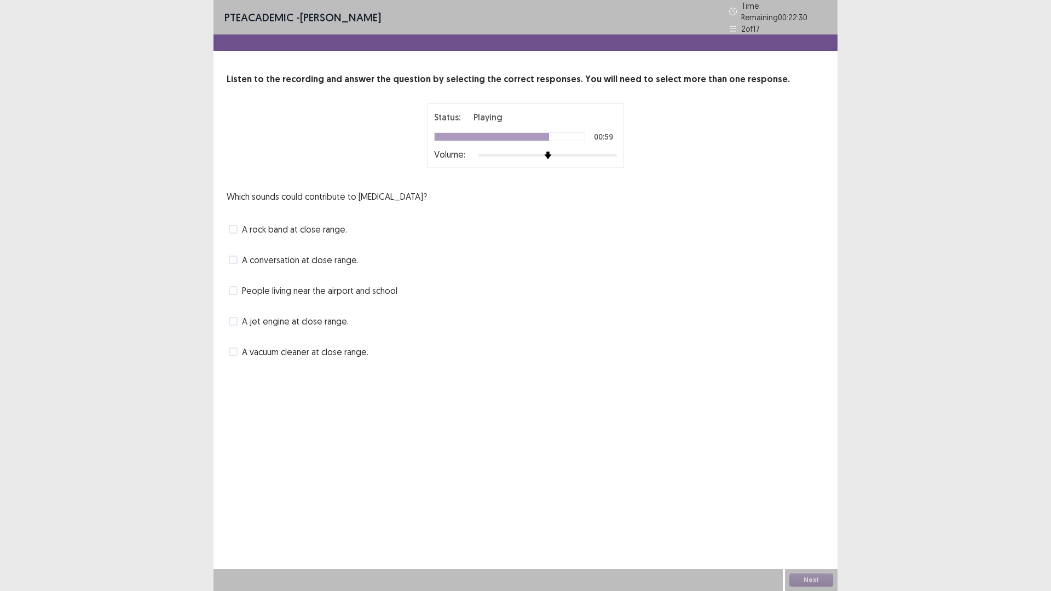
click at [310, 324] on div "A jet engine at close range." at bounding box center [526, 322] width 598 height 18
click at [310, 315] on span "A jet engine at close range." at bounding box center [295, 321] width 107 height 13
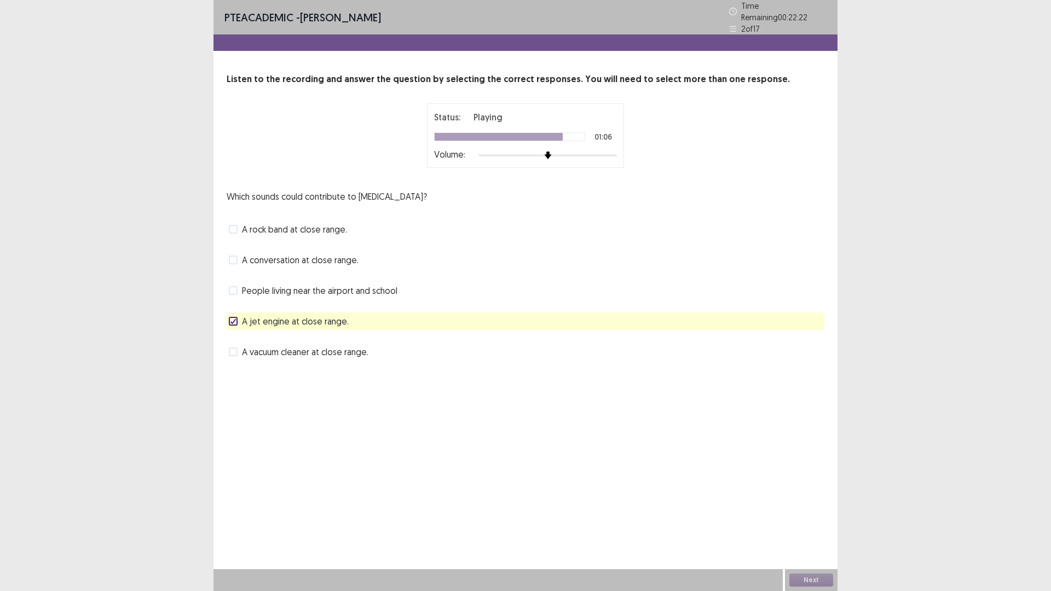
click at [286, 223] on span "A rock band at close range." at bounding box center [294, 229] width 105 height 13
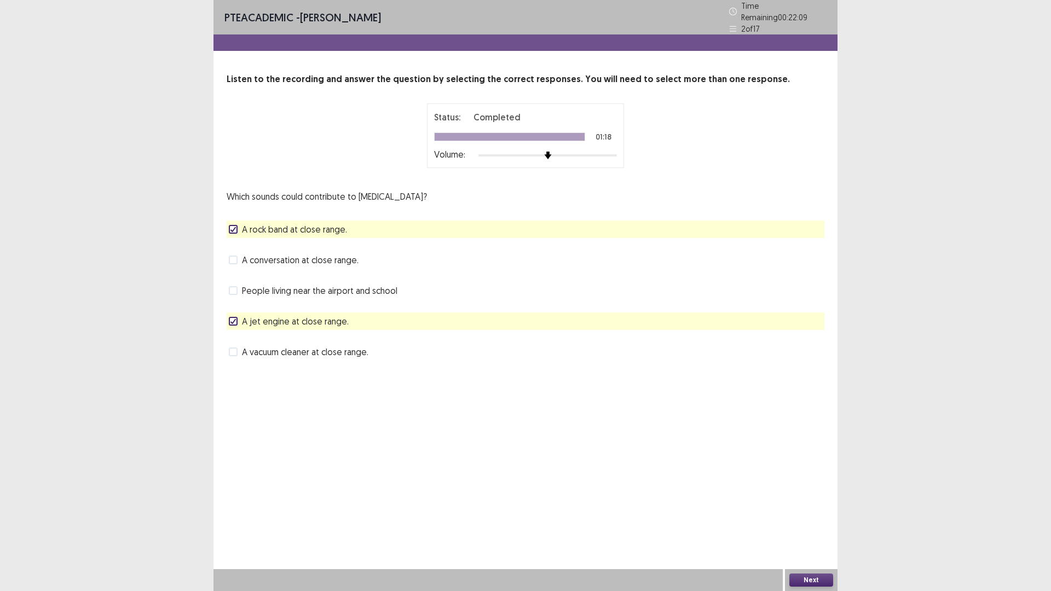
click at [818, 502] on button "Next" at bounding box center [812, 580] width 44 height 13
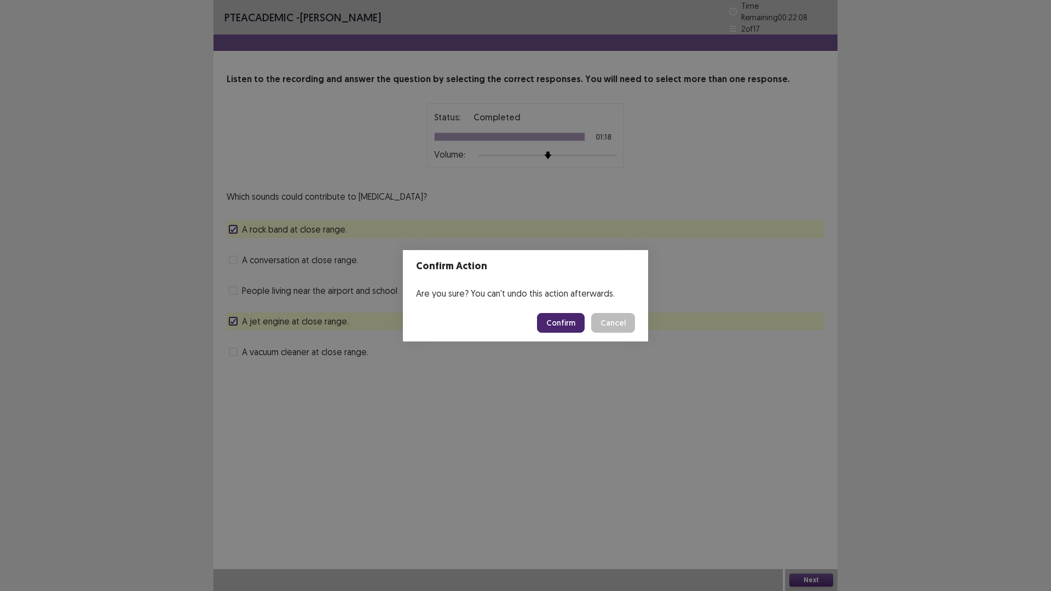
click at [552, 327] on button "Confirm" at bounding box center [561, 323] width 48 height 20
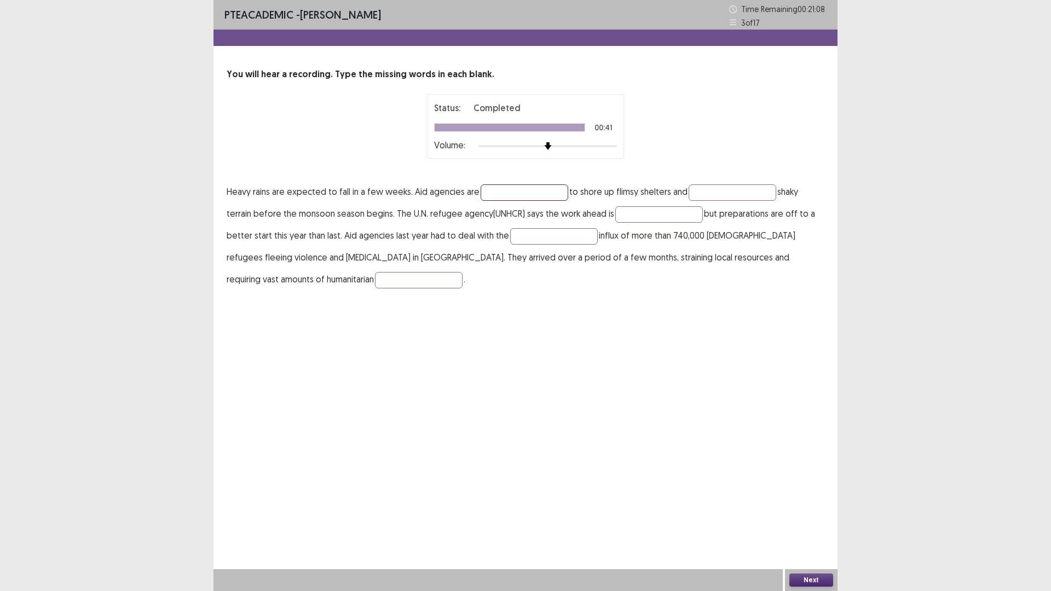
click at [510, 197] on input "text" at bounding box center [525, 193] width 88 height 16
type input "******"
click at [734, 191] on input "text" at bounding box center [733, 193] width 88 height 16
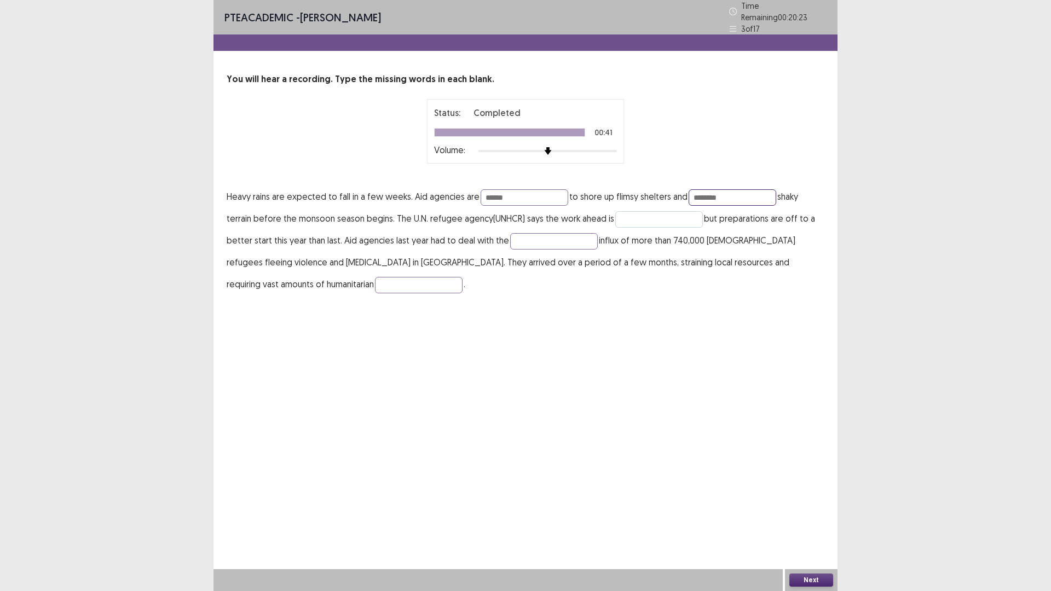
type input "********"
click at [640, 213] on input "text" at bounding box center [659, 219] width 88 height 16
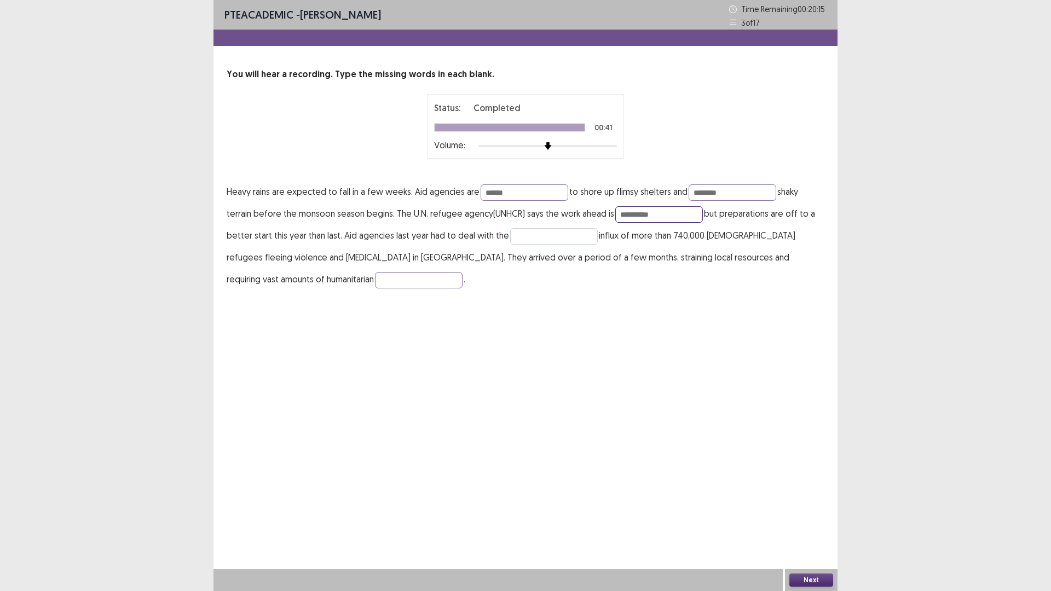
type input "**********"
click at [555, 235] on input "text" at bounding box center [554, 236] width 88 height 16
type input "*******"
click at [375, 279] on input "text" at bounding box center [419, 280] width 88 height 16
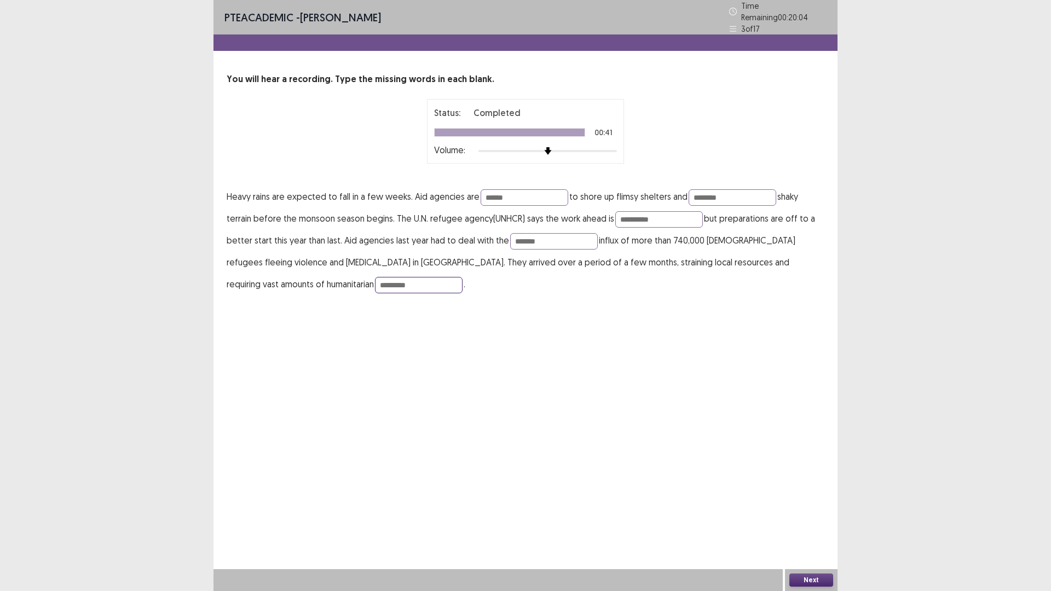
click at [375, 280] on input "*********" at bounding box center [419, 285] width 88 height 16
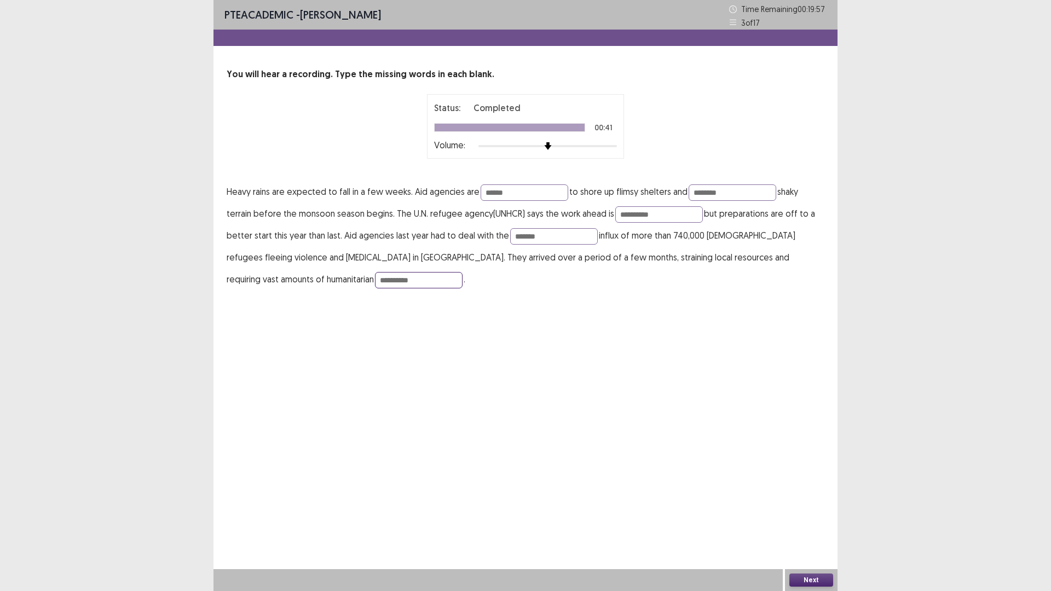
type input "**********"
click at [807, 502] on button "Next" at bounding box center [812, 580] width 44 height 13
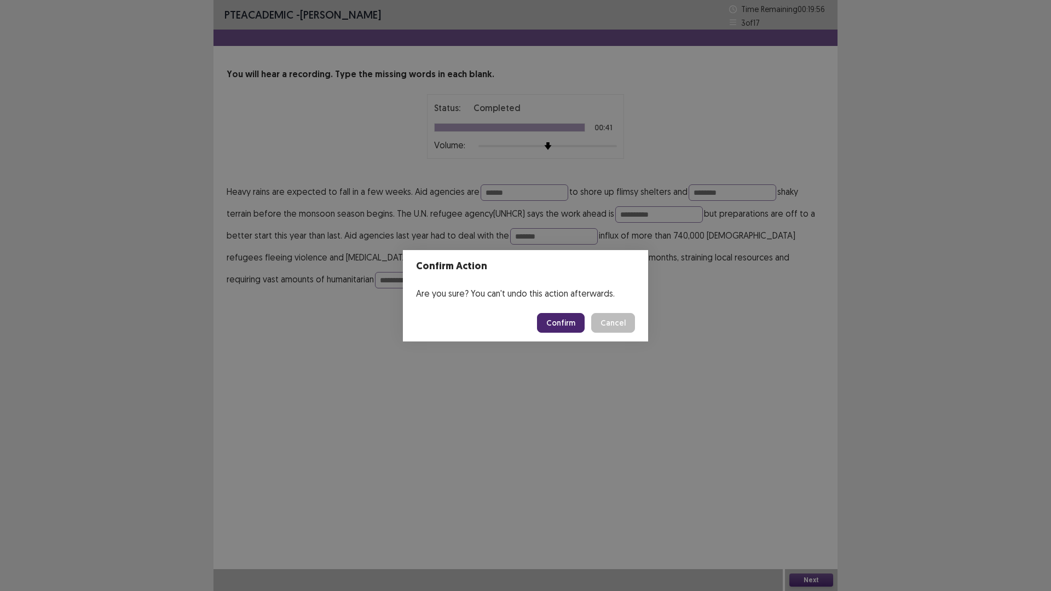
click at [568, 320] on button "Confirm" at bounding box center [561, 323] width 48 height 20
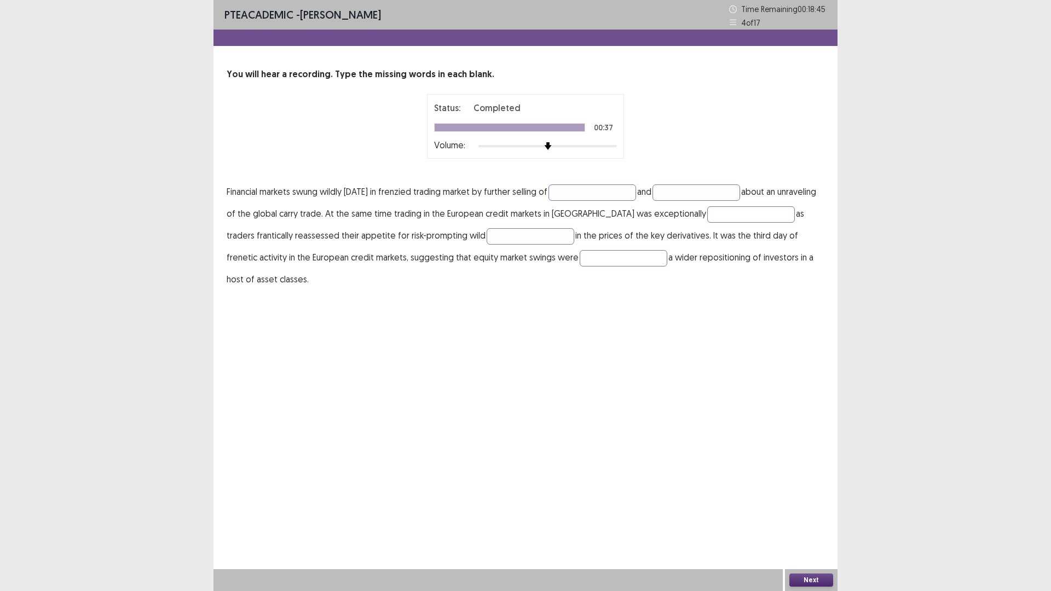
click at [594, 203] on p "Financial markets swung wildly [DATE] in frenzied trading market by further sel…" at bounding box center [526, 236] width 598 height 110
click at [596, 191] on input "text" at bounding box center [593, 193] width 88 height 16
type input "********"
click at [687, 193] on input "text" at bounding box center [697, 193] width 88 height 16
type input "****"
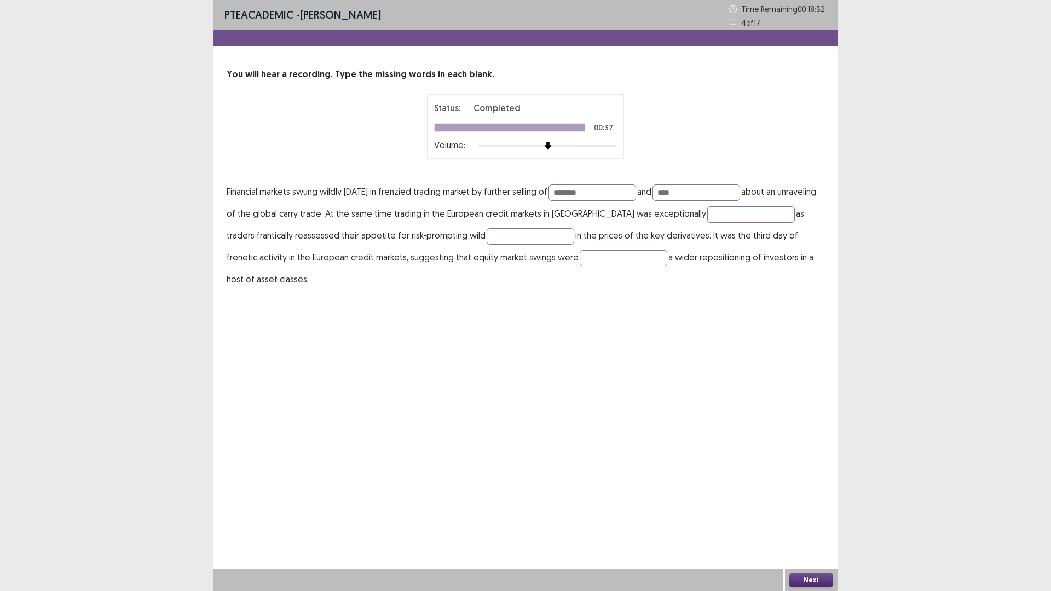
click at [501, 225] on p "Financial markets swung wildly [DATE] in frenzied trading market by further sel…" at bounding box center [526, 236] width 598 height 110
click at [729, 215] on input "text" at bounding box center [751, 214] width 88 height 16
type input "*****"
click at [497, 229] on input "text" at bounding box center [531, 236] width 88 height 16
type input "*****"
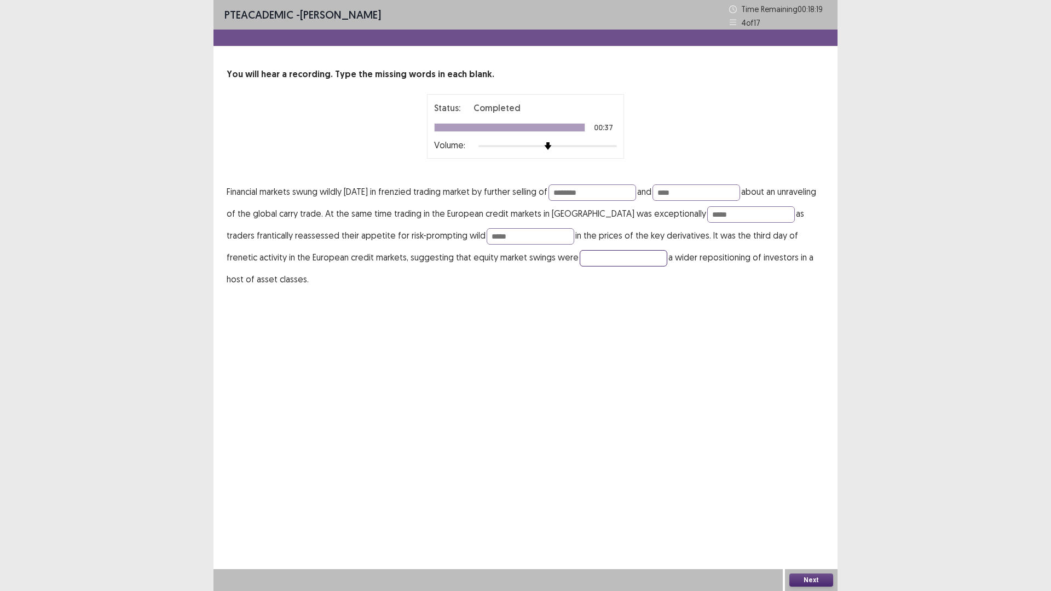
click at [580, 262] on input "text" at bounding box center [624, 258] width 88 height 16
type input "*********"
click at [811, 502] on button "Next" at bounding box center [812, 580] width 44 height 13
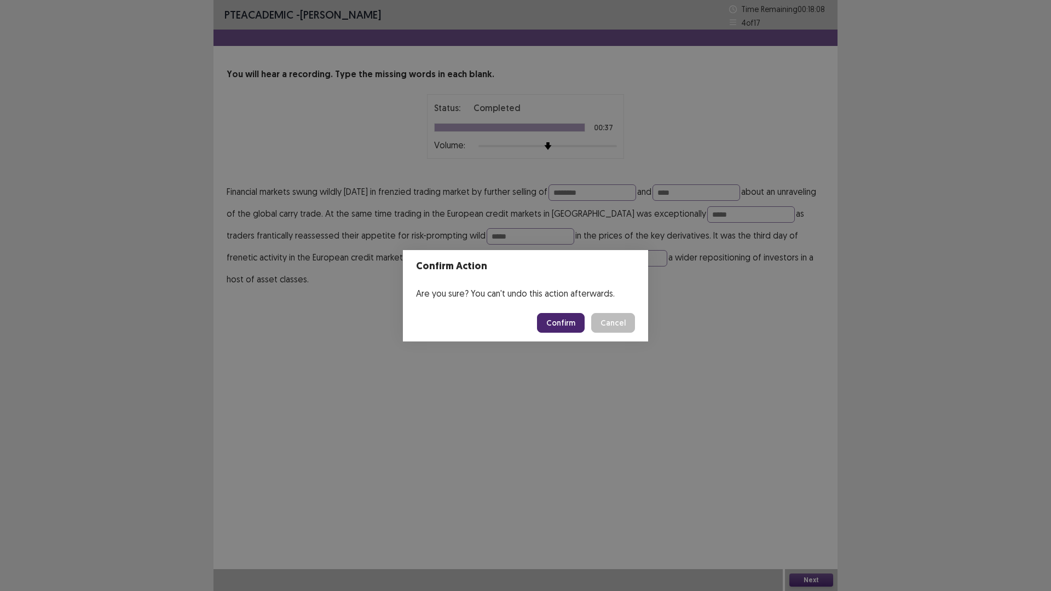
click at [558, 320] on button "Confirm" at bounding box center [561, 323] width 48 height 20
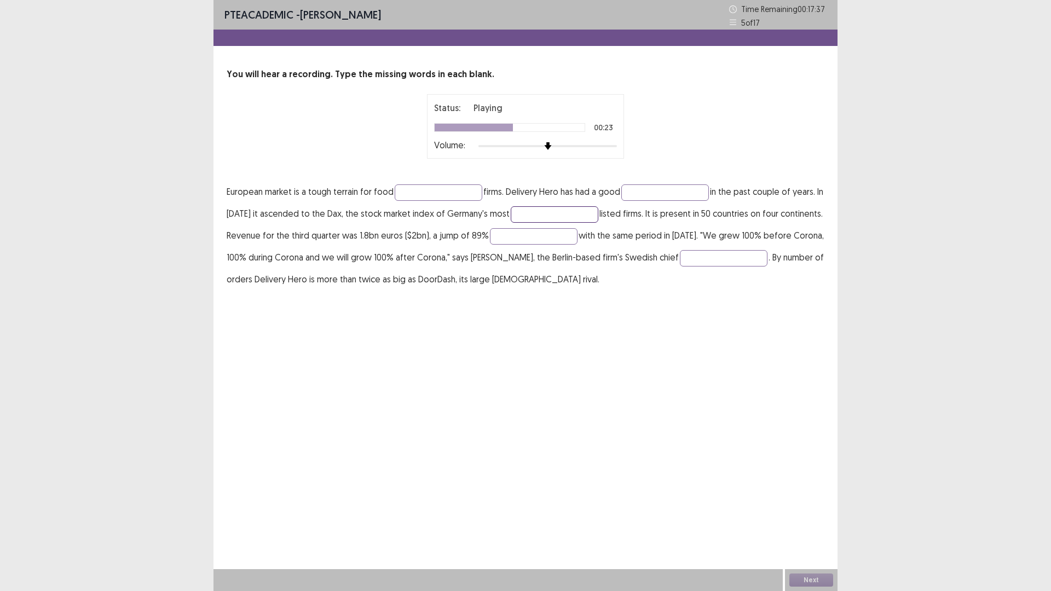
click at [550, 217] on input "text" at bounding box center [555, 214] width 88 height 16
click at [429, 193] on input "text" at bounding box center [439, 193] width 88 height 16
click at [809, 502] on button "Next" at bounding box center [812, 580] width 44 height 13
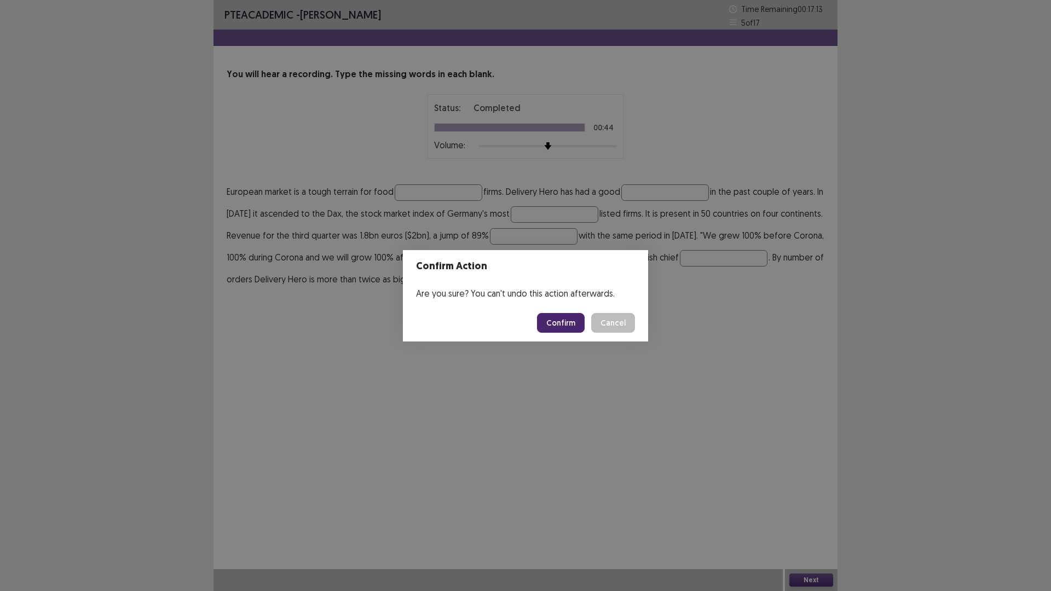
click at [554, 321] on button "Confirm" at bounding box center [561, 323] width 48 height 20
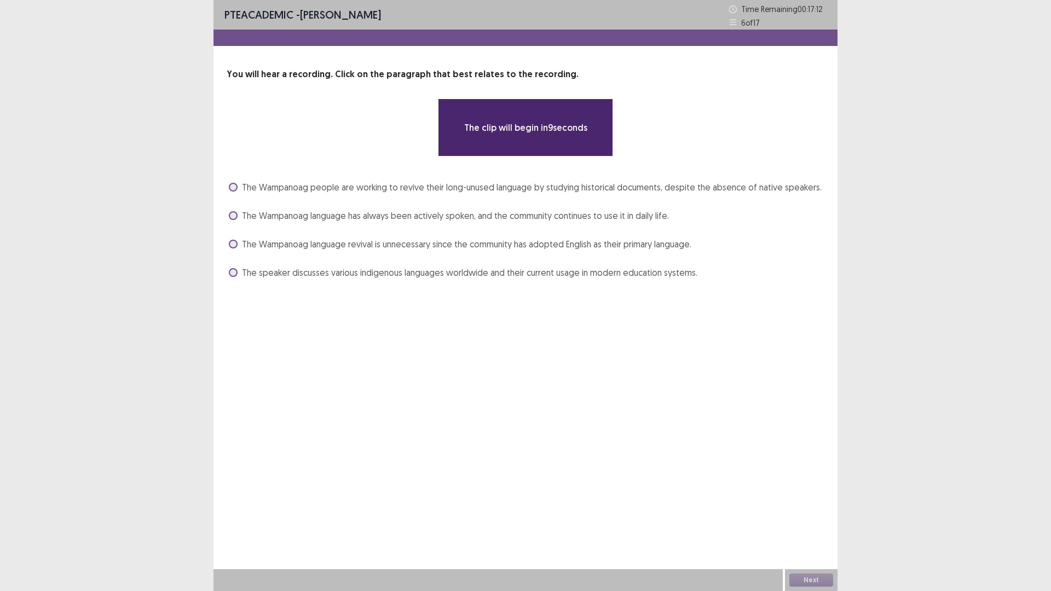
click at [333, 215] on span "The Wampanoag language has always been actively spoken, and the community conti…" at bounding box center [455, 215] width 427 height 13
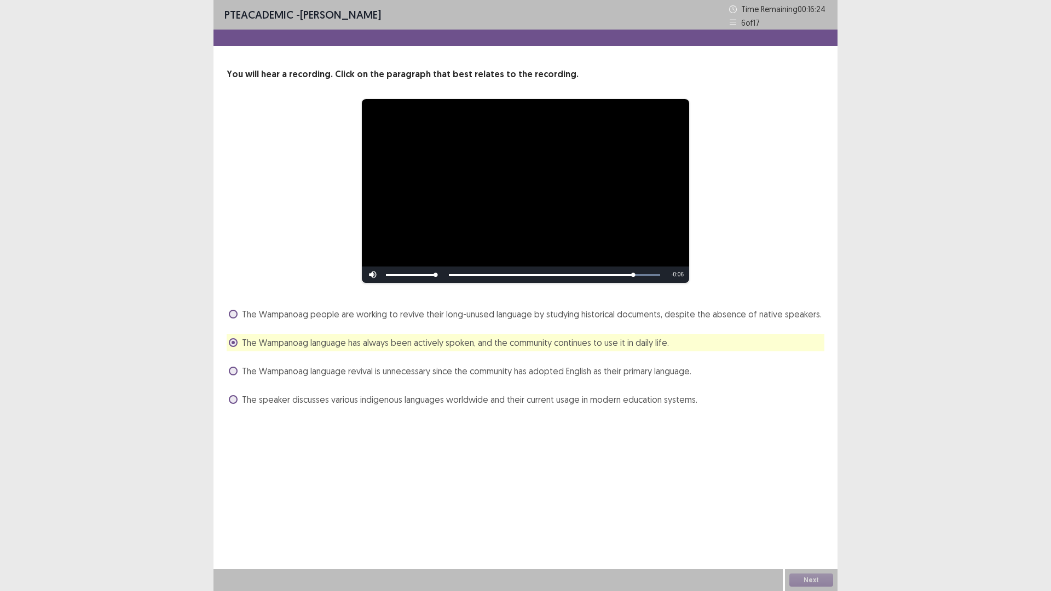
click at [448, 317] on span "The Wampanoag people are working to revive their long-unused language by studyi…" at bounding box center [532, 314] width 580 height 13
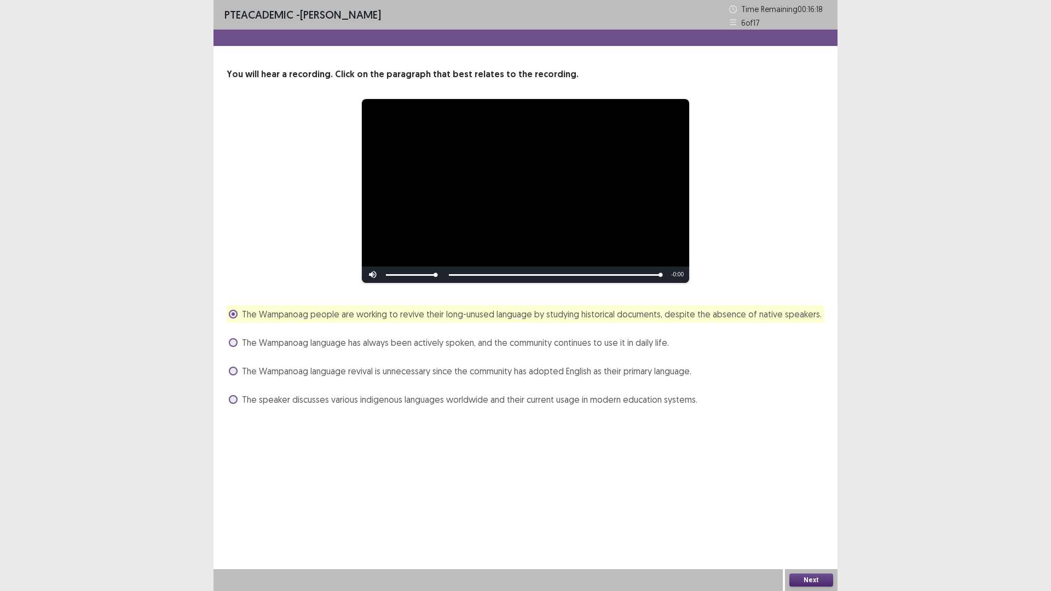
click at [817, 502] on button "Next" at bounding box center [812, 580] width 44 height 13
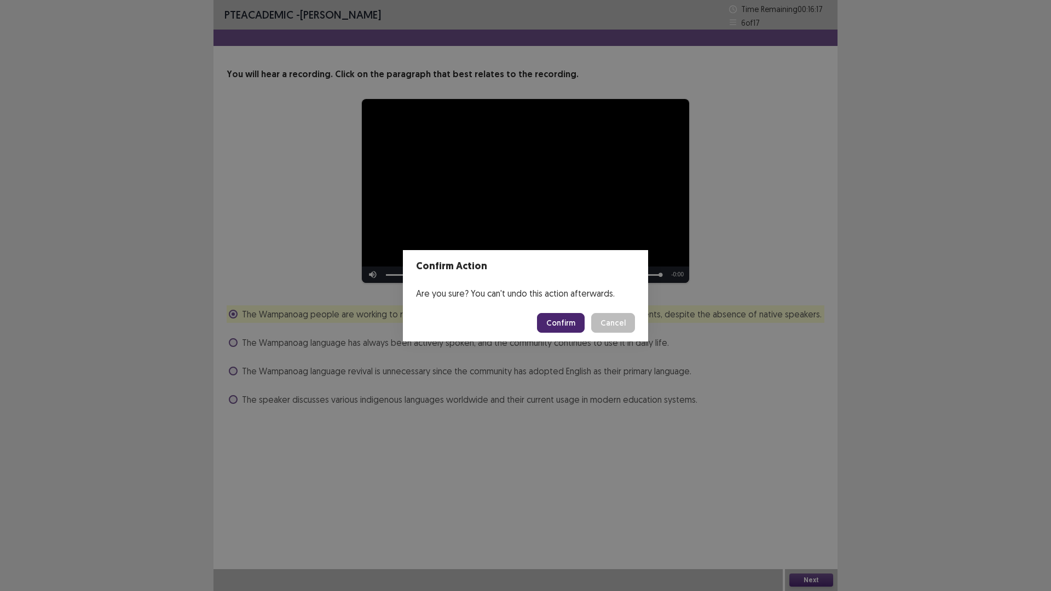
click at [549, 320] on button "Confirm" at bounding box center [561, 323] width 48 height 20
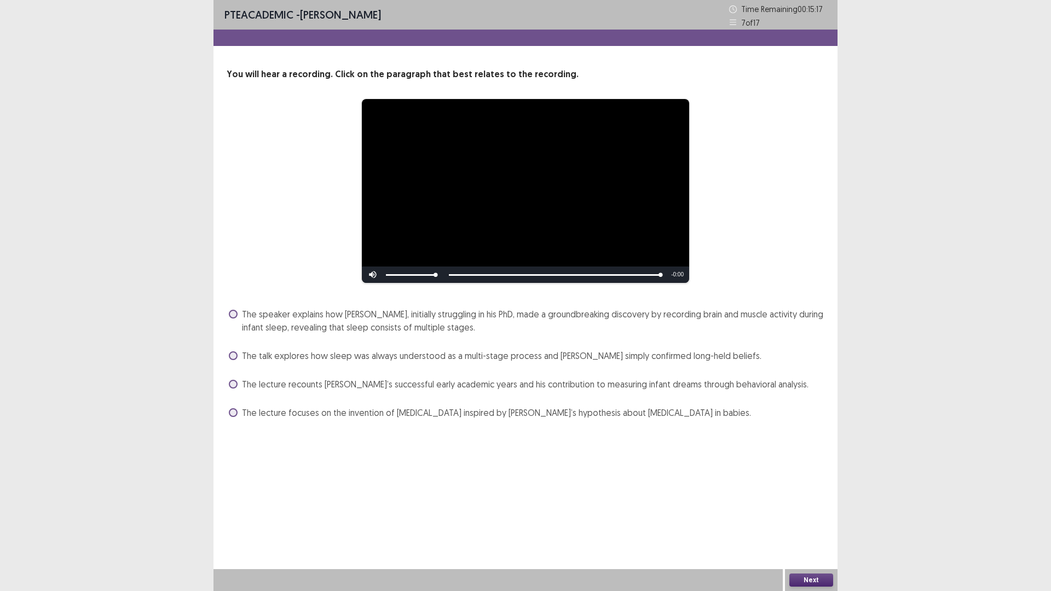
click at [408, 313] on span "The speaker explains how [PERSON_NAME], initially struggling in his PhD, made a…" at bounding box center [533, 321] width 583 height 26
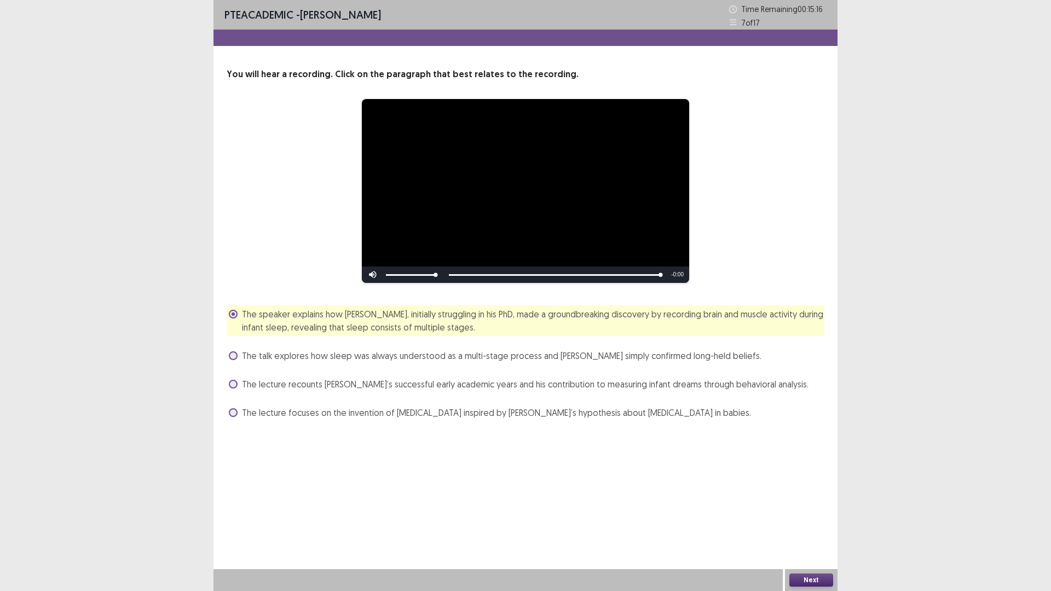
click at [806, 502] on button "Next" at bounding box center [812, 580] width 44 height 13
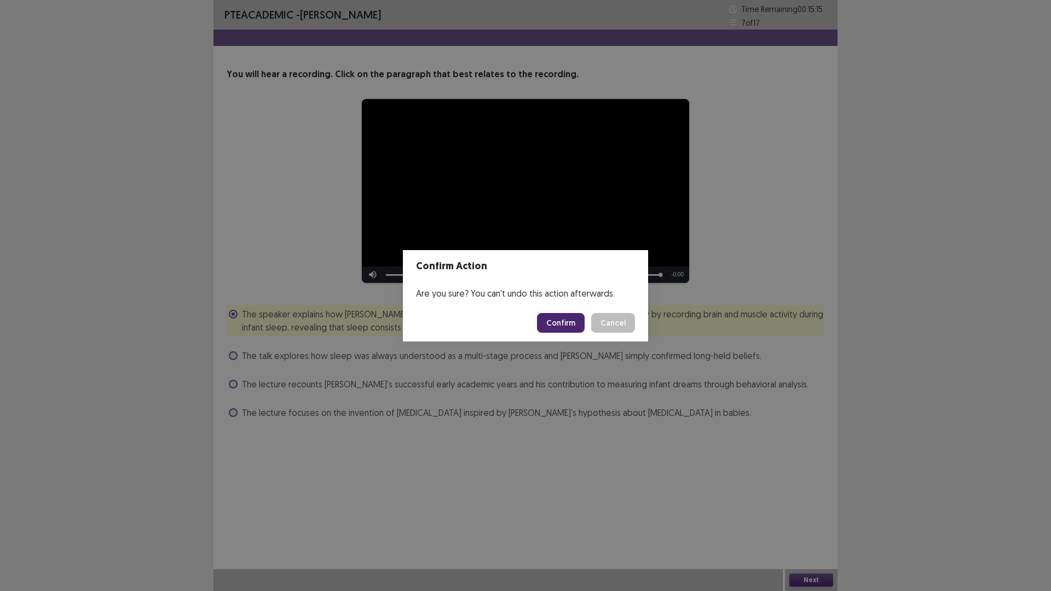
click at [555, 316] on button "Confirm" at bounding box center [561, 323] width 48 height 20
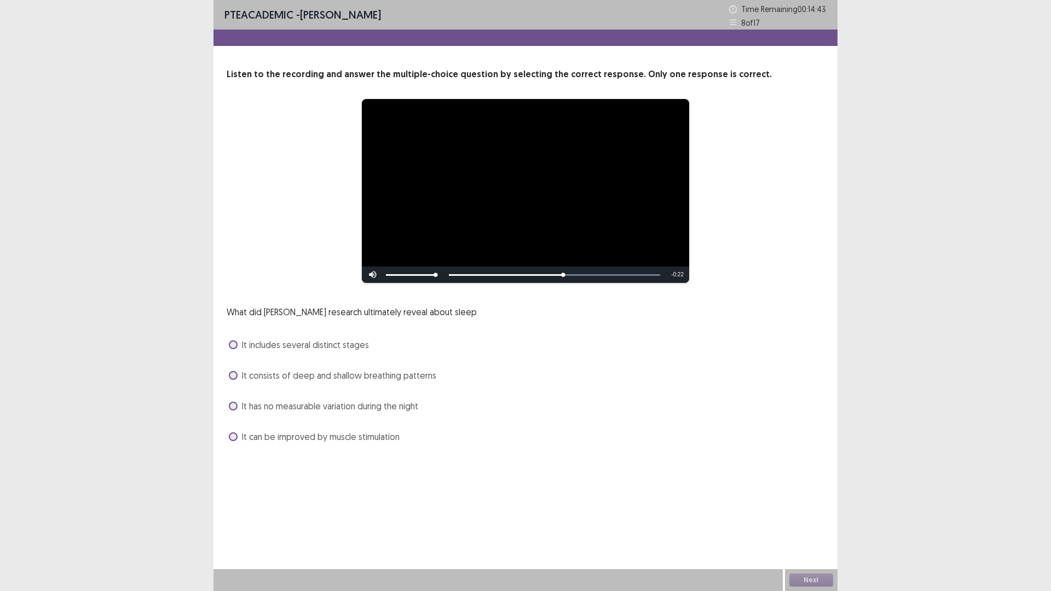
click at [322, 339] on span "It includes several distinct stages" at bounding box center [305, 344] width 127 height 13
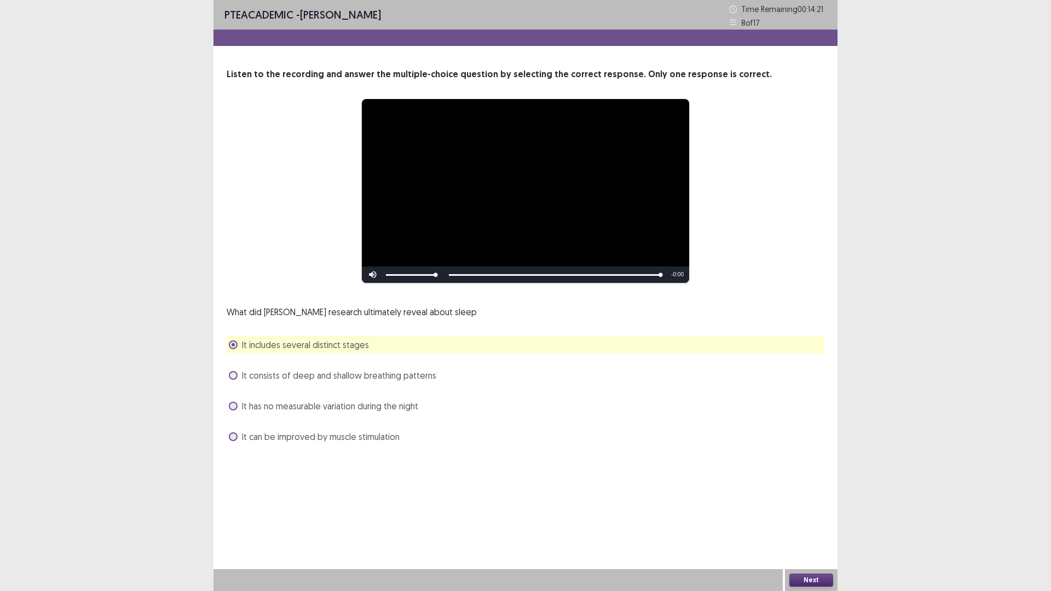
click at [796, 502] on button "Next" at bounding box center [812, 580] width 44 height 13
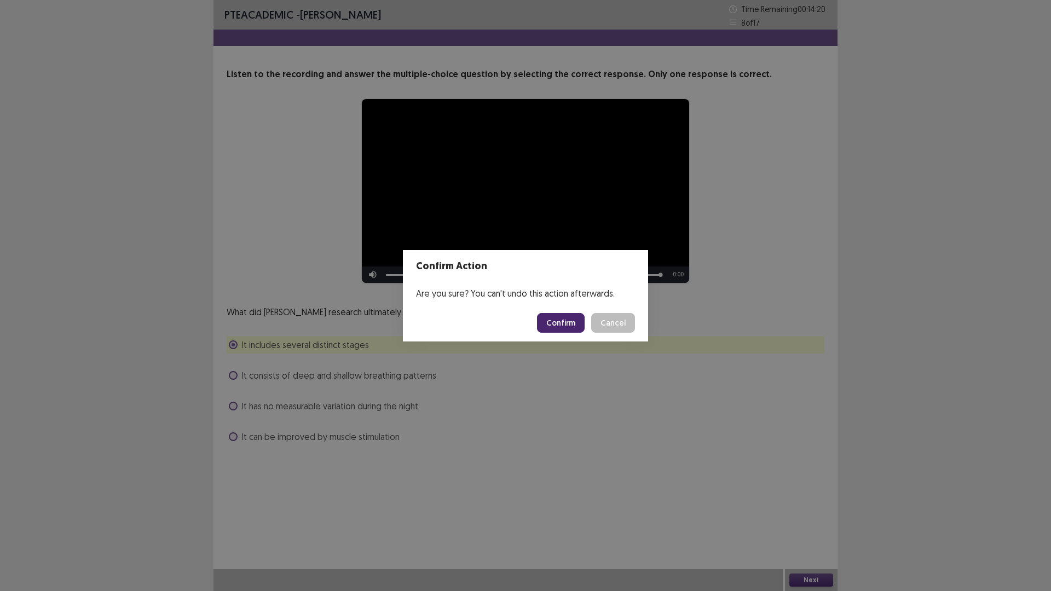
click at [554, 321] on button "Confirm" at bounding box center [561, 323] width 48 height 20
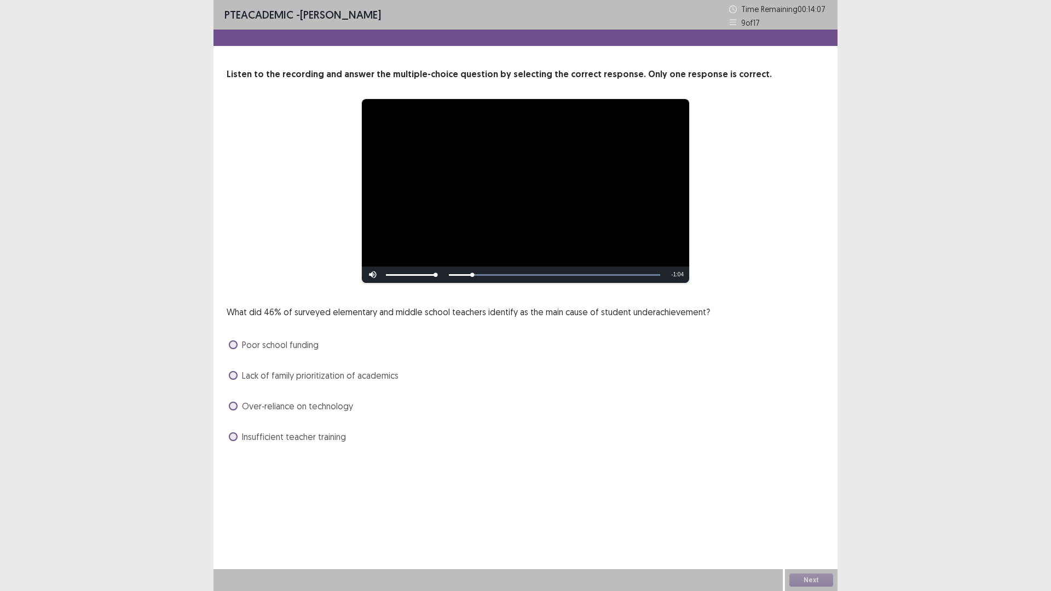
drag, startPoint x: 472, startPoint y: 273, endPoint x: 510, endPoint y: 272, distance: 38.3
click at [510, 272] on div "Skip Backward Skip Forward Mute 93% Current Time 0:07 / Duration 1:11 Loaded : …" at bounding box center [525, 275] width 327 height 16
click at [284, 367] on div "Lack of family prioritization of academics" at bounding box center [526, 376] width 598 height 18
click at [293, 378] on span "Lack of family prioritization of academics" at bounding box center [320, 375] width 157 height 13
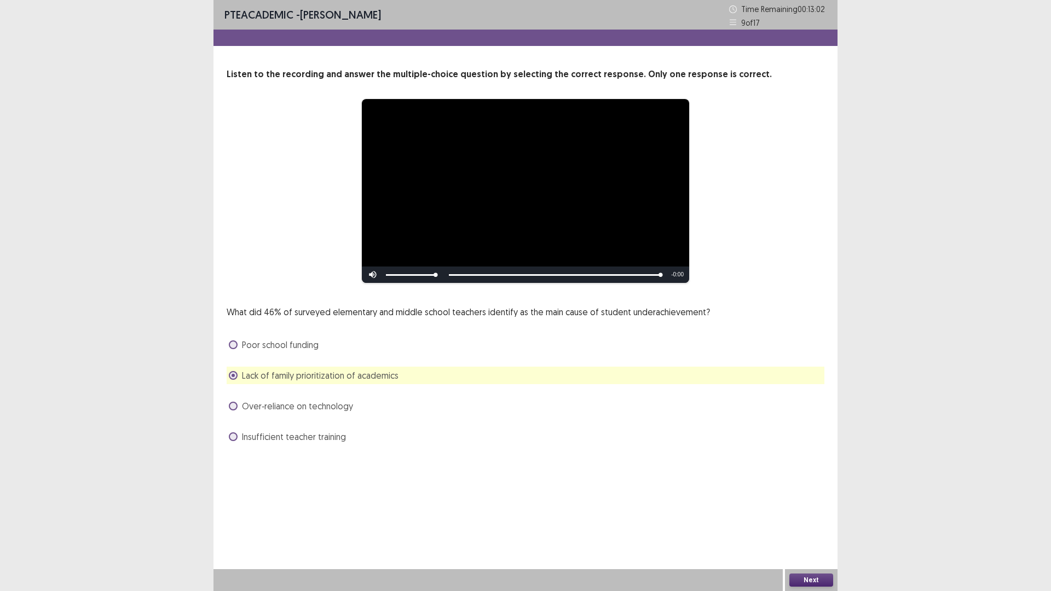
click at [799, 502] on button "Next" at bounding box center [812, 580] width 44 height 13
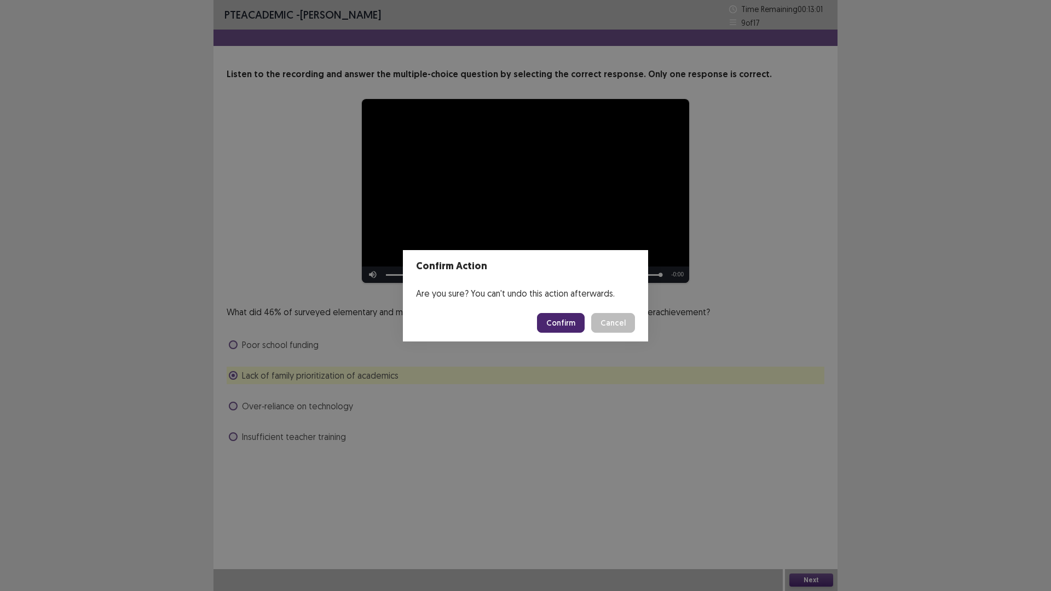
click at [566, 323] on button "Confirm" at bounding box center [561, 323] width 48 height 20
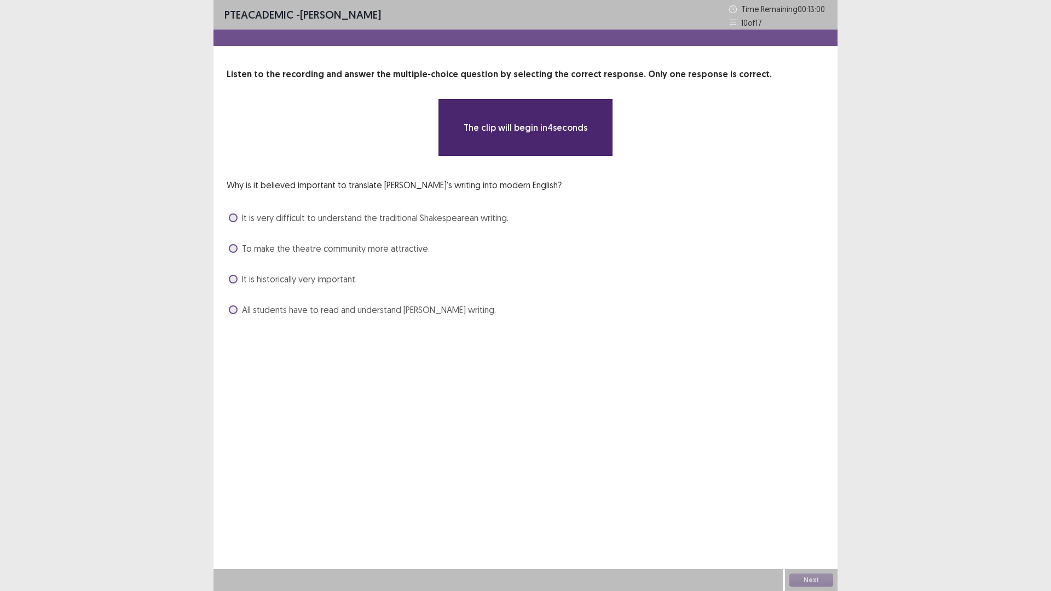
click at [675, 492] on div "PTE academic - [PERSON_NAME] Time Remaining 00 : 13 : 00 10 of 17 Listen to the…" at bounding box center [526, 295] width 624 height 591
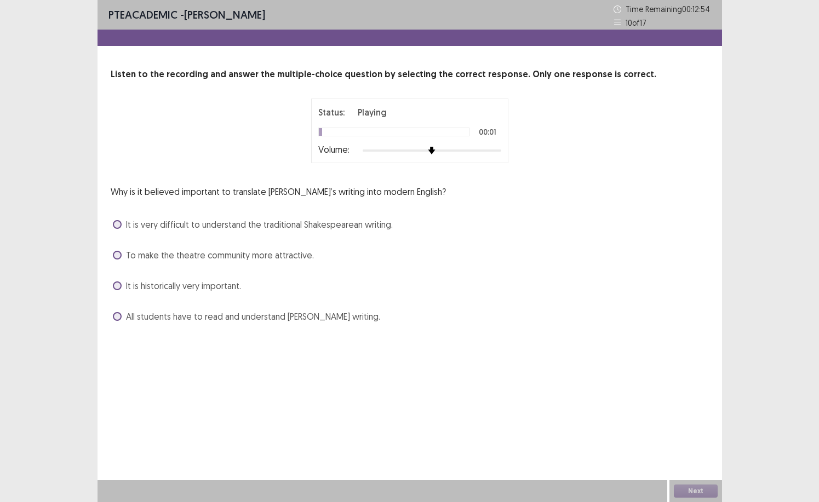
drag, startPoint x: 462, startPoint y: 293, endPoint x: 384, endPoint y: 326, distance: 84.2
click at [384, 326] on div "PTE academic - [PERSON_NAME] Time Remaining 00 : 12 : 54 10 of 17 Listen to the…" at bounding box center [409, 173] width 624 height 347
click at [145, 170] on div "Listen to the recording and answer the multiple-choice question by selecting th…" at bounding box center [409, 196] width 624 height 257
click at [616, 21] on icon at bounding box center [617, 23] width 8 height 8
click at [62, 87] on div "PTE academic - [PERSON_NAME] Time Remaining 00 : 12 : 50 10 of 17 Listen to the…" at bounding box center [409, 251] width 819 height 502
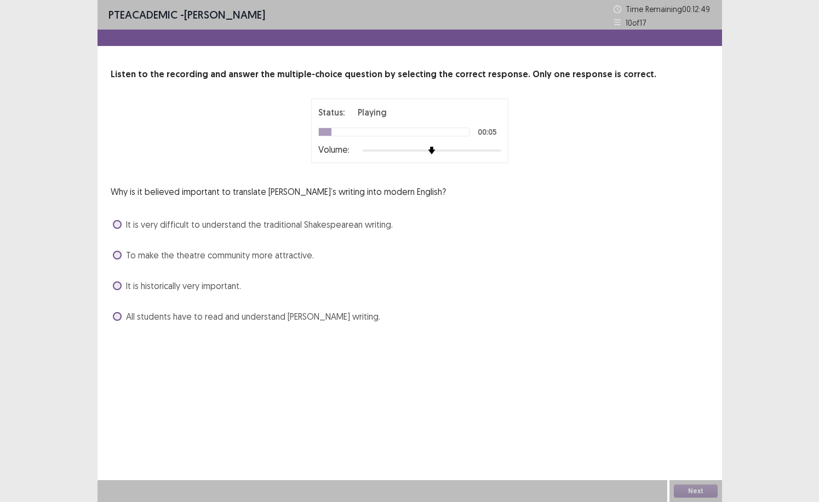
drag, startPoint x: 271, startPoint y: 252, endPoint x: 260, endPoint y: 267, distance: 18.4
click at [269, 253] on span "To make the theatre community more attractive." at bounding box center [220, 255] width 188 height 13
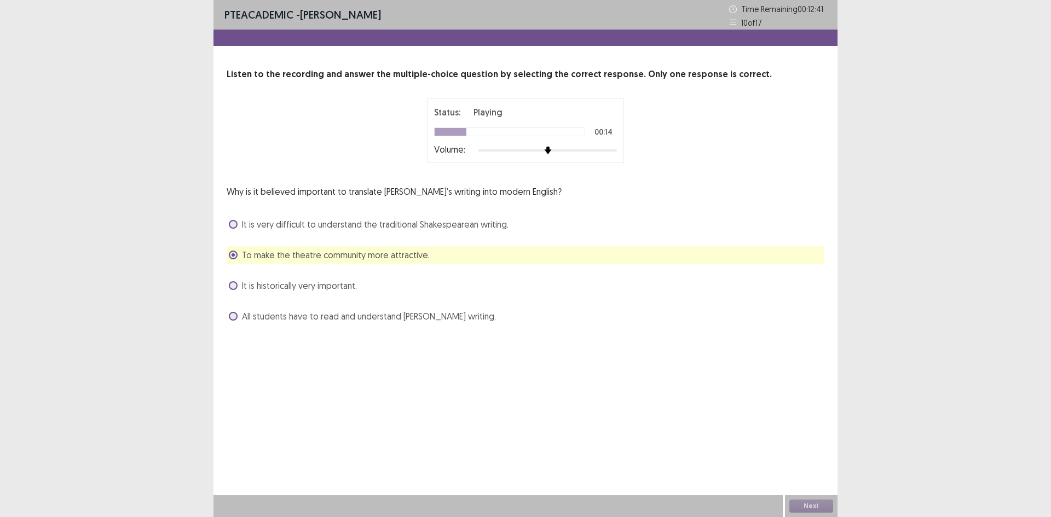
click at [352, 377] on div "PTE academic - [PERSON_NAME] Time Remaining 00 : 12 : 41 10 of 17 Listen to the…" at bounding box center [526, 258] width 624 height 517
drag, startPoint x: 349, startPoint y: 193, endPoint x: 517, endPoint y: 201, distance: 167.7
click at [517, 201] on div "Why is it believed important to translate [PERSON_NAME]’s writing into modern E…" at bounding box center [526, 255] width 598 height 140
click at [514, 208] on div "Why is it believed important to translate [PERSON_NAME]’s writing into modern E…" at bounding box center [526, 255] width 598 height 140
click at [370, 218] on span "It is very difficult to understand the traditional Shakespearean writing." at bounding box center [375, 224] width 267 height 13
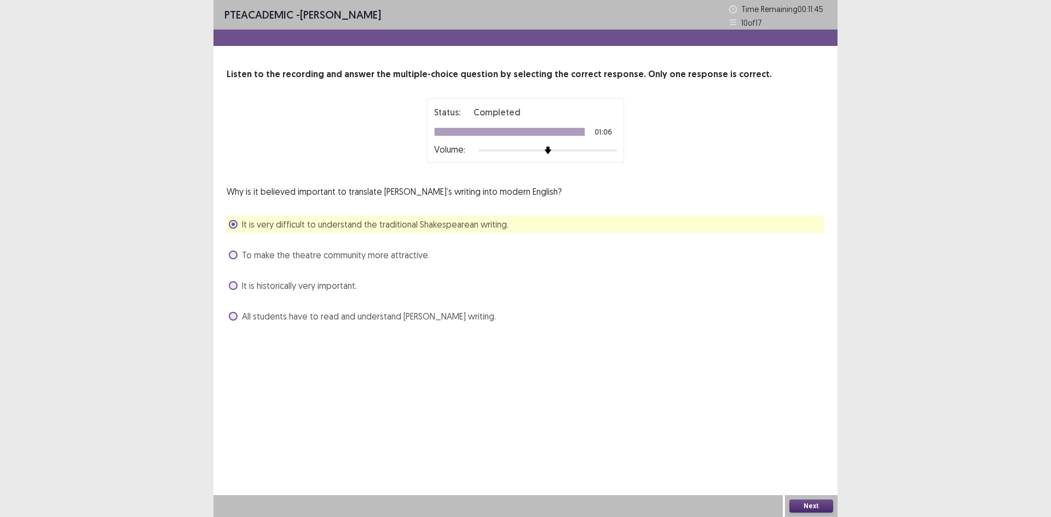
click at [799, 502] on button "Next" at bounding box center [812, 506] width 44 height 13
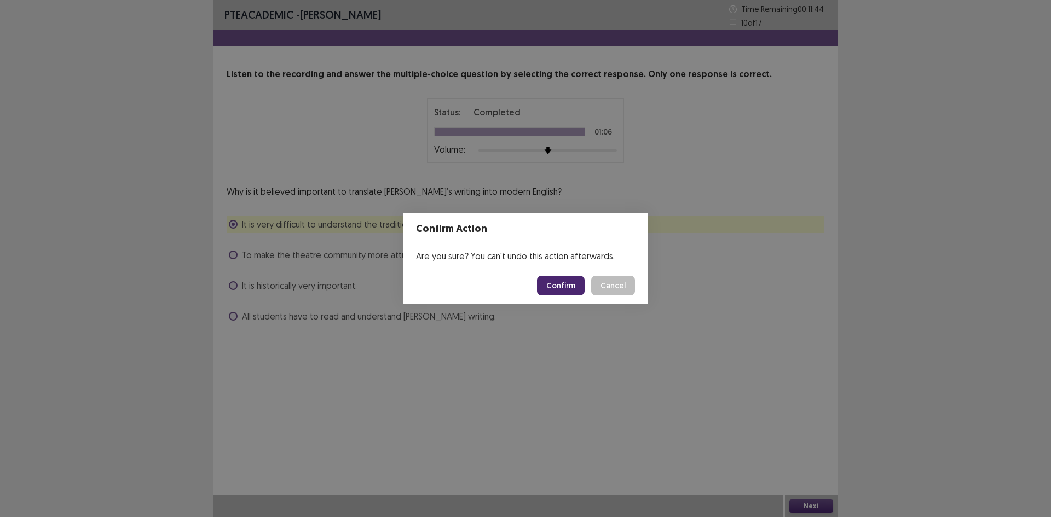
click at [574, 289] on button "Confirm" at bounding box center [561, 286] width 48 height 20
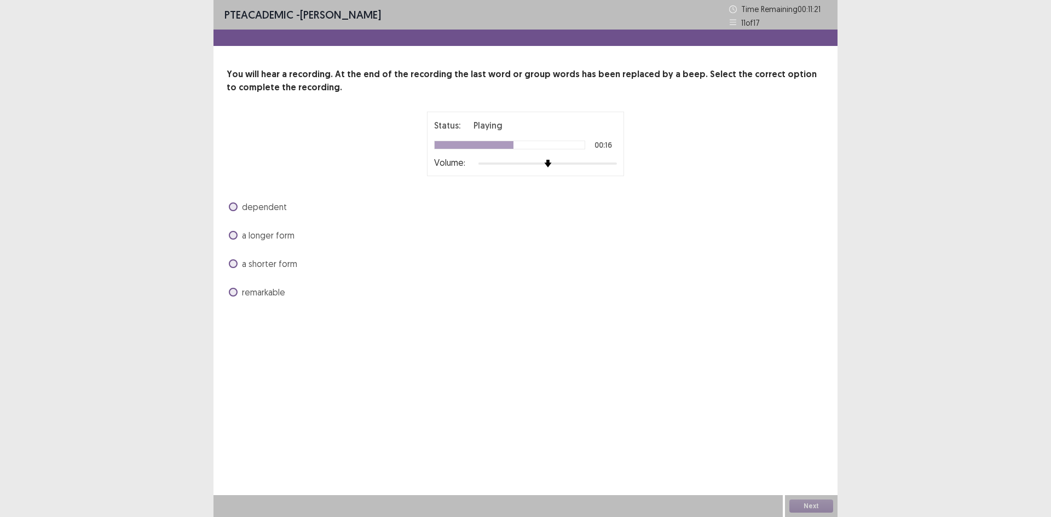
click at [284, 234] on span "a longer form" at bounding box center [268, 235] width 53 height 13
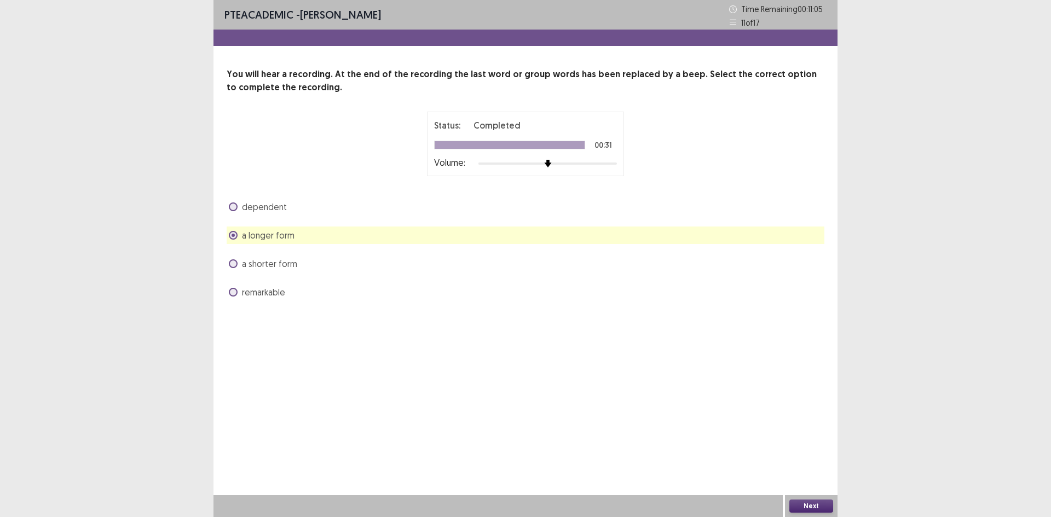
click at [807, 502] on button "Next" at bounding box center [812, 506] width 44 height 13
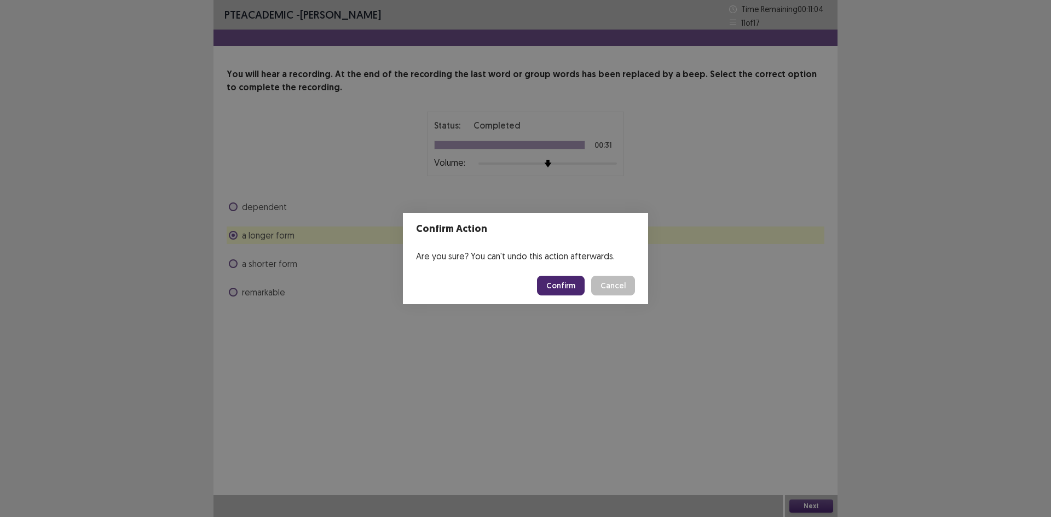
click at [569, 283] on button "Confirm" at bounding box center [561, 286] width 48 height 20
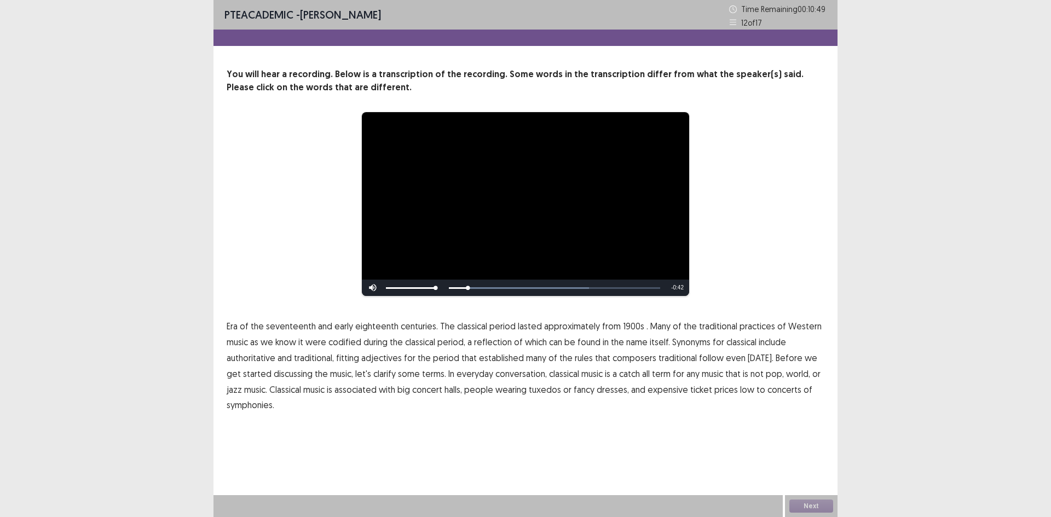
click at [276, 327] on span "seventeenth" at bounding box center [291, 326] width 50 height 13
click at [623, 328] on span "1900s" at bounding box center [633, 326] width 21 height 13
click at [668, 360] on span "traditional" at bounding box center [678, 358] width 38 height 13
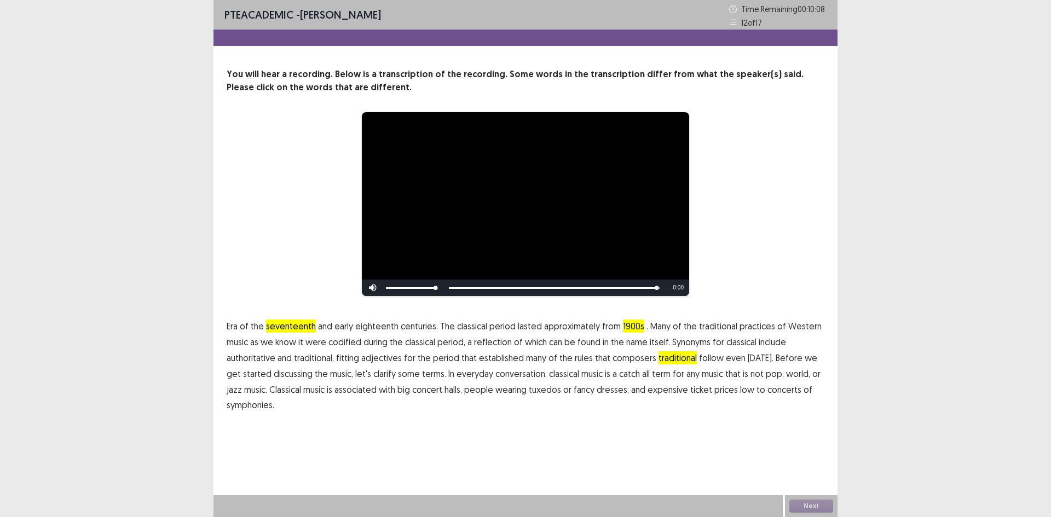
click at [740, 391] on span "low" at bounding box center [747, 389] width 14 height 13
click at [814, 502] on button "Next" at bounding box center [812, 506] width 44 height 13
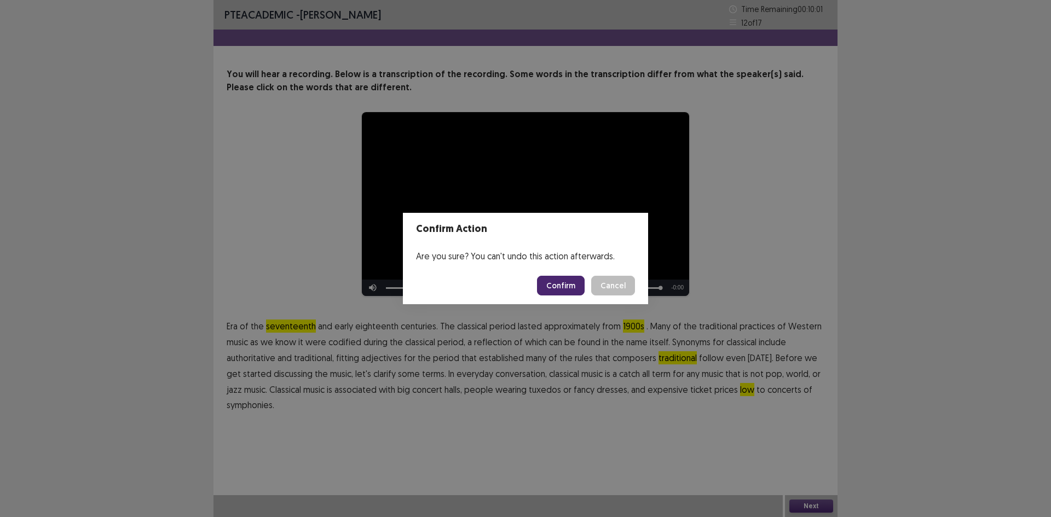
click at [553, 281] on button "Confirm" at bounding box center [561, 286] width 48 height 20
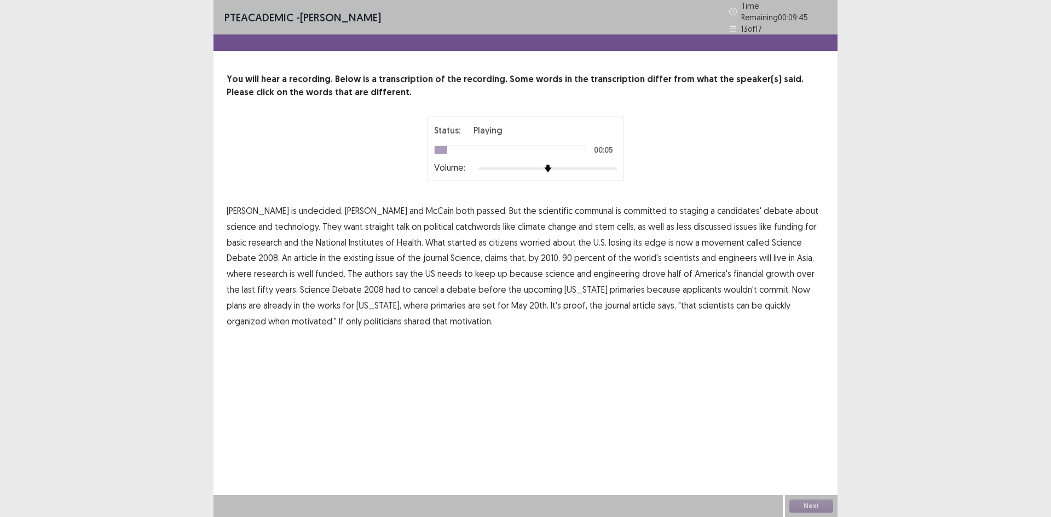
click at [575, 204] on span "communal" at bounding box center [594, 210] width 39 height 13
click at [456, 224] on span "catchwords" at bounding box center [478, 226] width 45 height 13
click at [343, 252] on span "existing" at bounding box center [358, 257] width 30 height 13
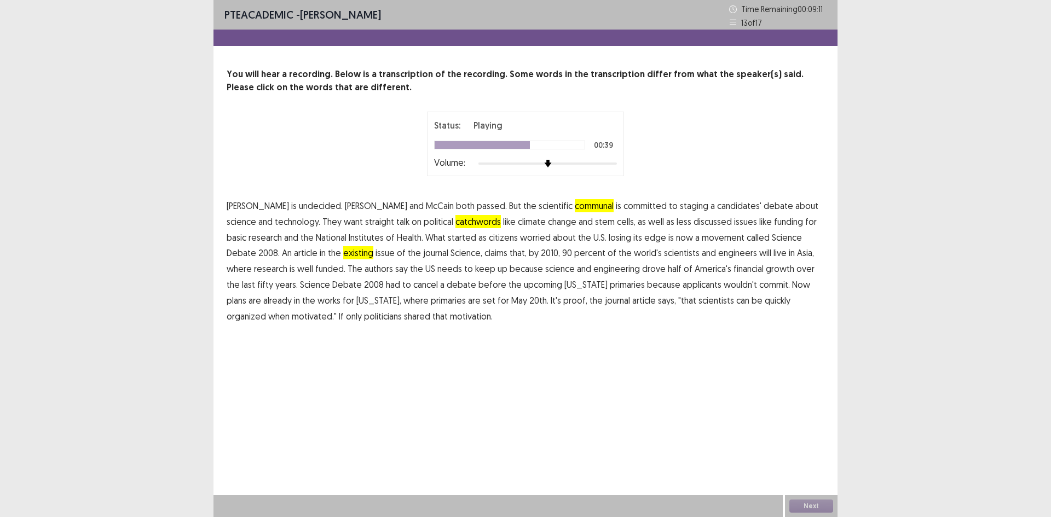
click at [734, 268] on span "financial" at bounding box center [749, 268] width 30 height 13
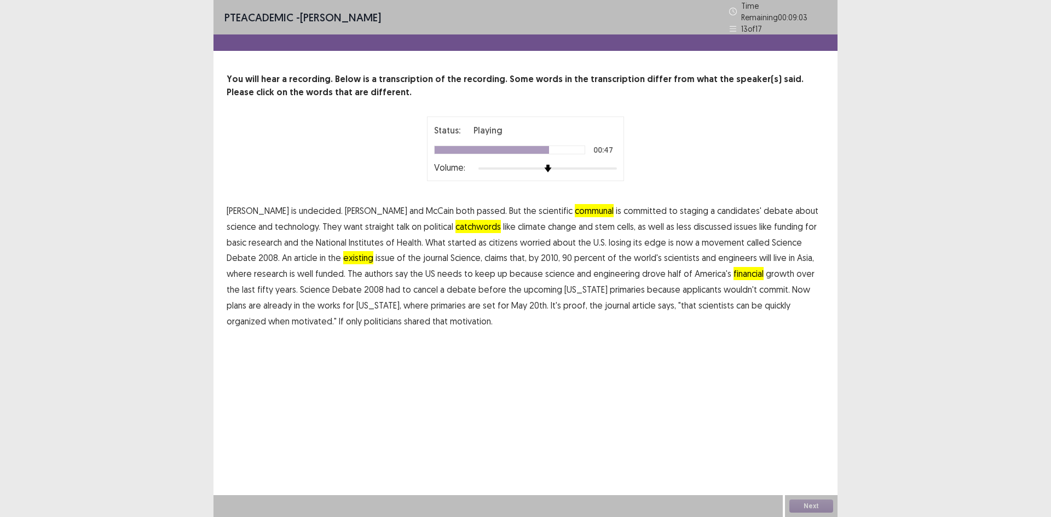
click at [683, 283] on span "applicants" at bounding box center [702, 289] width 39 height 13
click at [798, 502] on button "Next" at bounding box center [812, 506] width 44 height 13
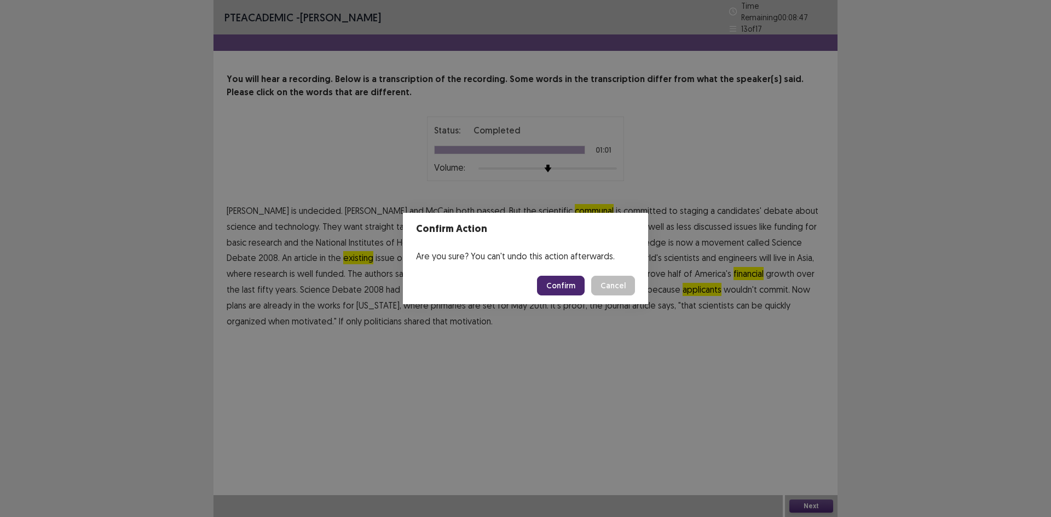
click at [571, 287] on button "Confirm" at bounding box center [561, 286] width 48 height 20
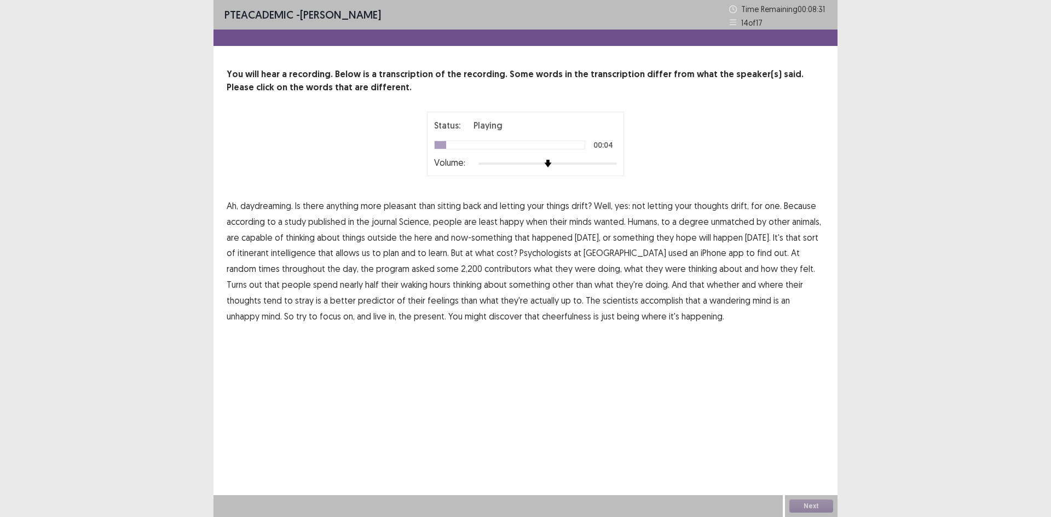
click at [557, 207] on span "things" at bounding box center [557, 205] width 23 height 13
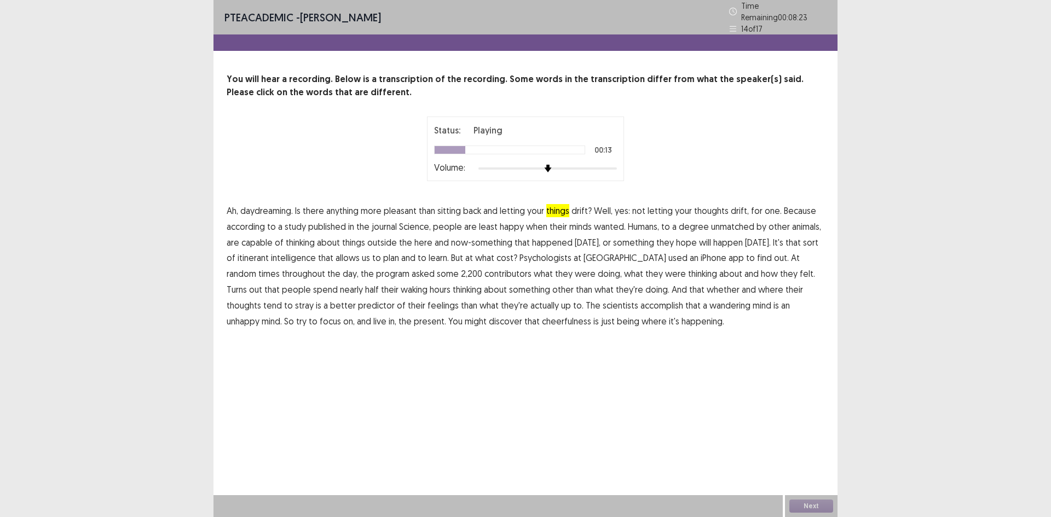
click at [614, 223] on span "wanted." at bounding box center [610, 226] width 32 height 13
click at [485, 270] on span "contributors" at bounding box center [508, 273] width 47 height 13
click at [758, 283] on span "where" at bounding box center [770, 289] width 25 height 13
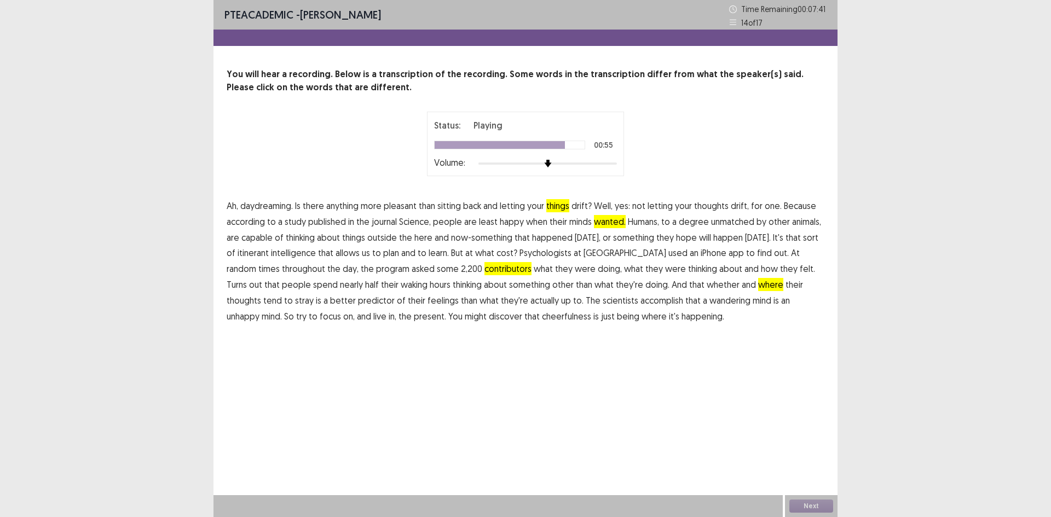
click at [641, 299] on span "accomplish" at bounding box center [662, 300] width 43 height 13
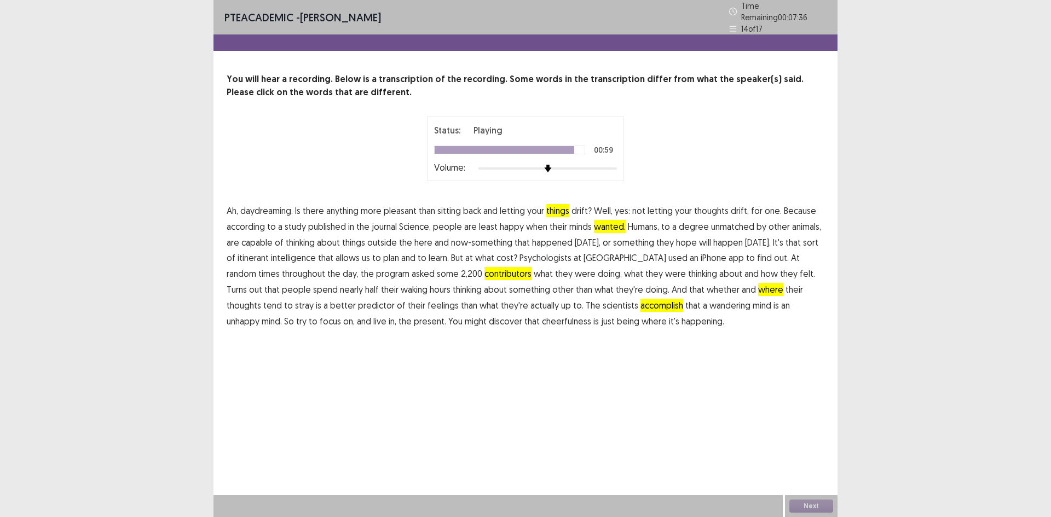
click at [774, 302] on span "is" at bounding box center [776, 305] width 5 height 13
click at [542, 316] on span "cheerfulness" at bounding box center [566, 321] width 49 height 13
click at [642, 315] on span "where" at bounding box center [654, 321] width 25 height 13
click at [812, 502] on button "Next" at bounding box center [812, 506] width 44 height 13
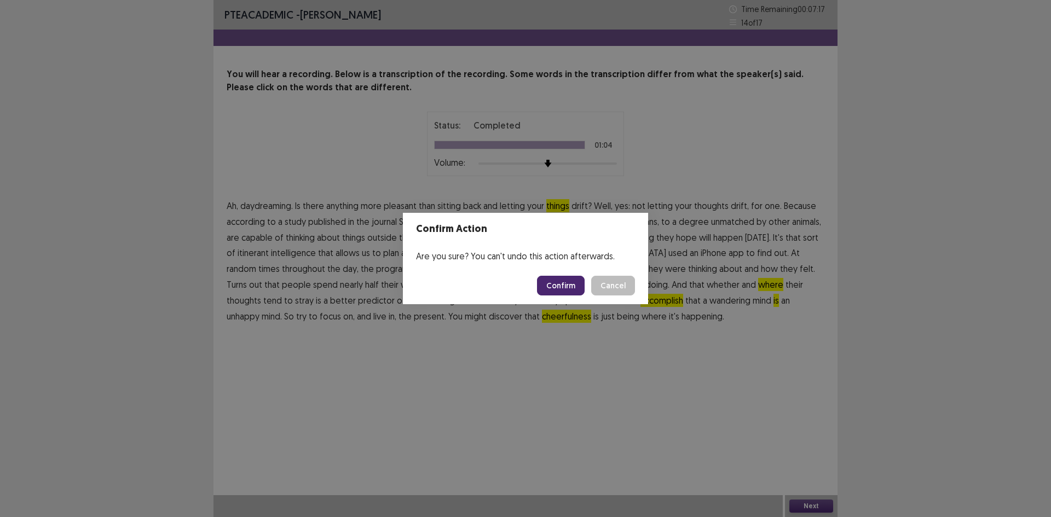
click at [562, 284] on button "Confirm" at bounding box center [561, 286] width 48 height 20
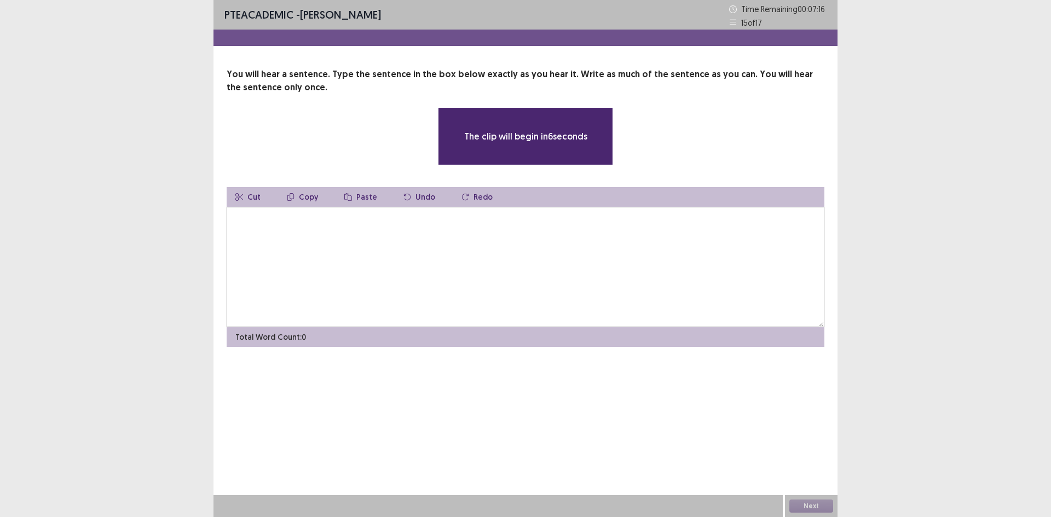
click at [440, 269] on textarea at bounding box center [526, 267] width 598 height 120
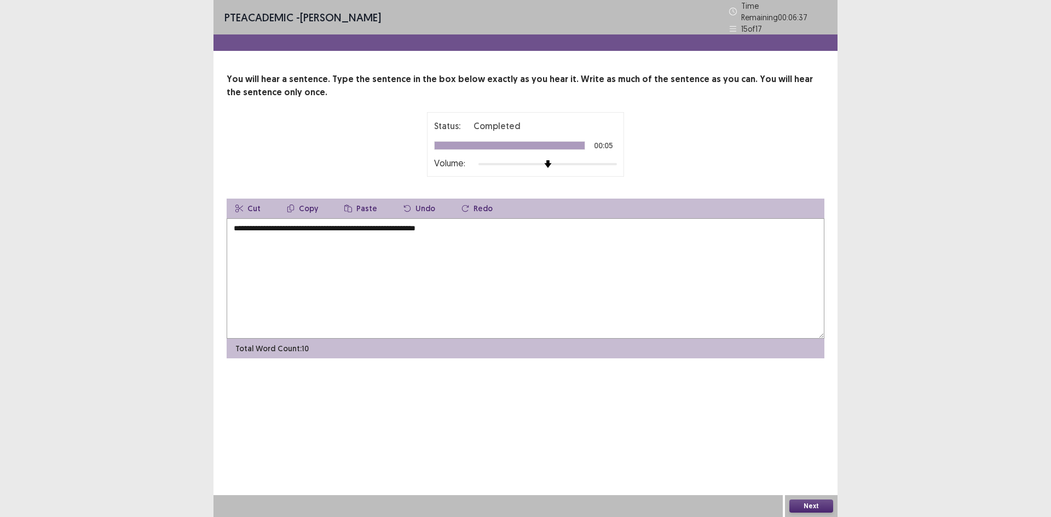
drag, startPoint x: 236, startPoint y: 224, endPoint x: 227, endPoint y: 228, distance: 10.1
click at [227, 228] on textarea "**********" at bounding box center [526, 278] width 598 height 120
drag, startPoint x: 229, startPoint y: 225, endPoint x: 239, endPoint y: 223, distance: 9.5
click at [239, 223] on textarea "**********" at bounding box center [526, 278] width 598 height 120
click at [254, 223] on textarea "**********" at bounding box center [526, 278] width 598 height 120
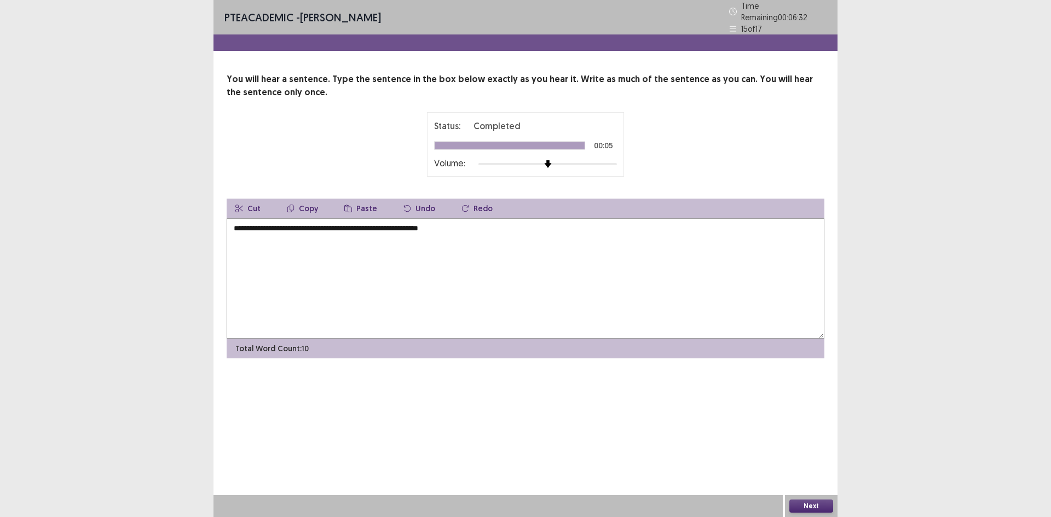
click at [264, 223] on textarea "**********" at bounding box center [526, 278] width 598 height 120
click at [266, 223] on textarea "**********" at bounding box center [526, 278] width 598 height 120
drag, startPoint x: 272, startPoint y: 223, endPoint x: 306, endPoint y: 218, distance: 34.3
click at [306, 218] on textarea "**********" at bounding box center [526, 278] width 598 height 120
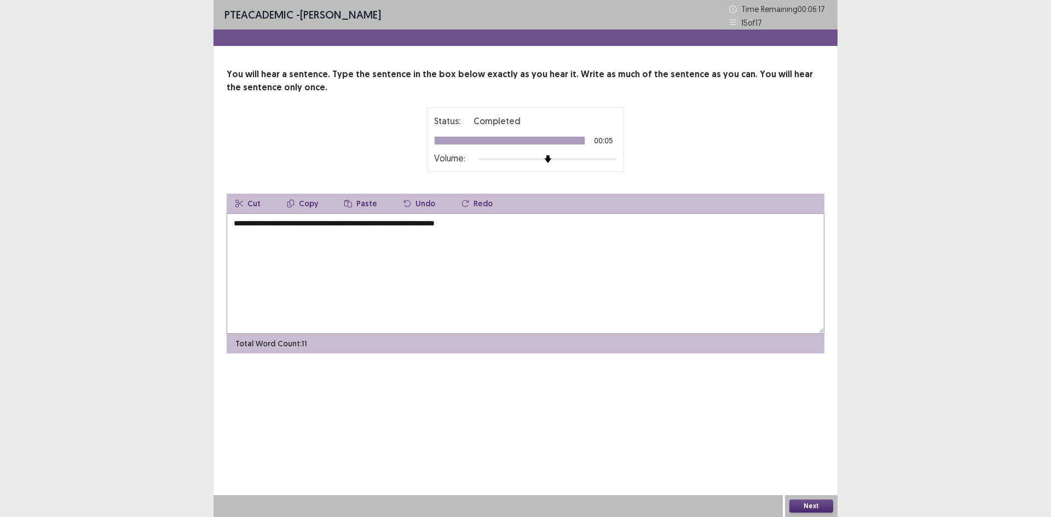
drag, startPoint x: 340, startPoint y: 223, endPoint x: 371, endPoint y: 223, distance: 30.7
click at [371, 223] on textarea "**********" at bounding box center [526, 274] width 598 height 120
click at [429, 223] on textarea "**********" at bounding box center [526, 274] width 598 height 120
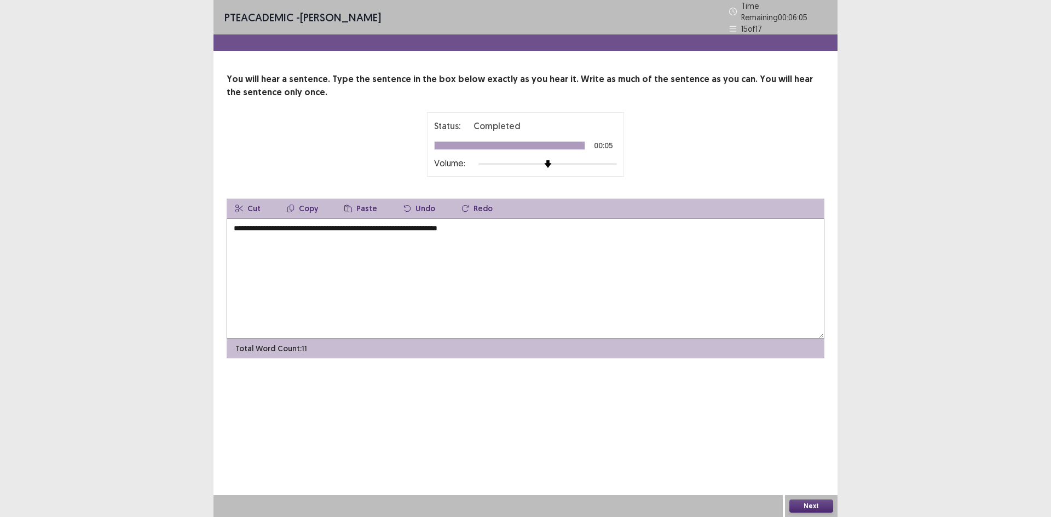
drag, startPoint x: 437, startPoint y: 223, endPoint x: 443, endPoint y: 222, distance: 6.1
click at [443, 222] on textarea "**********" at bounding box center [526, 278] width 598 height 120
click at [474, 222] on textarea "**********" at bounding box center [526, 278] width 598 height 120
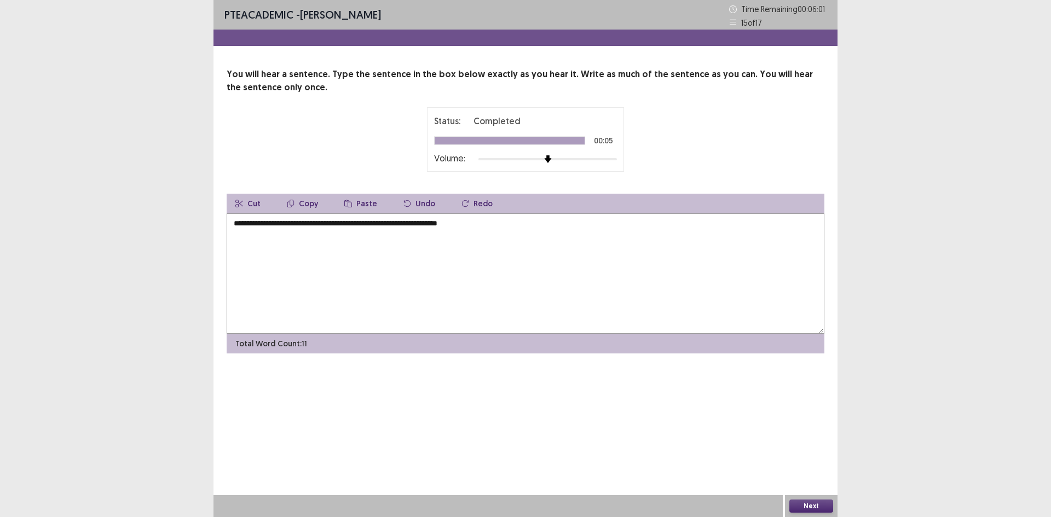
type textarea "**********"
click at [818, 502] on button "Next" at bounding box center [812, 506] width 44 height 13
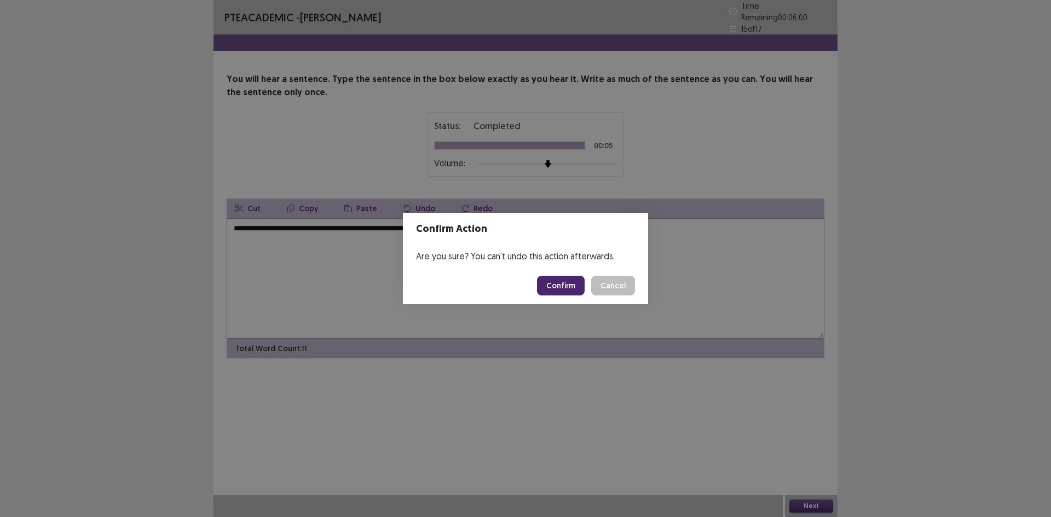
click at [556, 279] on button "Confirm" at bounding box center [561, 286] width 48 height 20
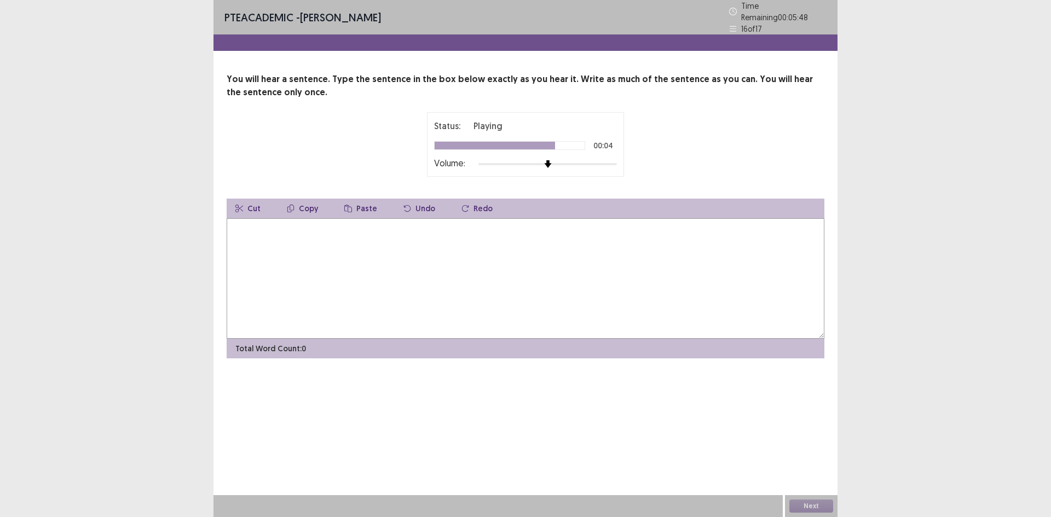
click at [417, 253] on textarea at bounding box center [526, 278] width 598 height 120
drag, startPoint x: 250, startPoint y: 225, endPoint x: 217, endPoint y: 227, distance: 32.4
click at [217, 227] on div "**********" at bounding box center [526, 216] width 624 height 286
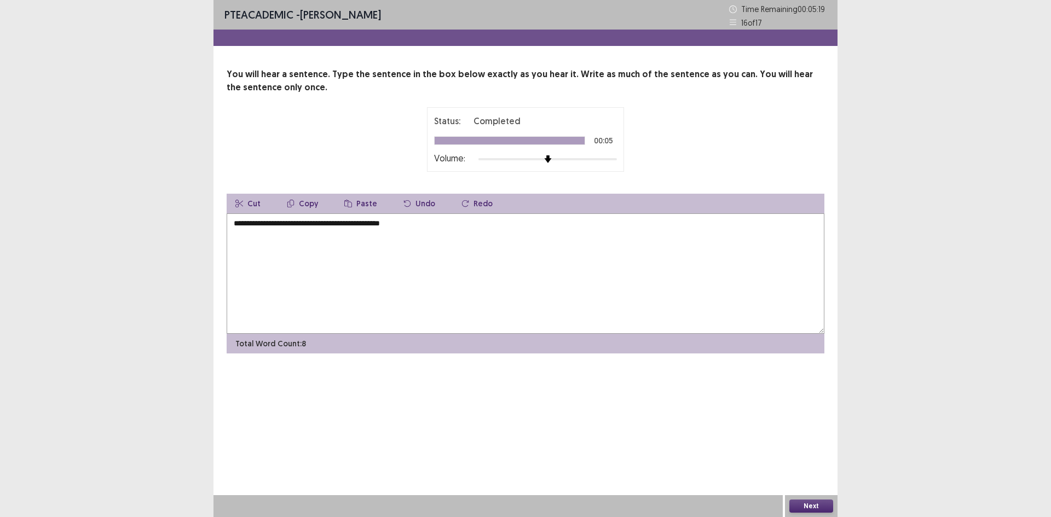
drag, startPoint x: 265, startPoint y: 225, endPoint x: 292, endPoint y: 225, distance: 26.8
click at [292, 225] on textarea "**********" at bounding box center [526, 274] width 598 height 120
click at [340, 227] on textarea "**********" at bounding box center [526, 274] width 598 height 120
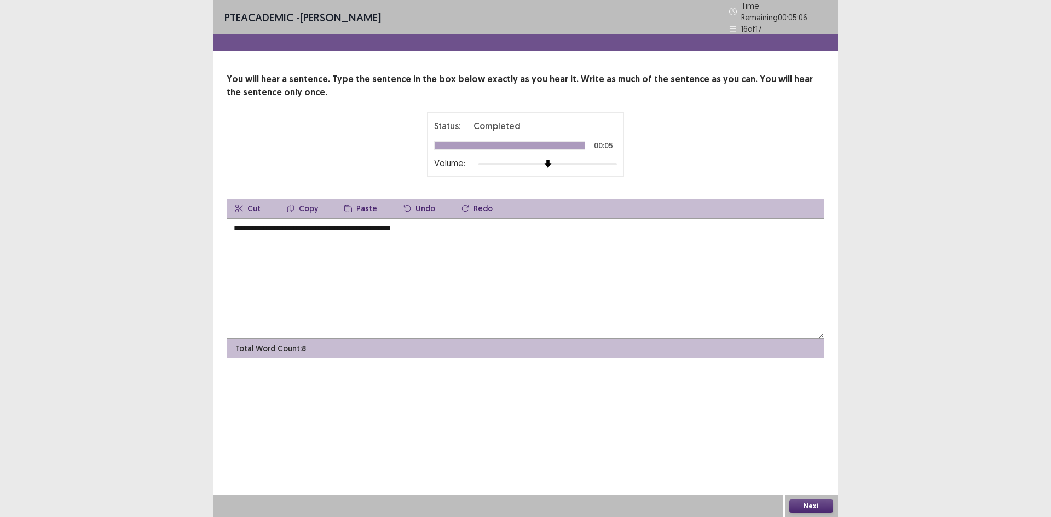
drag, startPoint x: 388, startPoint y: 225, endPoint x: 417, endPoint y: 226, distance: 29.6
click at [417, 226] on textarea "**********" at bounding box center [526, 278] width 598 height 120
click at [233, 227] on textarea "**********" at bounding box center [526, 278] width 598 height 120
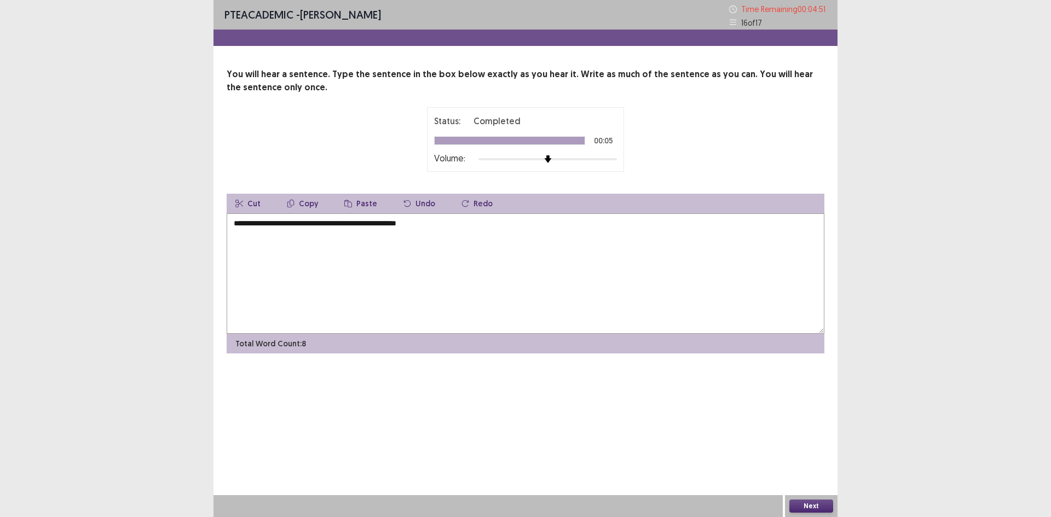
click at [444, 221] on textarea "**********" at bounding box center [526, 274] width 598 height 120
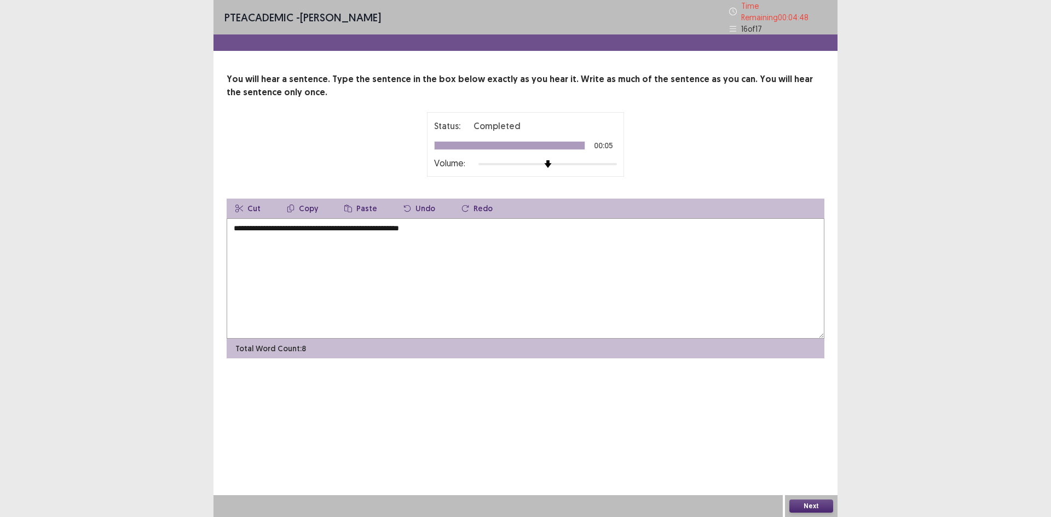
type textarea "**********"
click at [812, 502] on button "Next" at bounding box center [812, 506] width 44 height 13
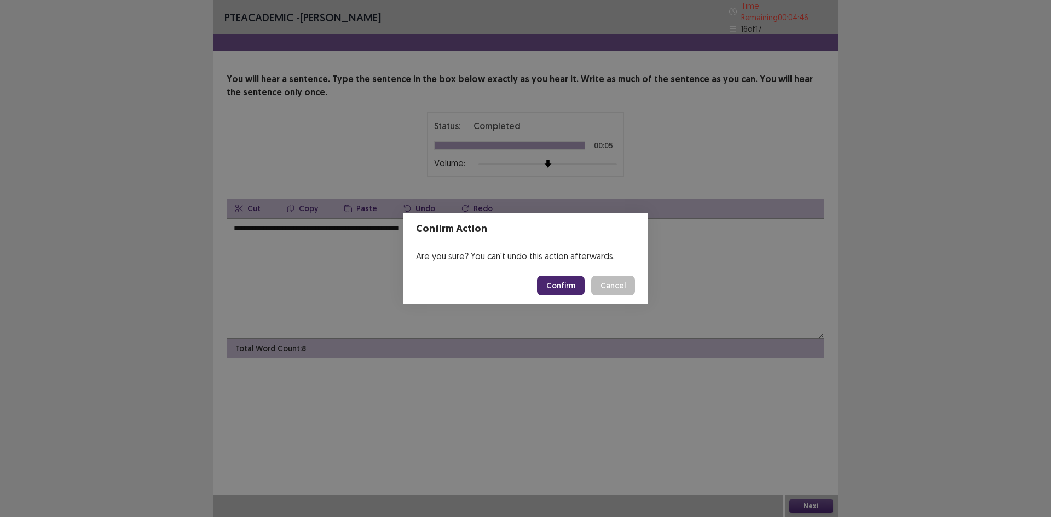
click at [571, 286] on button "Confirm" at bounding box center [561, 286] width 48 height 20
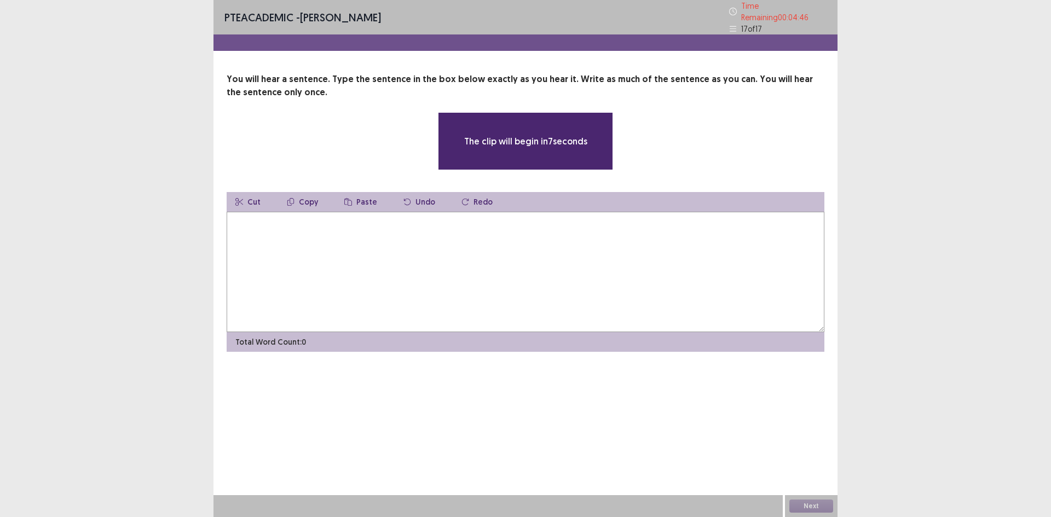
click at [561, 287] on textarea at bounding box center [526, 272] width 598 height 120
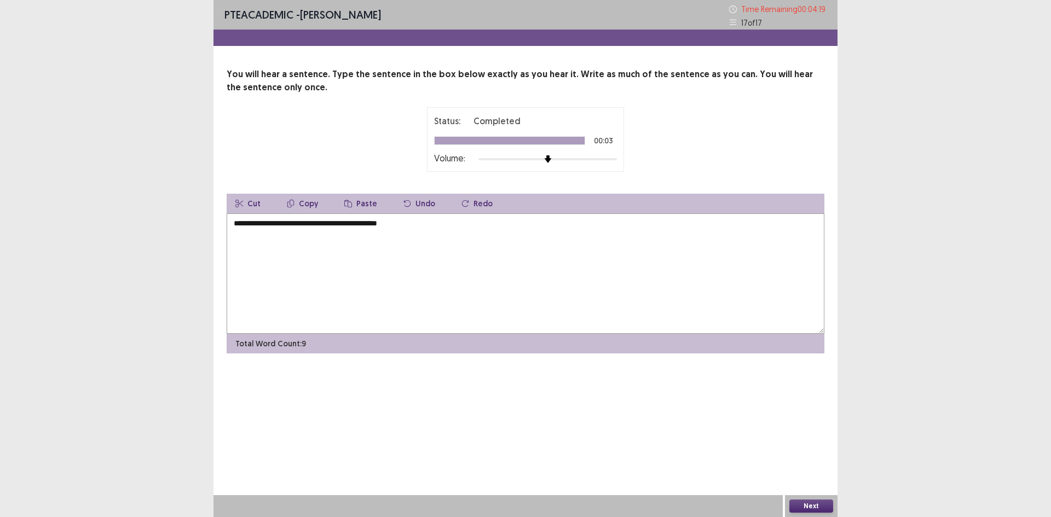
drag, startPoint x: 230, startPoint y: 224, endPoint x: 252, endPoint y: 223, distance: 22.0
click at [252, 223] on textarea "**********" at bounding box center [526, 274] width 598 height 120
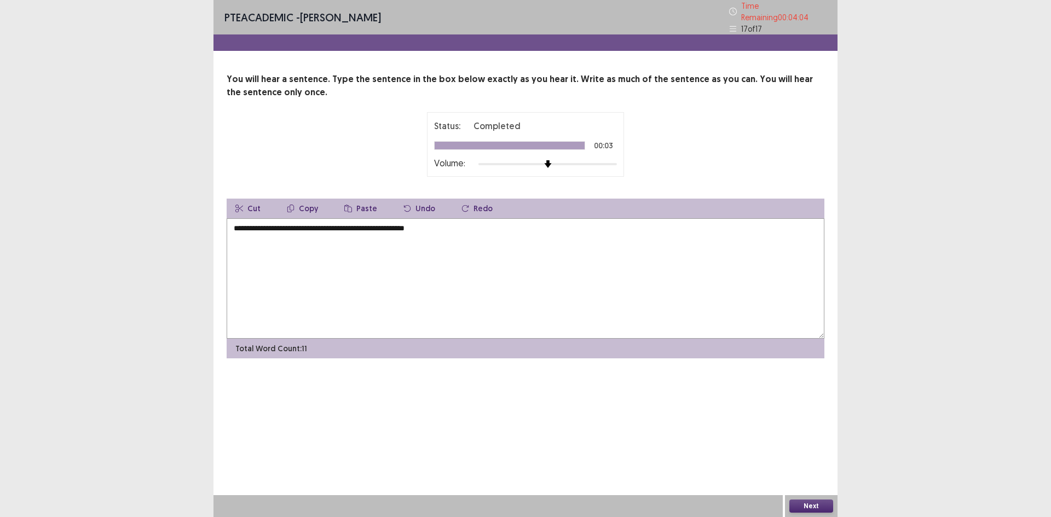
drag, startPoint x: 291, startPoint y: 224, endPoint x: 331, endPoint y: 224, distance: 40.0
click at [331, 224] on textarea "**********" at bounding box center [526, 278] width 598 height 120
drag, startPoint x: 350, startPoint y: 224, endPoint x: 390, endPoint y: 226, distance: 40.0
click at [390, 226] on textarea "**********" at bounding box center [526, 278] width 598 height 120
click at [428, 235] on textarea "**********" at bounding box center [526, 278] width 598 height 120
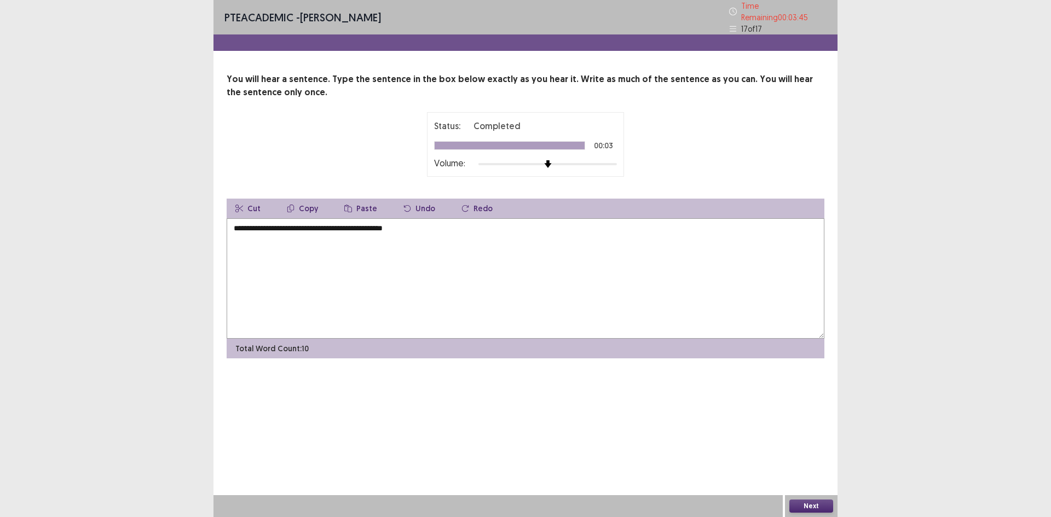
type textarea "**********"
click at [802, 502] on button "Next" at bounding box center [812, 506] width 44 height 13
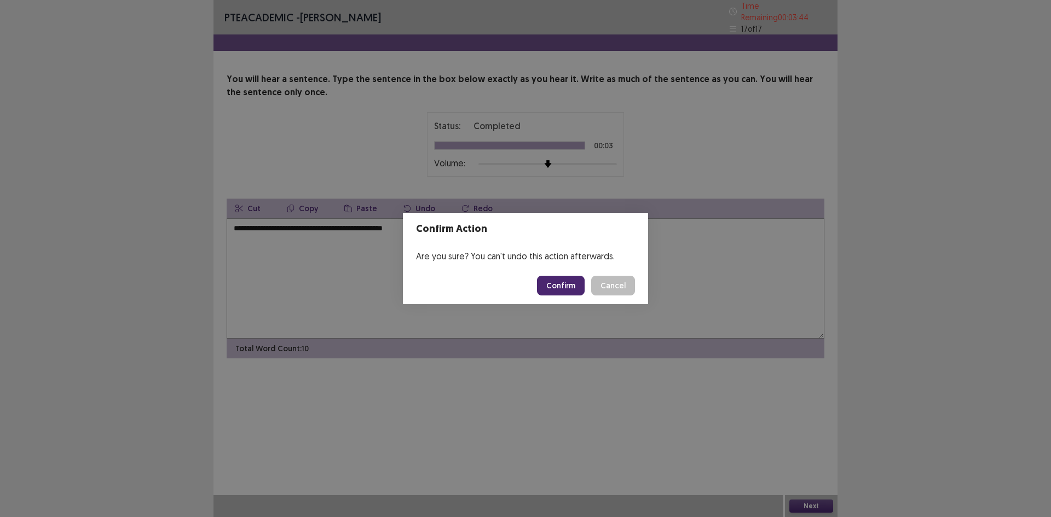
click at [561, 287] on button "Confirm" at bounding box center [561, 286] width 48 height 20
